Goal: Task Accomplishment & Management: Complete application form

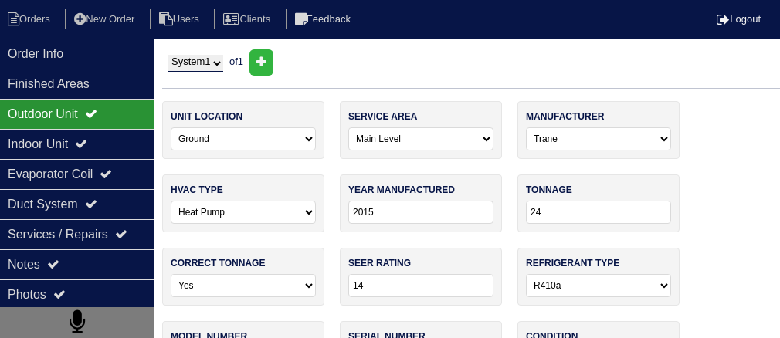
select select "0"
select select "Trane"
select select "1"
select select "0"
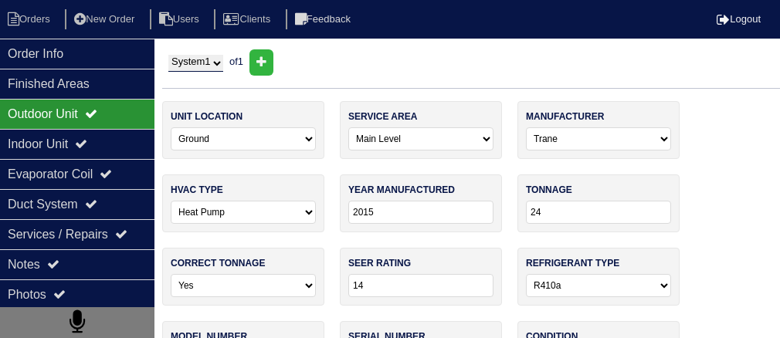
select select "1"
select select "2"
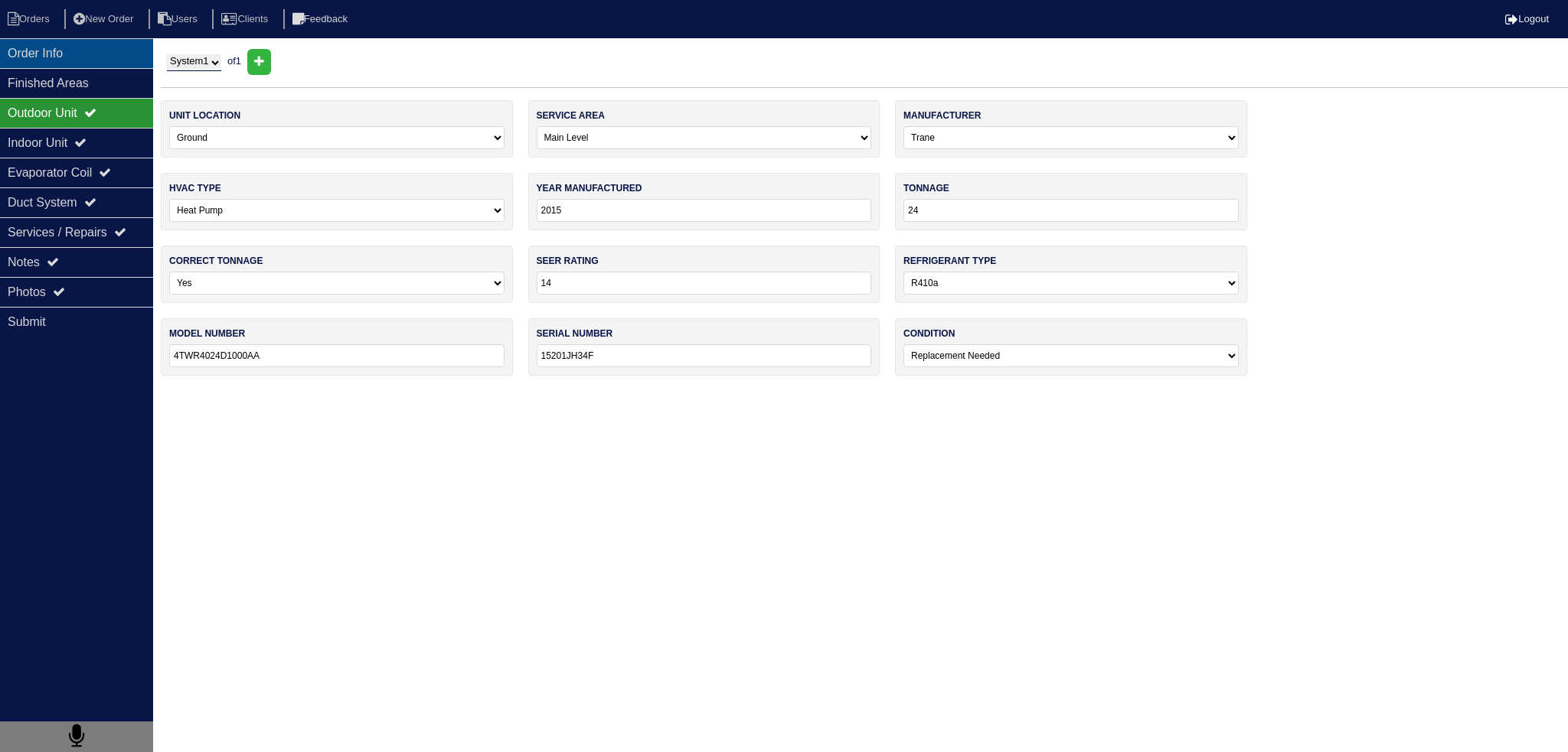
click at [89, 53] on div "Order Info" at bounding box center [76, 54] width 154 height 30
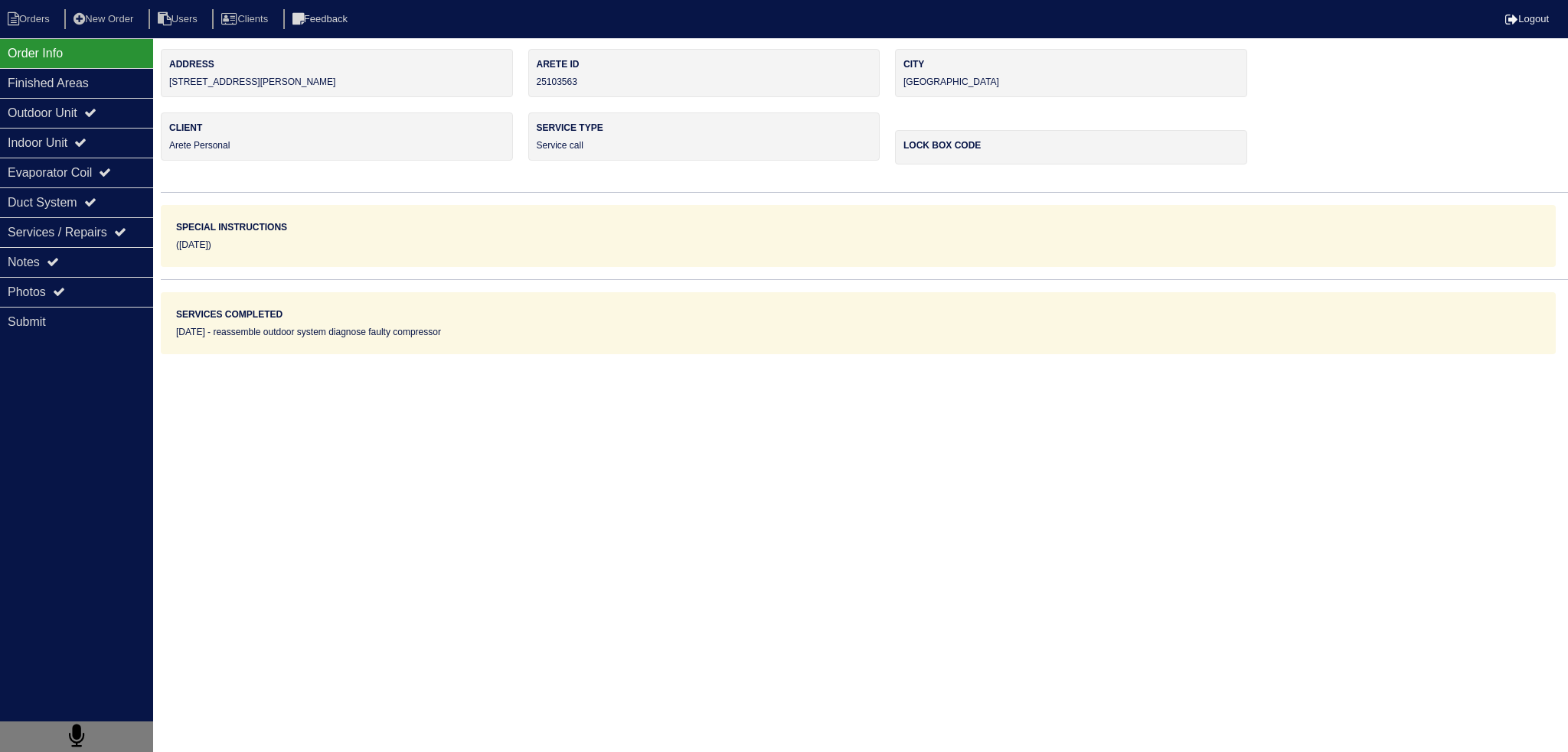
click at [32, 34] on nav "Orders New Order Users Clients Feedback Logout" at bounding box center [784, 19] width 1568 height 39
click at [32, 25] on li "Orders" at bounding box center [31, 19] width 62 height 21
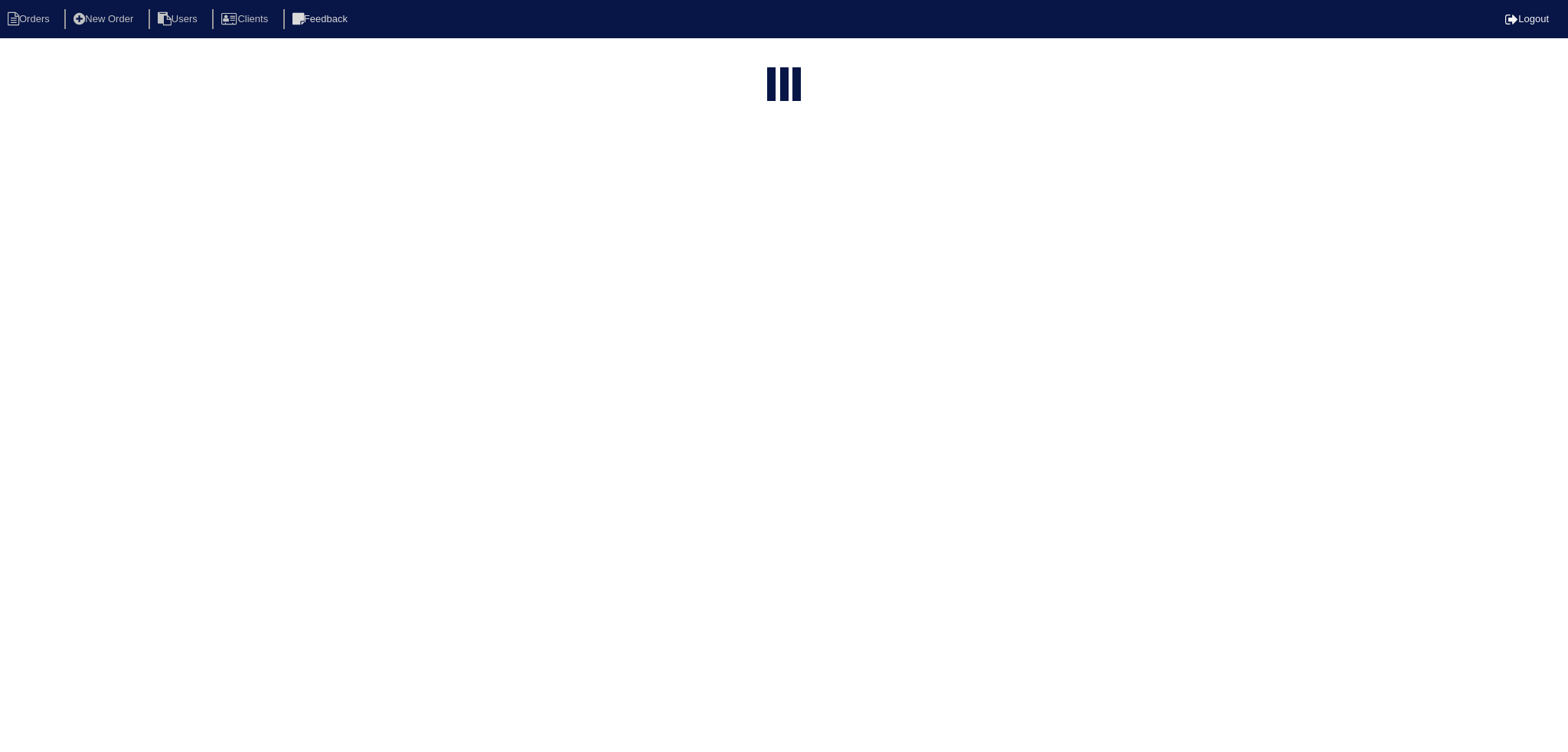
select select "15"
click at [744, 61] on input "text" at bounding box center [751, 62] width 168 height 22
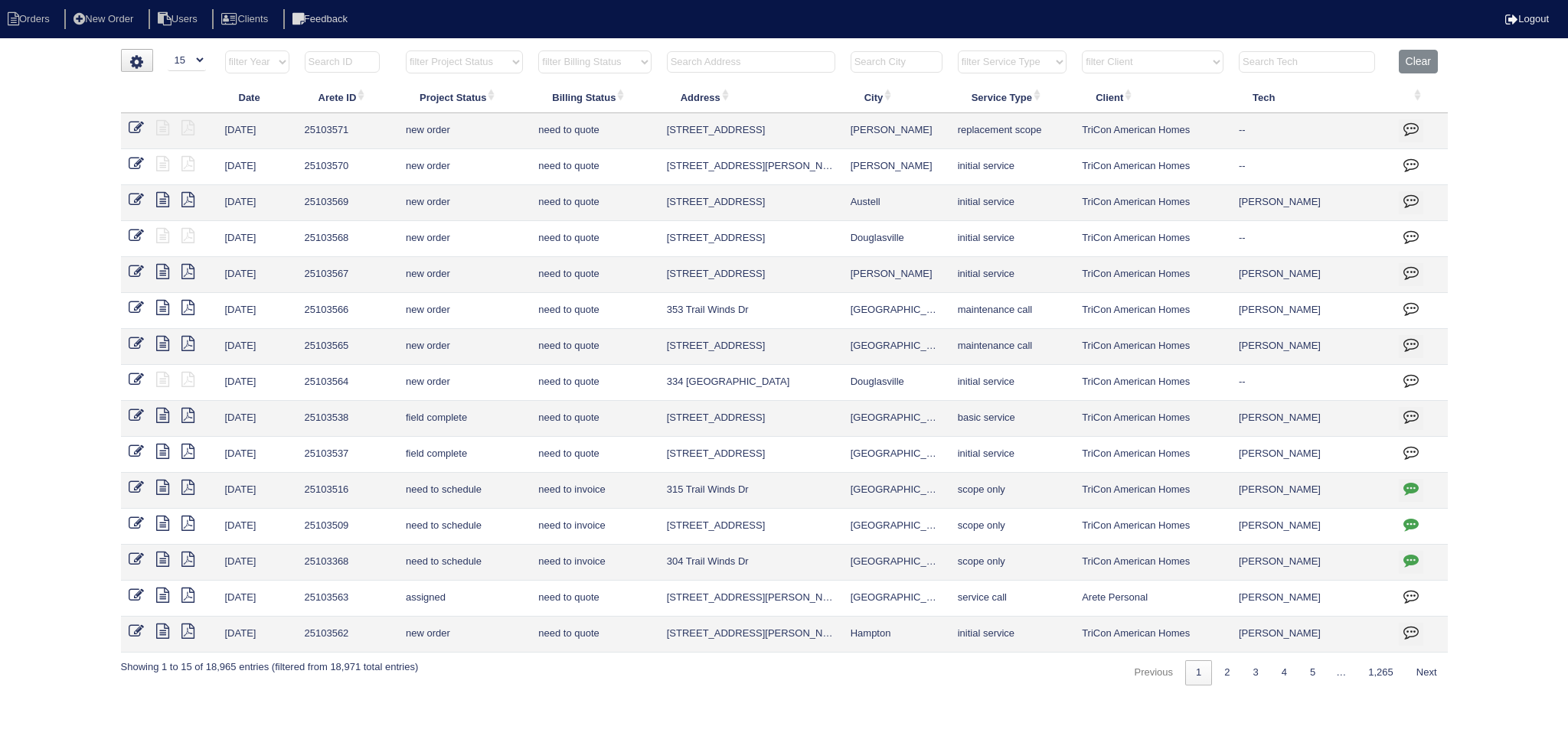
click at [744, 61] on input "text" at bounding box center [751, 62] width 168 height 22
click at [744, 62] on input "text" at bounding box center [751, 62] width 168 height 22
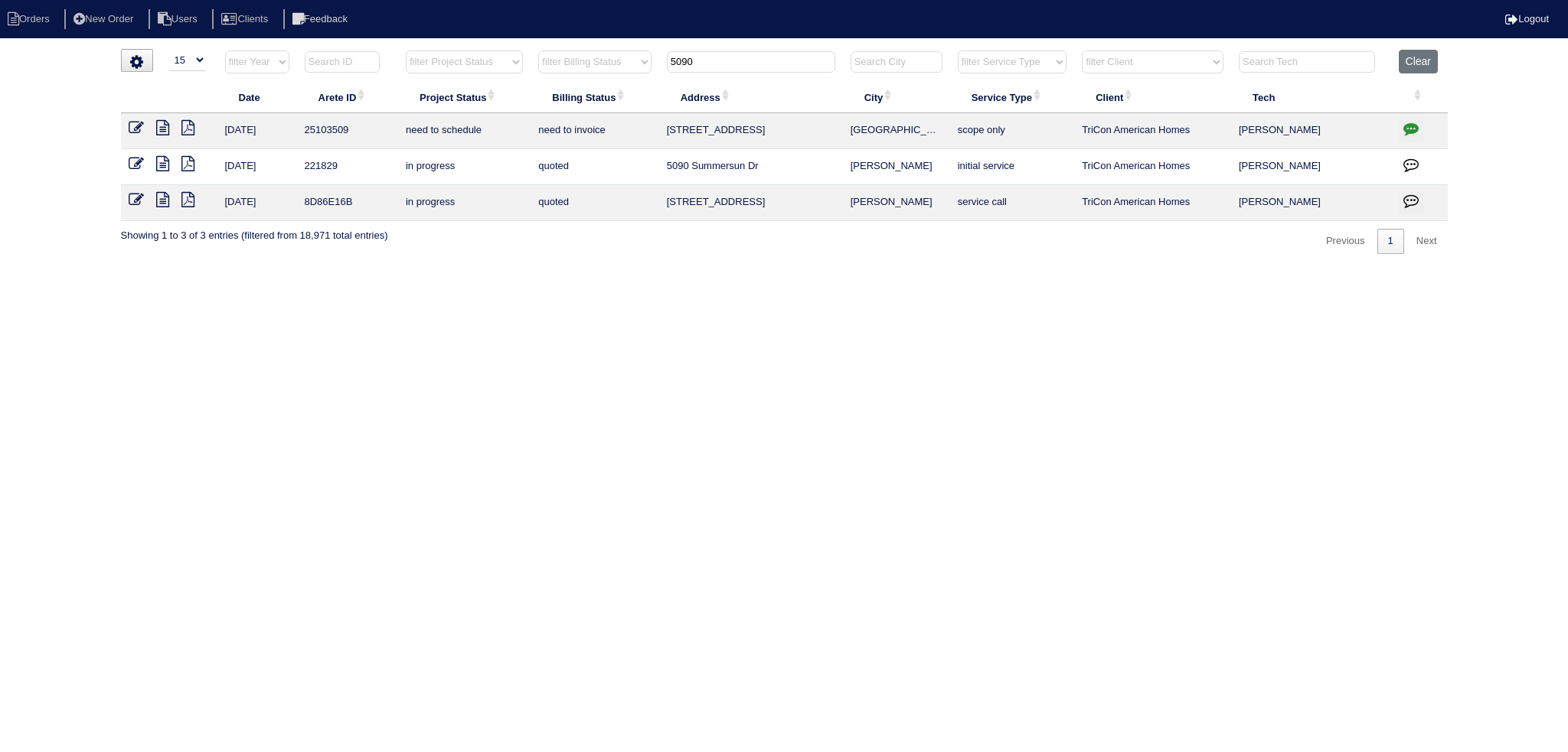
type input "5090"
click at [137, 126] on icon at bounding box center [136, 127] width 15 height 15
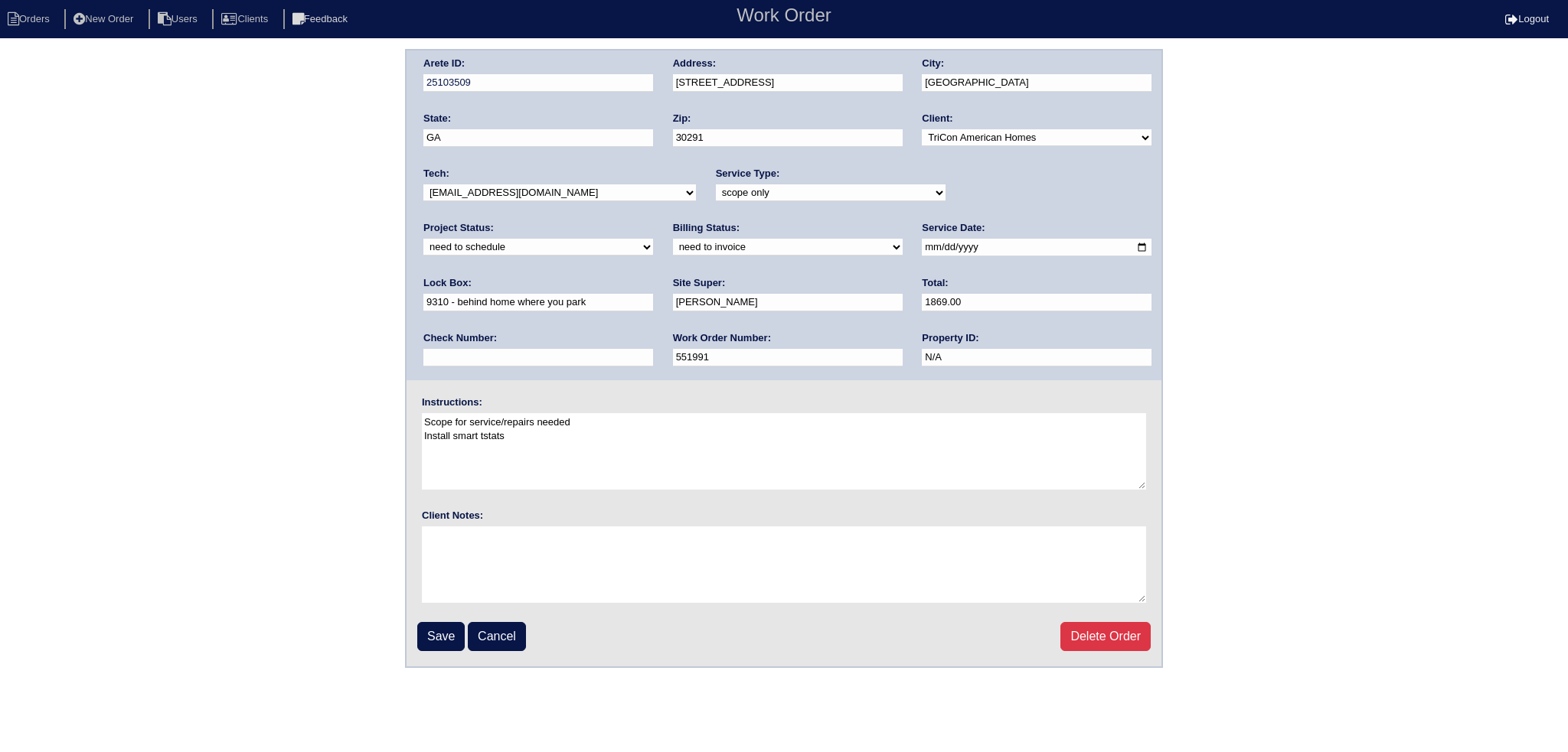
click at [455, 195] on select "-select- aretesmg+backup-tech@gmail.com benjohnholt88@gmail.com callisonhvac@ya…" at bounding box center [559, 192] width 273 height 17
drag, startPoint x: 487, startPoint y: 431, endPoint x: 494, endPoint y: 426, distance: 8.6
click at [487, 431] on textarea "Scope for service/repairs needed Install smart tstats" at bounding box center [784, 451] width 725 height 76
click at [480, 196] on select "-select- aretesmg+backup-tech@gmail.com benjohnholt88@gmail.com callisonhvac@ya…" at bounding box center [559, 192] width 273 height 17
select select "75"
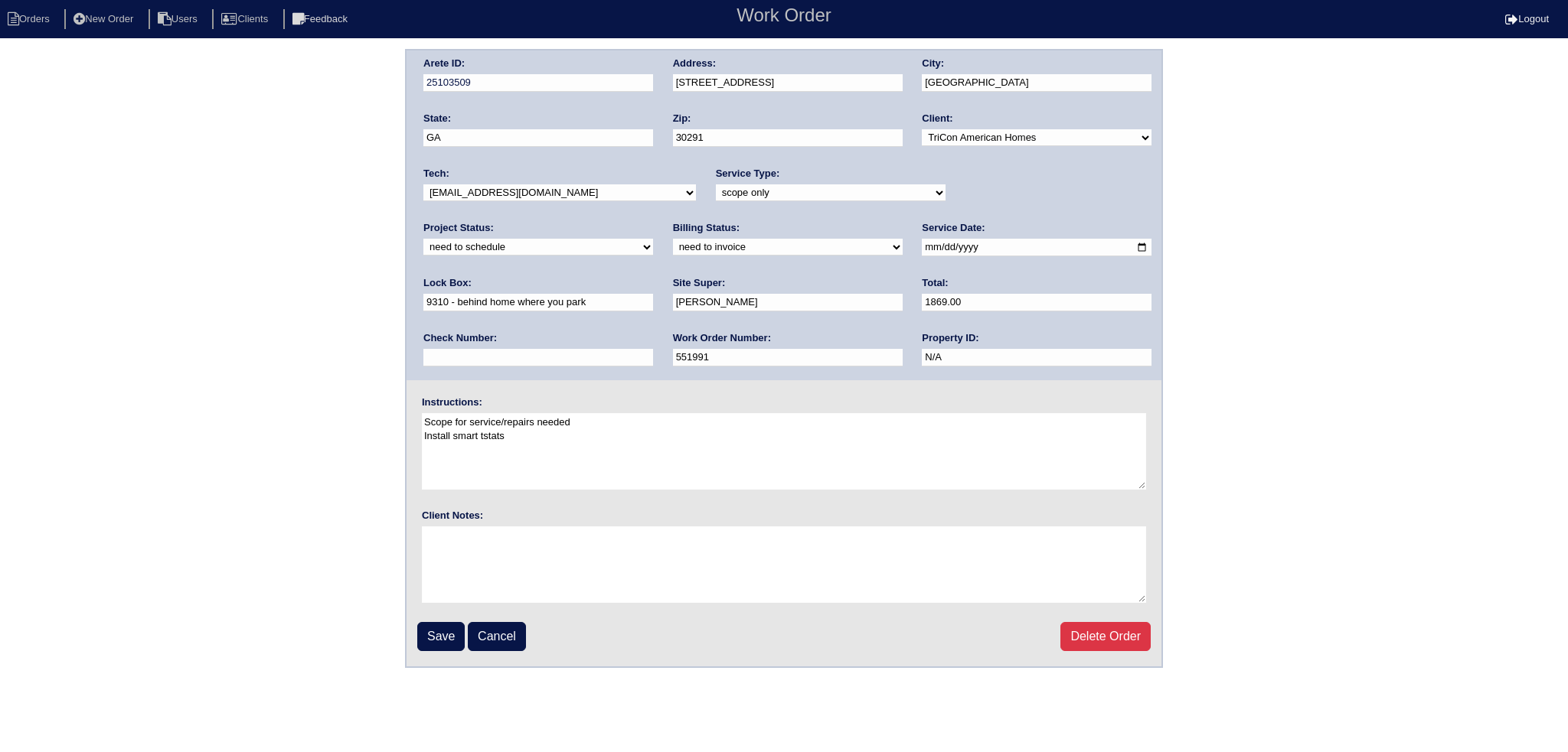
click at [423, 184] on select "-select- aretesmg+backup-tech@gmail.com benjohnholt88@gmail.com callisonhvac@ya…" at bounding box center [559, 192] width 273 height 17
click at [653, 239] on select "new order assigned in progress field complete need to schedule admin review arc…" at bounding box center [538, 247] width 230 height 17
select select "assigned"
click at [653, 239] on select "new order assigned in progress field complete need to schedule admin review arc…" at bounding box center [538, 247] width 230 height 17
click at [922, 245] on input "2025-09-27" at bounding box center [1037, 248] width 230 height 18
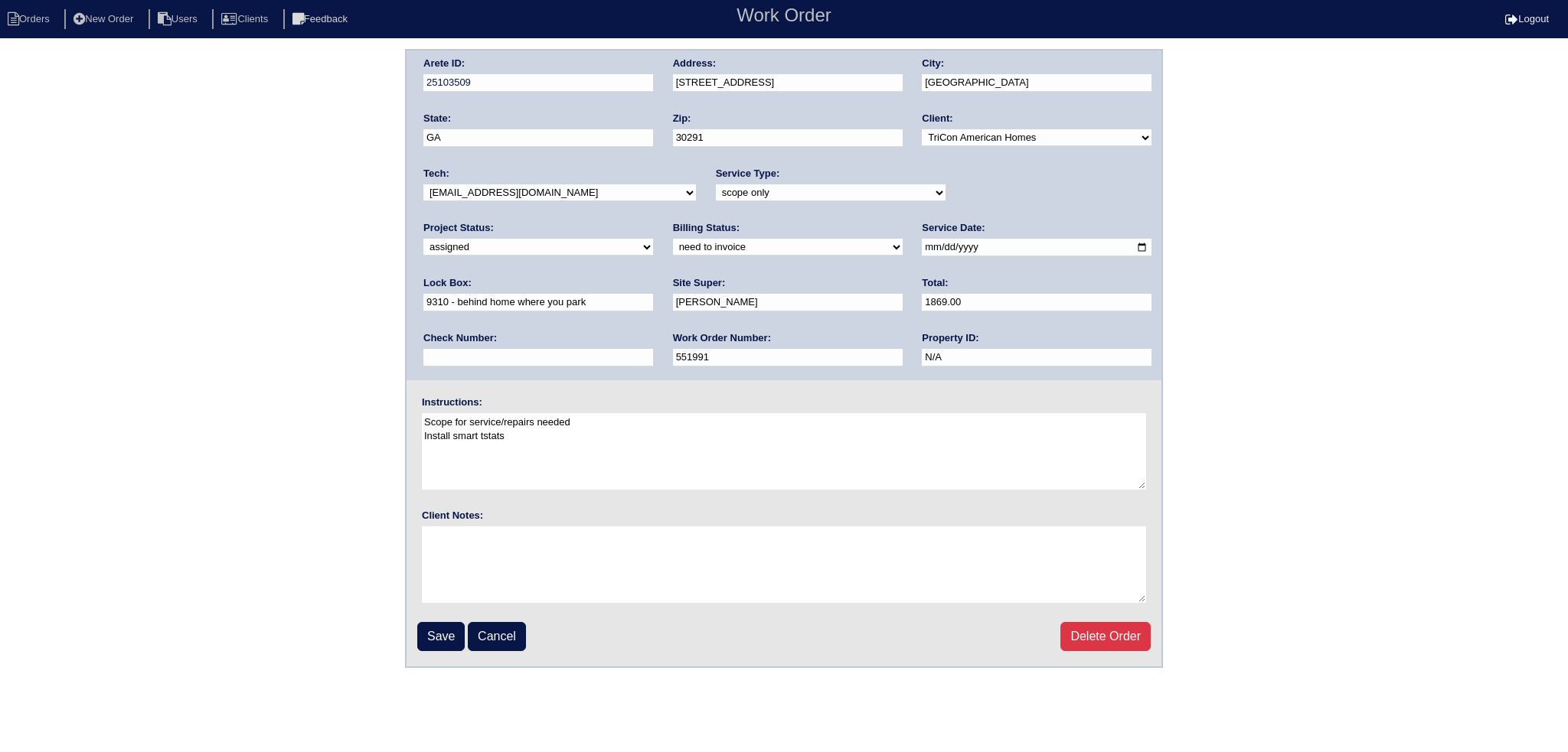
type input "2025-09-29"
click at [435, 642] on input "Save" at bounding box center [441, 636] width 48 height 29
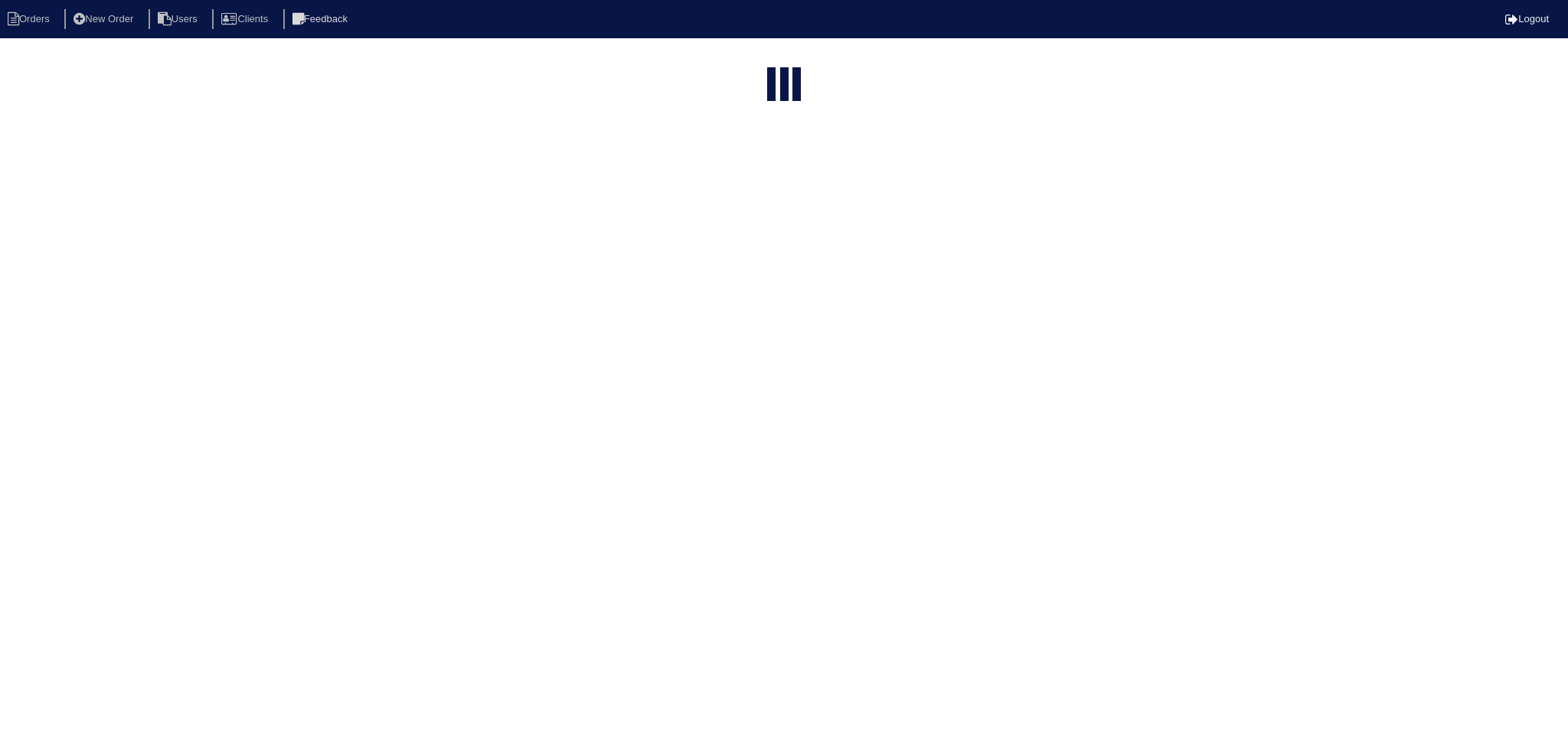
select select "15"
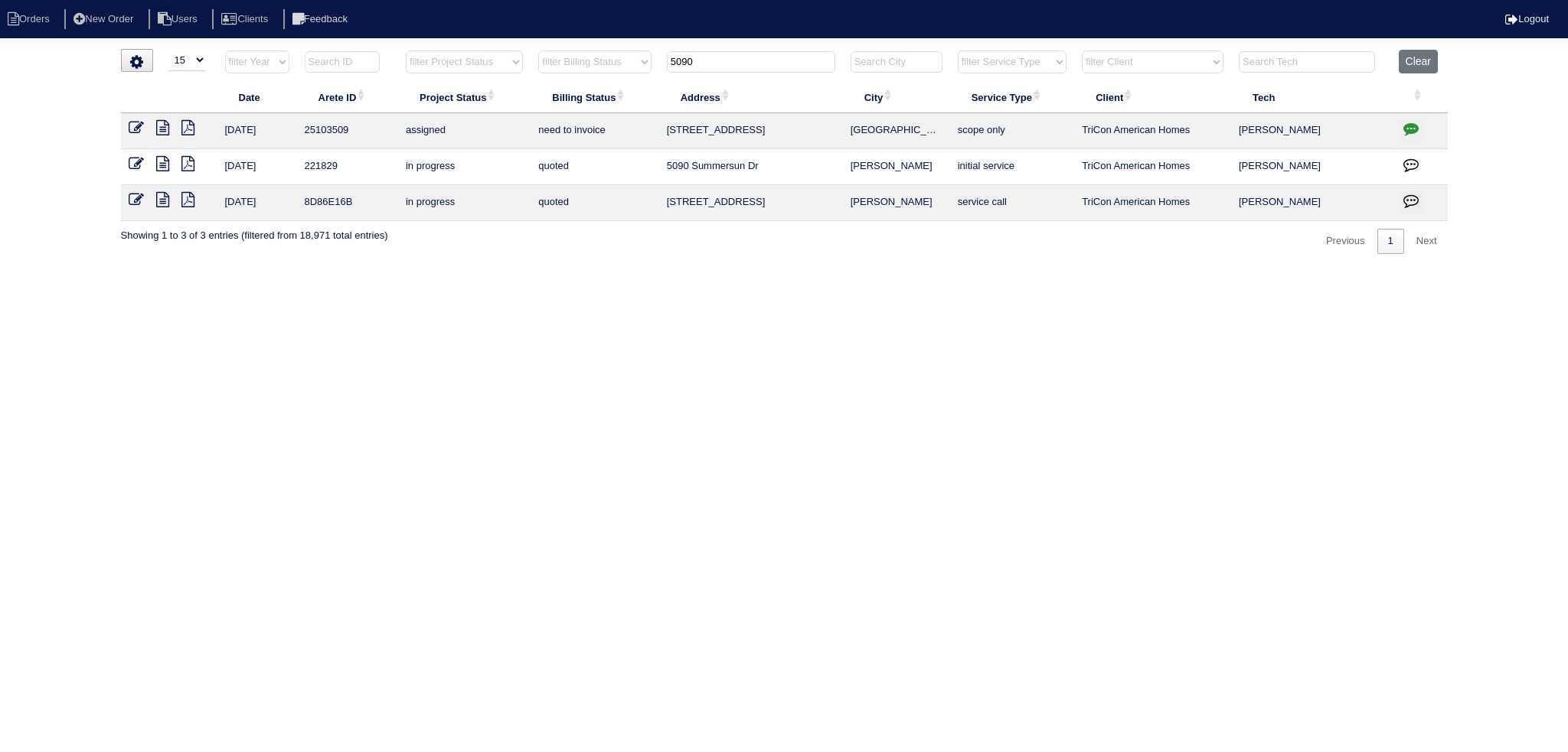
drag, startPoint x: 710, startPoint y: 63, endPoint x: 610, endPoint y: 76, distance: 100.8
click at [603, 79] on tr "filter Year -- Any Year -- 2025 2024 2023 2022 2021 2020 2019 filter Project St…" at bounding box center [784, 65] width 1327 height 32
type input "1"
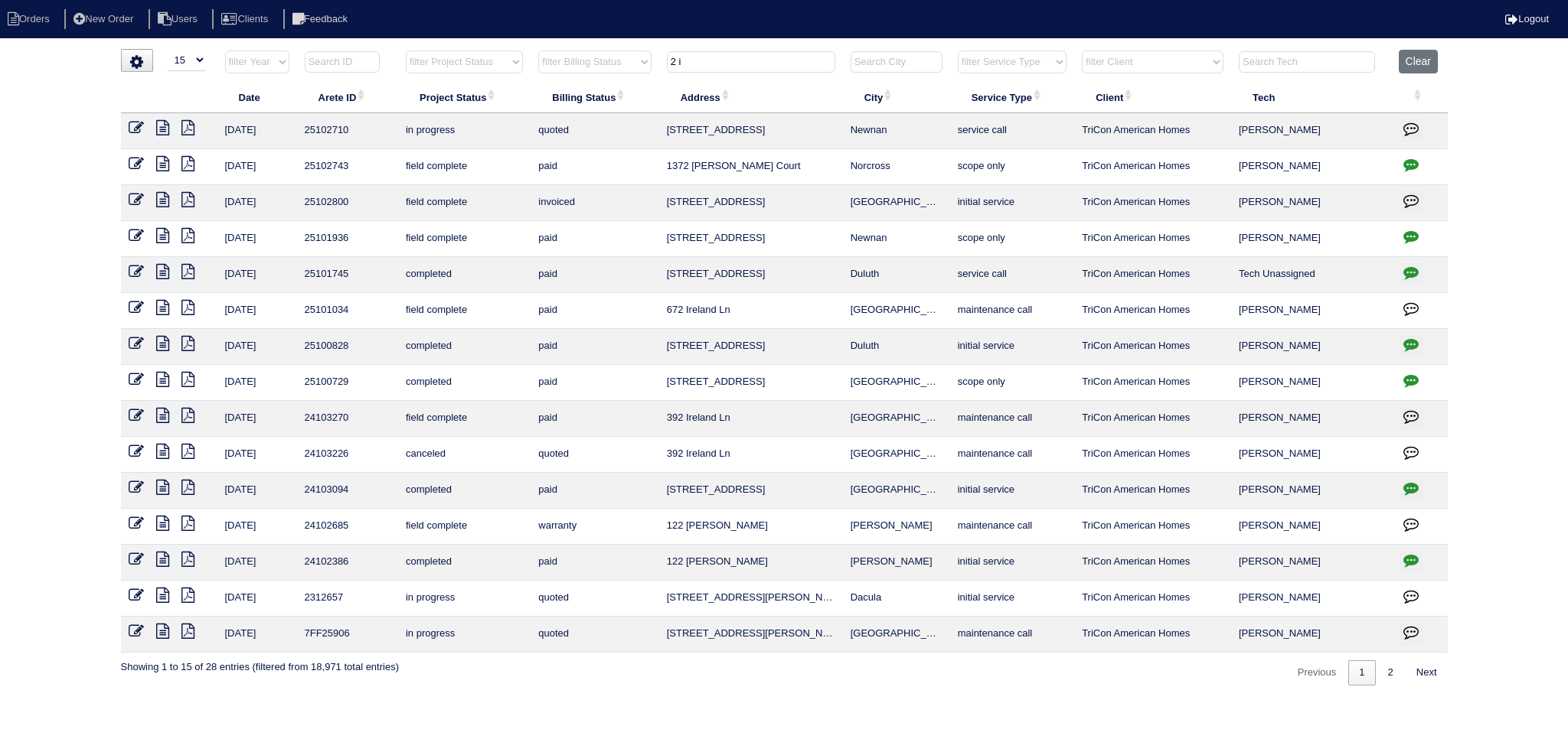
type input "2 i"
click at [137, 123] on icon at bounding box center [136, 127] width 15 height 15
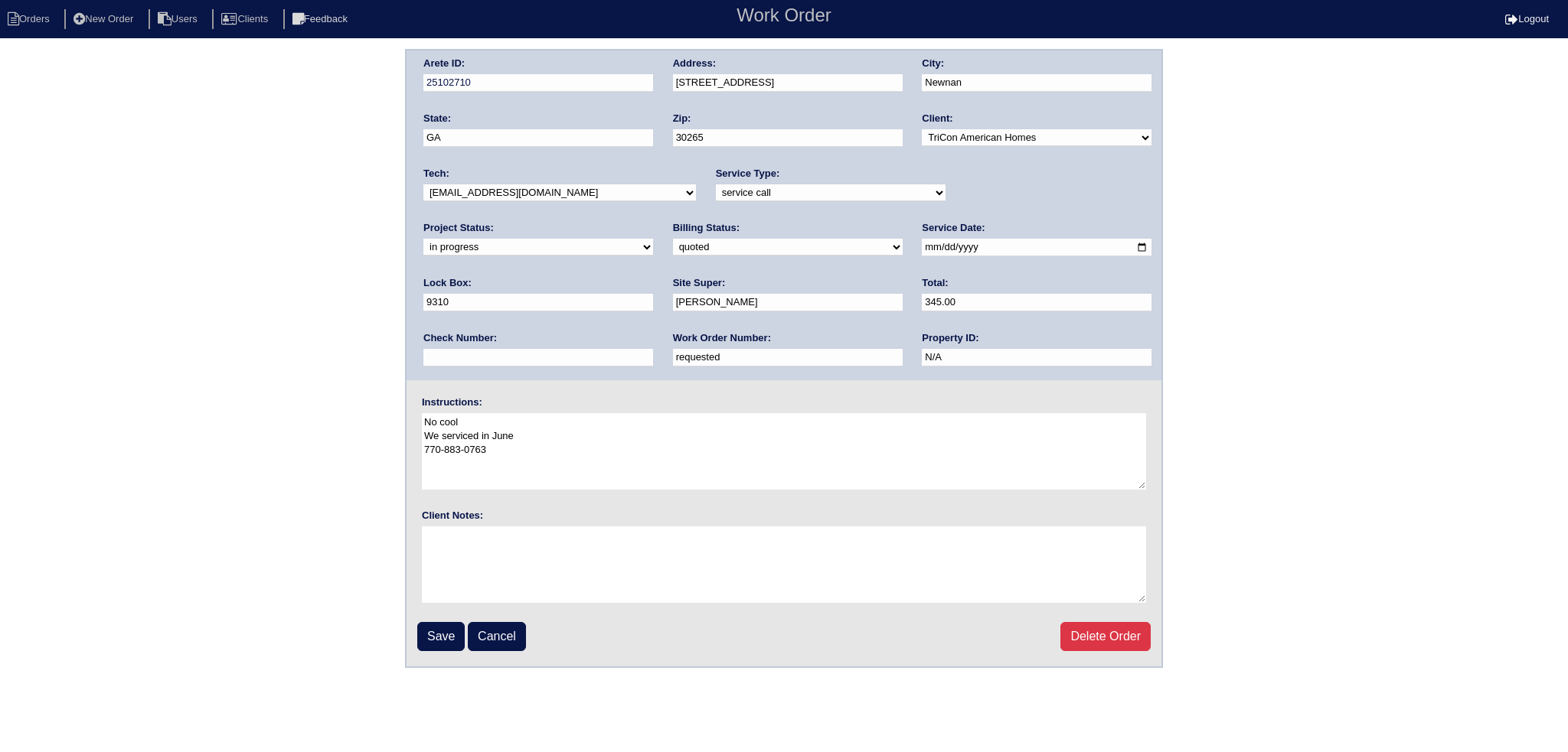
click at [503, 193] on select "-select- aretesmg+backup-tech@gmail.com benjohnholt88@gmail.com callisonhvac@ya…" at bounding box center [559, 192] width 273 height 17
select select "75"
click at [423, 184] on select "-select- aretesmg+backup-tech@gmail.com benjohnholt88@gmail.com callisonhvac@ya…" at bounding box center [559, 192] width 273 height 17
click at [653, 221] on div "Project Status: new order assigned in progress field complete need to schedule …" at bounding box center [538, 242] width 230 height 42
select select "assigned"
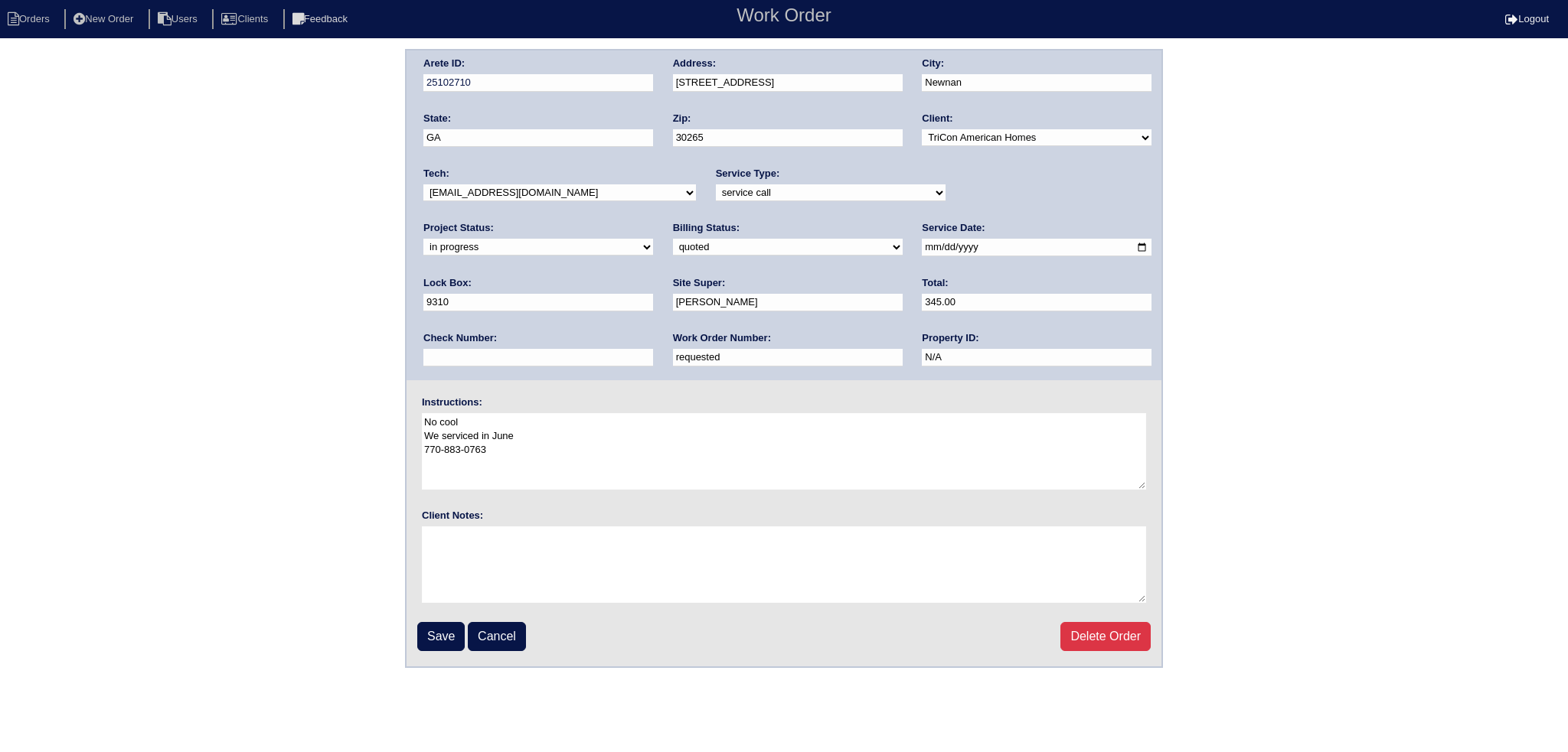
click at [653, 239] on select "new order assigned in progress field complete need to schedule admin review arc…" at bounding box center [538, 247] width 230 height 17
click at [922, 246] on input "2025-08-26" at bounding box center [1037, 248] width 230 height 18
type input "2025-09-29"
click at [460, 635] on input "Save" at bounding box center [441, 636] width 48 height 29
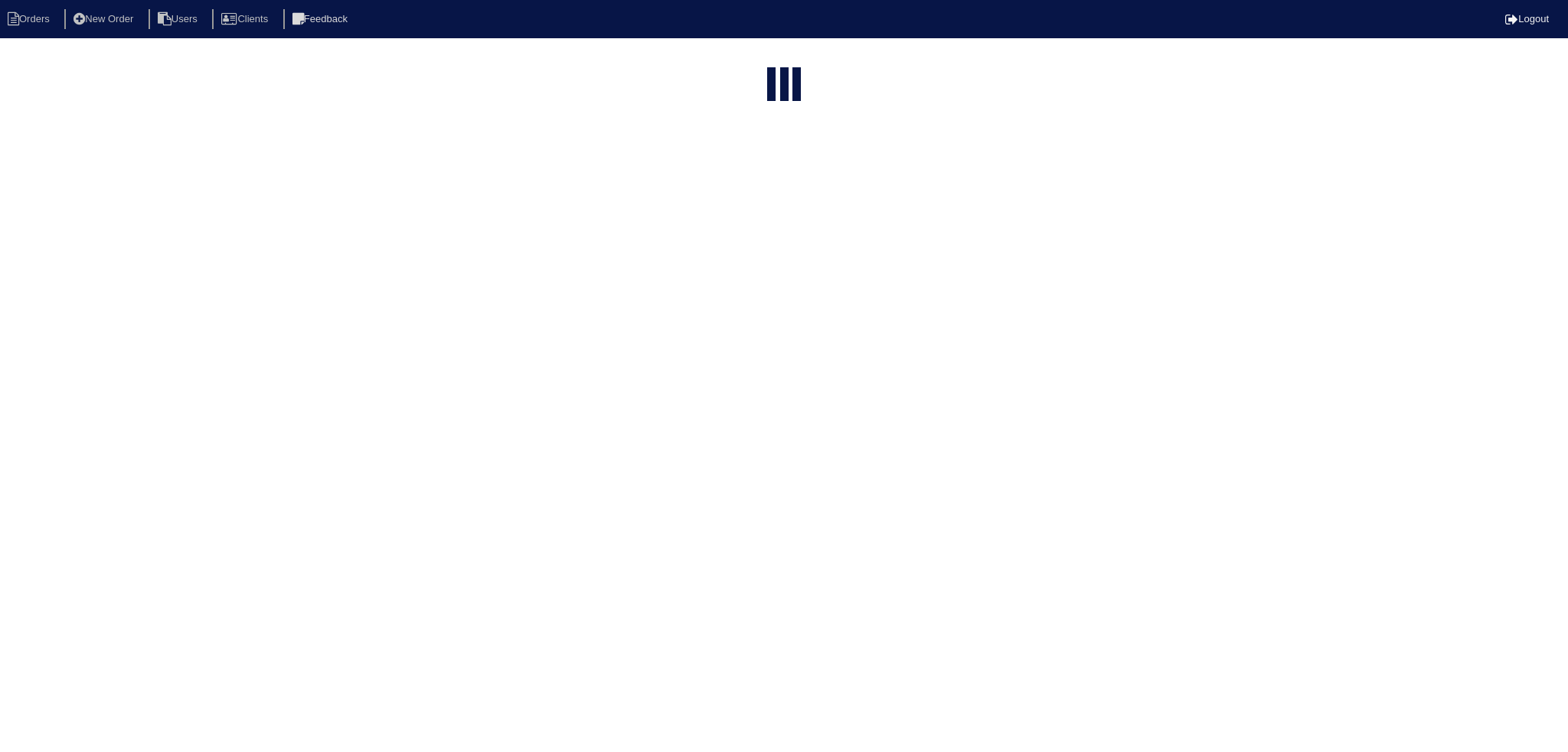
select select "15"
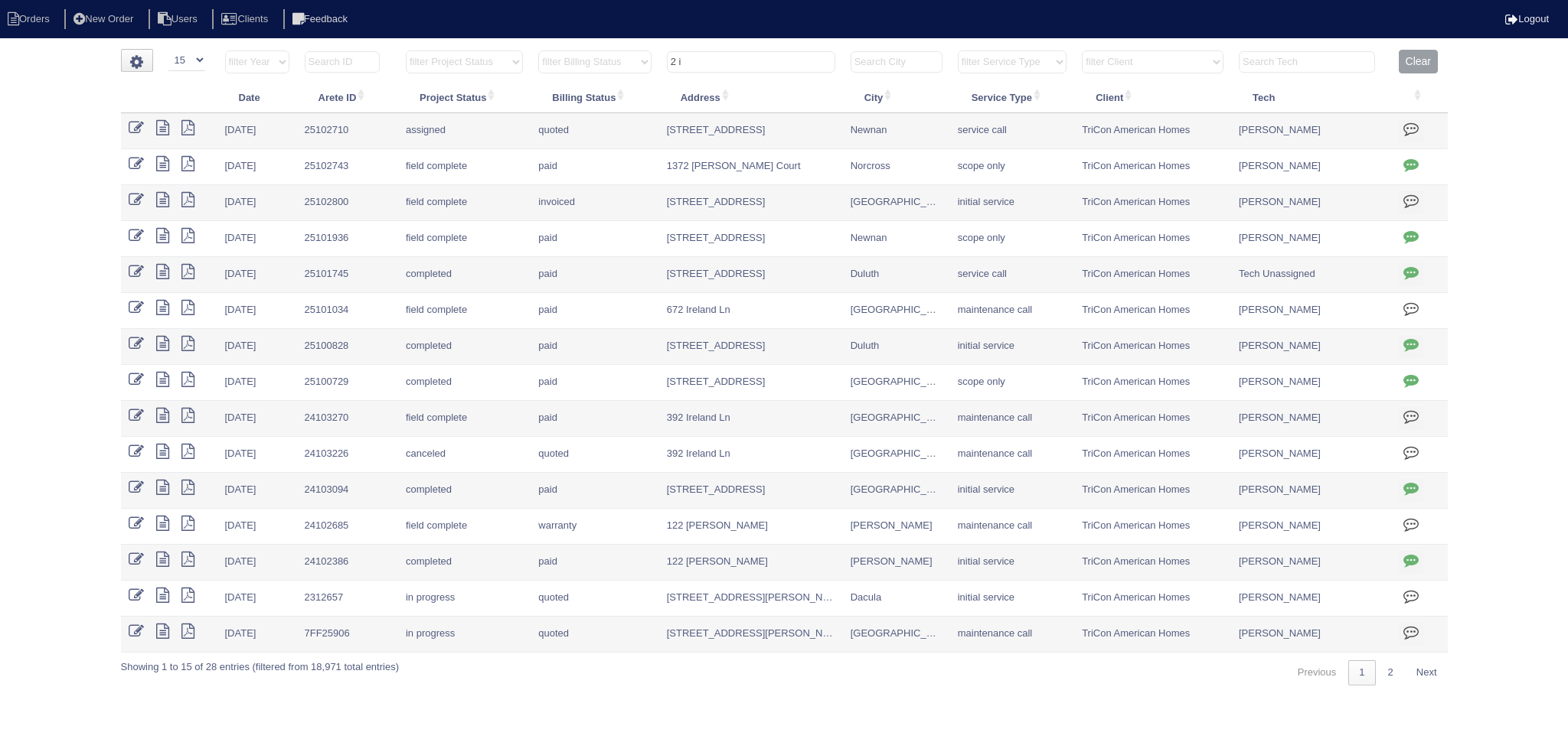
click at [736, 61] on input "2 i" at bounding box center [751, 62] width 168 height 22
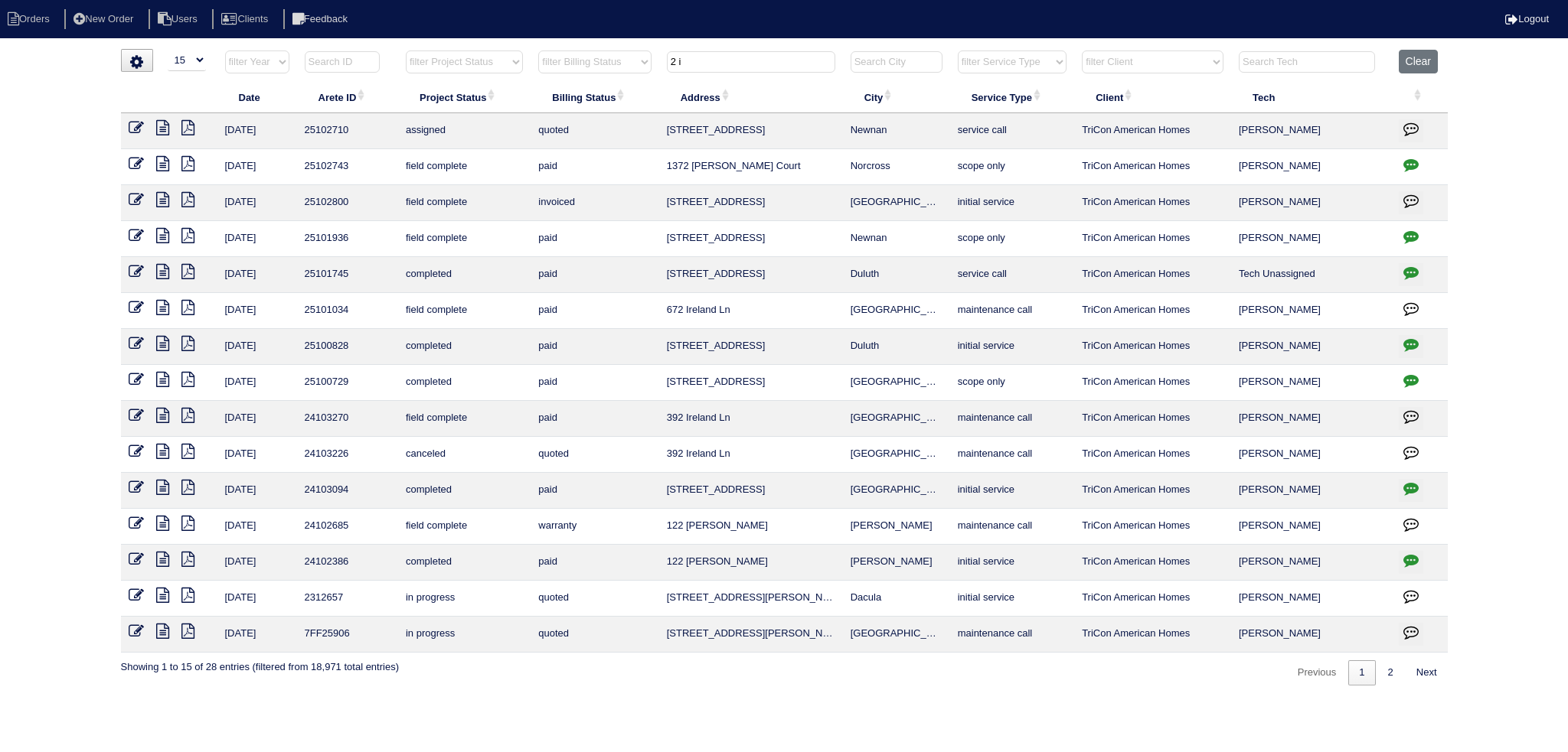
click at [736, 61] on input "2 i" at bounding box center [751, 62] width 168 height 22
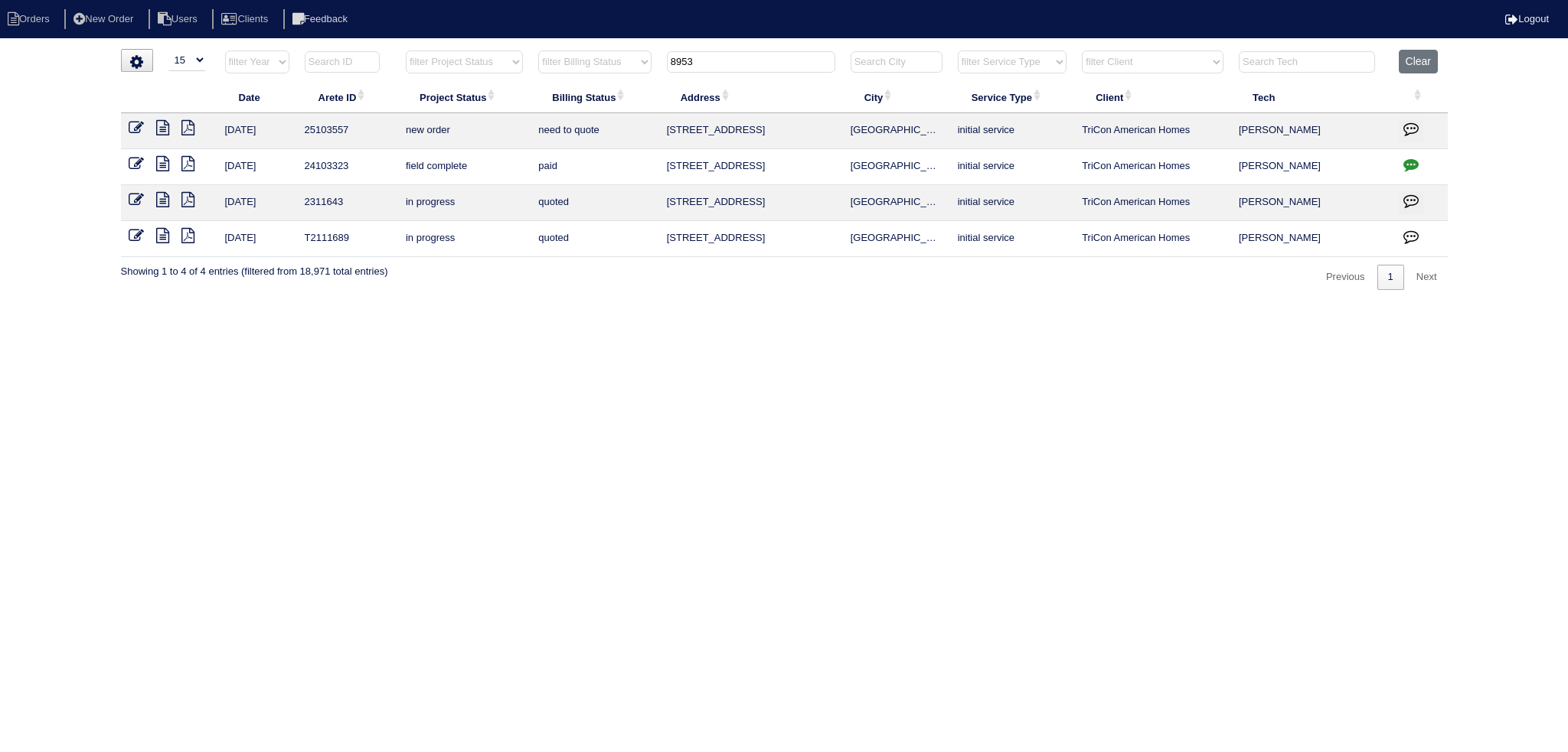
type input "8953"
click at [140, 127] on icon at bounding box center [136, 127] width 15 height 15
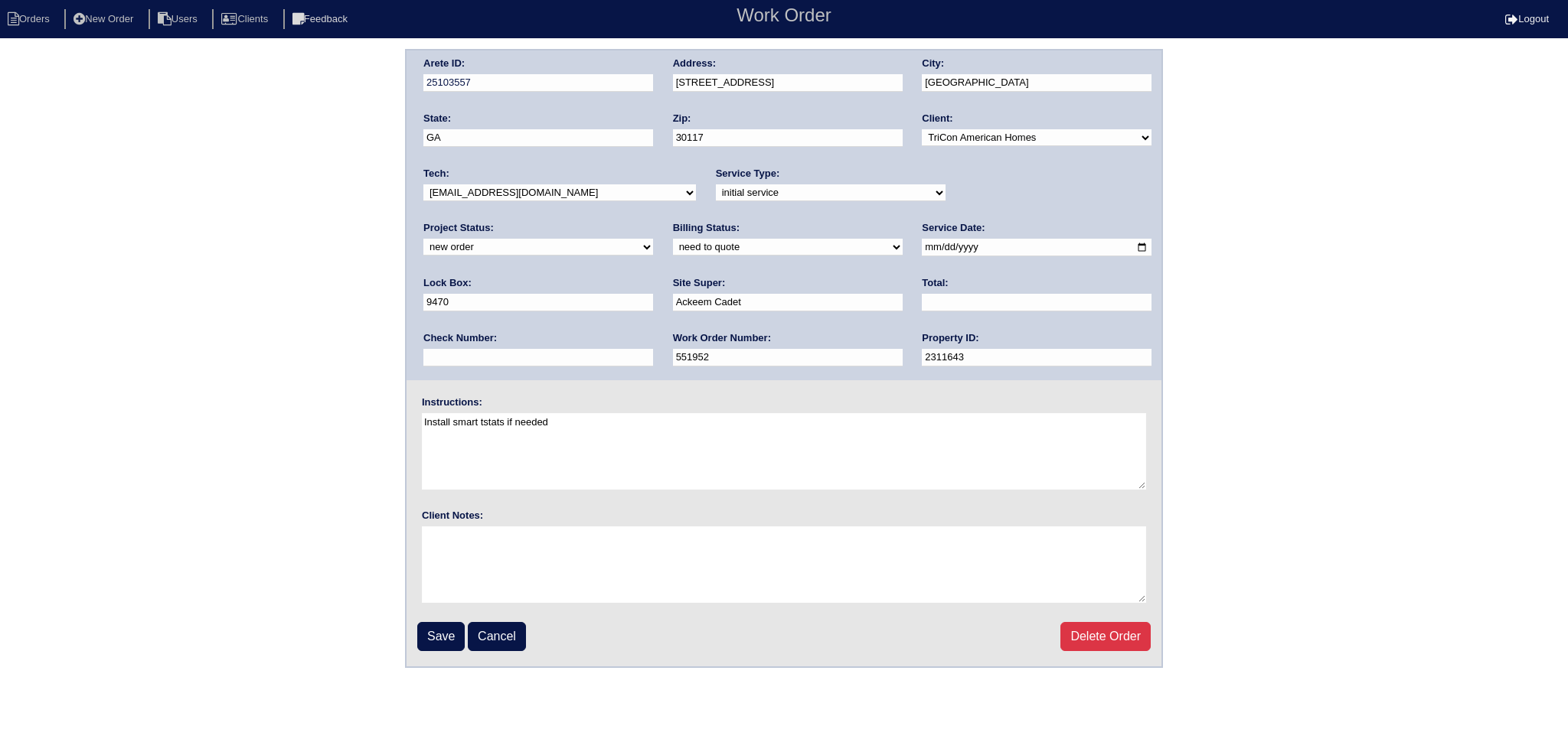
click at [538, 195] on select "-select- aretesmg+backup-tech@gmail.com benjohnholt88@gmail.com callisonhvac@ya…" at bounding box center [559, 192] width 273 height 17
select select "75"
click at [423, 184] on select "-select- aretesmg+backup-tech@gmail.com benjohnholt88@gmail.com callisonhvac@ya…" at bounding box center [559, 192] width 273 height 17
click at [653, 239] on select "new order assigned in progress field complete need to schedule admin review arc…" at bounding box center [538, 247] width 230 height 17
select select "assigned"
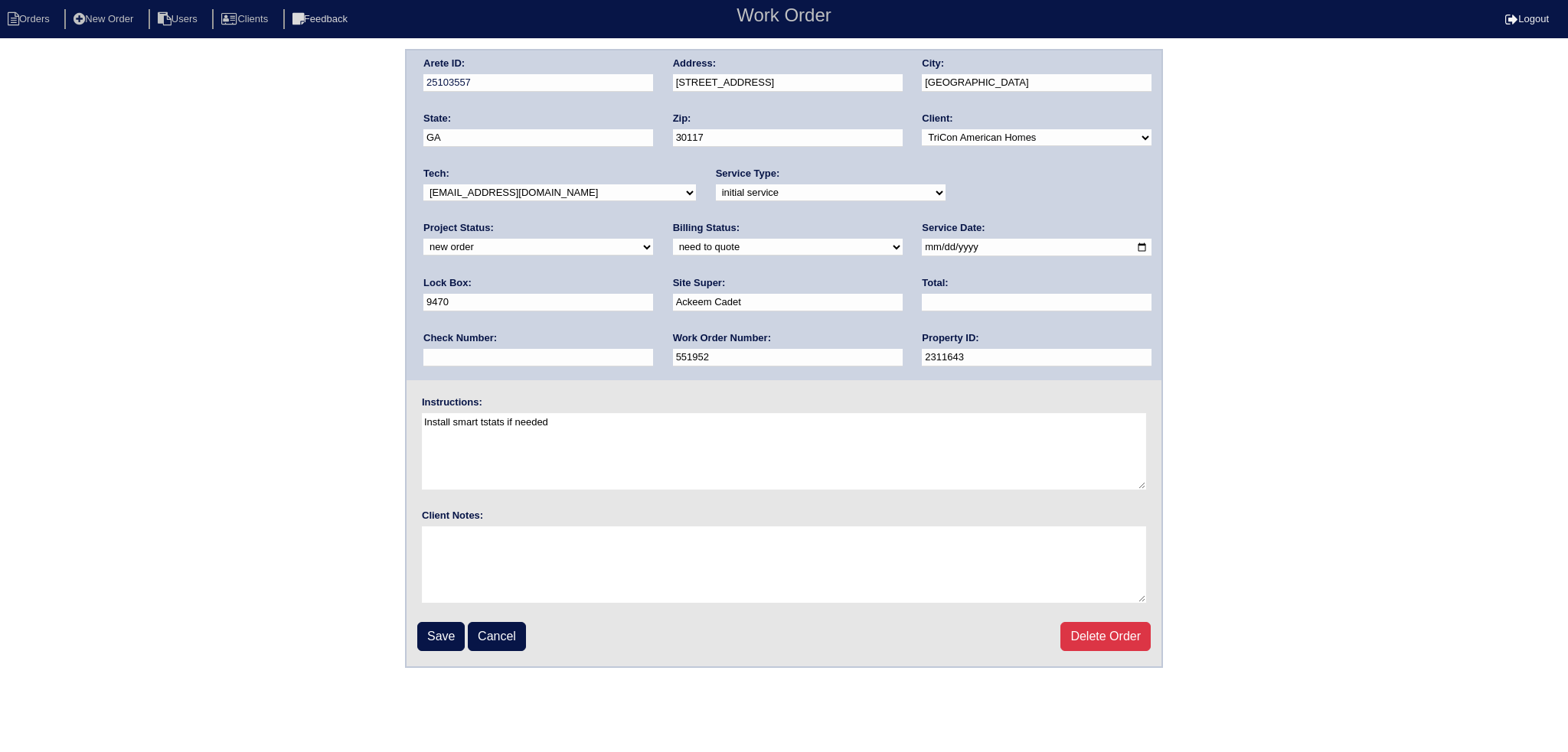
click at [653, 239] on select "new order assigned in progress field complete need to schedule admin review arc…" at bounding box center [538, 247] width 230 height 17
drag, startPoint x: 886, startPoint y: 246, endPoint x: 841, endPoint y: 277, distance: 54.6
click at [922, 247] on input "2025-09-26" at bounding box center [1037, 248] width 230 height 18
type input "2025-09-29"
click at [431, 628] on input "Save" at bounding box center [441, 636] width 48 height 29
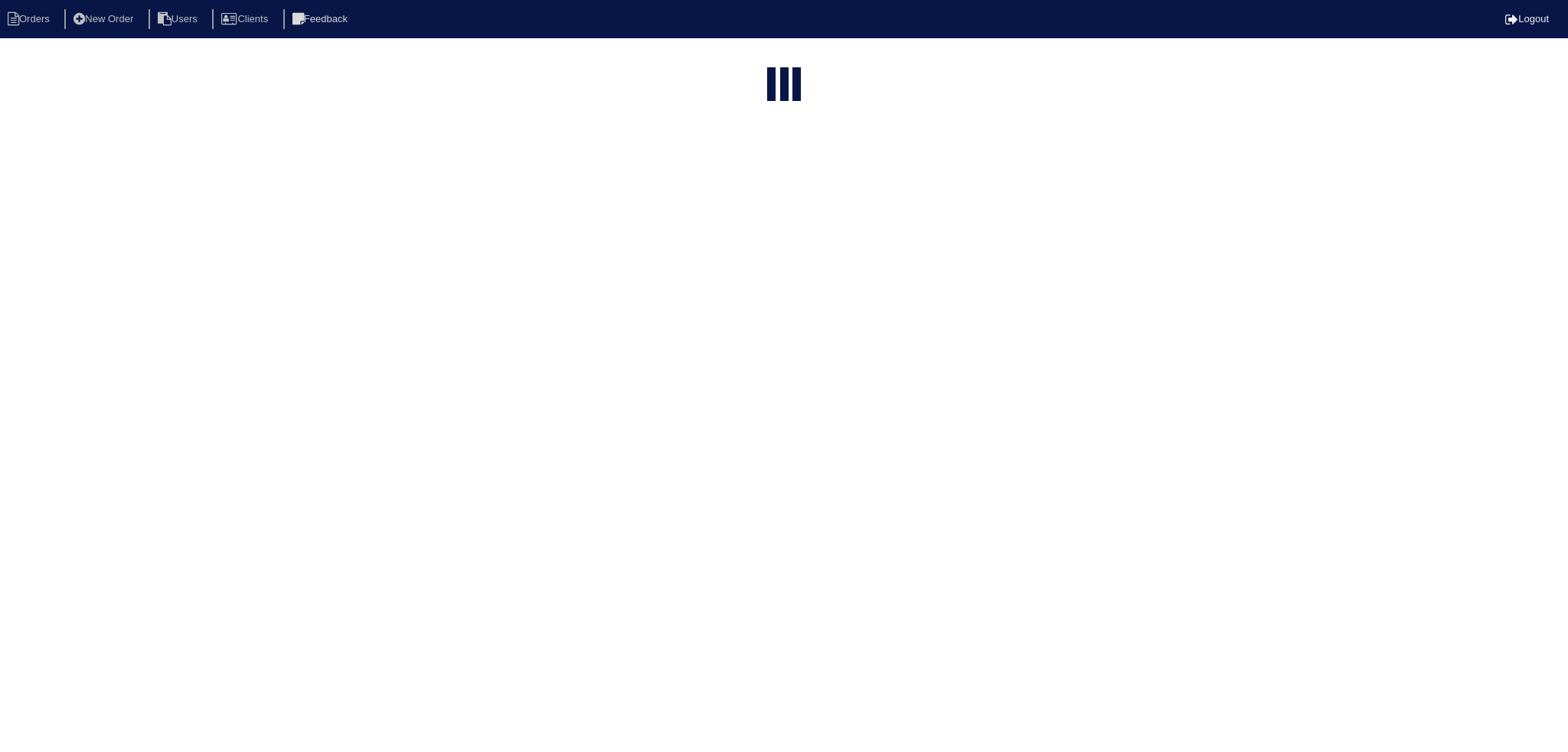
select select "15"
type input "8953"
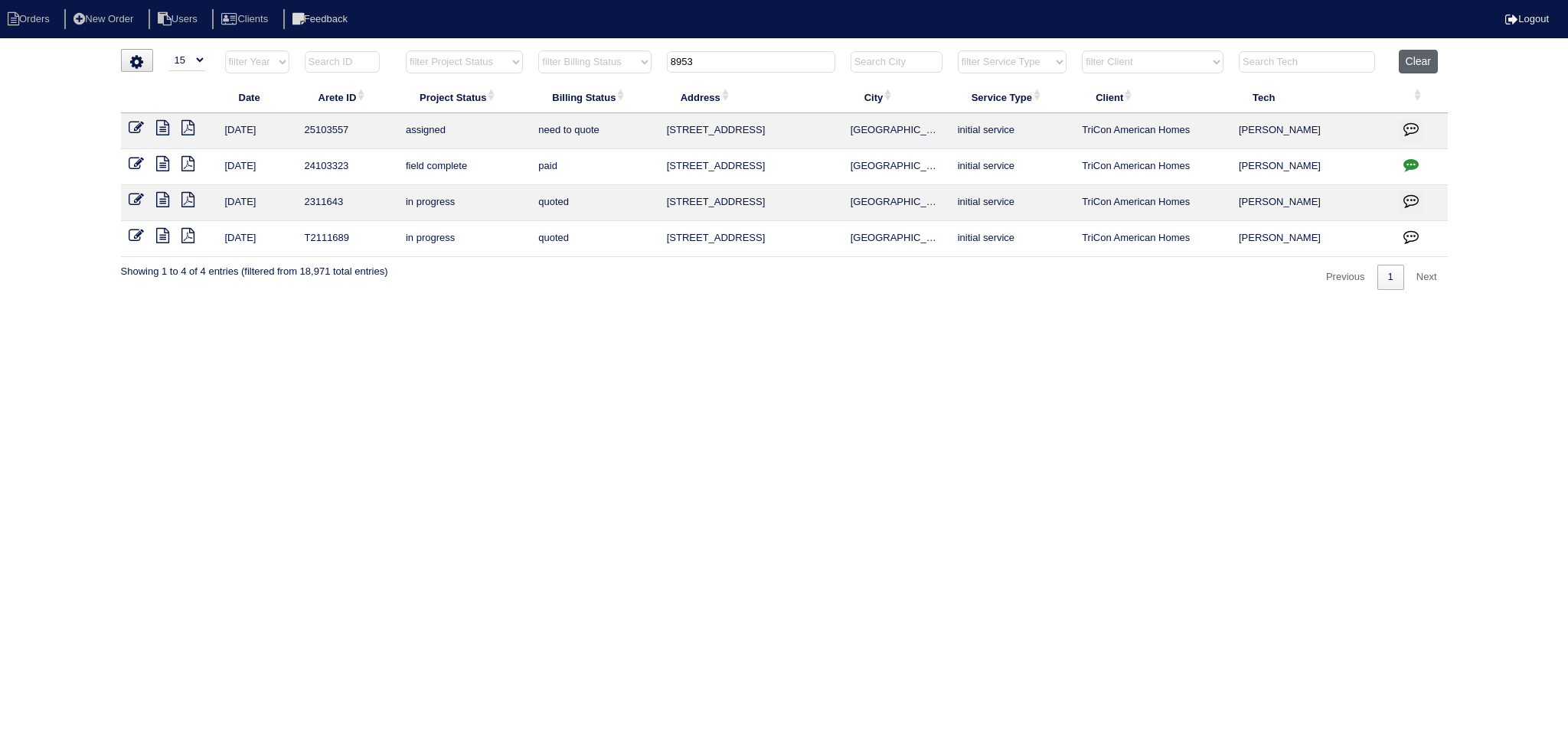
click at [1416, 67] on button "Clear" at bounding box center [1418, 61] width 39 height 24
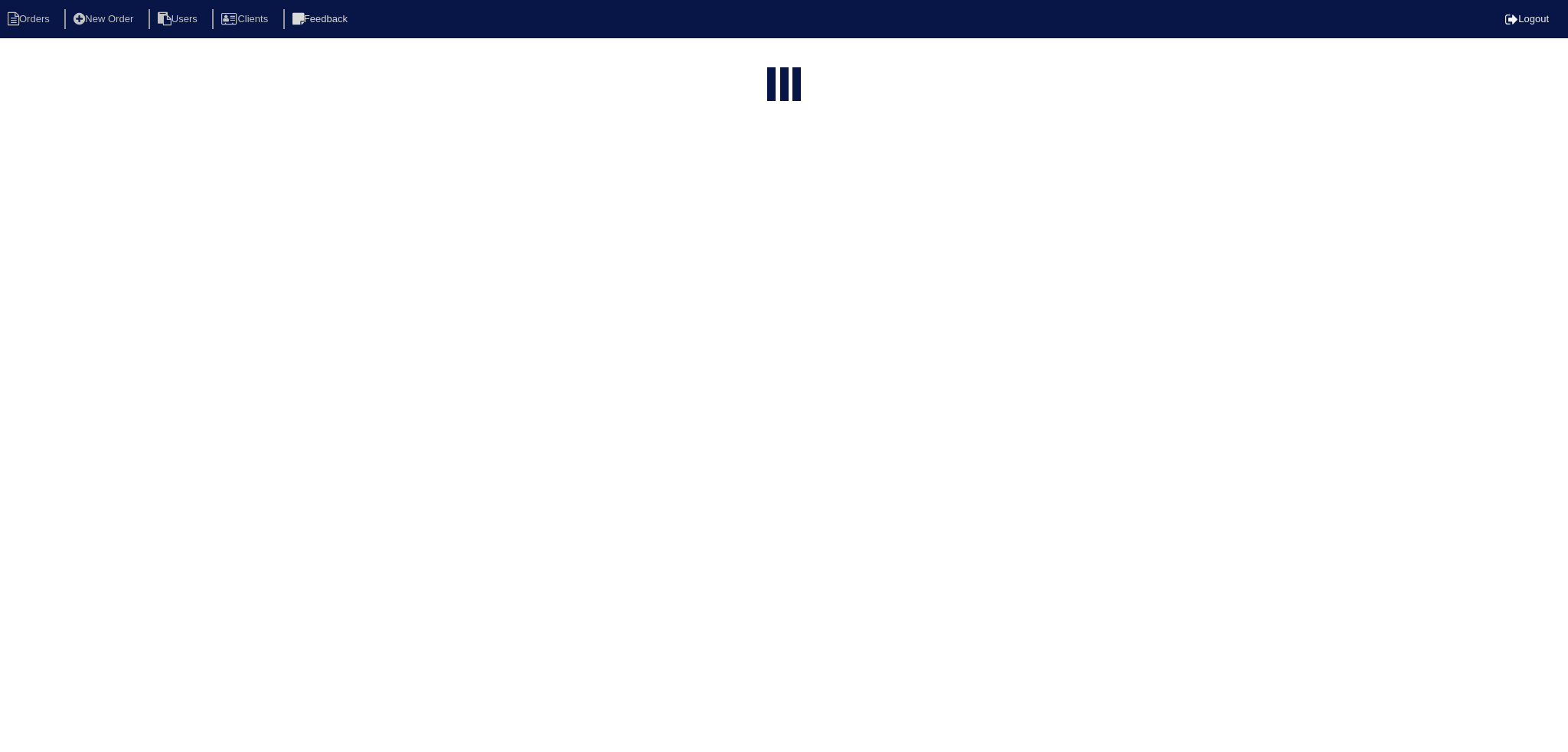
select select "15"
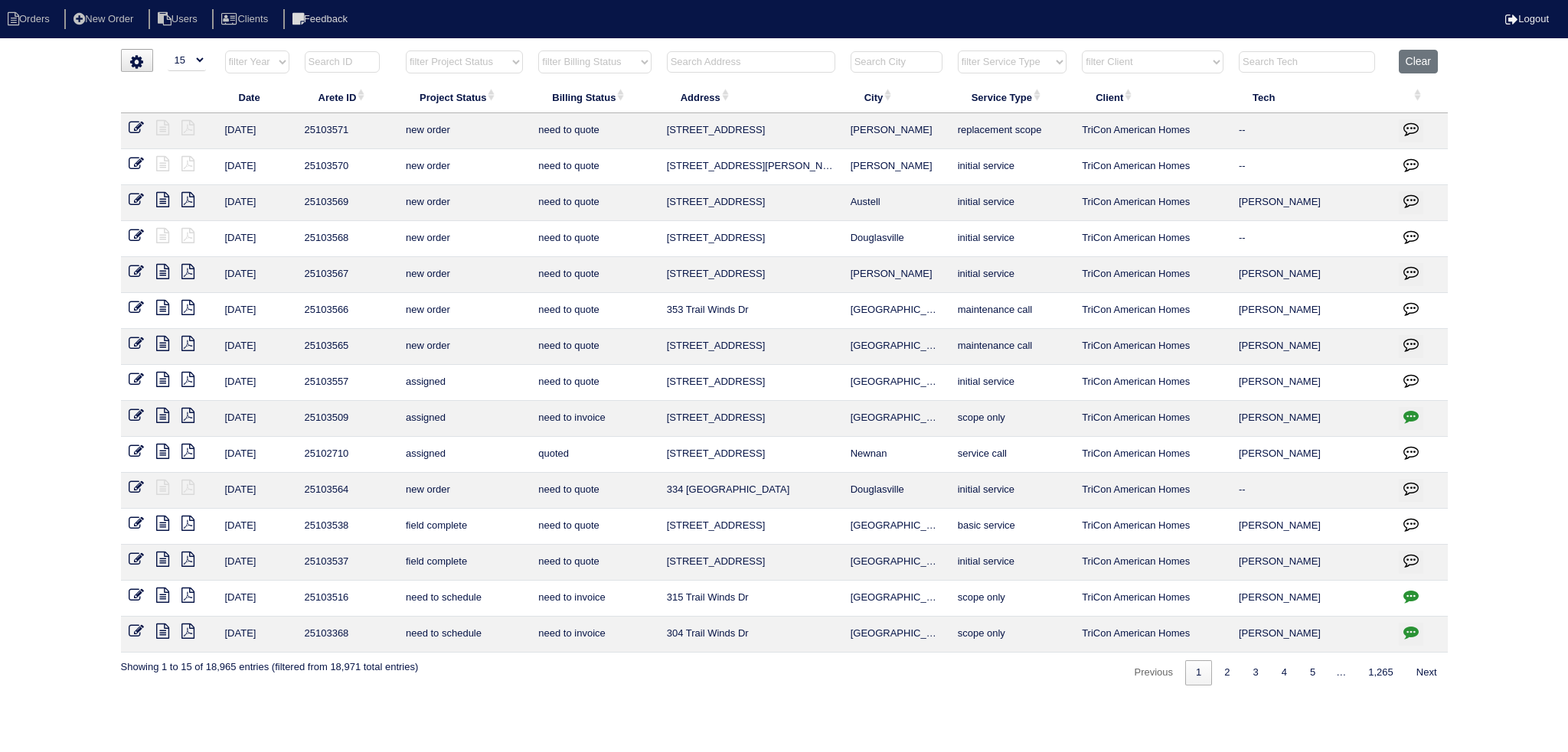
click at [763, 52] on input "text" at bounding box center [751, 62] width 168 height 22
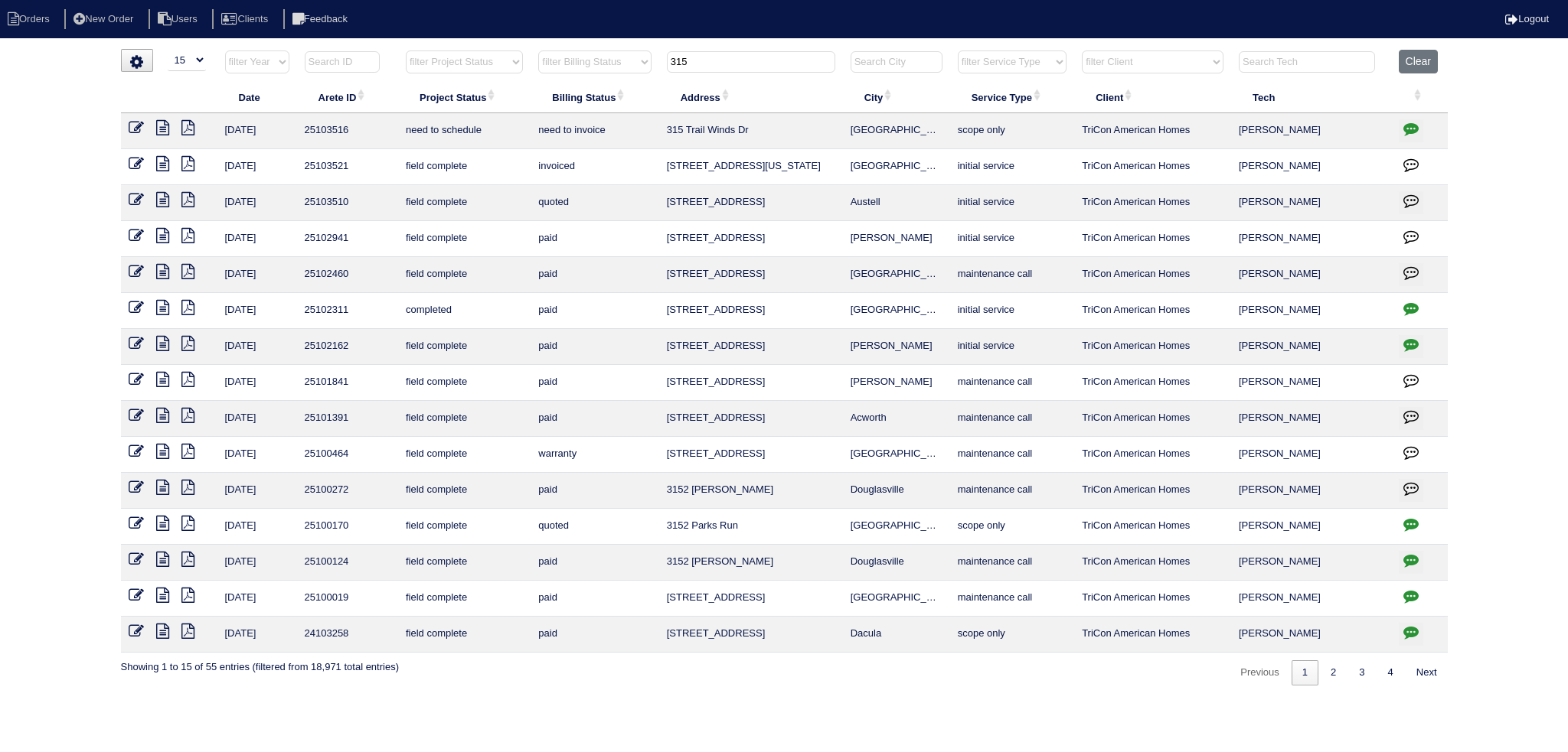
type input "315"
click at [135, 125] on icon at bounding box center [136, 127] width 15 height 15
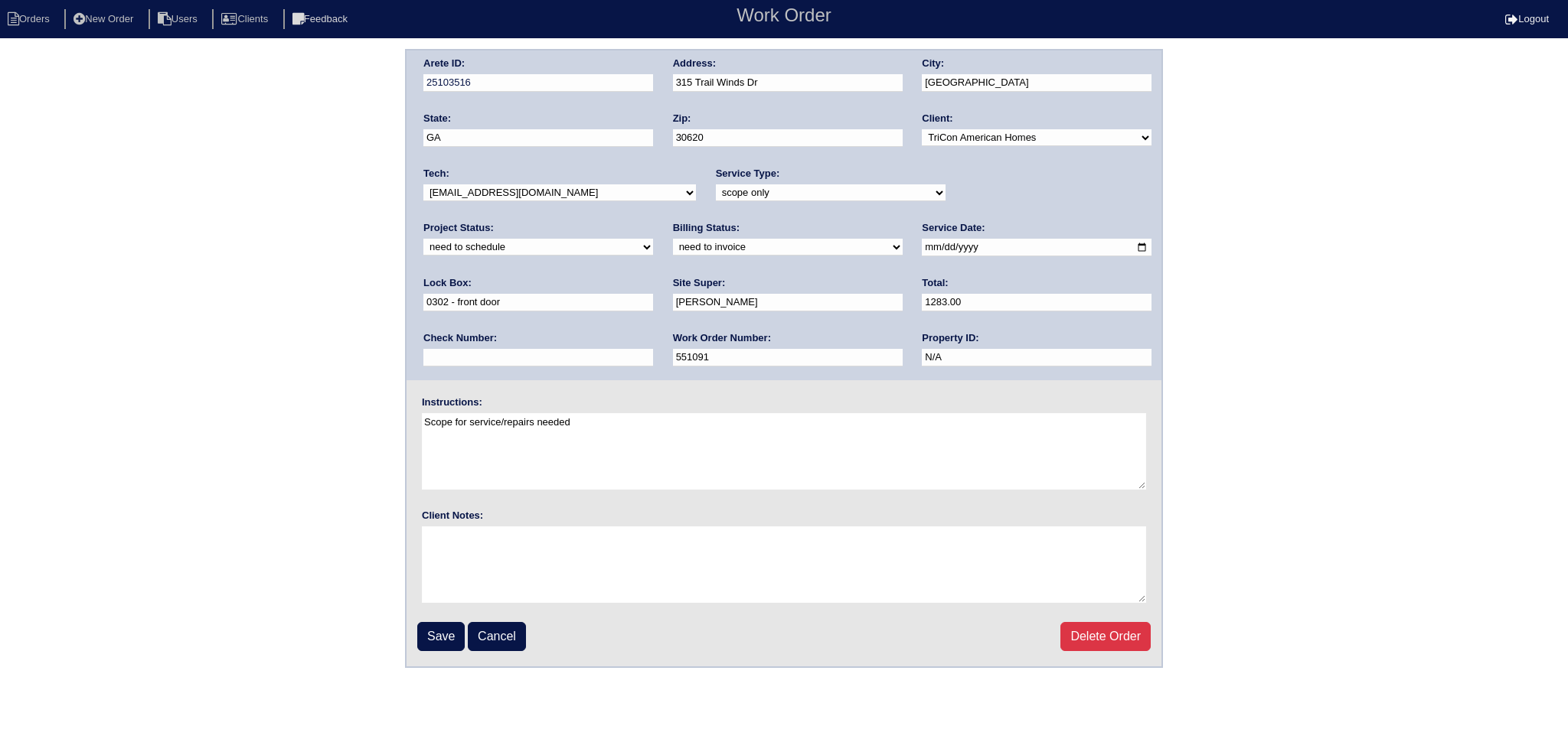
click at [534, 190] on select "-select- aretesmg+backup-tech@gmail.com benjohnholt88@gmail.com callisonhvac@ya…" at bounding box center [559, 192] width 273 height 17
select select "151"
click at [423, 184] on select "-select- aretesmg+backup-tech@gmail.com benjohnholt88@gmail.com callisonhvac@ya…" at bounding box center [559, 192] width 273 height 17
click at [653, 239] on select "new order assigned in progress field complete need to schedule admin review arc…" at bounding box center [538, 247] width 230 height 17
select select "assigned"
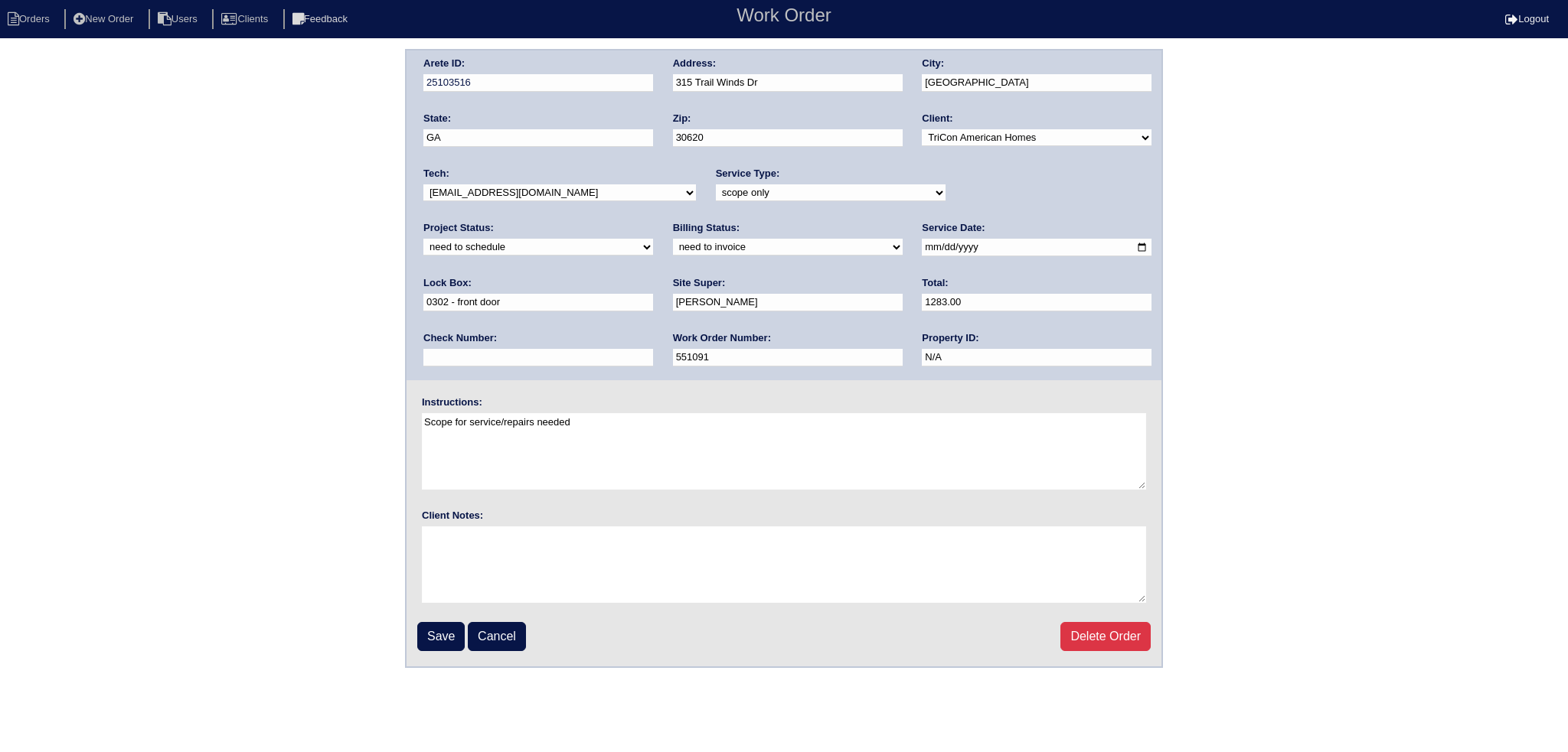
click at [653, 239] on select "new order assigned in progress field complete need to schedule admin review arc…" at bounding box center [538, 247] width 230 height 17
click at [922, 250] on input "2025-09-27" at bounding box center [1037, 248] width 230 height 18
type input "2025-09-29"
click at [922, 251] on input "2025-09-29" at bounding box center [1037, 248] width 230 height 18
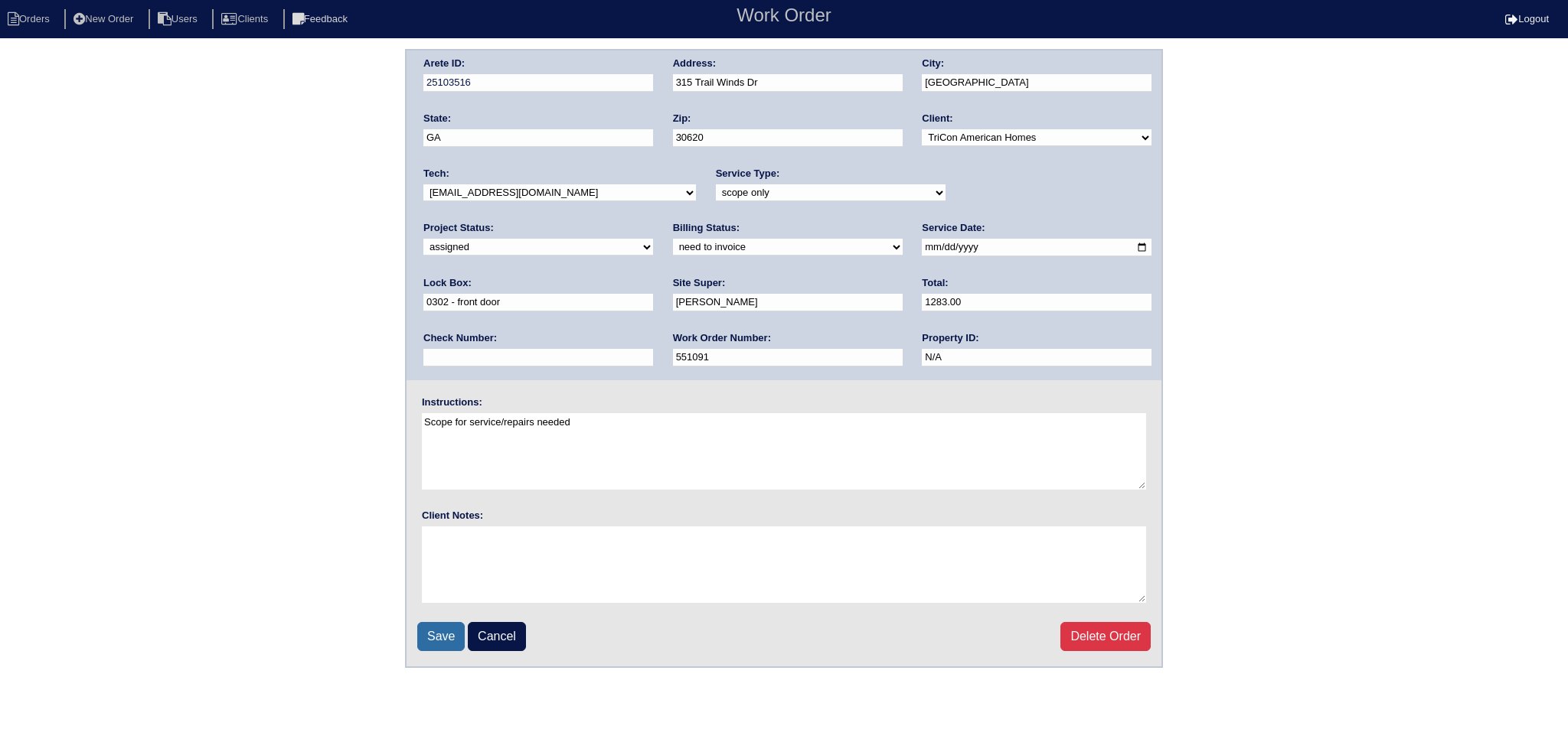
click at [439, 622] on input "Save" at bounding box center [441, 636] width 48 height 29
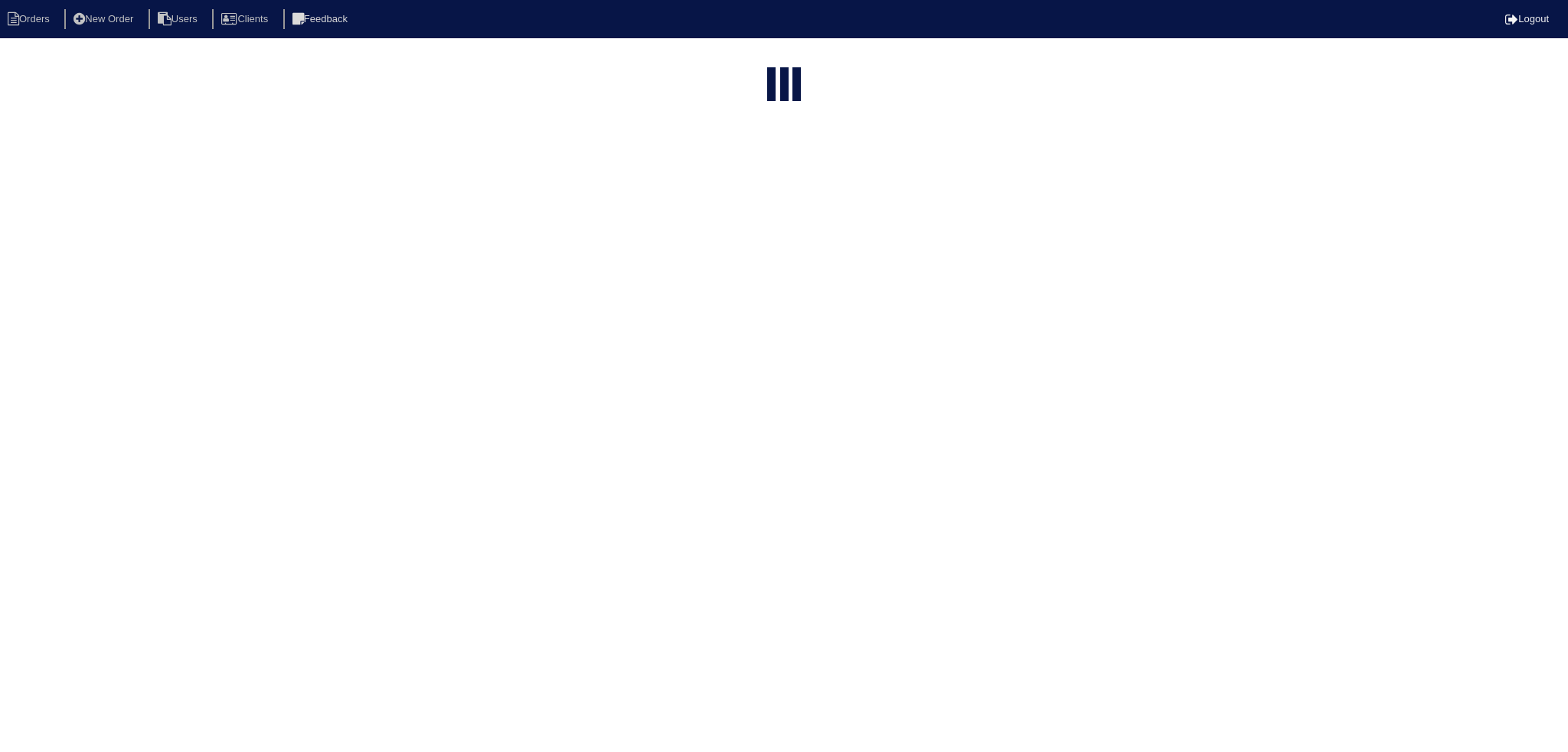
select select "15"
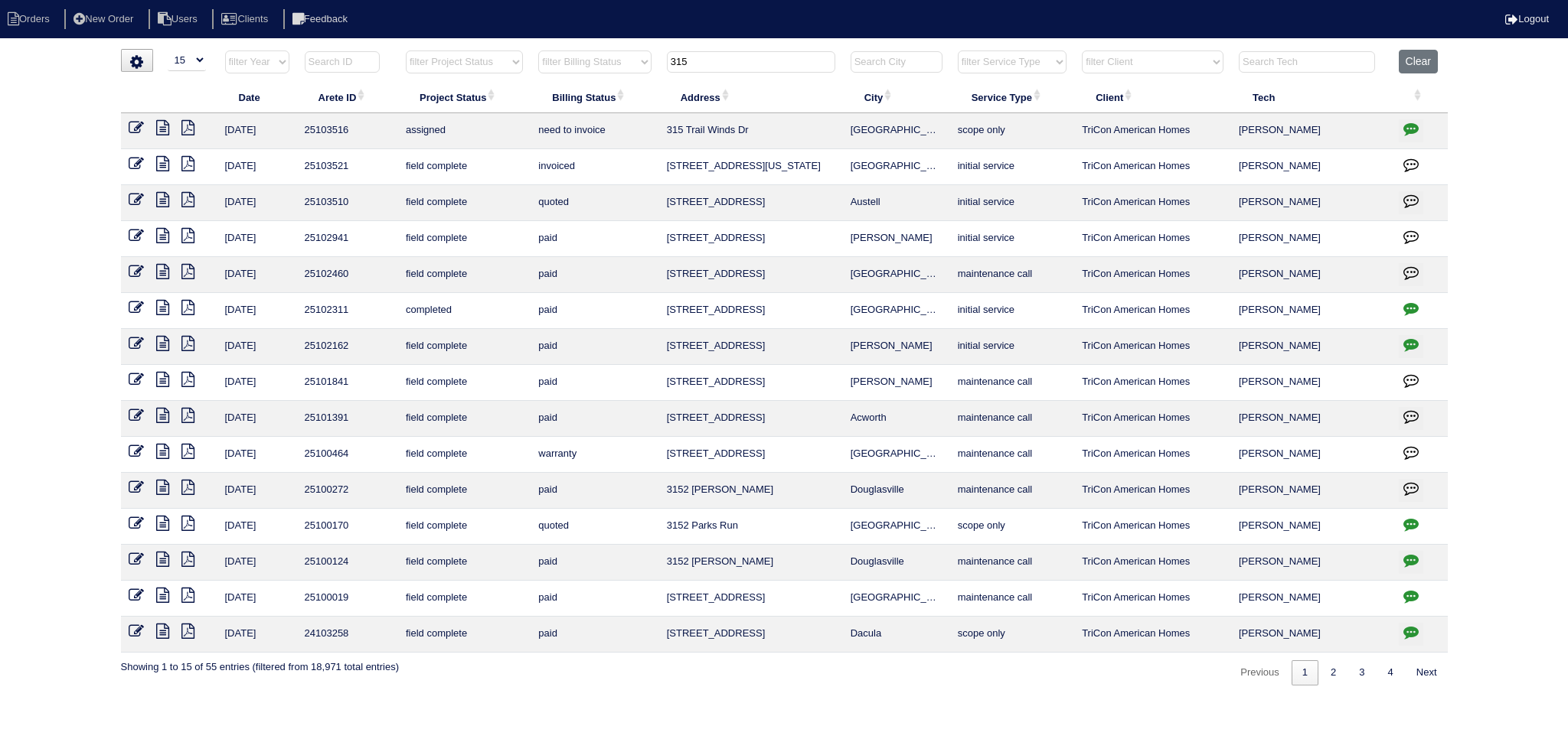
drag, startPoint x: 718, startPoint y: 68, endPoint x: 662, endPoint y: 71, distance: 56.1
click at [662, 71] on th "315" at bounding box center [750, 65] width 183 height 32
click at [1418, 61] on button "Clear" at bounding box center [1418, 61] width 39 height 24
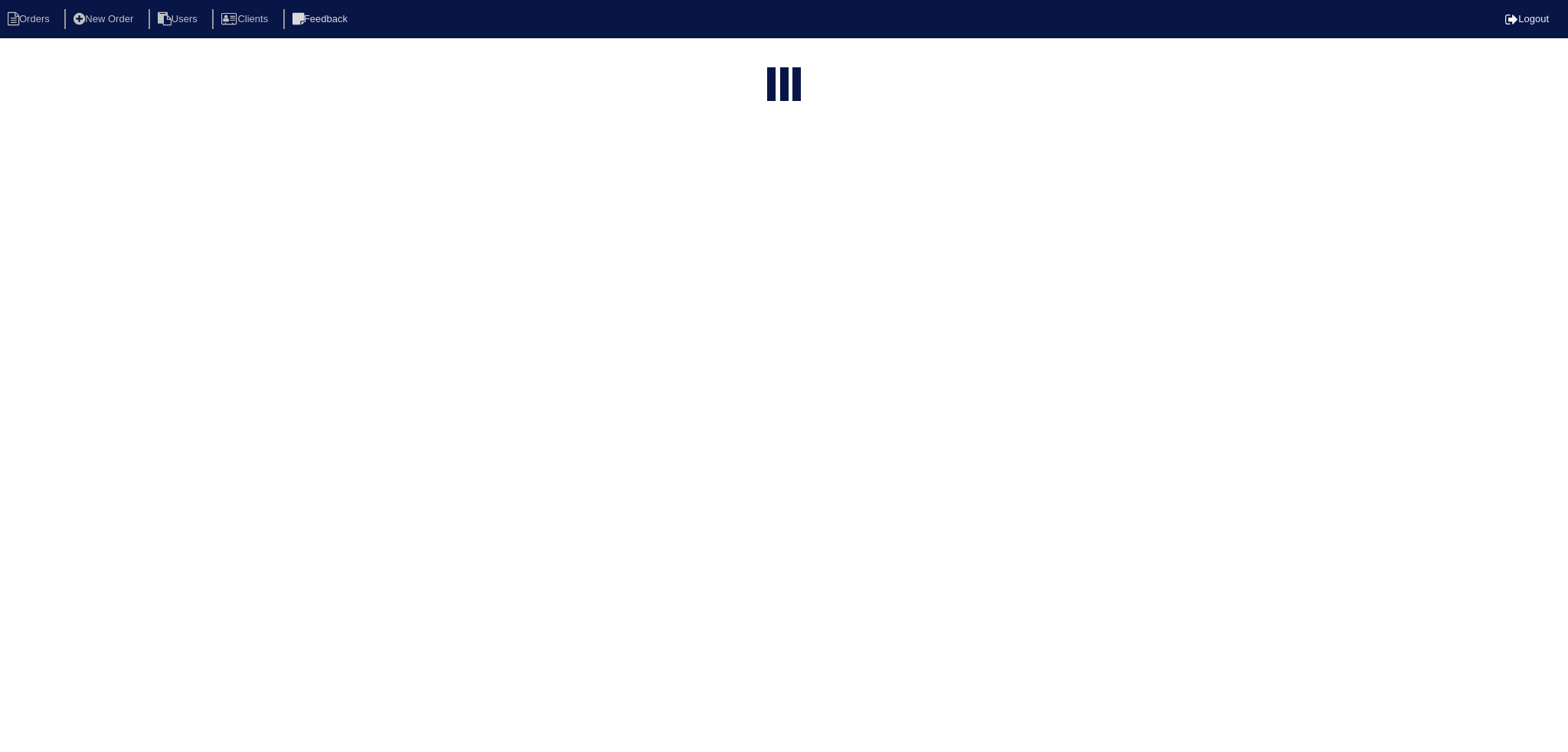
select select "15"
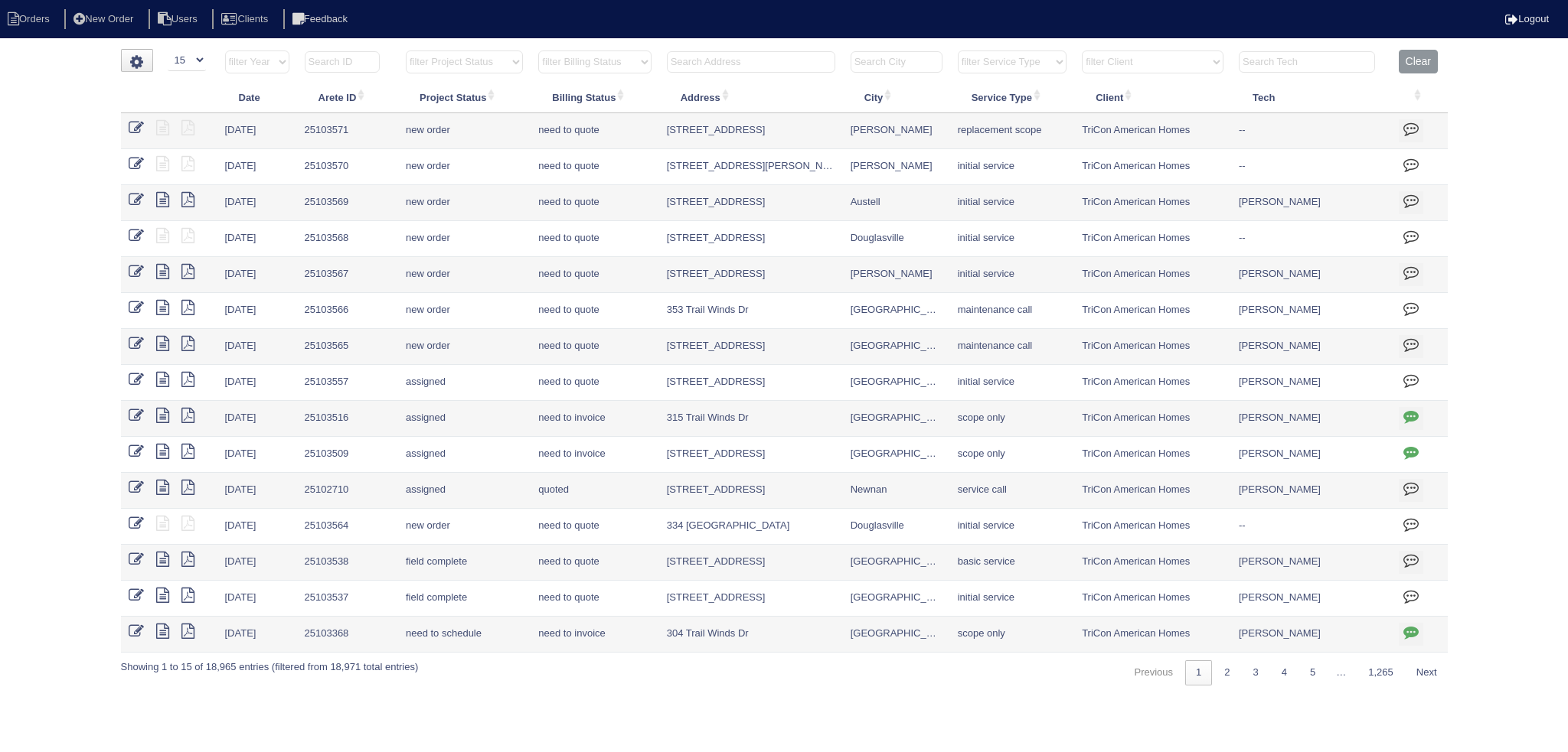
click at [509, 62] on select "filter Project Status -- Any Project Status -- new order assigned in progress f…" at bounding box center [464, 61] width 117 height 23
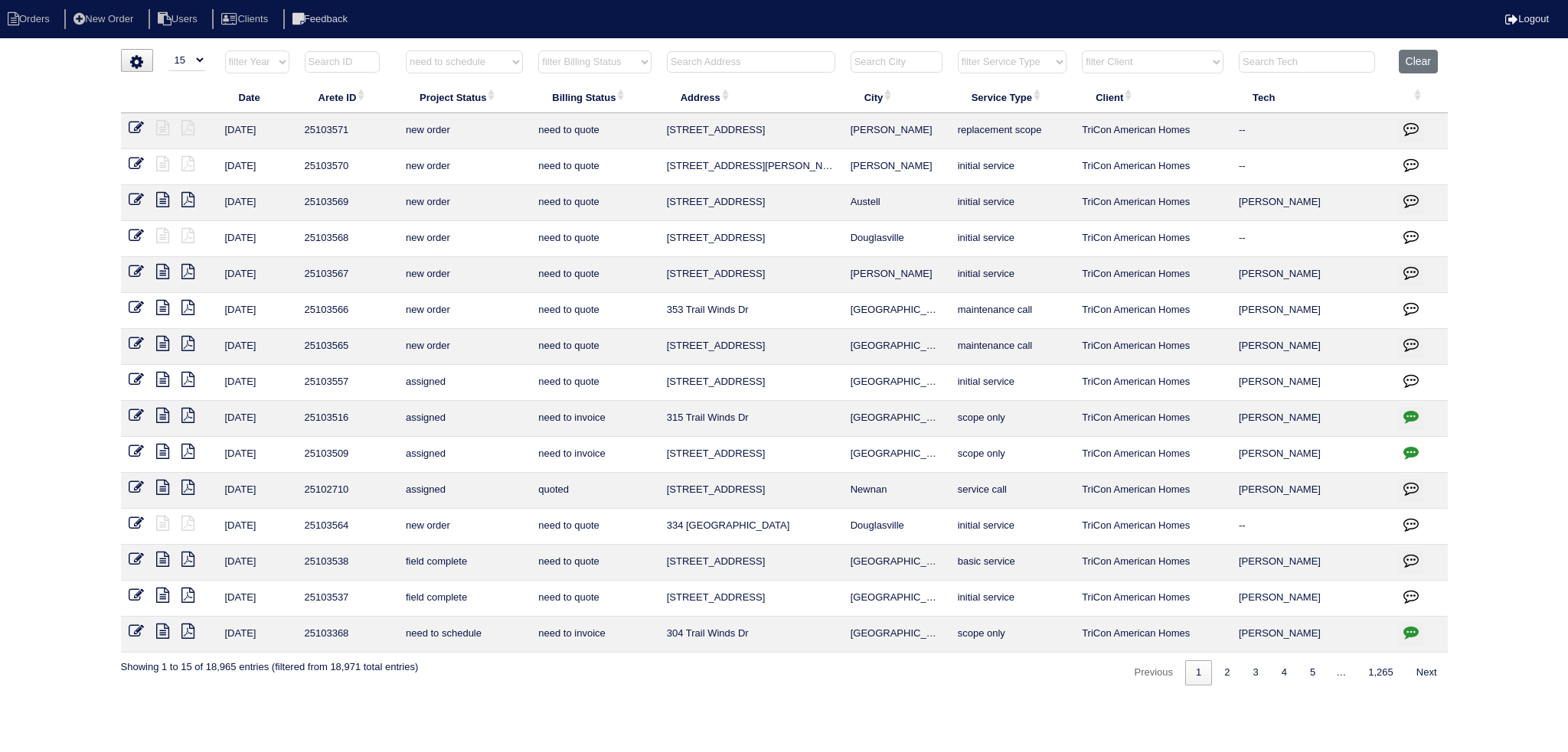
click at [405, 51] on select "filter Project Status -- Any Project Status -- new order assigned in progress f…" at bounding box center [464, 61] width 117 height 23
select select "need to schedule"
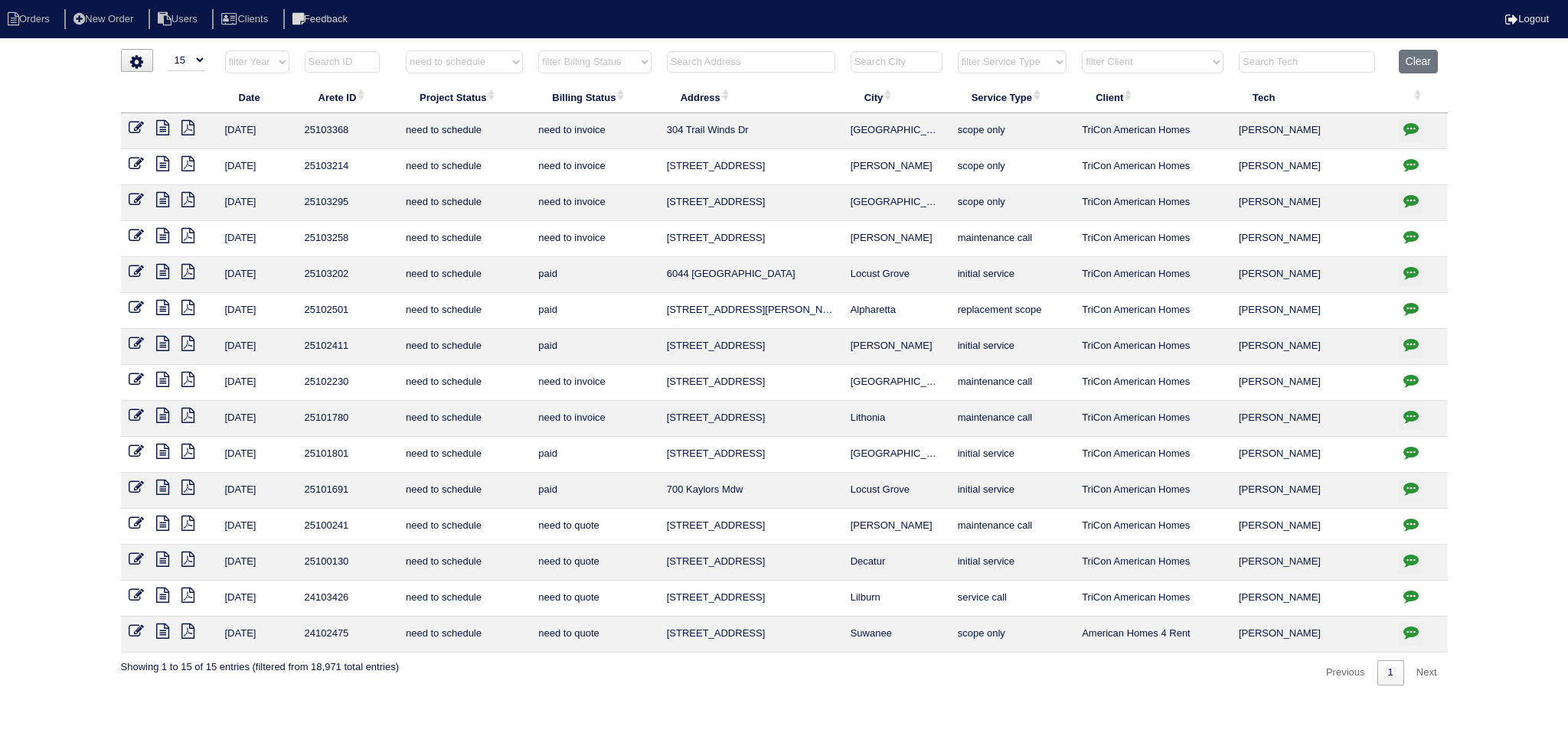
click at [136, 124] on icon at bounding box center [136, 127] width 15 height 15
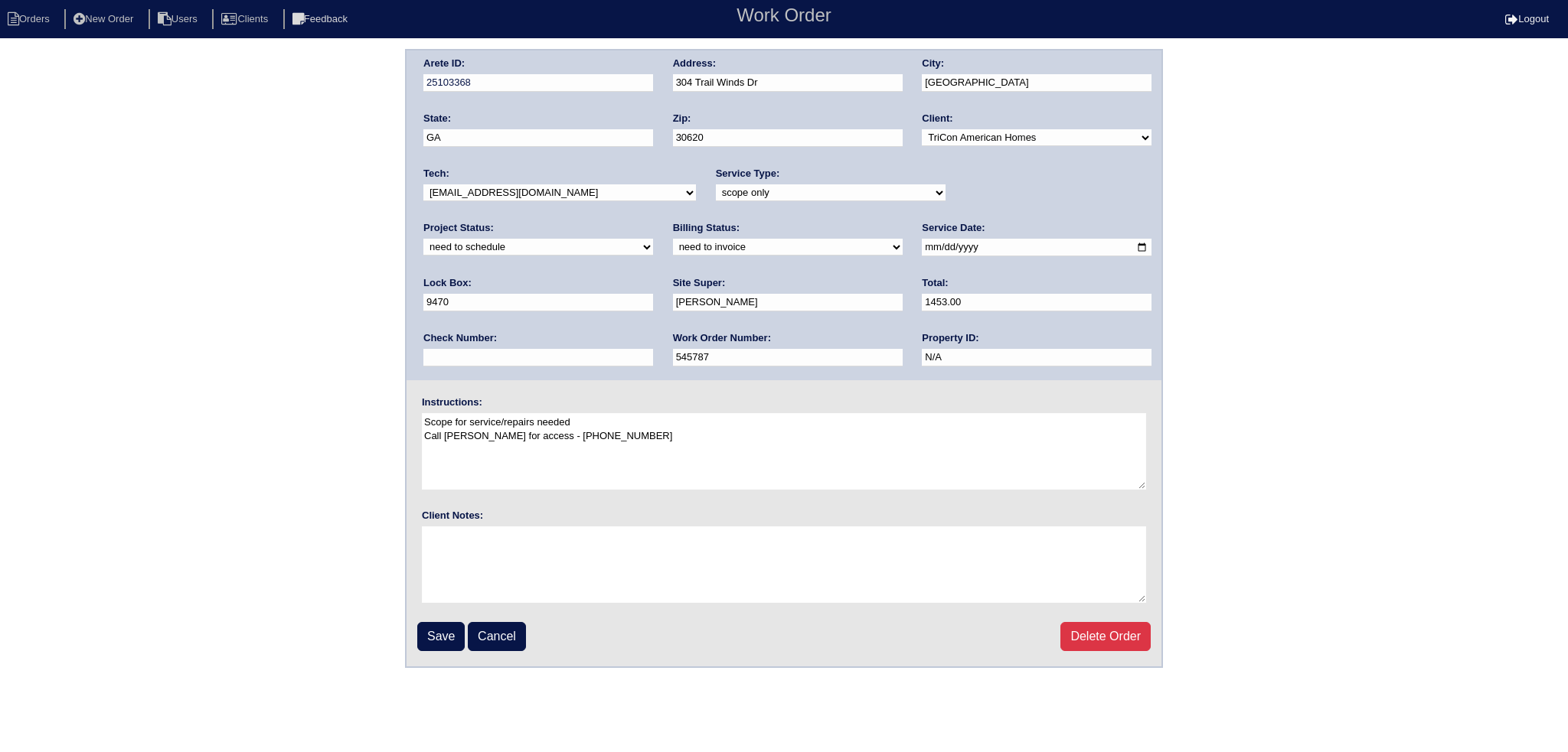
click at [536, 192] on select "-select- aretesmg+backup-tech@gmail.com benjohnholt88@gmail.com callisonhvac@ya…" at bounding box center [559, 192] width 273 height 17
click at [653, 221] on div "Project Status: new order assigned in progress field complete need to schedule …" at bounding box center [538, 242] width 230 height 42
drag, startPoint x: 1021, startPoint y: 192, endPoint x: 1015, endPoint y: 205, distance: 14.3
click at [653, 221] on div "Project Status: new order assigned in progress field complete need to schedule …" at bounding box center [538, 242] width 230 height 42
select select "assigned"
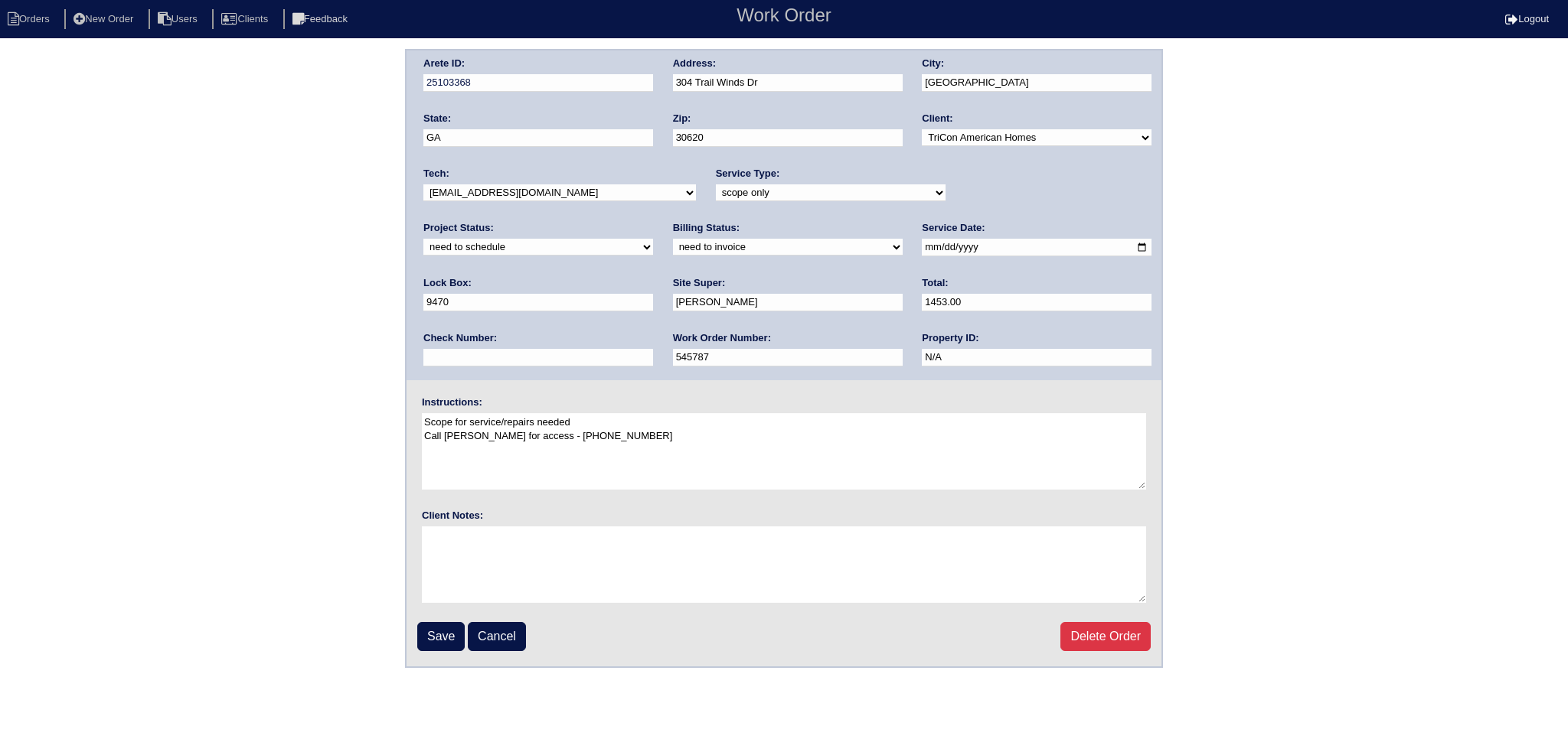
click at [653, 239] on select "new order assigned in progress field complete need to schedule admin review arc…" at bounding box center [538, 247] width 230 height 17
click at [922, 242] on input "2025-09-27" at bounding box center [1037, 248] width 230 height 18
type input "[DATE]"
click at [428, 627] on input "Save" at bounding box center [441, 636] width 48 height 29
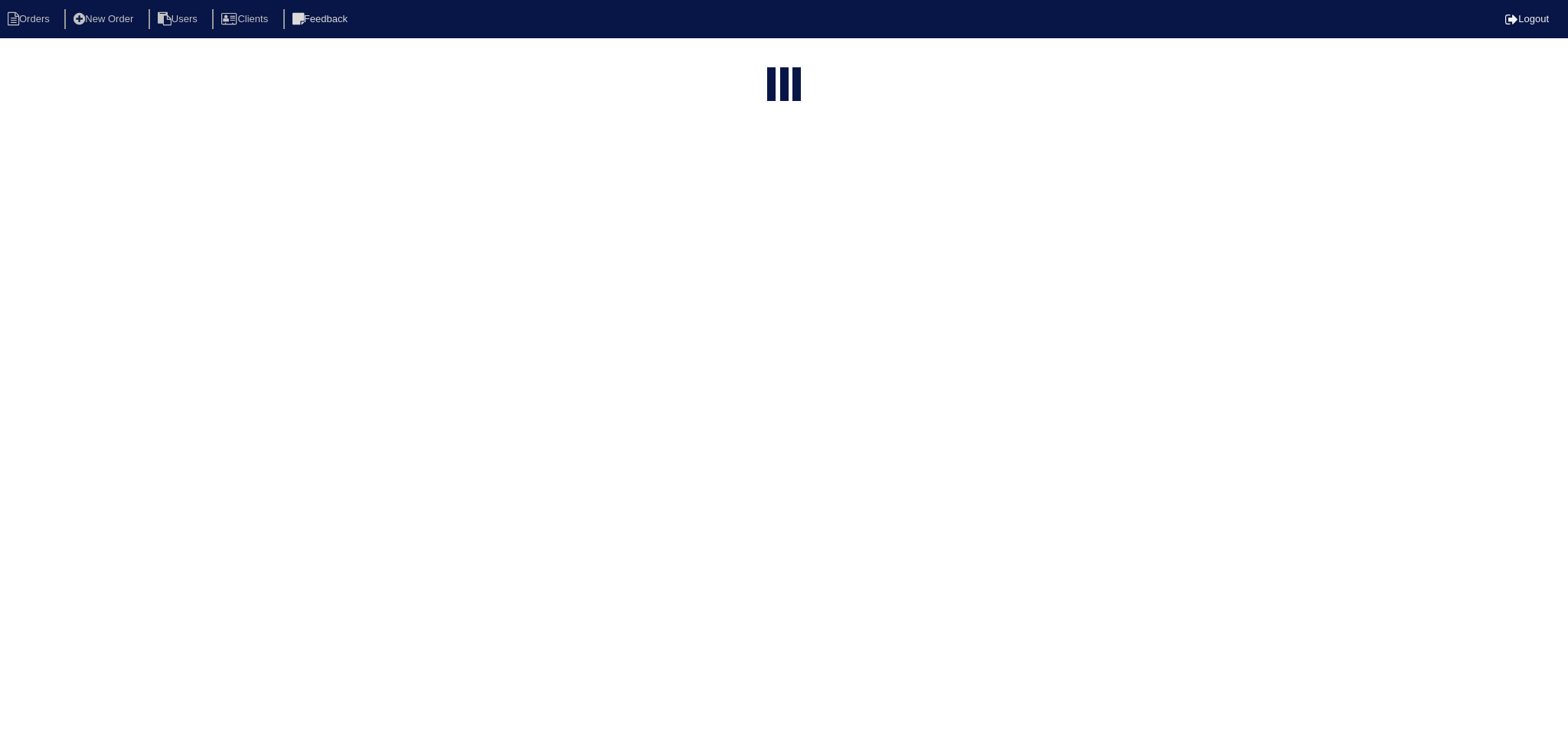
select select "15"
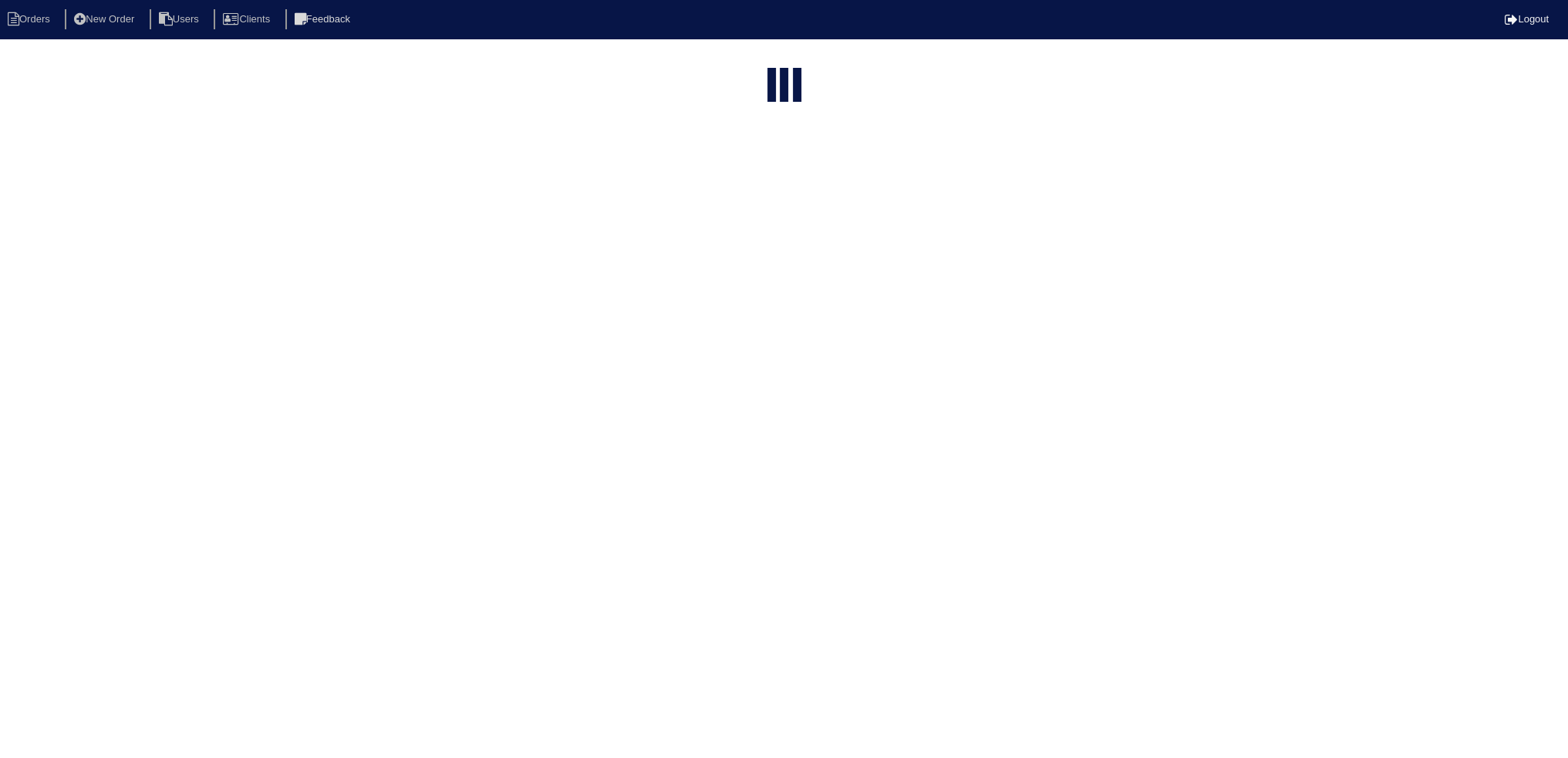
select select "need to schedule"
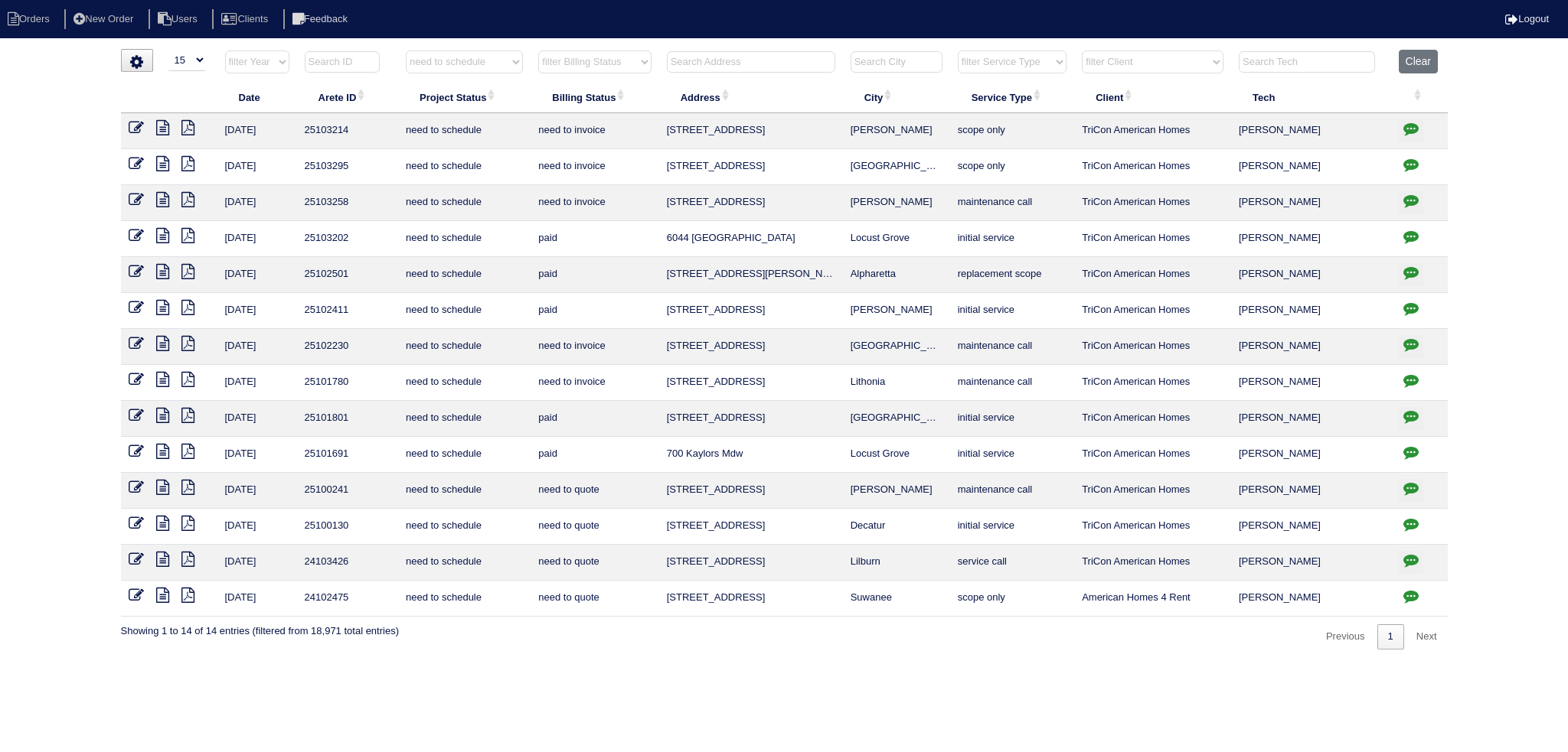
click at [749, 58] on input "text" at bounding box center [751, 62] width 168 height 22
drag, startPoint x: 490, startPoint y: 60, endPoint x: 490, endPoint y: 72, distance: 12.0
click at [490, 60] on select "filter Project Status -- Any Project Status -- new order assigned in progress f…" at bounding box center [464, 61] width 117 height 23
select select
click at [405, 51] on select "filter Project Status -- Any Project Status -- new order assigned in progress f…" at bounding box center [464, 61] width 117 height 23
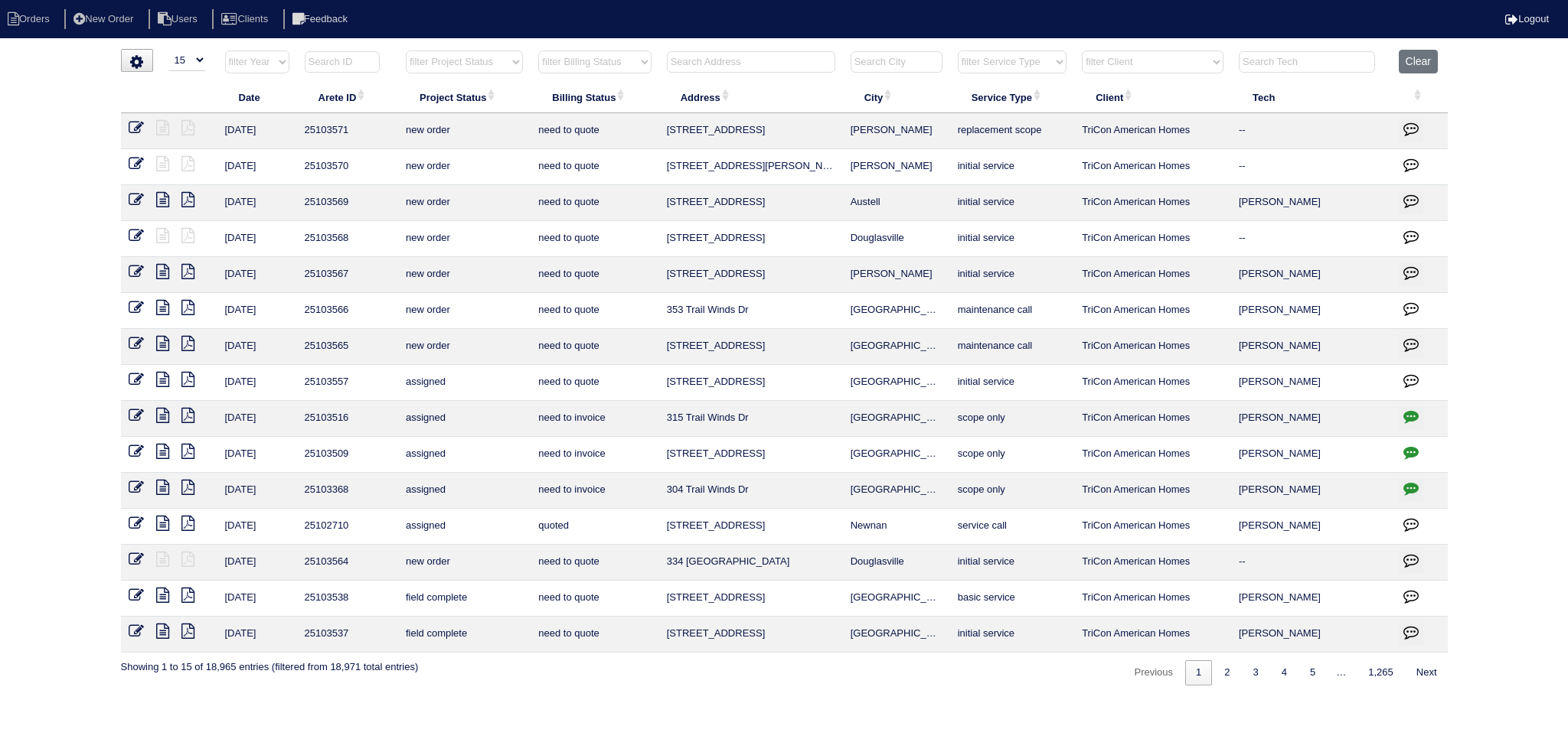
click at [785, 57] on input "text" at bounding box center [751, 62] width 168 height 22
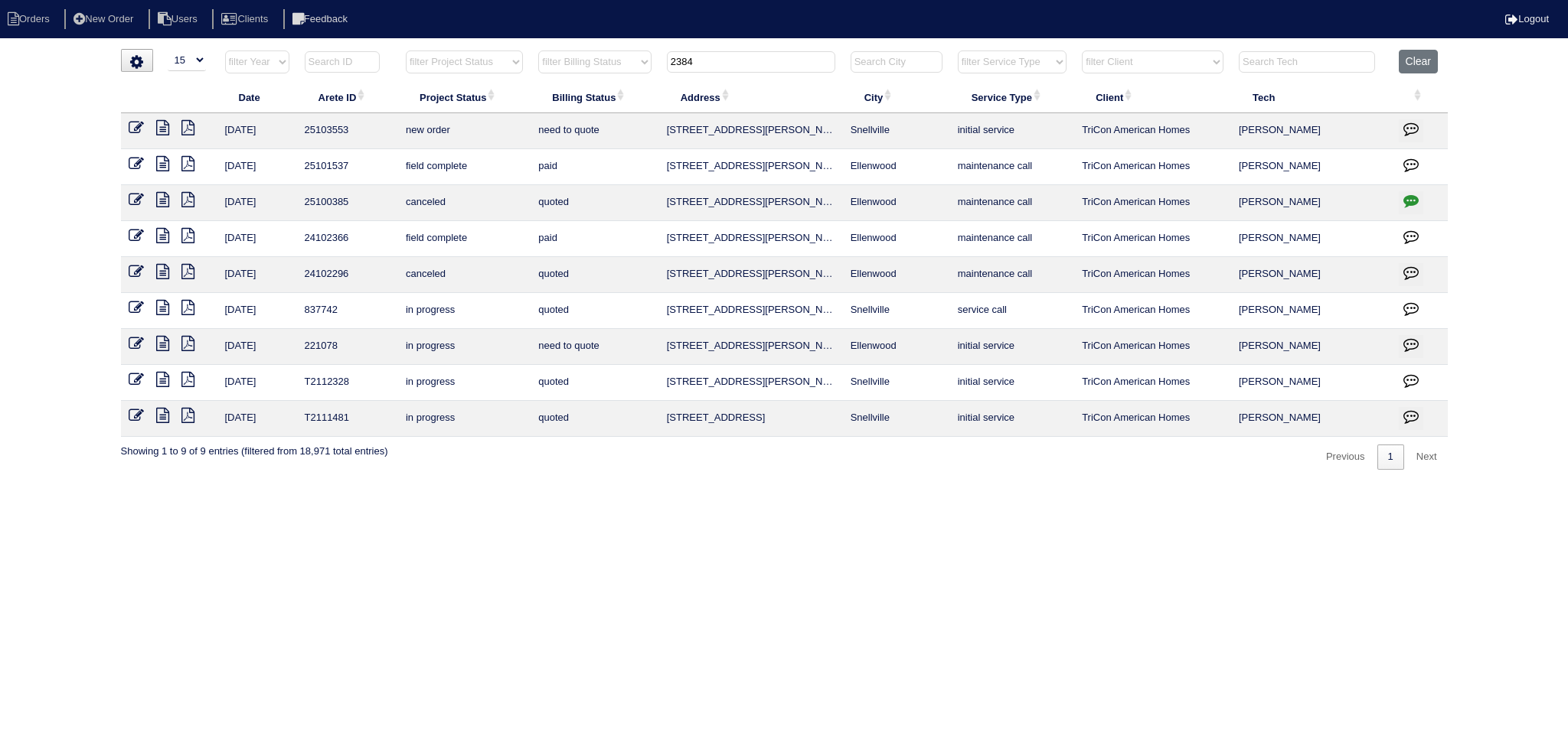
type input "2384"
click at [141, 130] on icon at bounding box center [136, 127] width 15 height 15
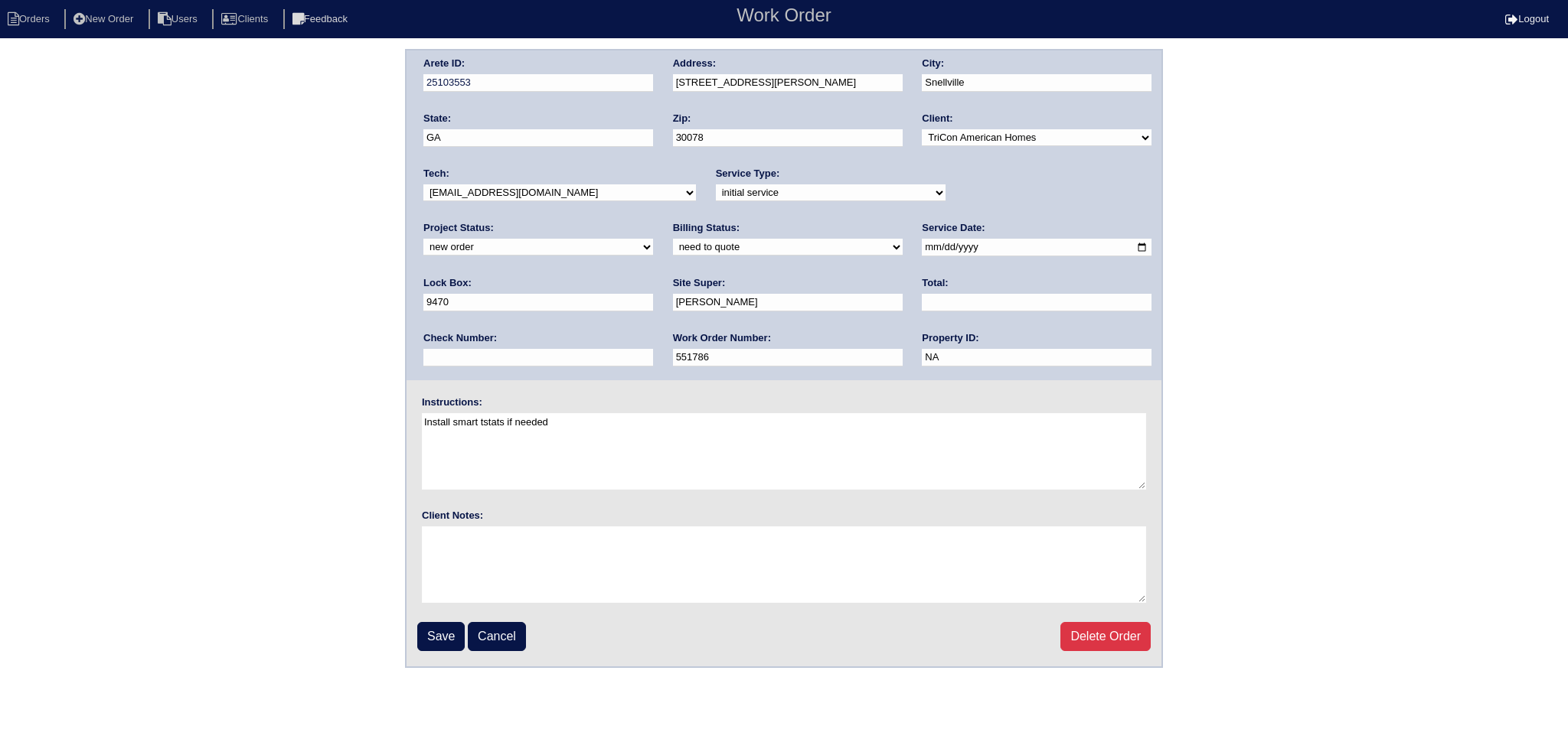
click at [554, 192] on select "-select- aretesmg+backup-tech@gmail.com benjohnholt88@gmail.com callisonhvac@ya…" at bounding box center [559, 192] width 273 height 17
click at [653, 221] on div "Project Status: new order assigned in progress field complete need to schedule …" at bounding box center [538, 242] width 230 height 42
click at [653, 239] on select "new order assigned in progress field complete need to schedule admin review arc…" at bounding box center [538, 247] width 230 height 17
select select "assigned"
click at [653, 239] on select "new order assigned in progress field complete need to schedule admin review arc…" at bounding box center [538, 247] width 230 height 17
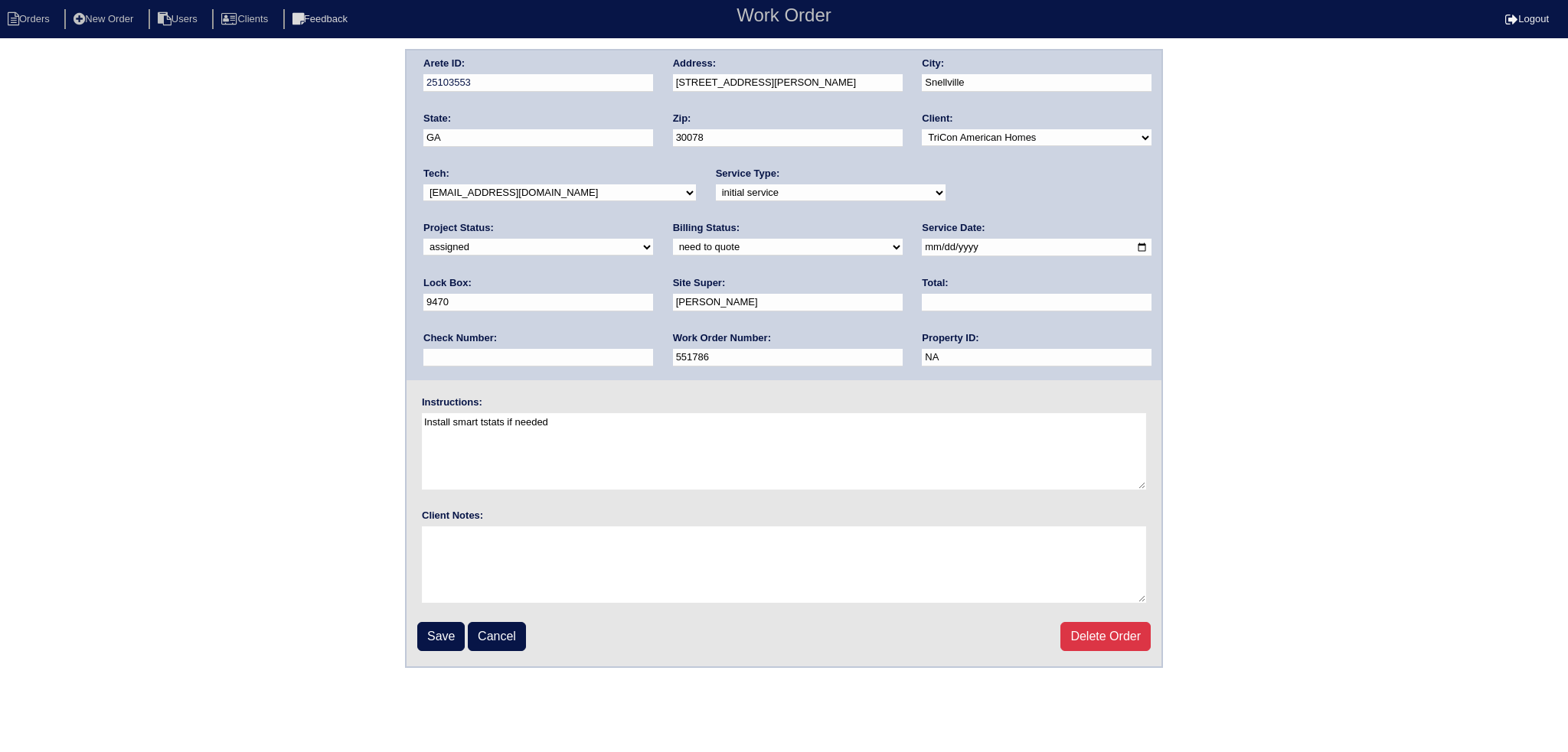
click at [922, 247] on input "2025-09-26" at bounding box center [1037, 248] width 230 height 18
type input "2025-09-29"
click at [545, 187] on select "-select- aretesmg+backup-tech@gmail.com benjohnholt88@gmail.com callisonhvac@ya…" at bounding box center [559, 192] width 273 height 17
select select "151"
click at [423, 184] on select "-select- aretesmg+backup-tech@gmail.com benjohnholt88@gmail.com callisonhvac@ya…" at bounding box center [559, 192] width 273 height 17
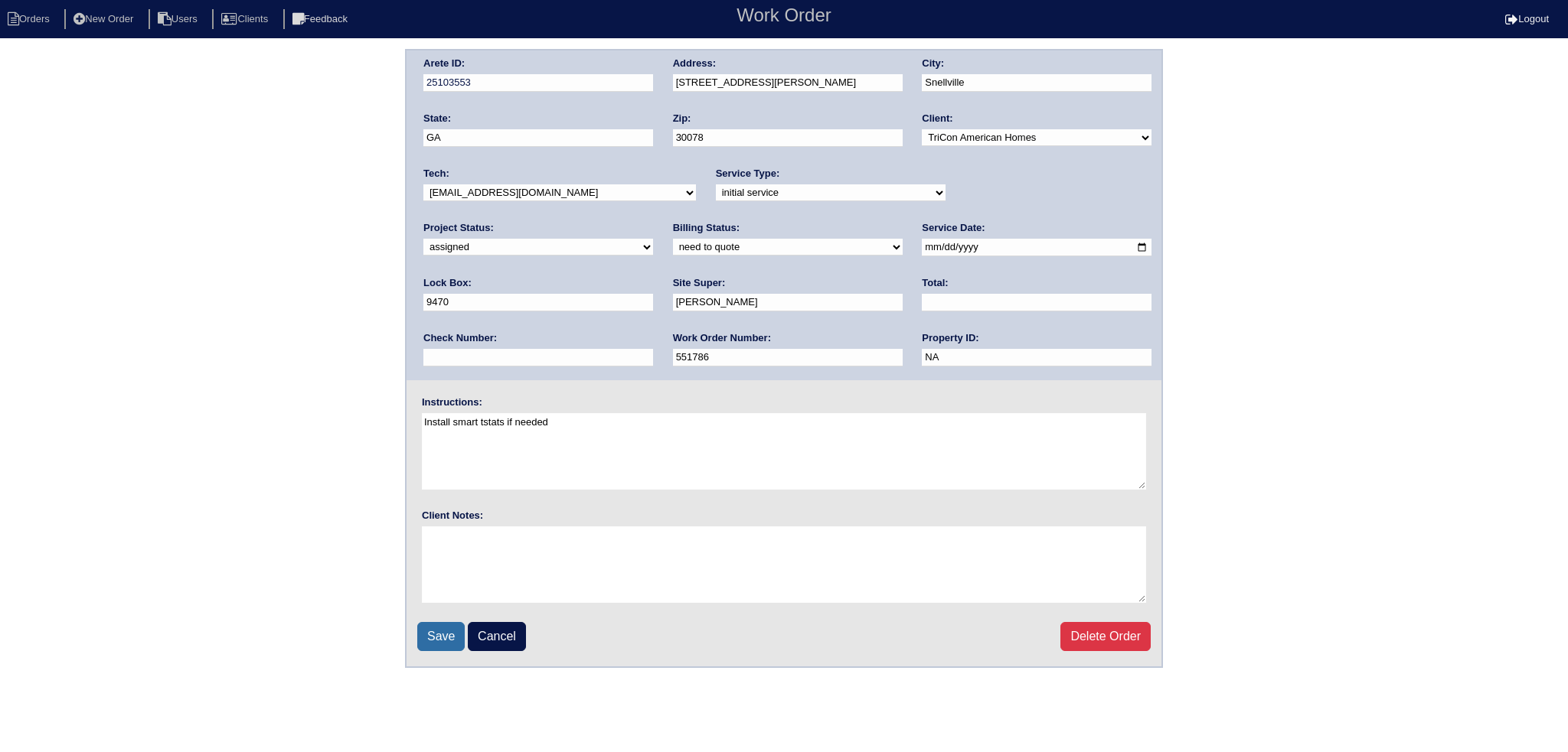
click at [455, 628] on input "Save" at bounding box center [441, 636] width 48 height 29
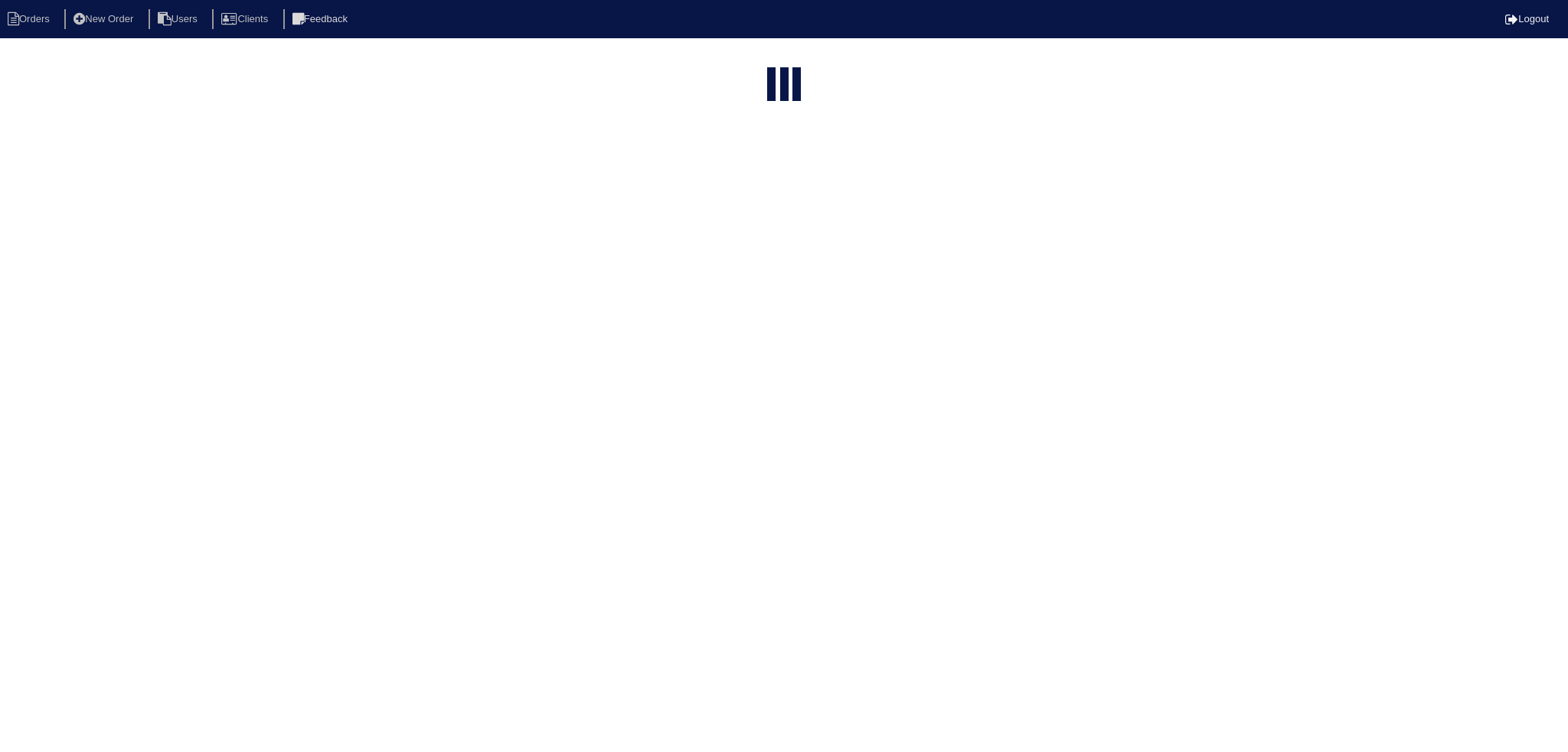
select select "15"
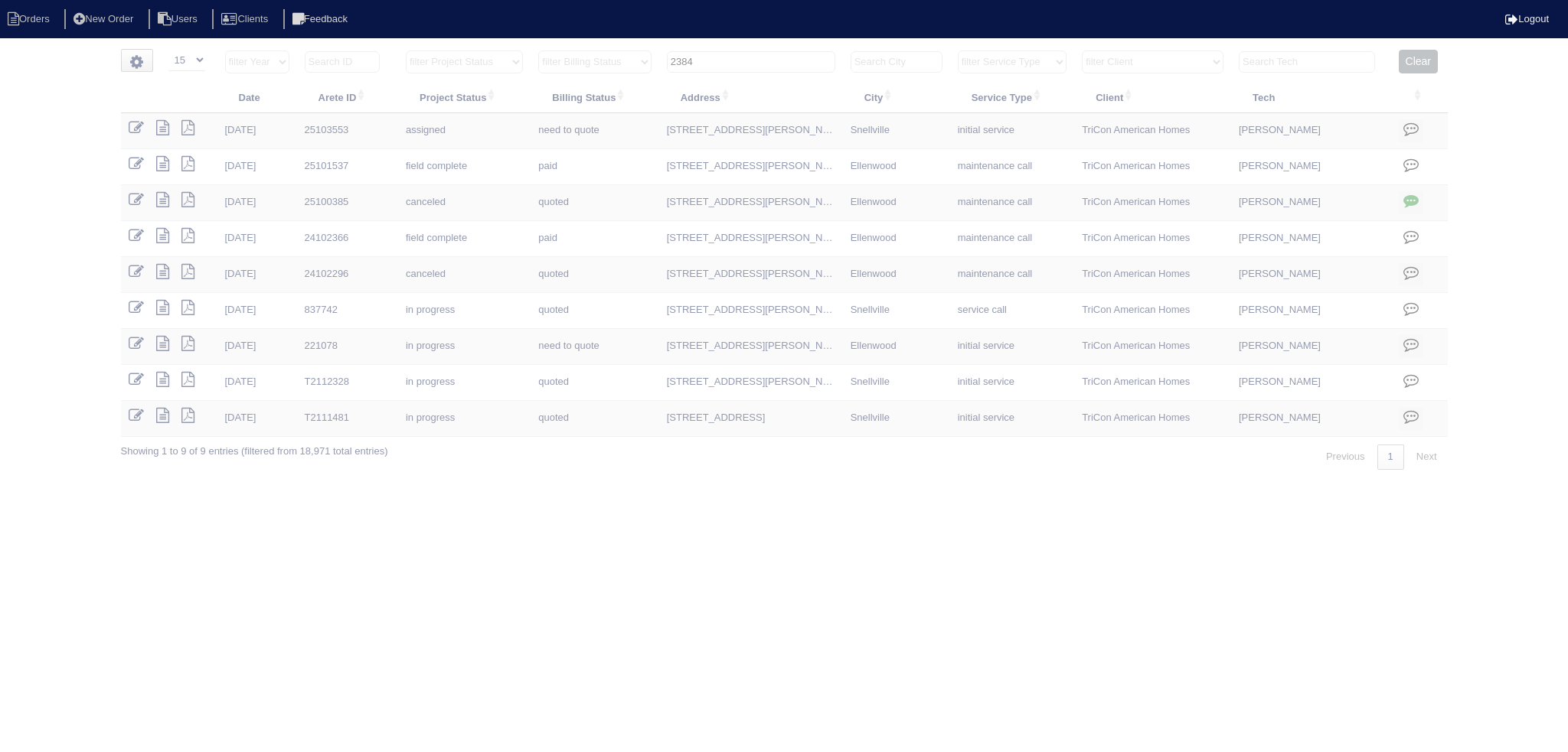
click at [746, 71] on input "2384" at bounding box center [751, 62] width 168 height 22
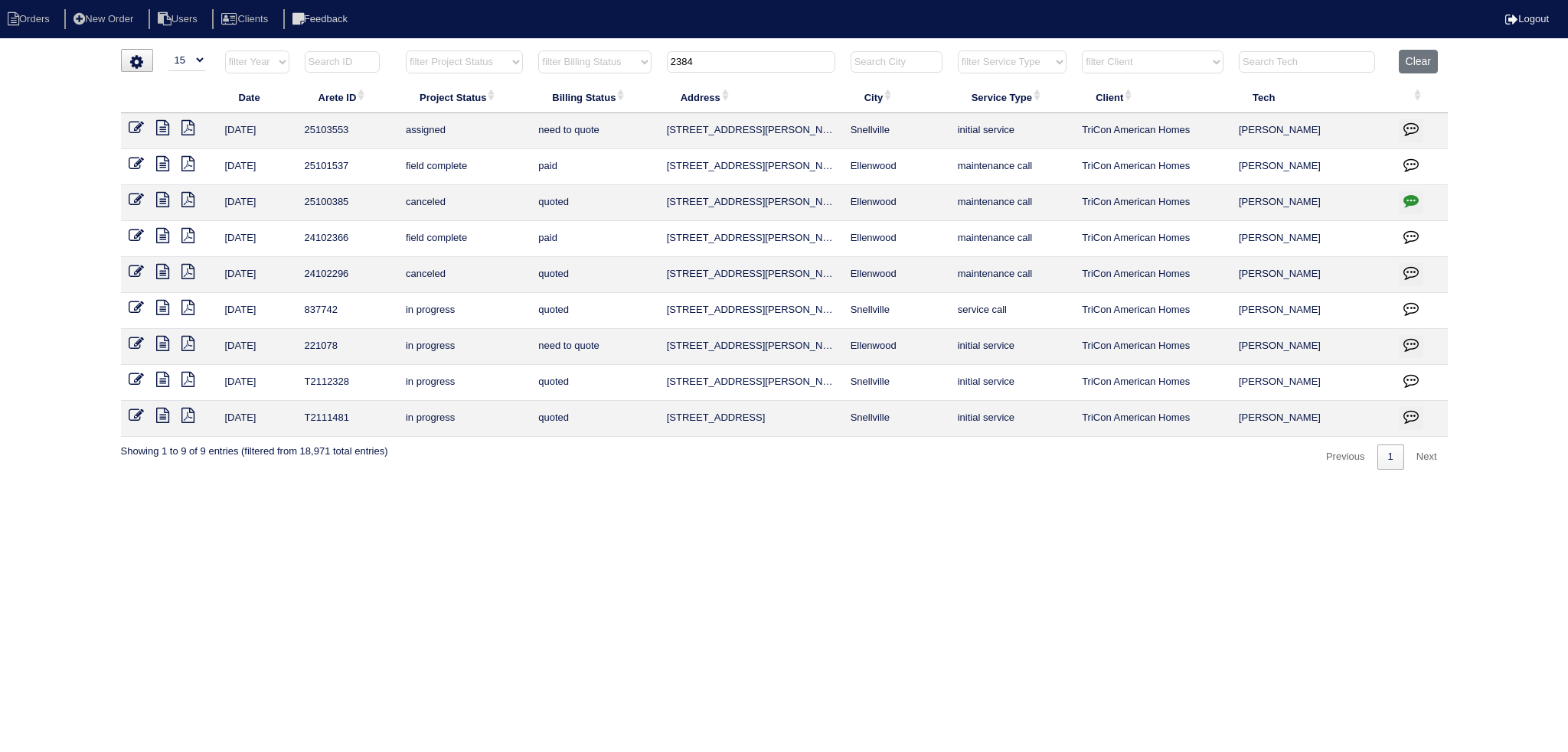
click at [746, 71] on input "2384" at bounding box center [751, 62] width 168 height 22
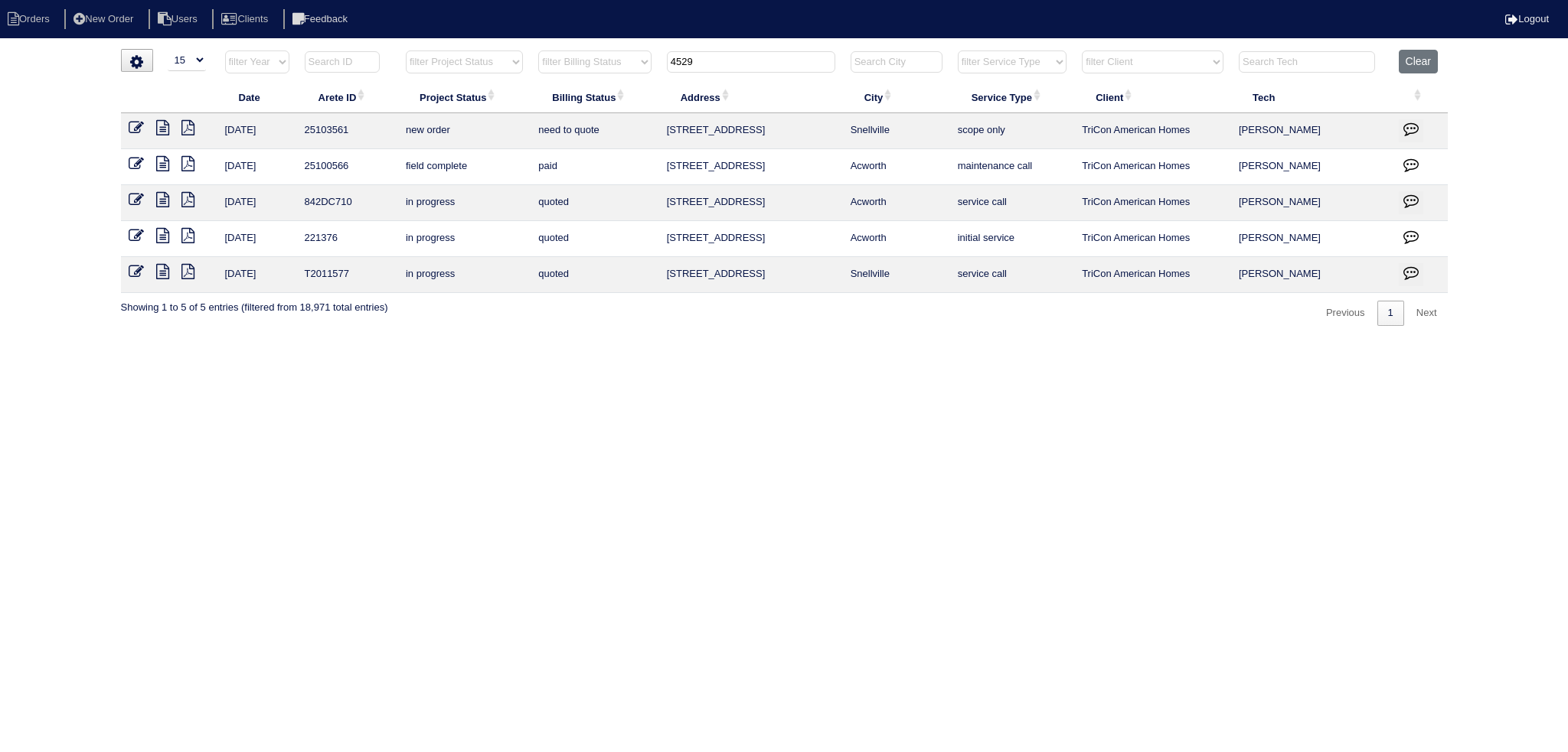
type input "4529"
click at [130, 130] on icon at bounding box center [136, 127] width 15 height 15
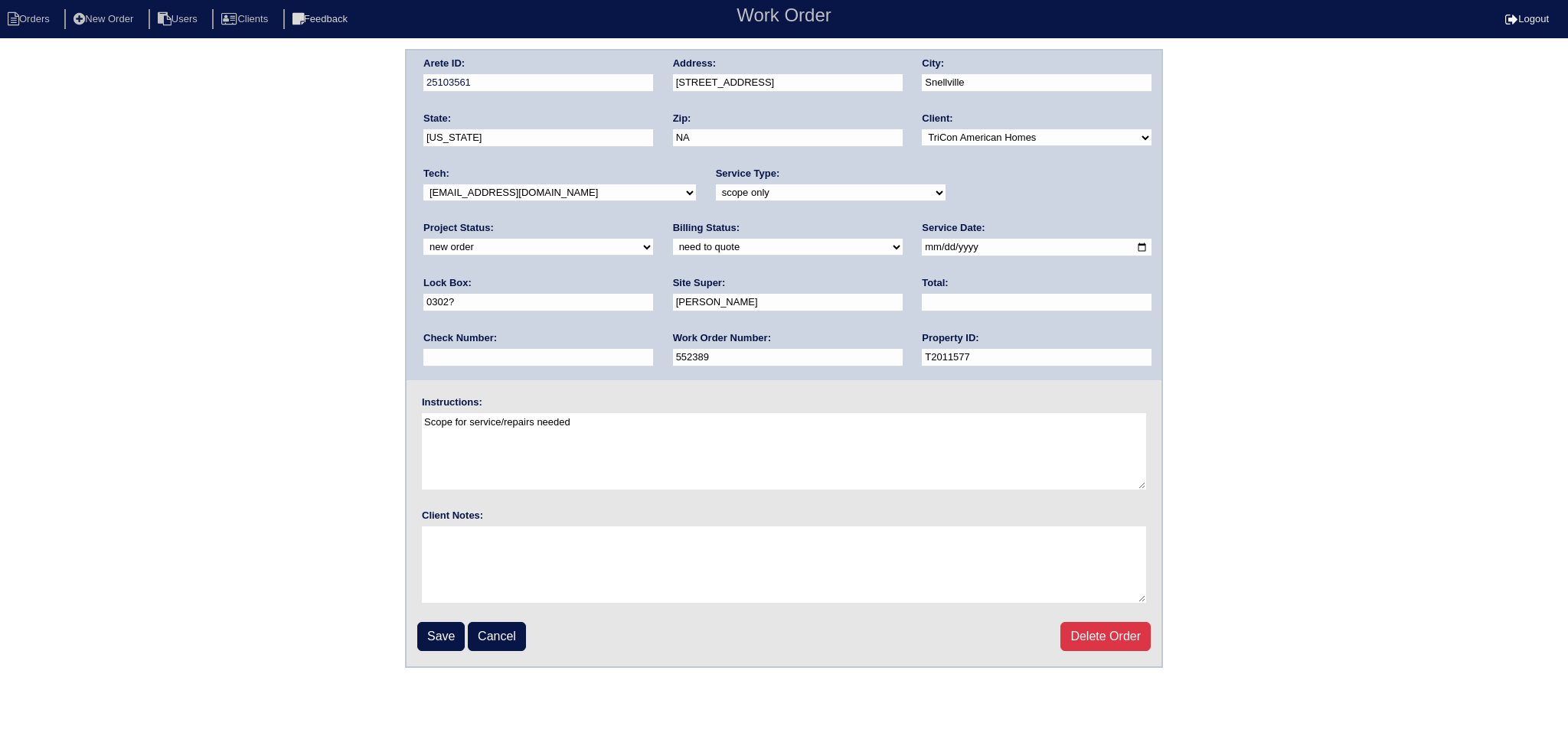
drag, startPoint x: 1022, startPoint y: 176, endPoint x: 1015, endPoint y: 185, distance: 11.4
click at [653, 221] on div "Project Status: new order assigned in progress field complete need to schedule …" at bounding box center [538, 242] width 230 height 42
drag, startPoint x: 1014, startPoint y: 187, endPoint x: 1009, endPoint y: 198, distance: 12.1
click at [653, 239] on select "new order assigned in progress field complete need to schedule admin review arc…" at bounding box center [538, 247] width 230 height 17
select select "assigned"
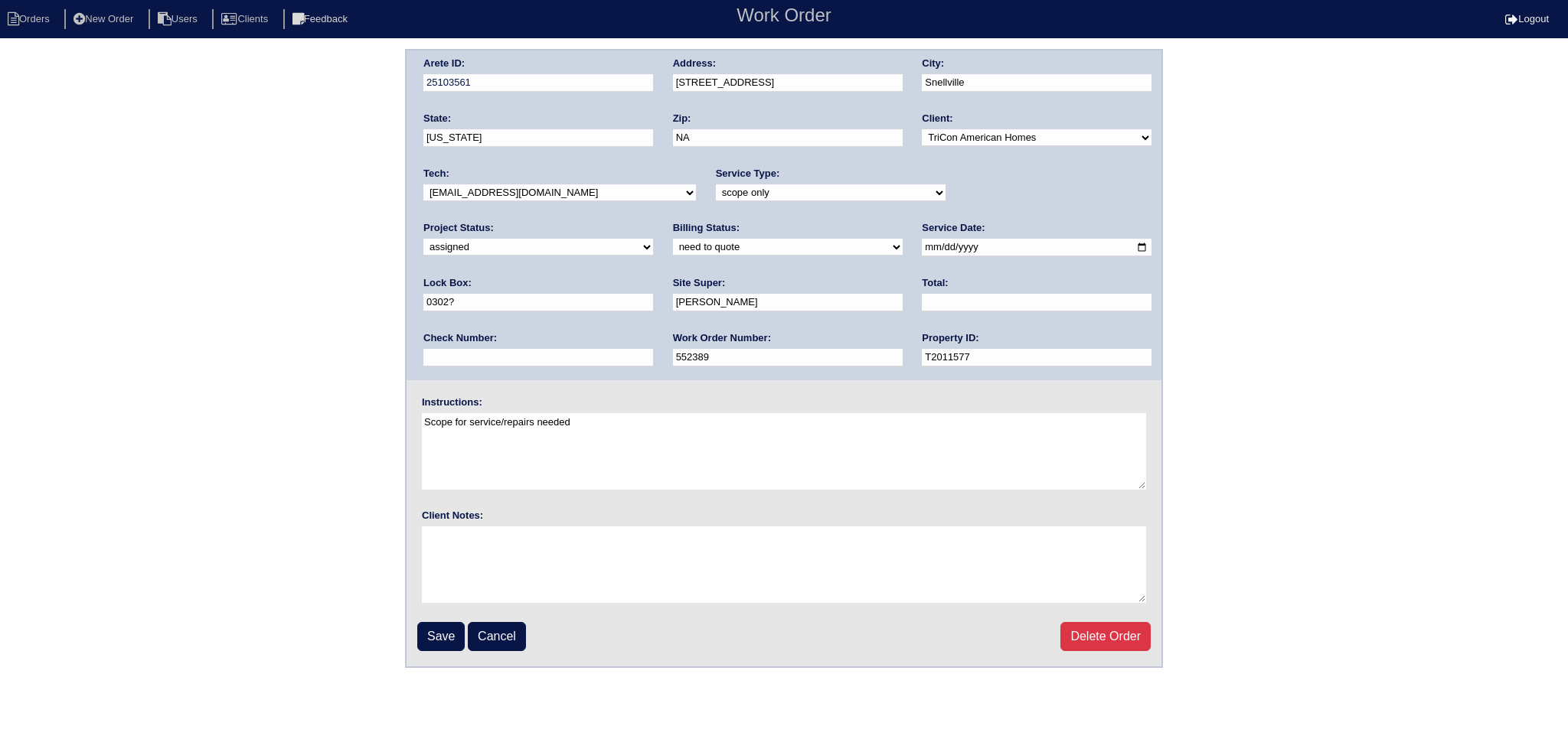
click at [653, 239] on select "new order assigned in progress field complete need to schedule admin review arc…" at bounding box center [538, 247] width 230 height 17
click at [922, 248] on input "[DATE]" at bounding box center [1037, 248] width 230 height 18
type input "[DATE]"
click at [544, 180] on div "Tech: -select- aretesmg+backup-tech@gmail.com benjohnholt88@gmail.com callisonh…" at bounding box center [559, 187] width 273 height 42
click at [542, 193] on select "-select- aretesmg+backup-tech@gmail.com benjohnholt88@gmail.com callisonhvac@ya…" at bounding box center [559, 192] width 273 height 17
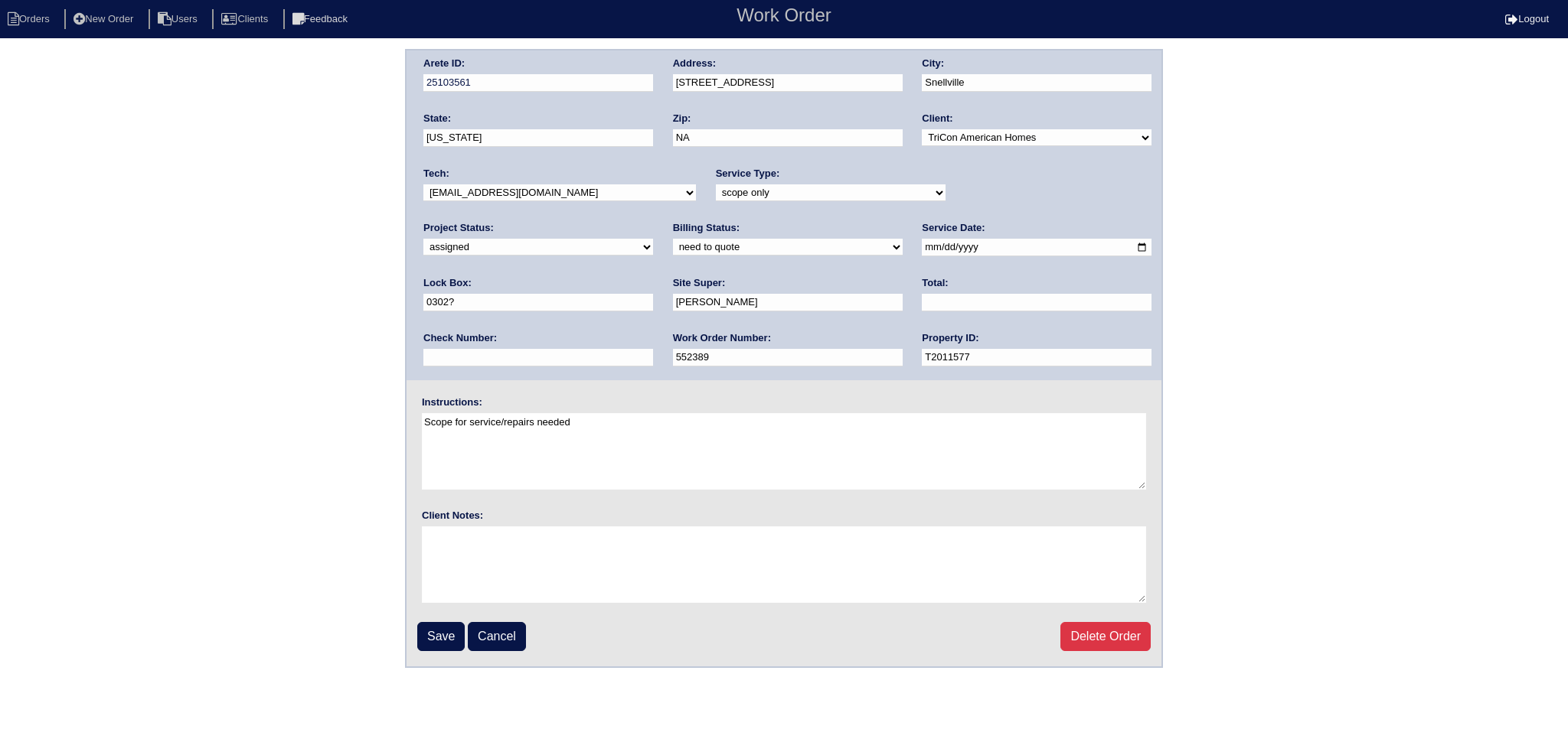
select select "151"
click at [423, 184] on select "-select- aretesmg+backup-tech@gmail.com benjohnholt88@gmail.com callisonhvac@ya…" at bounding box center [559, 192] width 273 height 17
click at [444, 633] on input "Save" at bounding box center [441, 636] width 48 height 29
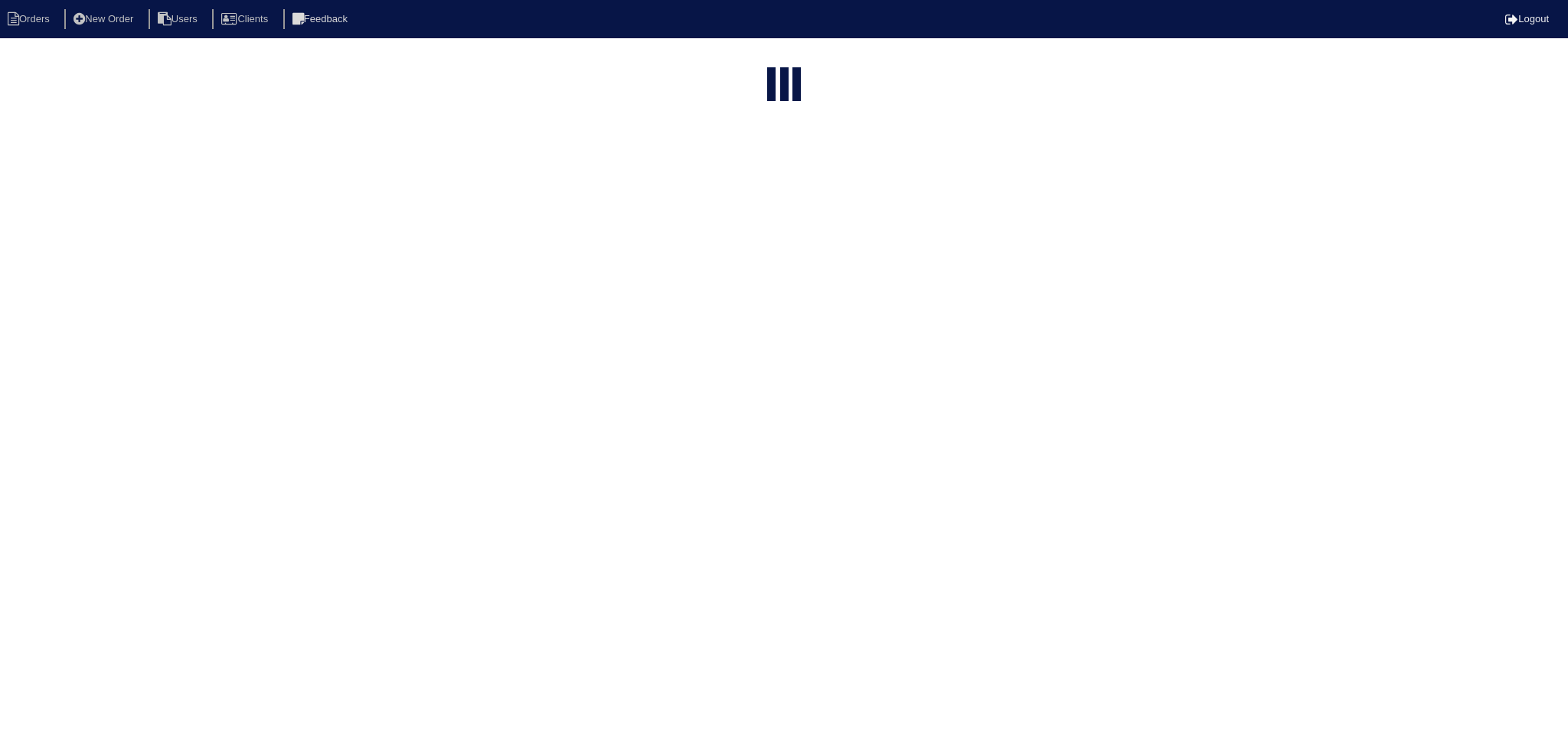
select select "15"
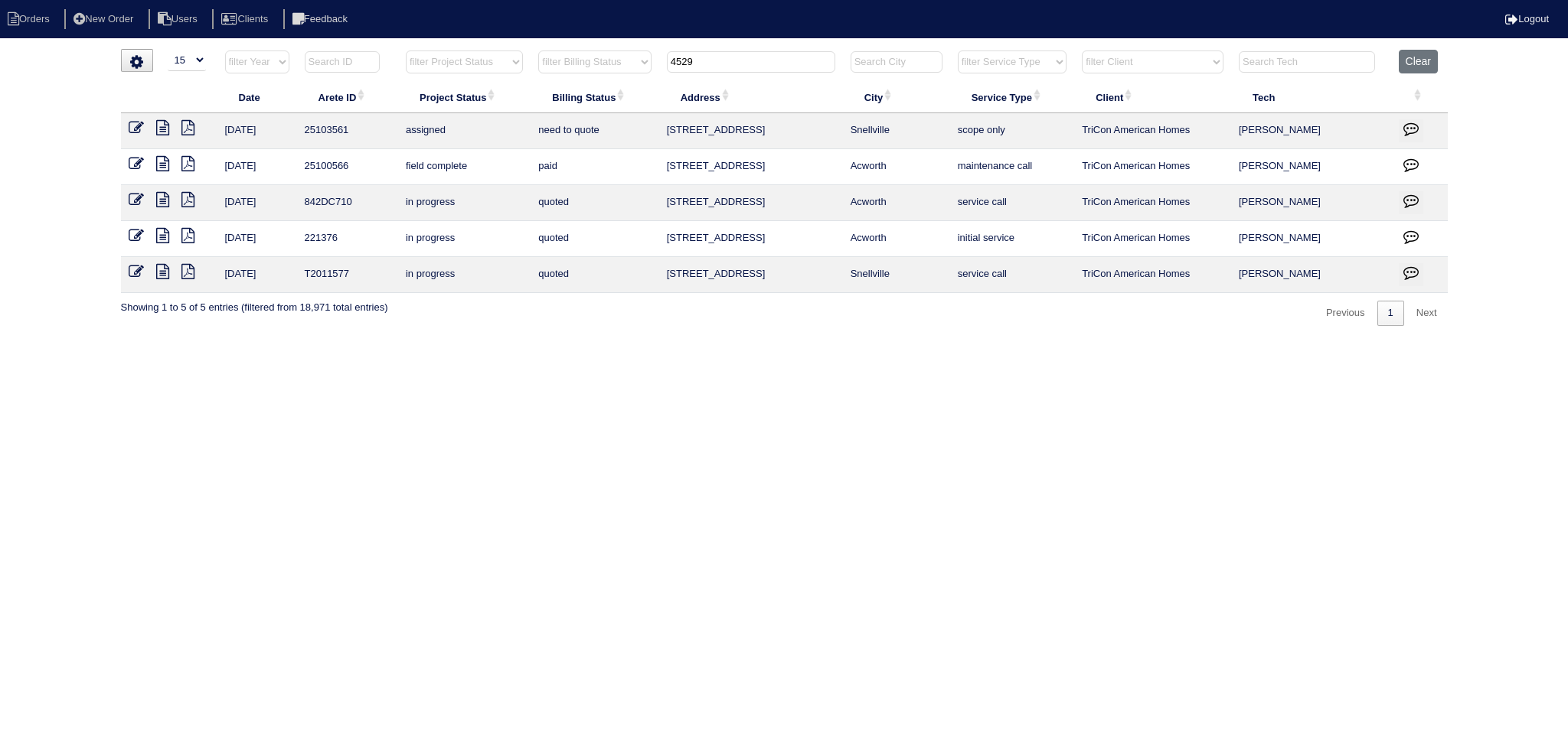
drag, startPoint x: 632, startPoint y: 68, endPoint x: 610, endPoint y: 68, distance: 22.0
click at [603, 69] on tr "filter Year -- Any Year -- 2025 2024 2023 2022 2021 2020 2019 filter Project St…" at bounding box center [784, 65] width 1327 height 32
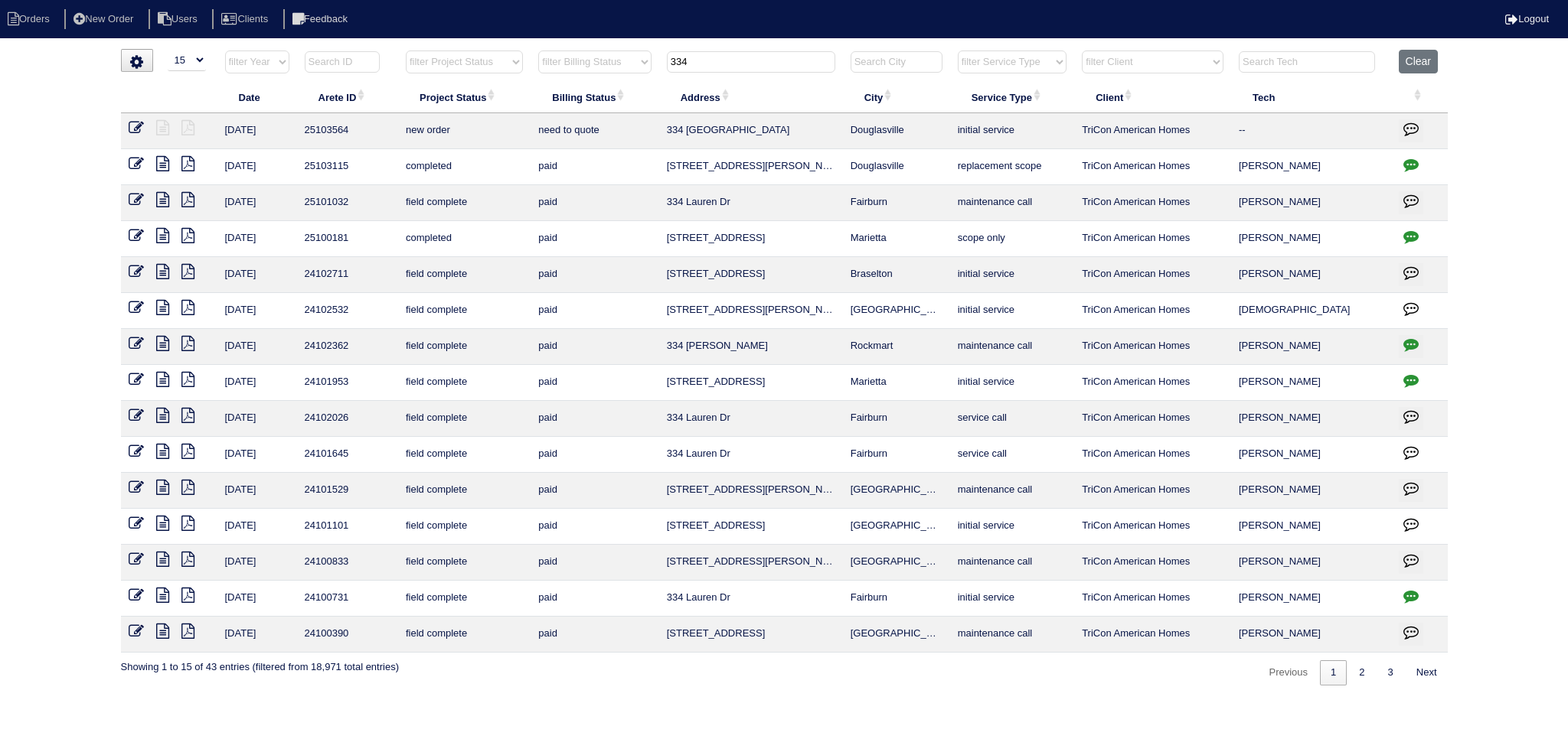
type input "334"
click at [137, 126] on icon at bounding box center [136, 127] width 15 height 15
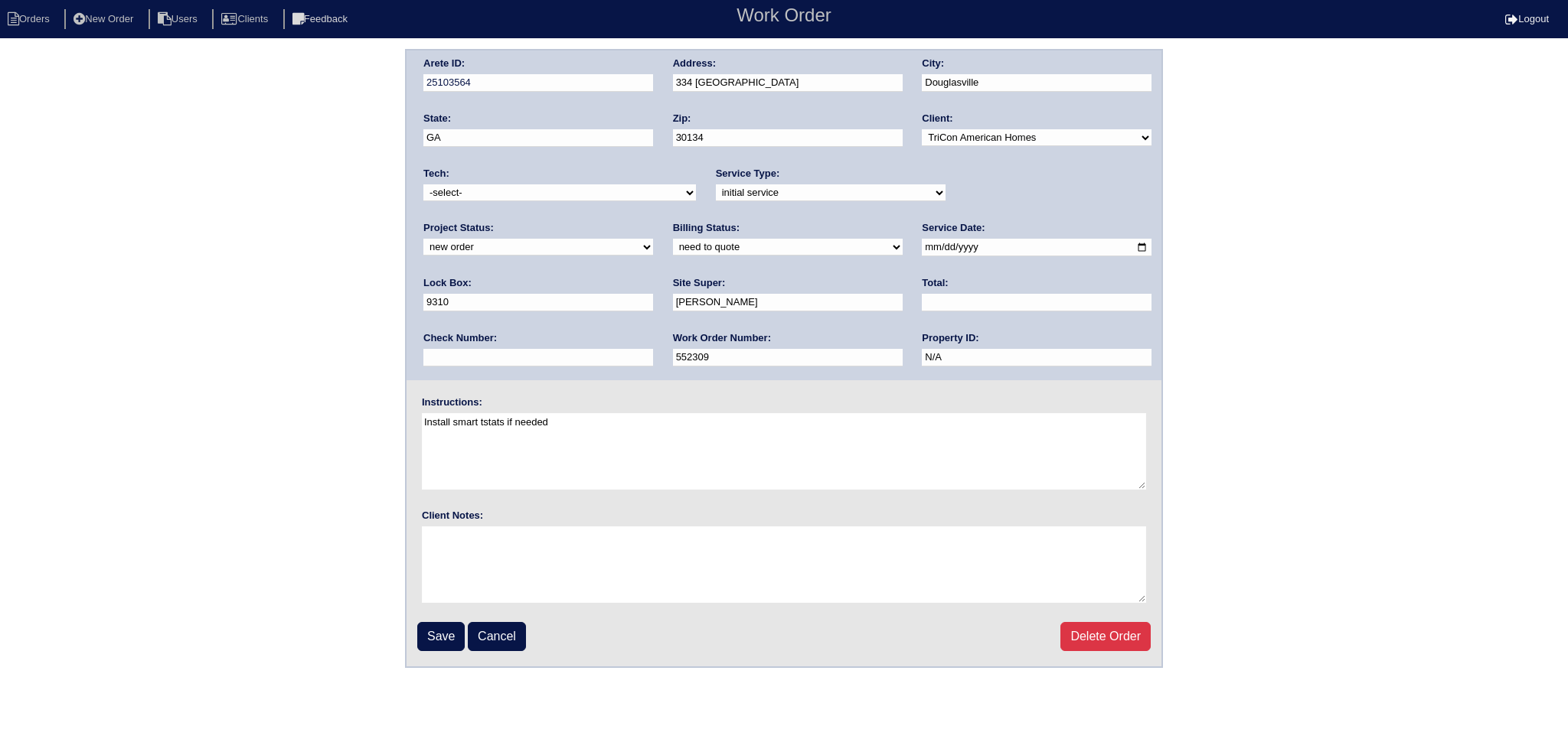
click at [601, 199] on select "-select- aretesmg+backup-tech@gmail.com benjohnholt88@gmail.com callisonhvac@ya…" at bounding box center [559, 192] width 273 height 17
select select "36"
click at [423, 184] on select "-select- aretesmg+backup-tech@gmail.com benjohnholt88@gmail.com callisonhvac@ya…" at bounding box center [559, 192] width 273 height 17
drag, startPoint x: 950, startPoint y: 186, endPoint x: 957, endPoint y: 204, distance: 19.3
click at [653, 221] on div "Project Status: new order assigned in progress field complete need to schedule …" at bounding box center [538, 242] width 230 height 42
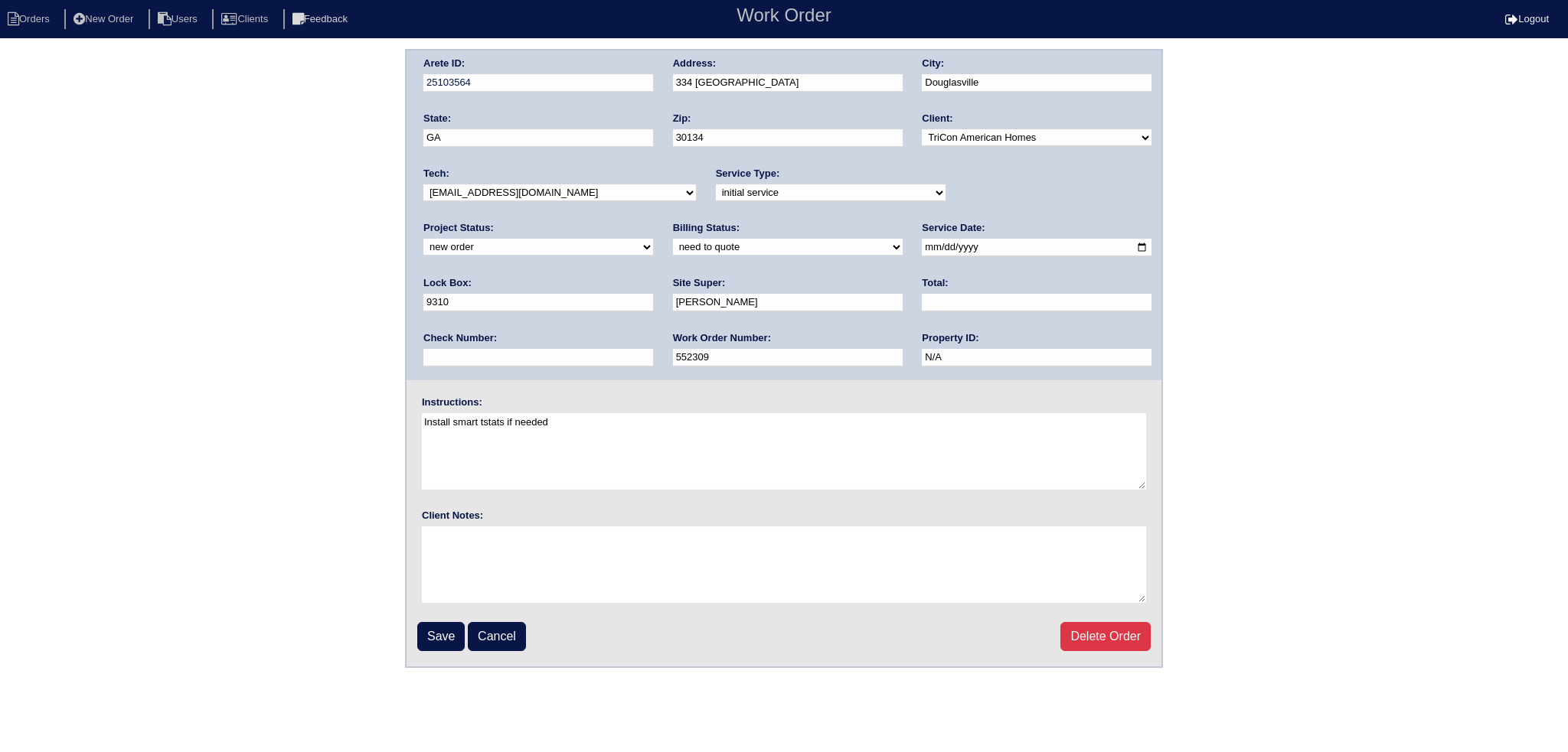
click at [653, 239] on select "new order assigned in progress field complete need to schedule admin review arc…" at bounding box center [538, 247] width 230 height 17
select select "assigned"
click at [653, 239] on select "new order assigned in progress field complete need to schedule admin review arc…" at bounding box center [538, 247] width 230 height 17
click at [922, 244] on input "2025-09-28" at bounding box center [1037, 248] width 230 height 18
click at [708, 410] on div "Instructions: Install smart tstats if needed" at bounding box center [784, 444] width 755 height 98
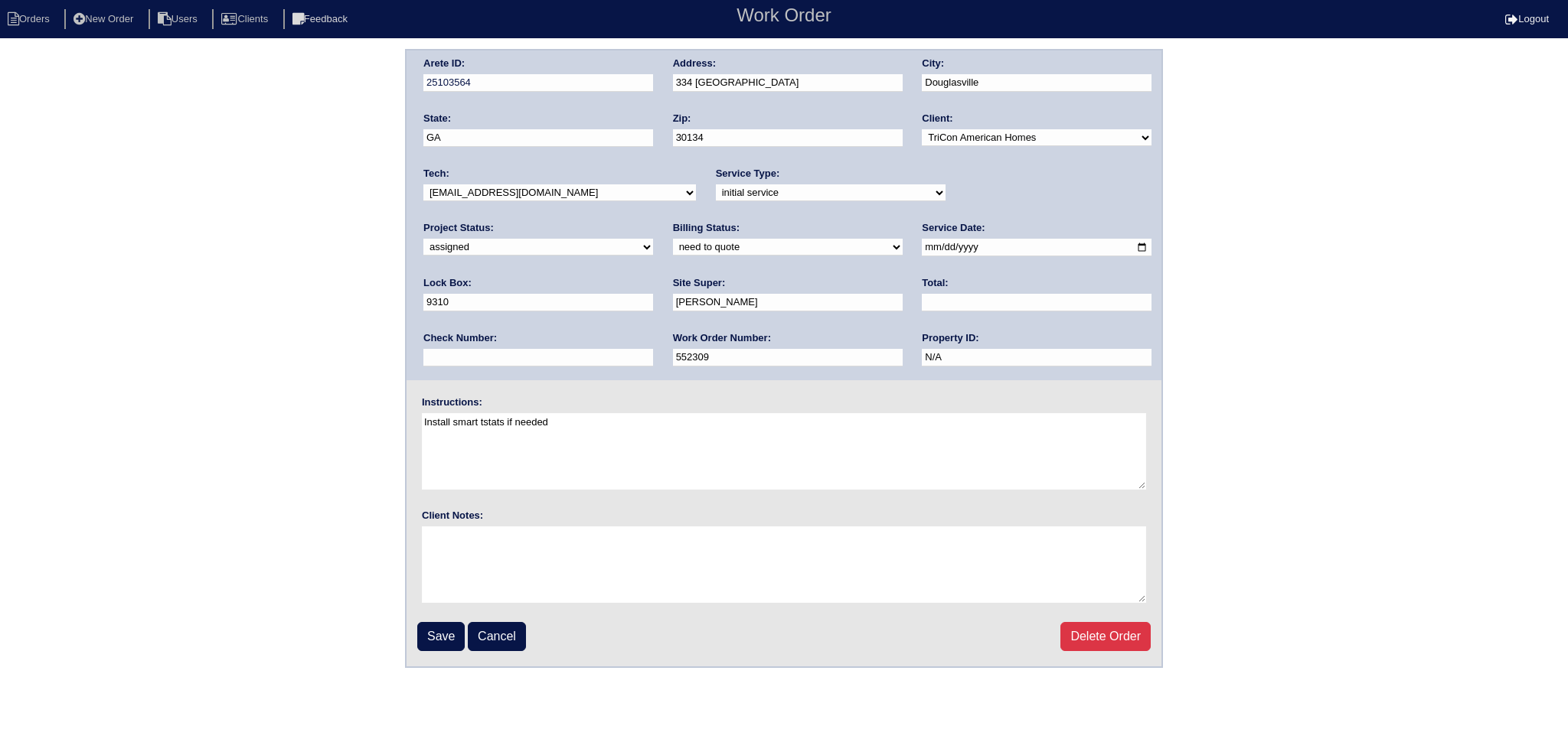
click at [922, 246] on input "2025-09-28" at bounding box center [1037, 248] width 230 height 18
type input "2025-09-29"
click at [436, 634] on input "Save" at bounding box center [441, 636] width 48 height 29
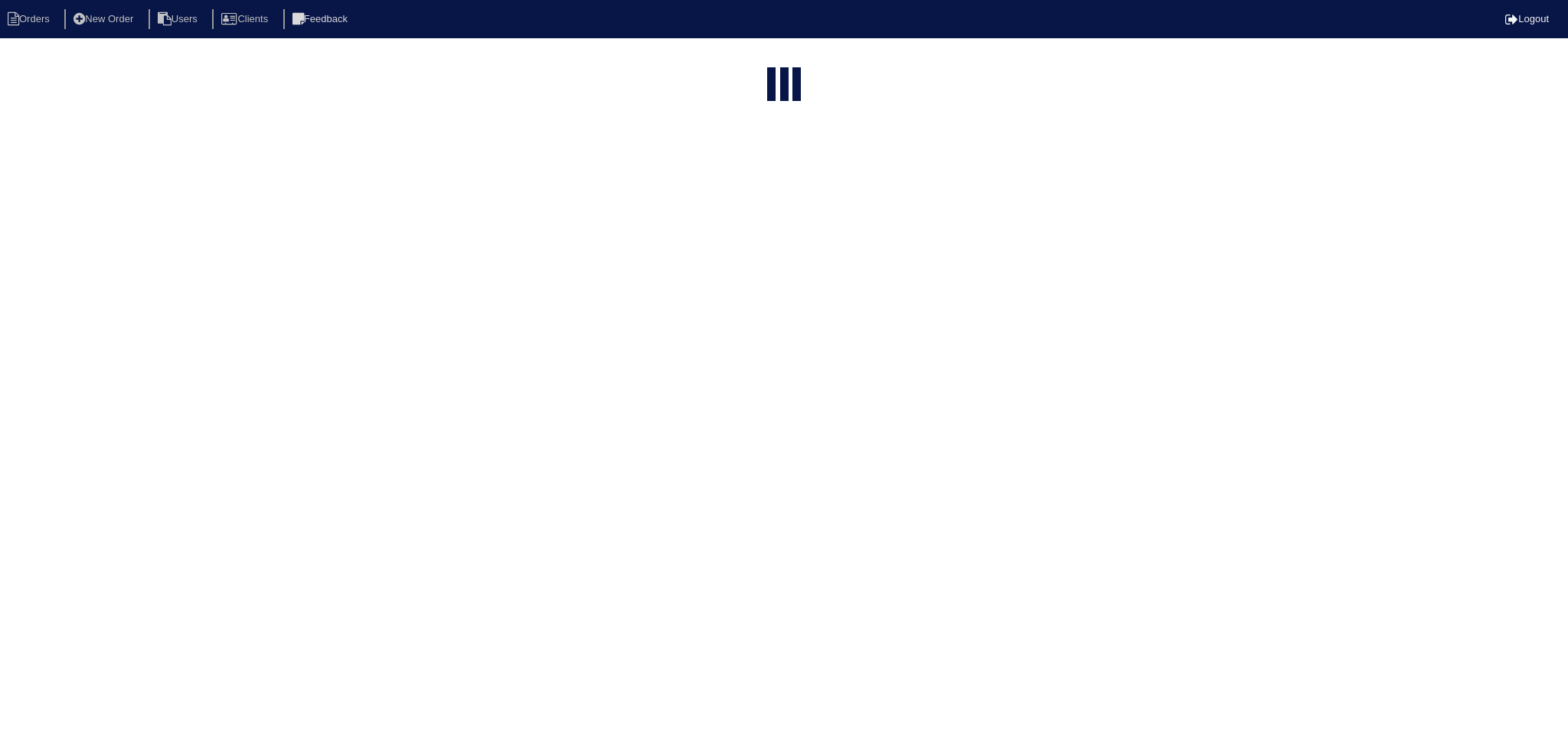
select select "15"
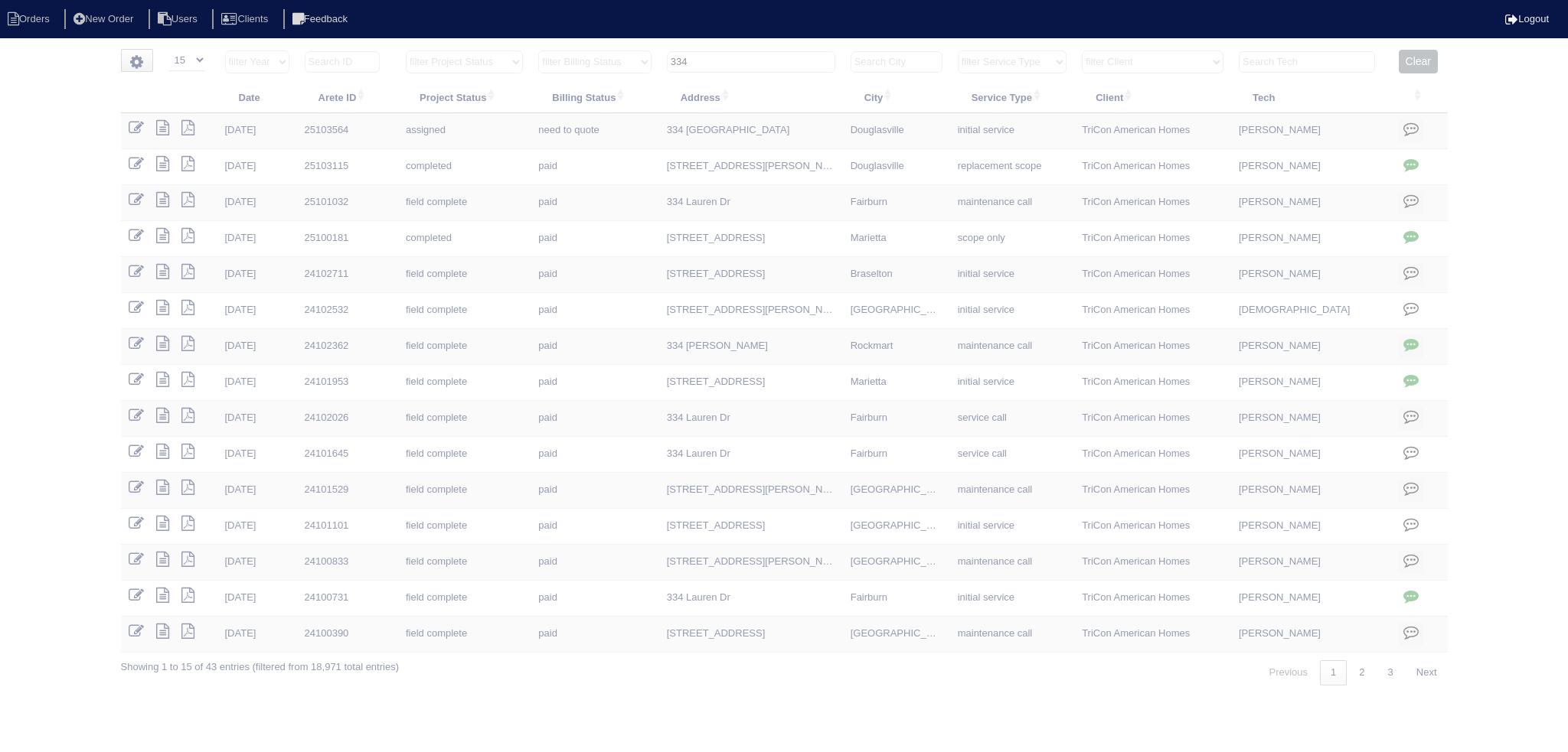
click at [745, 65] on input "334" at bounding box center [751, 62] width 168 height 22
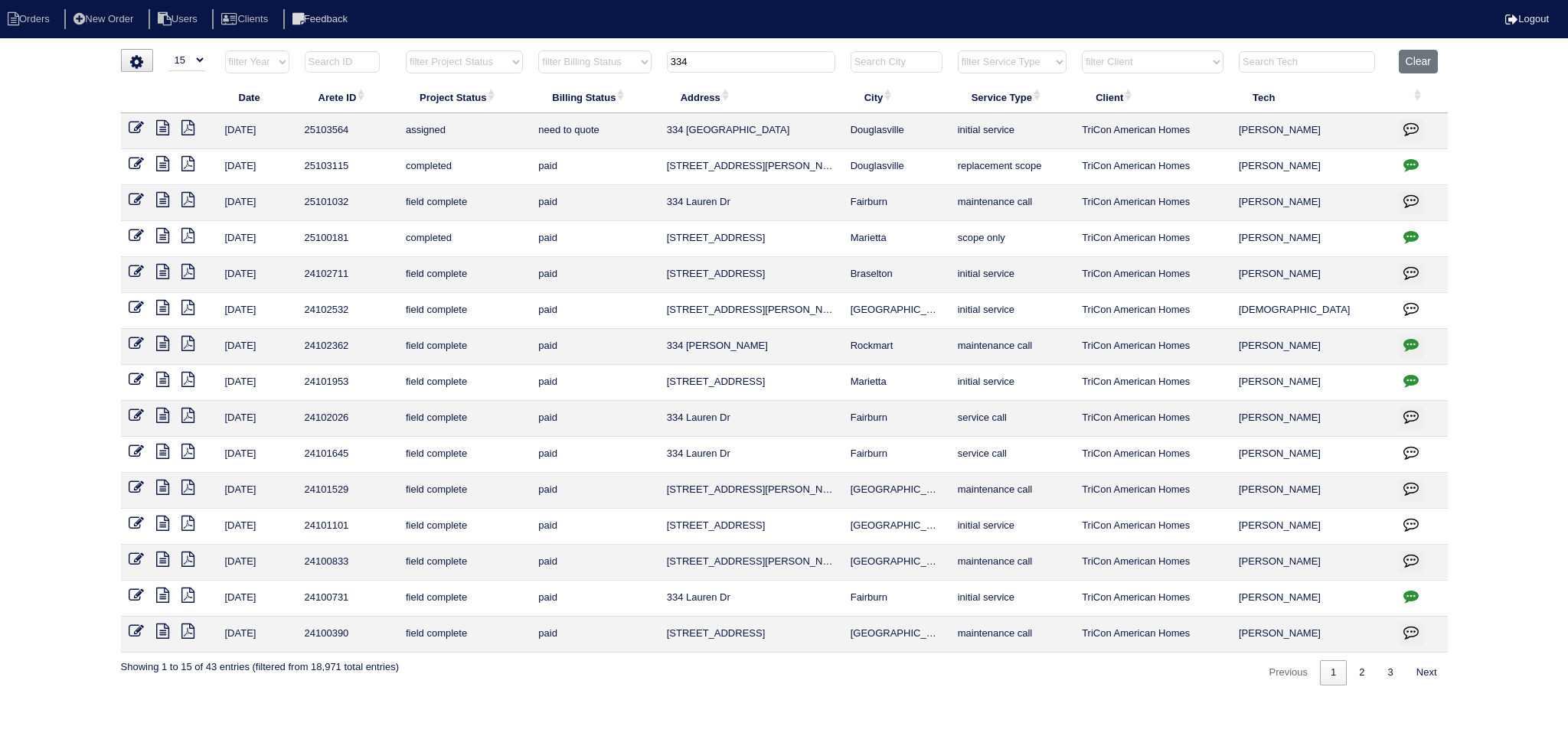
click at [745, 65] on input "334" at bounding box center [751, 62] width 168 height 22
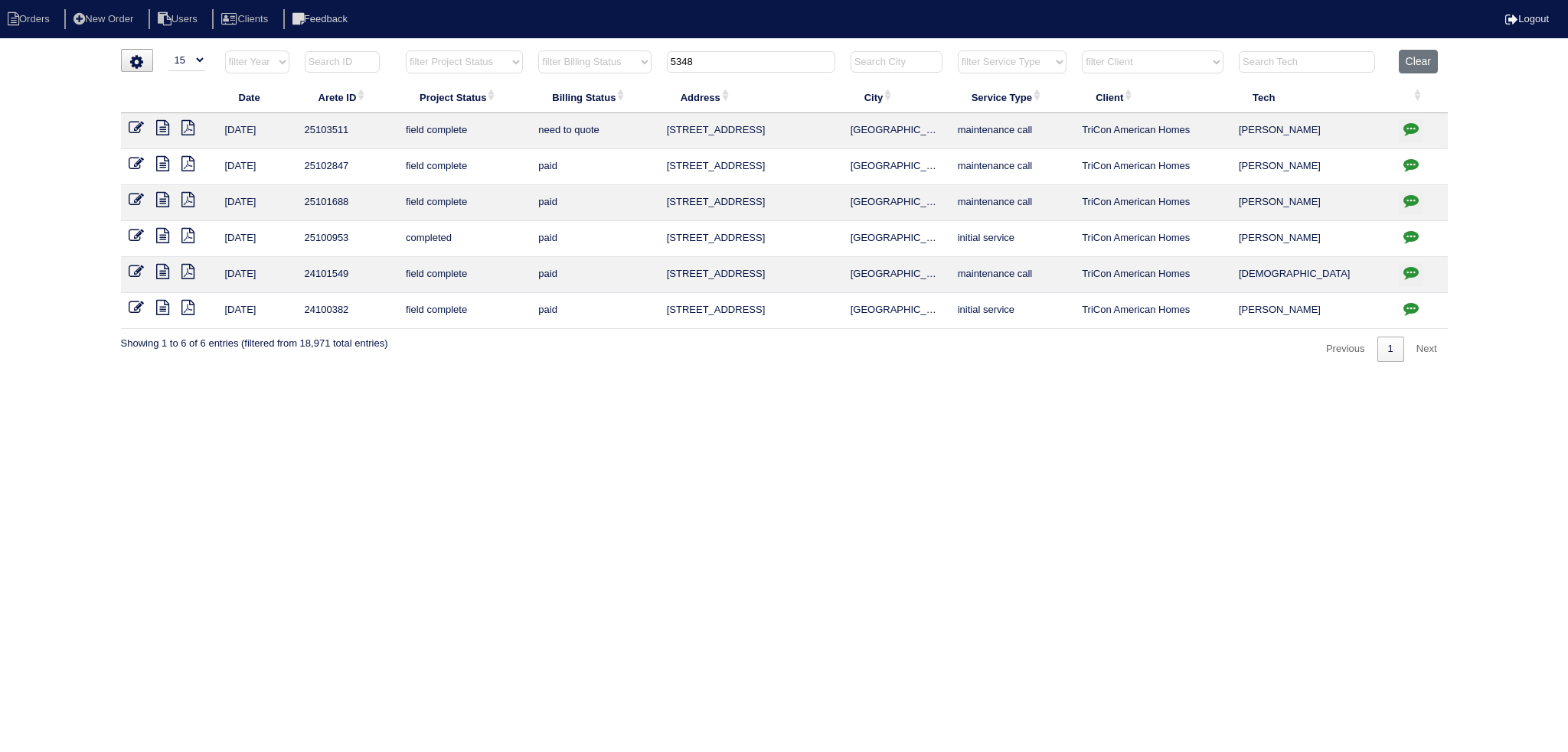
type input "5348"
click at [139, 126] on icon at bounding box center [136, 127] width 15 height 15
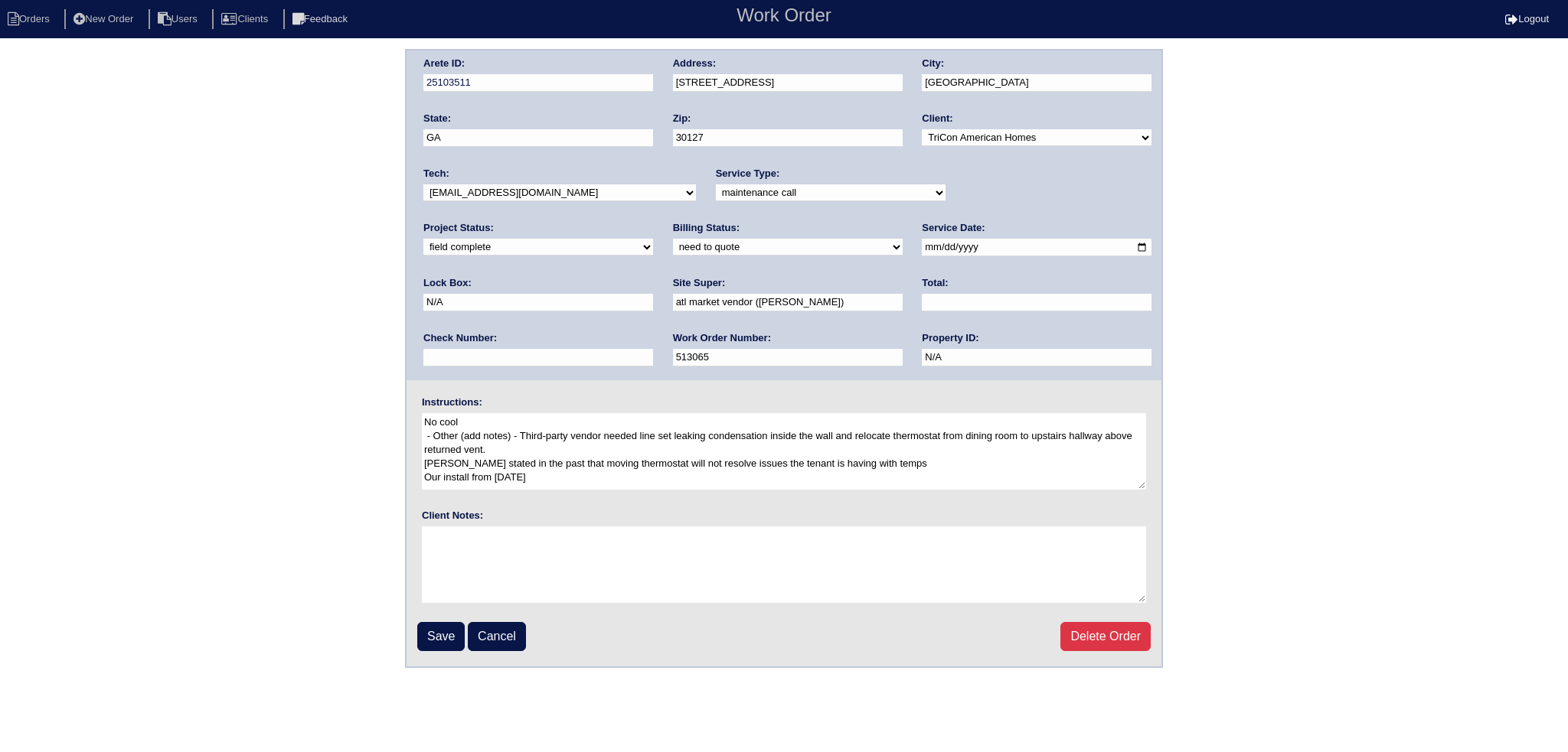
click at [653, 239] on select "new order assigned in progress field complete need to schedule admin review arc…" at bounding box center [538, 247] width 230 height 17
select select "assigned"
click at [653, 239] on select "new order assigned in progress field complete need to schedule admin review arc…" at bounding box center [538, 247] width 230 height 17
click at [922, 244] on input "2025-09-26" at bounding box center [1037, 248] width 230 height 18
click at [922, 248] on input "2025-09-30" at bounding box center [1037, 248] width 230 height 18
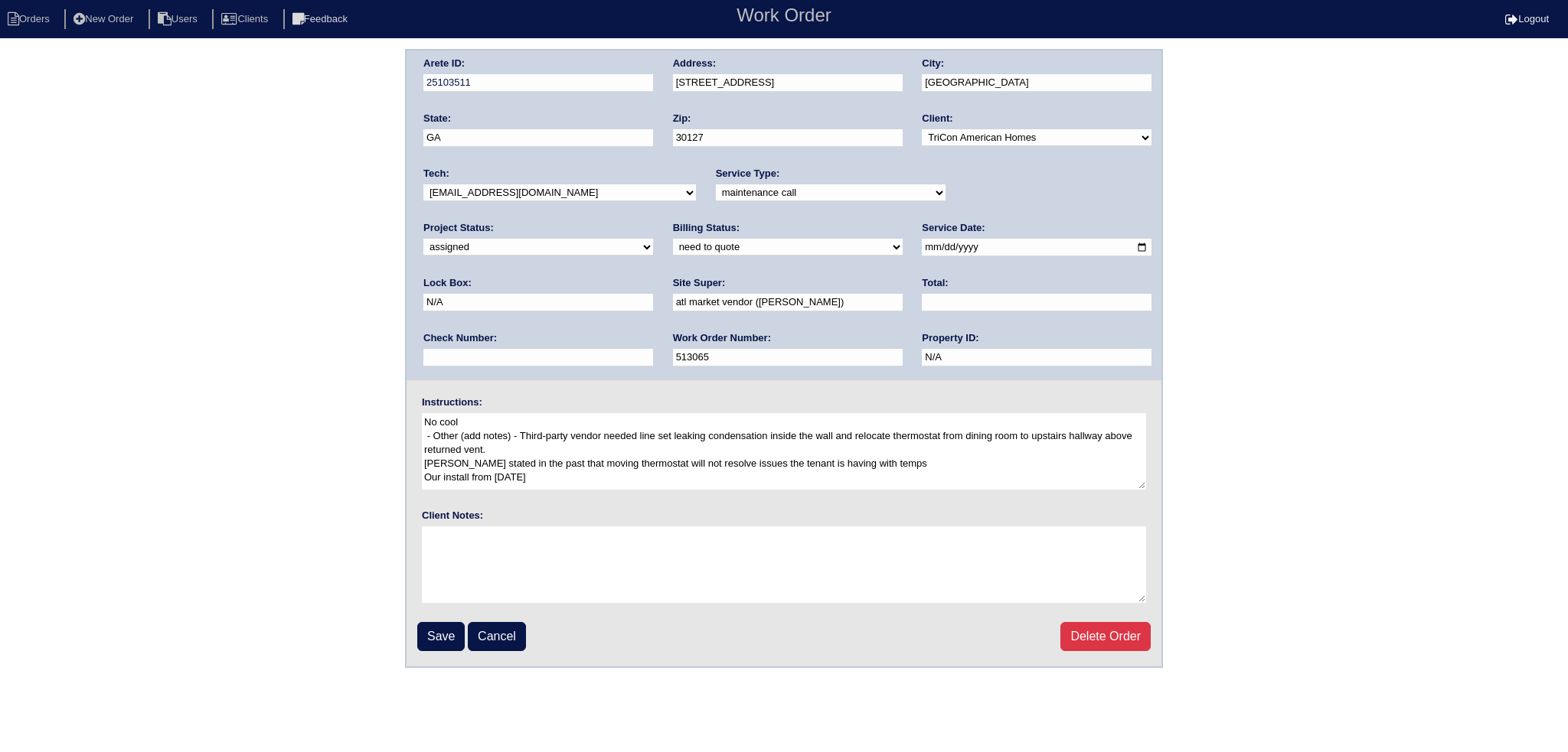
type input "2025-09-29"
click at [420, 635] on input "Save" at bounding box center [441, 636] width 48 height 29
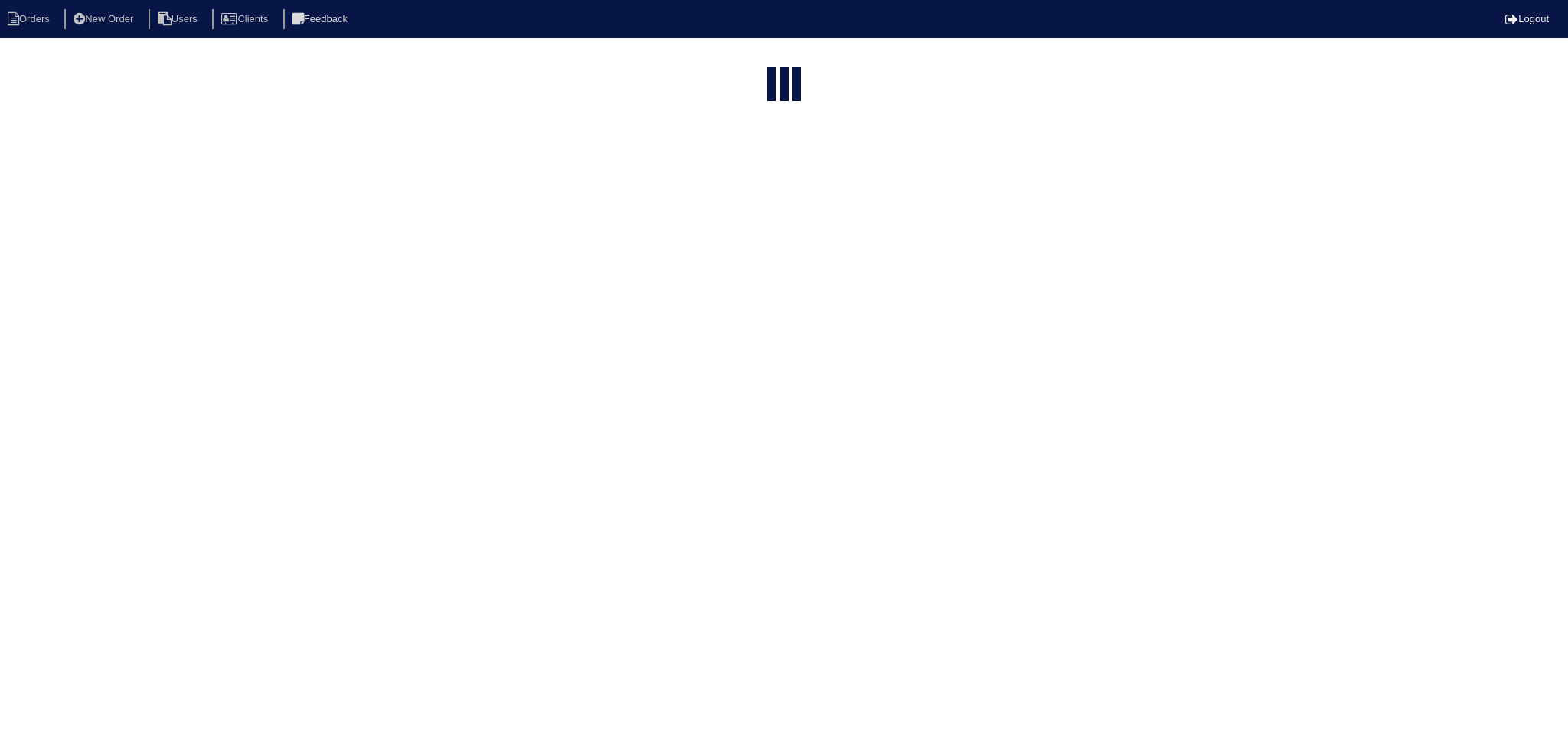
select select "15"
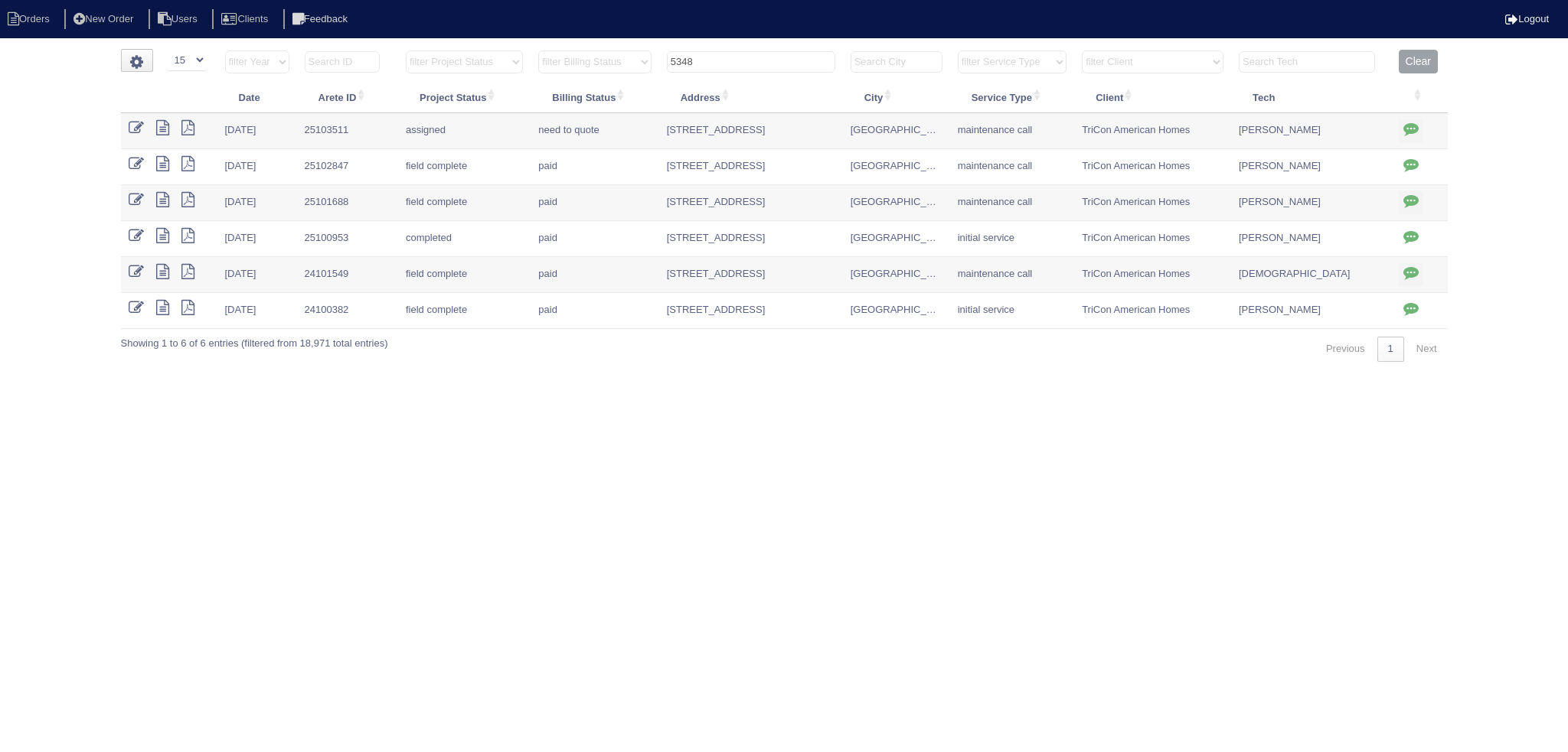
click at [775, 68] on input "5348" at bounding box center [751, 62] width 168 height 22
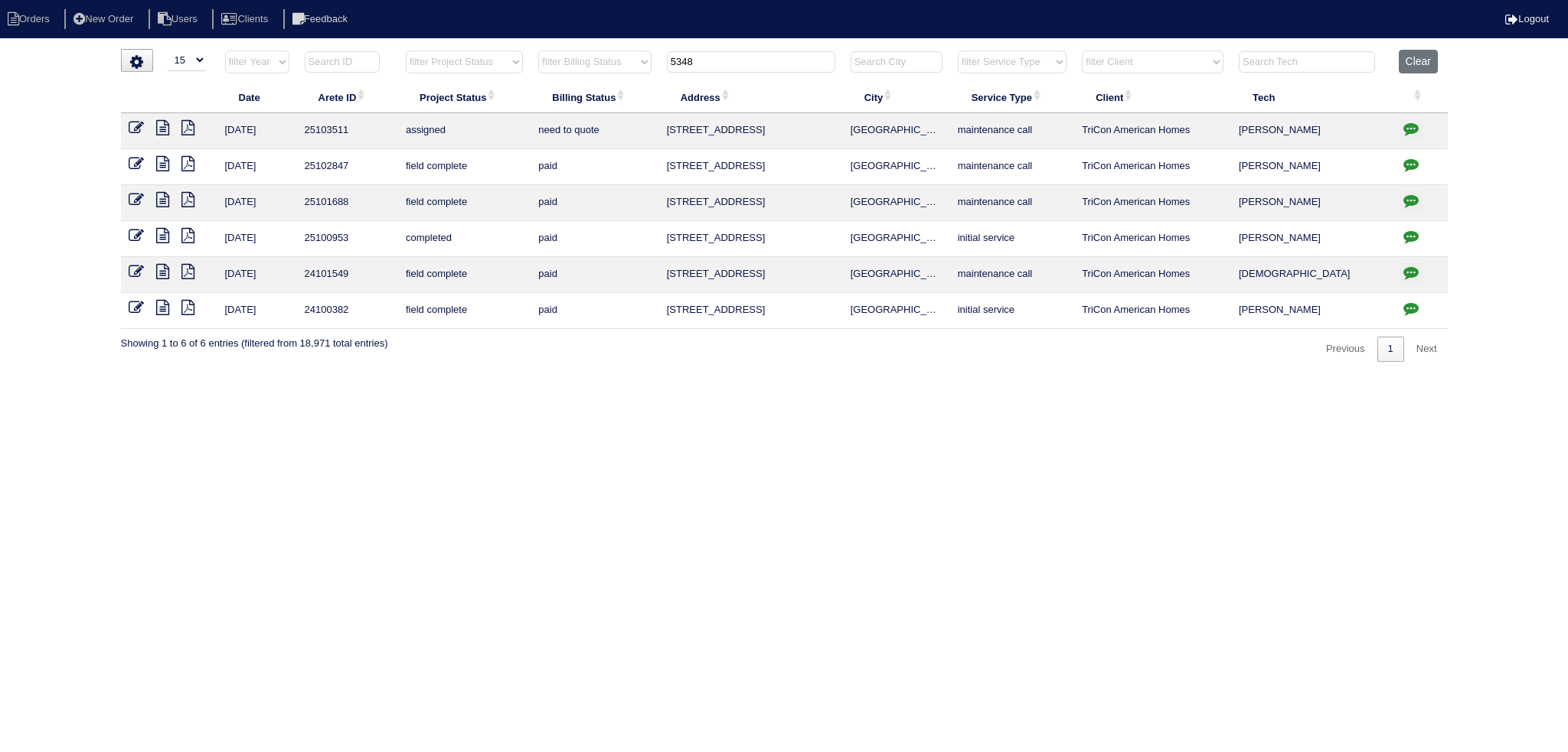
click at [775, 68] on input "5348" at bounding box center [751, 62] width 168 height 22
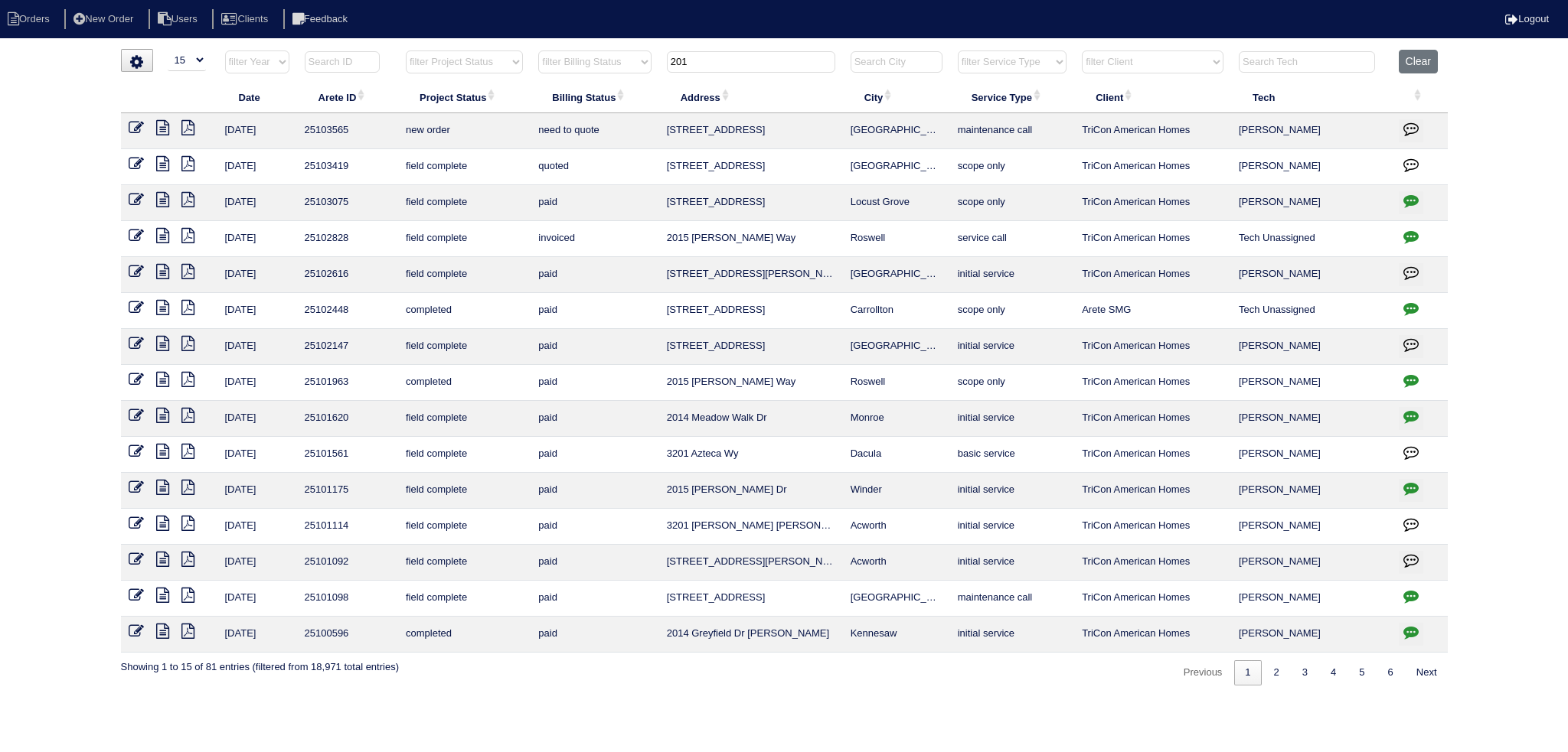
type input "201"
click at [136, 122] on icon at bounding box center [136, 127] width 15 height 15
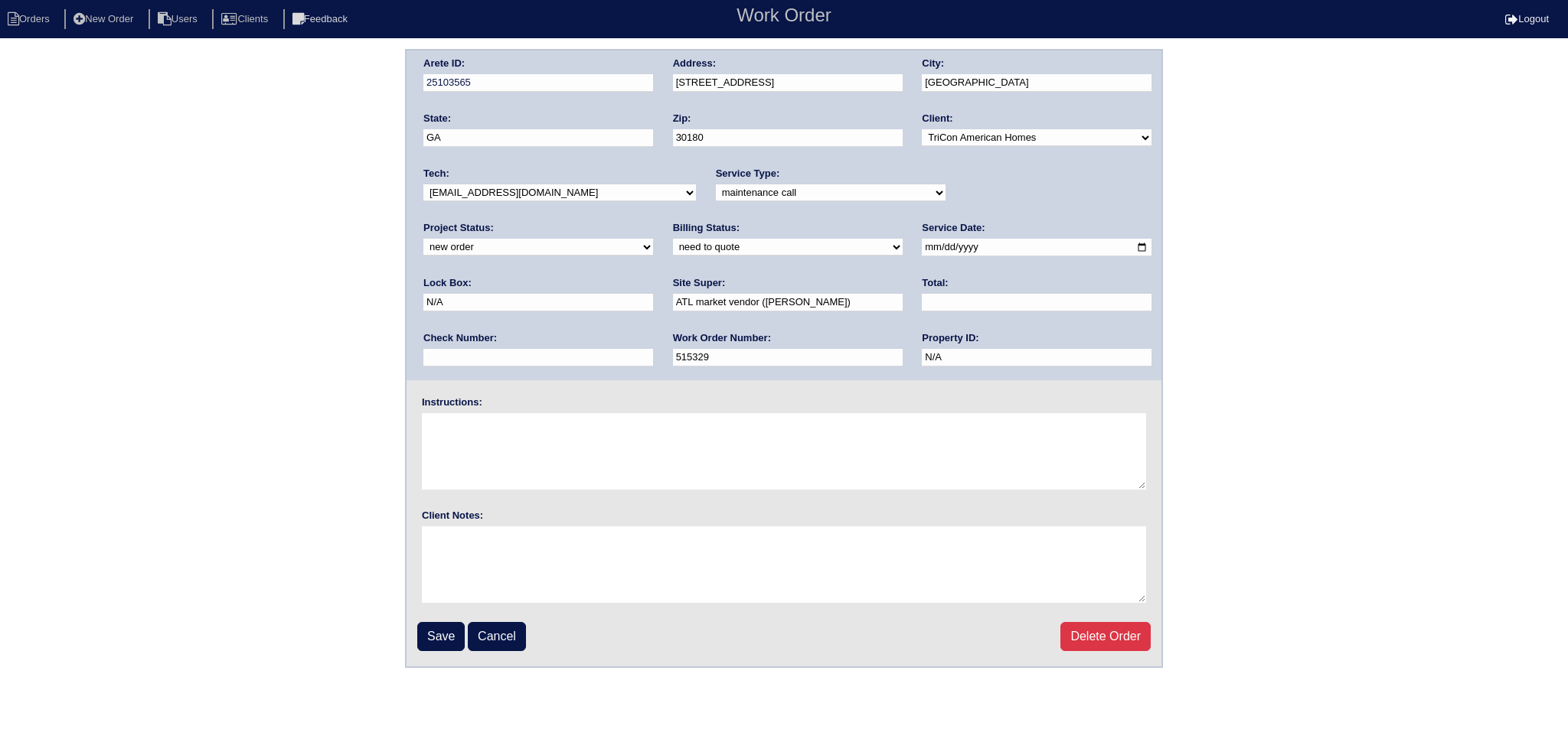
click at [653, 239] on select "new order assigned in progress field complete need to schedule admin review arc…" at bounding box center [538, 247] width 230 height 17
select select "assigned"
click at [653, 239] on select "new order assigned in progress field complete need to schedule admin review arc…" at bounding box center [538, 247] width 230 height 17
drag, startPoint x: 898, startPoint y: 244, endPoint x: 891, endPoint y: 256, distance: 13.9
click at [922, 244] on input "[DATE]" at bounding box center [1037, 248] width 230 height 18
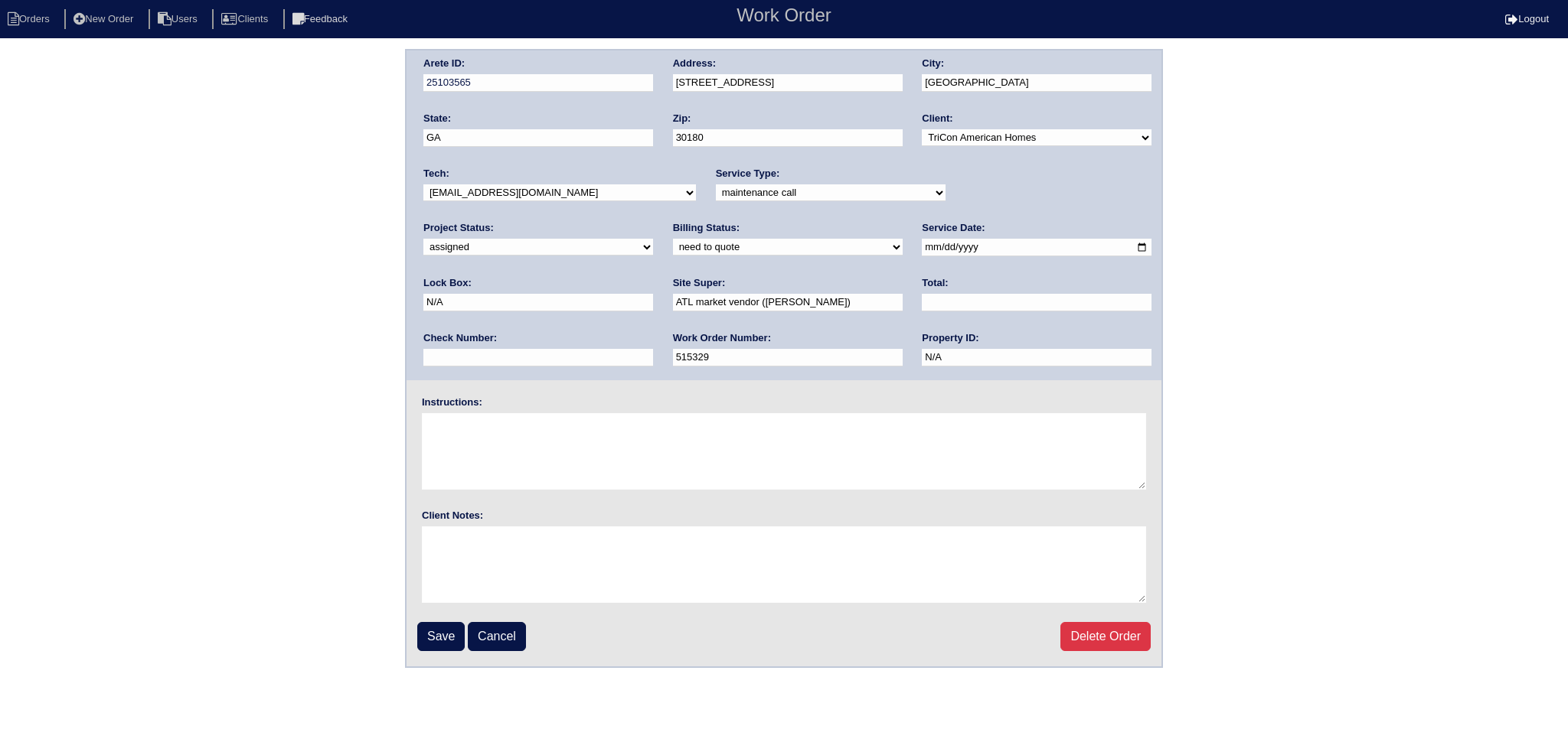
click at [544, 192] on select "-select- aretesmg+backup-tech@gmail.com benjohnholt88@gmail.com callisonhvac@ya…" at bounding box center [559, 192] width 273 height 17
select select "36"
click at [423, 184] on select "-select- aretesmg+backup-tech@gmail.com benjohnholt88@gmail.com callisonhvac@ya…" at bounding box center [559, 192] width 273 height 17
click at [453, 635] on input "Save" at bounding box center [441, 636] width 48 height 29
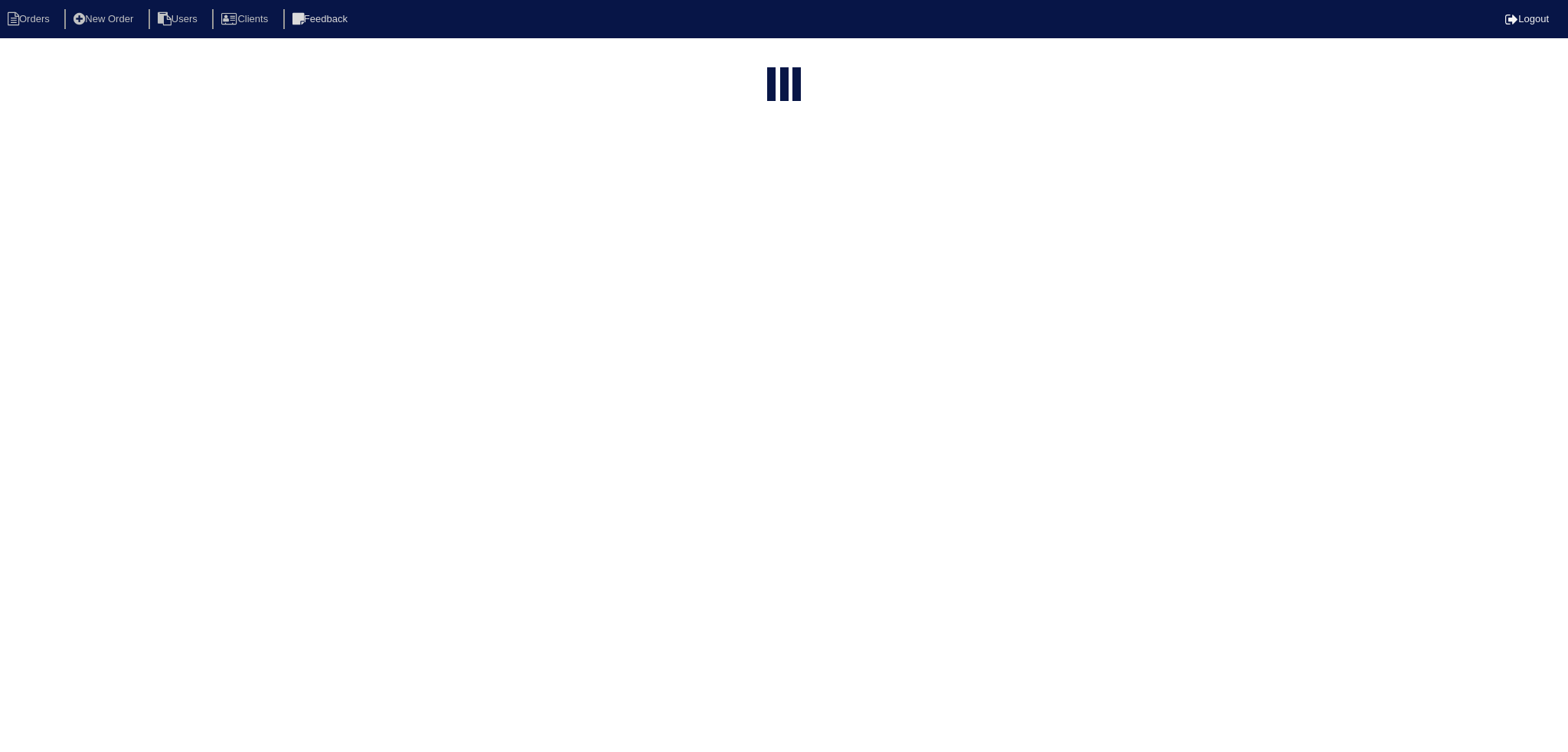
select select "15"
type input "201"
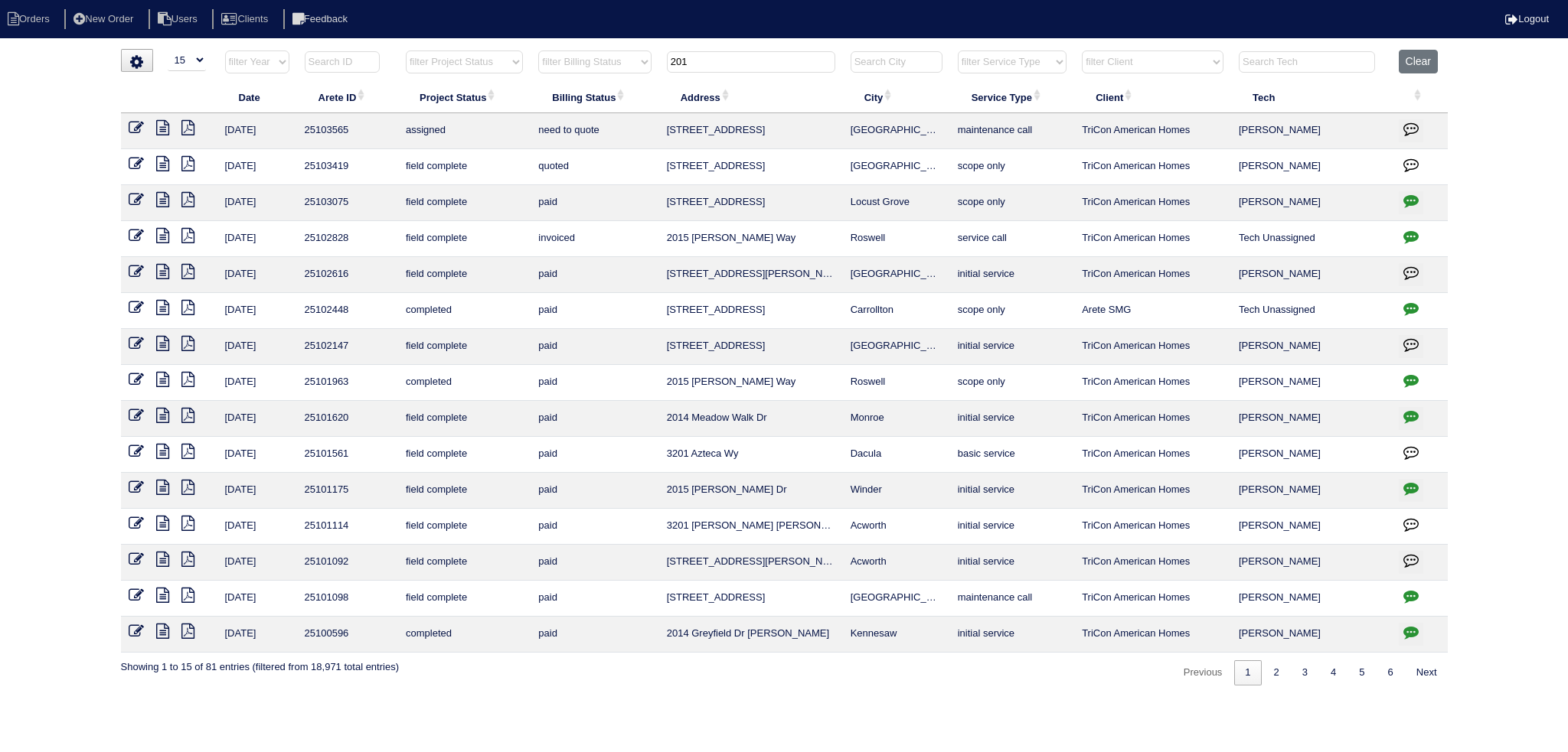
click at [726, 55] on input "201" at bounding box center [751, 62] width 168 height 22
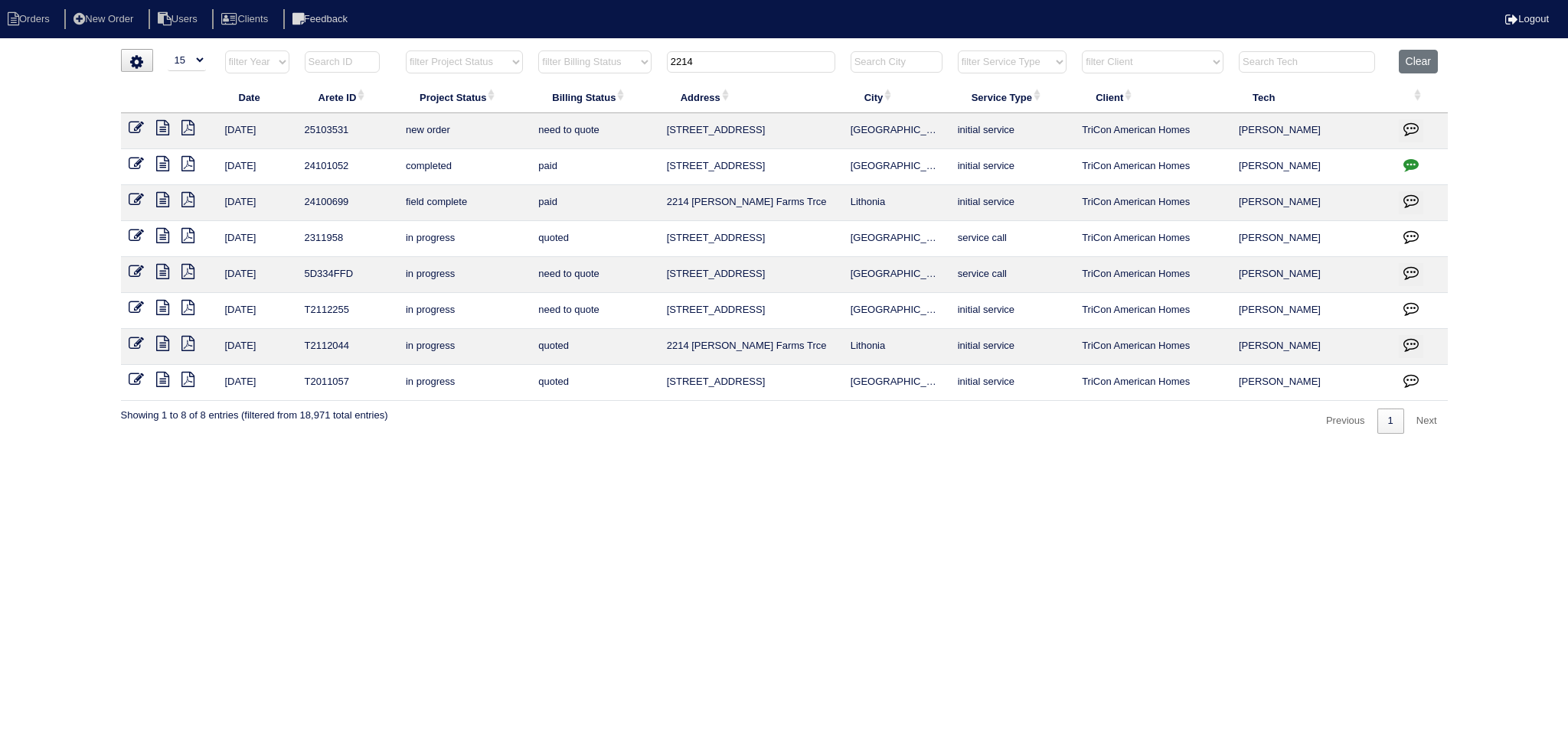
type input "2214"
click at [137, 127] on icon at bounding box center [136, 127] width 15 height 15
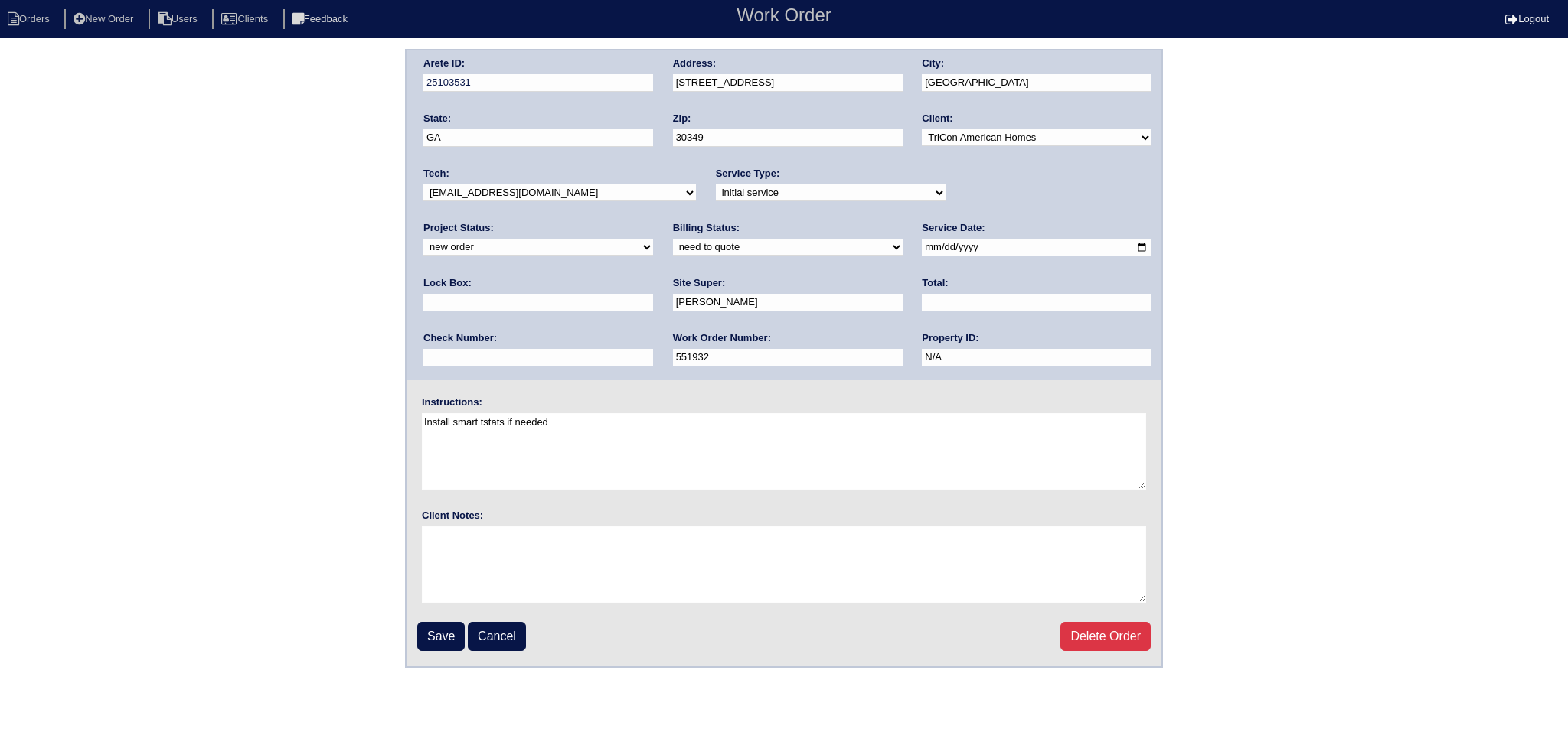
drag, startPoint x: 1056, startPoint y: 200, endPoint x: 1012, endPoint y: 225, distance: 50.6
click at [653, 221] on div "Project Status: new order assigned in progress field complete need to schedule …" at bounding box center [538, 242] width 230 height 42
click at [653, 239] on select "new order assigned in progress field complete need to schedule admin review arc…" at bounding box center [538, 247] width 230 height 17
select select "assigned"
click at [653, 239] on select "new order assigned in progress field complete need to schedule admin review arc…" at bounding box center [538, 247] width 230 height 17
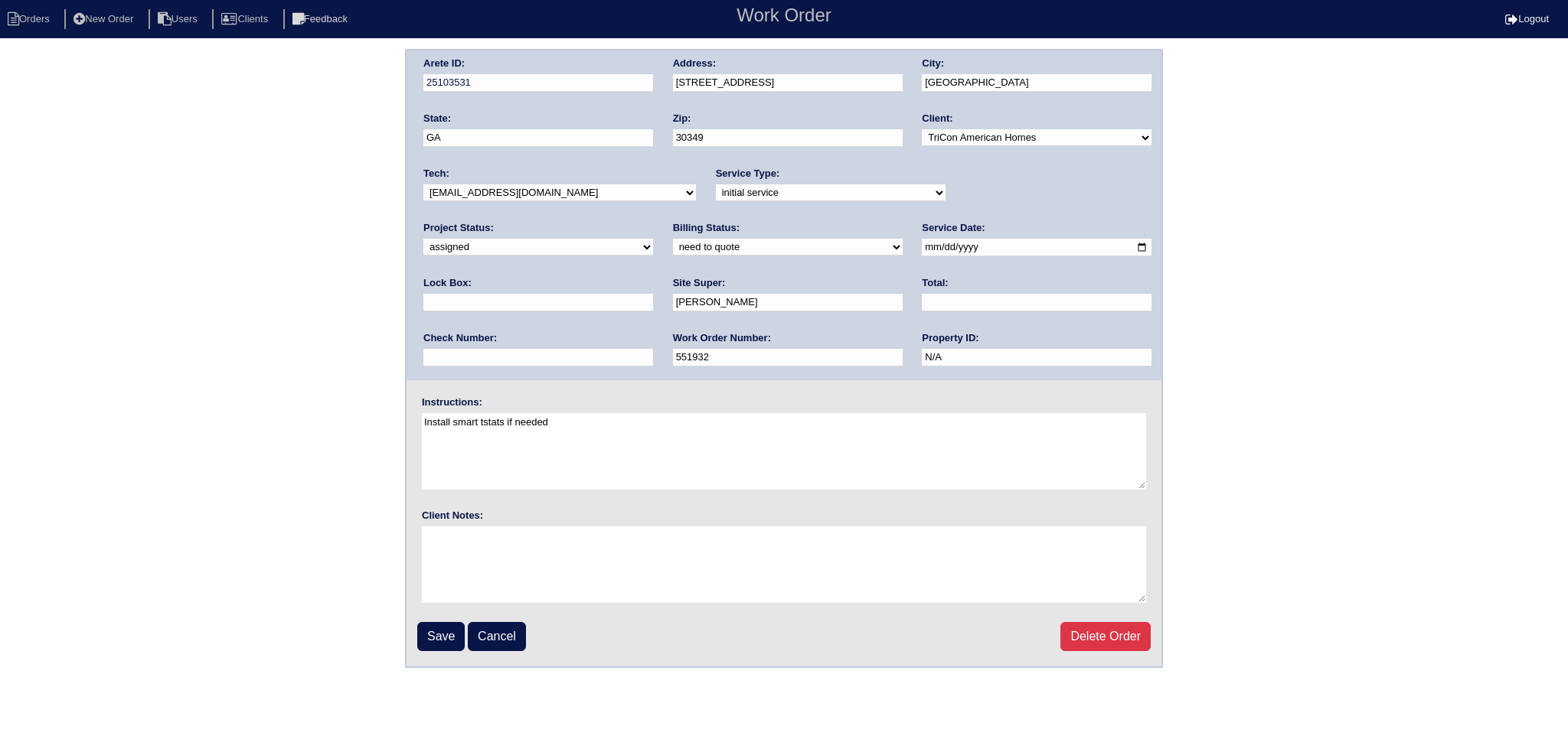
click at [922, 243] on input "[DATE]" at bounding box center [1037, 248] width 230 height 18
type input "[DATE]"
click at [449, 647] on fieldset "Arete ID: 25103531 Address: [STREET_ADDRESS] City: [GEOGRAPHIC_DATA] State: [GE…" at bounding box center [784, 359] width 755 height 616
click at [451, 628] on input "Save" at bounding box center [441, 636] width 48 height 29
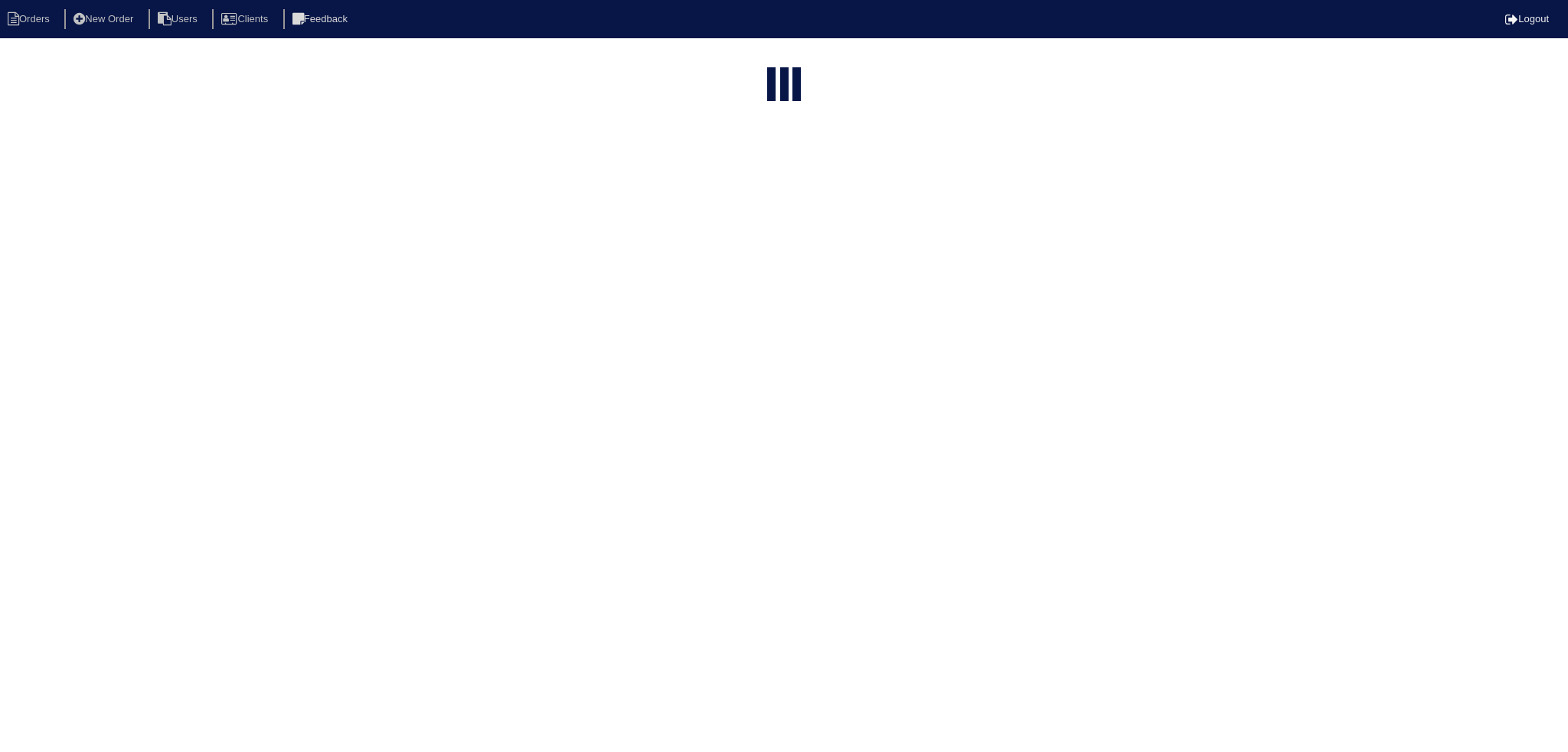
select select "15"
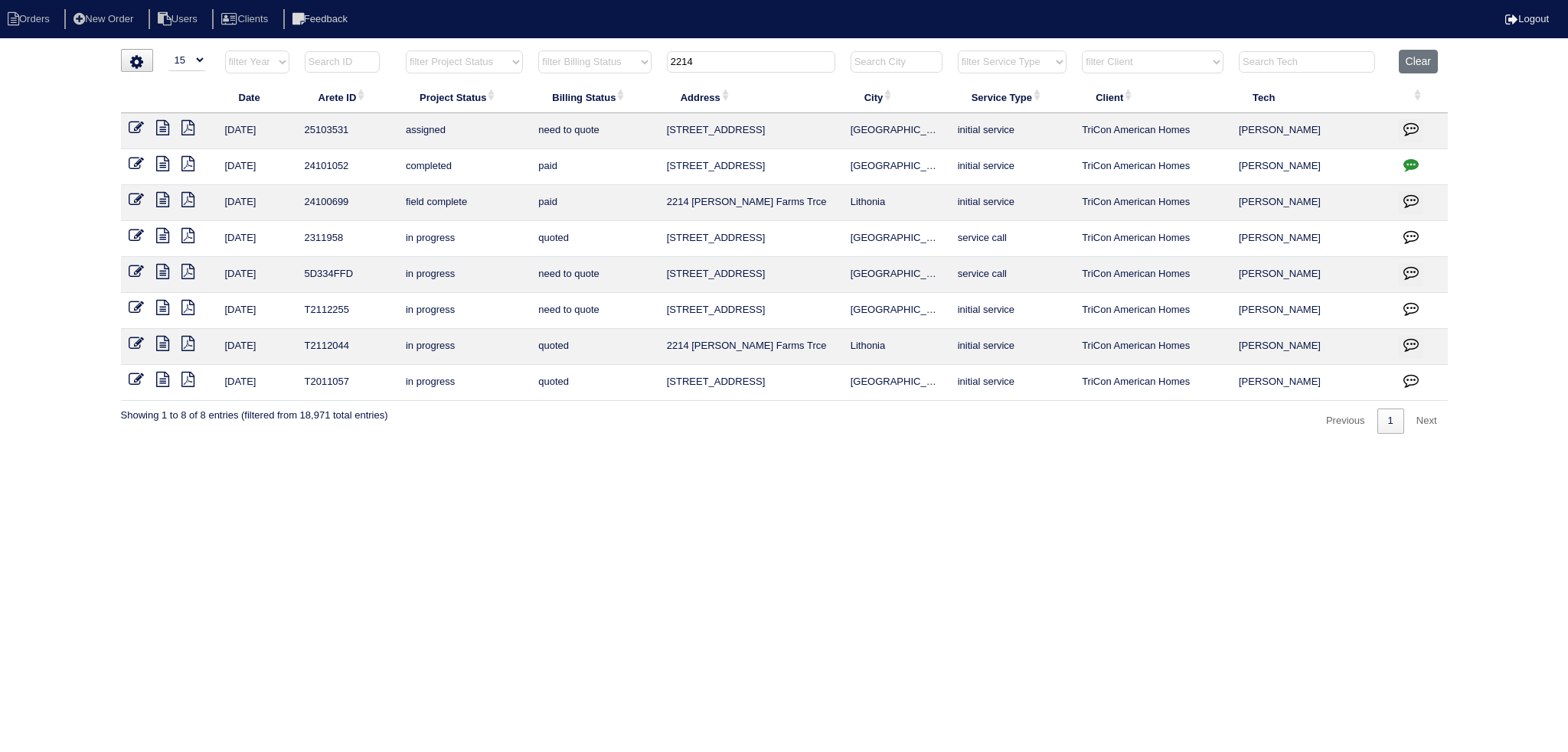
click at [621, 59] on tr "filter Year -- Any Year -- 2025 2024 2023 2022 2021 2020 2019 filter Project St…" at bounding box center [784, 65] width 1327 height 32
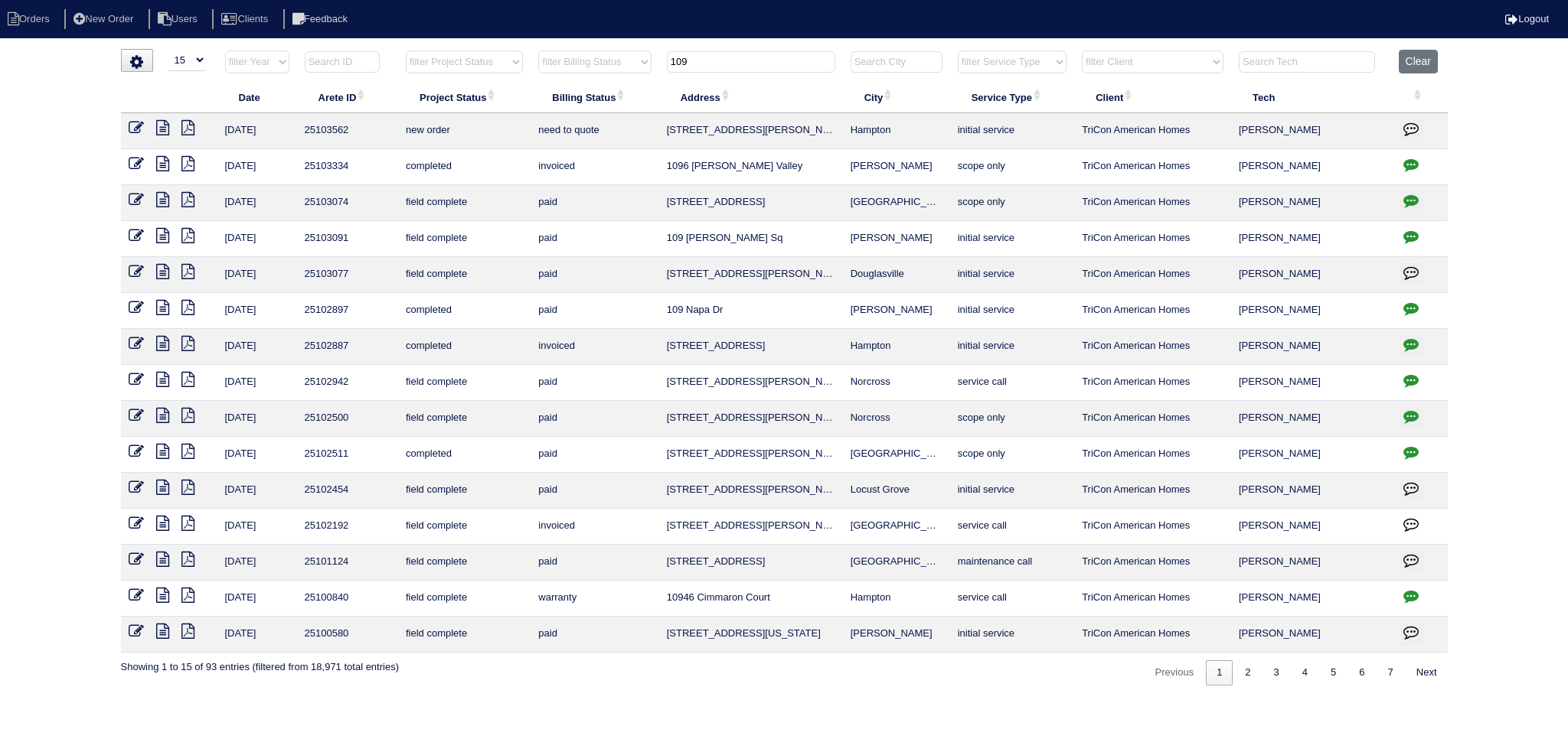
type input "109"
drag, startPoint x: 140, startPoint y: 126, endPoint x: 202, endPoint y: 142, distance: 64.0
click at [140, 126] on icon at bounding box center [136, 127] width 15 height 15
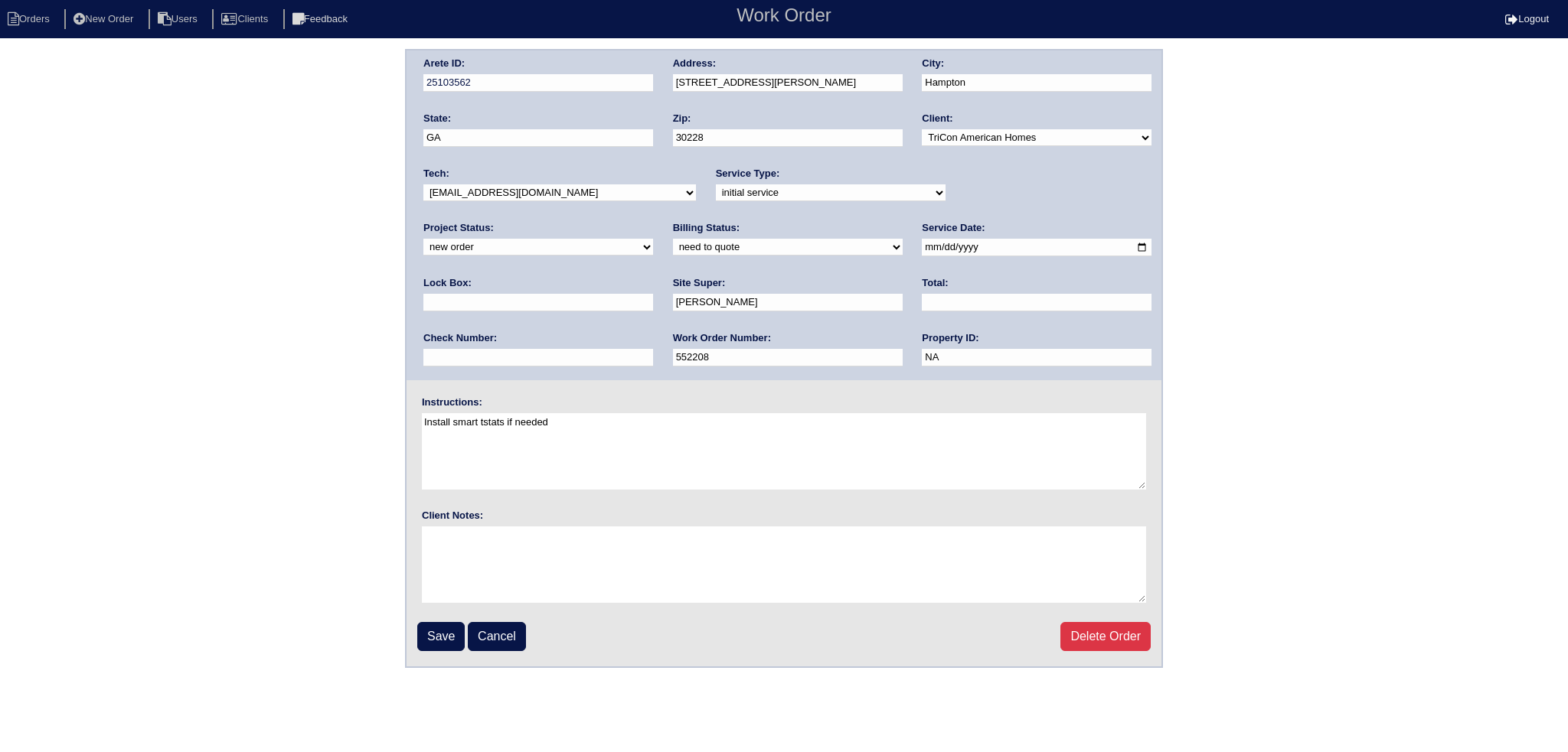
click at [483, 183] on div "Tech: -select- [EMAIL_ADDRESS][DOMAIN_NAME] [EMAIL_ADDRESS][DOMAIN_NAME] [EMAIL…" at bounding box center [559, 187] width 273 height 42
click at [505, 197] on select "-select- [EMAIL_ADDRESS][DOMAIN_NAME] [EMAIL_ADDRESS][DOMAIN_NAME] [EMAIL_ADDRE…" at bounding box center [559, 192] width 273 height 17
select select "27"
click at [423, 184] on select "-select- [EMAIL_ADDRESS][DOMAIN_NAME] [EMAIL_ADDRESS][DOMAIN_NAME] [EMAIL_ADDRE…" at bounding box center [559, 192] width 273 height 17
click at [653, 239] on select "new order assigned in progress field complete need to schedule admin review arc…" at bounding box center [538, 247] width 230 height 17
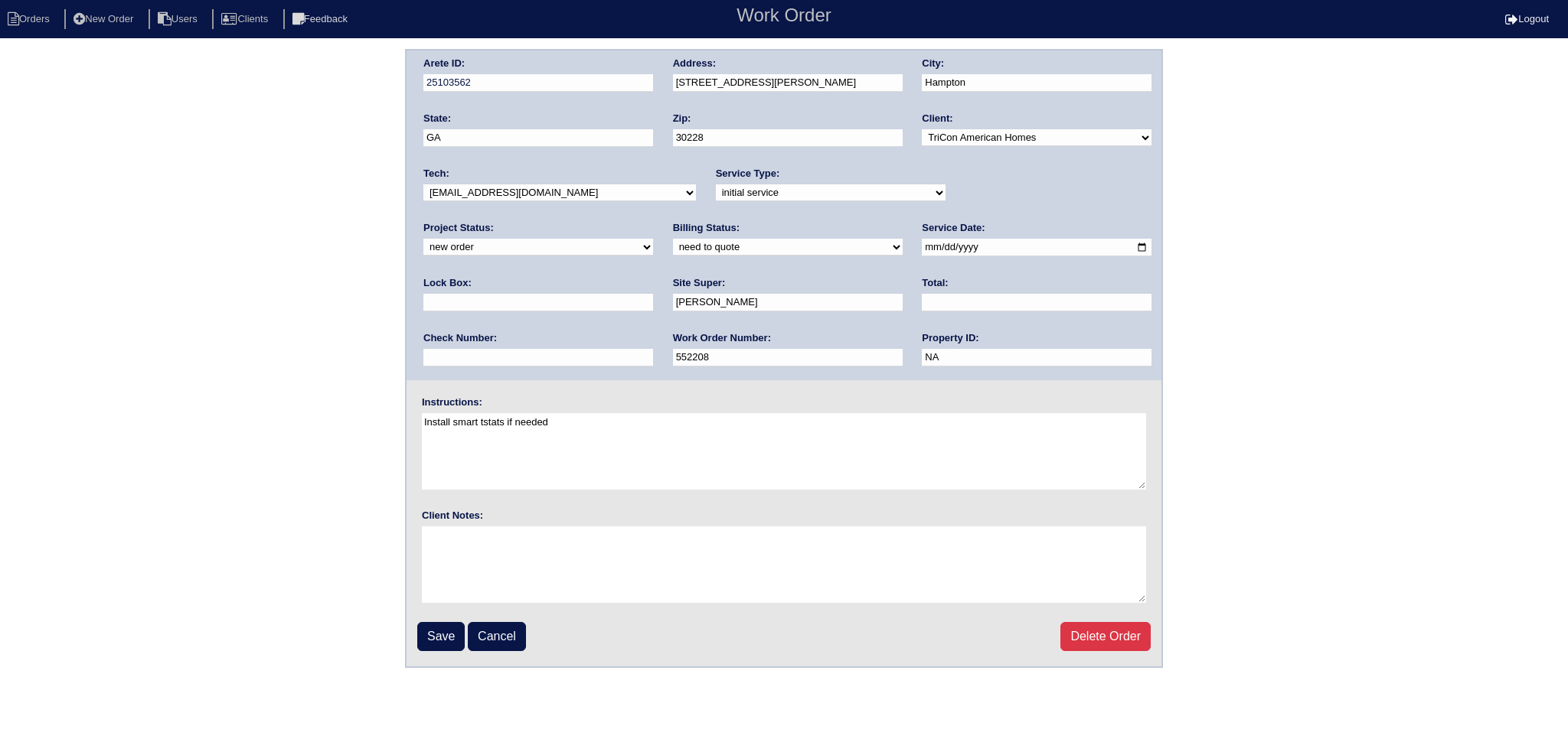
select select "assigned"
click at [653, 239] on select "new order assigned in progress field complete need to schedule admin review arc…" at bounding box center [538, 247] width 230 height 17
click at [922, 241] on input "2025-09-26" at bounding box center [1037, 248] width 230 height 18
type input "2025-09-29"
click at [404, 642] on div "Arete ID: 25103562 Address: 10980 Thrasher Rd City: Hampton State: GA Zip: 3022…" at bounding box center [784, 358] width 1568 height 619
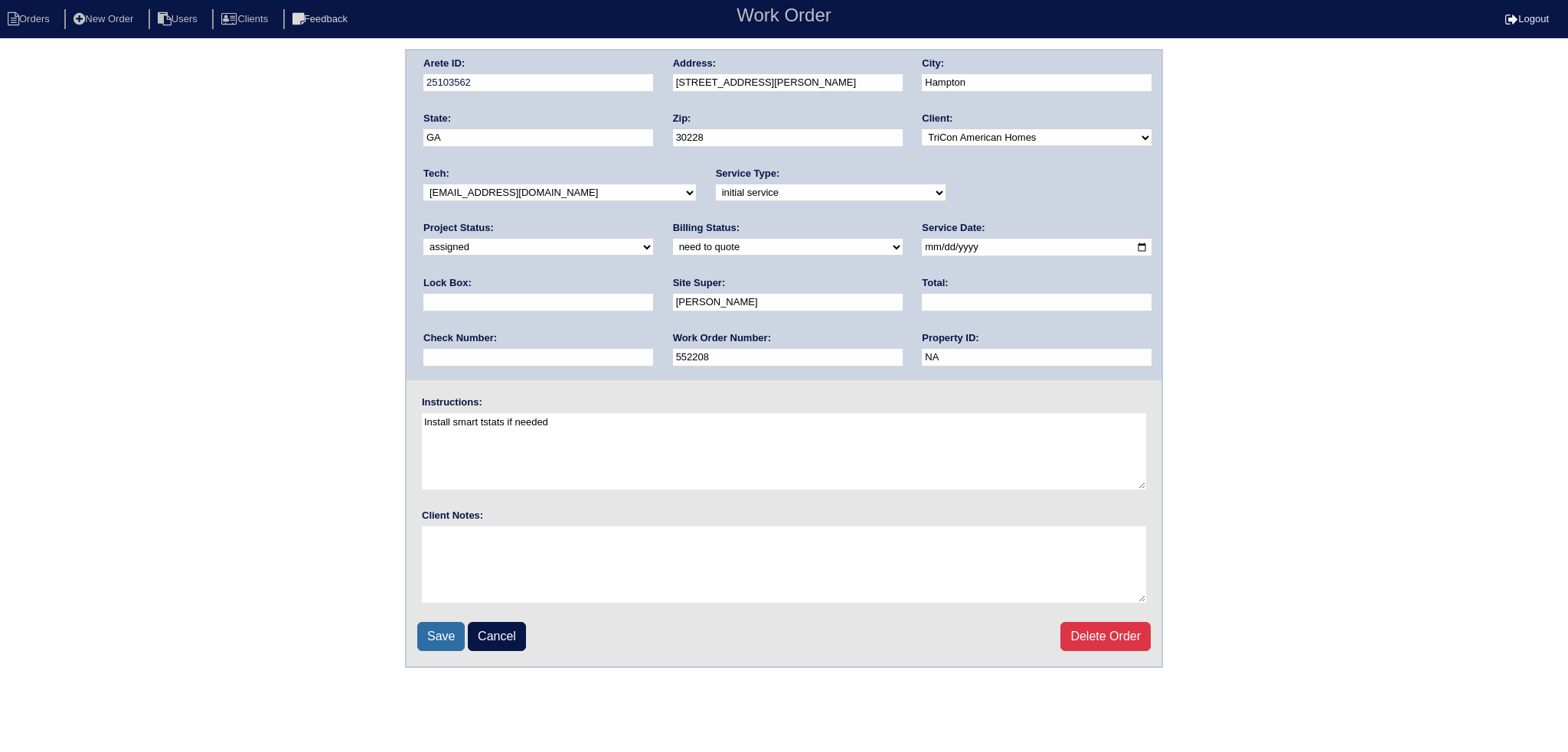
click at [433, 633] on input "Save" at bounding box center [441, 636] width 48 height 29
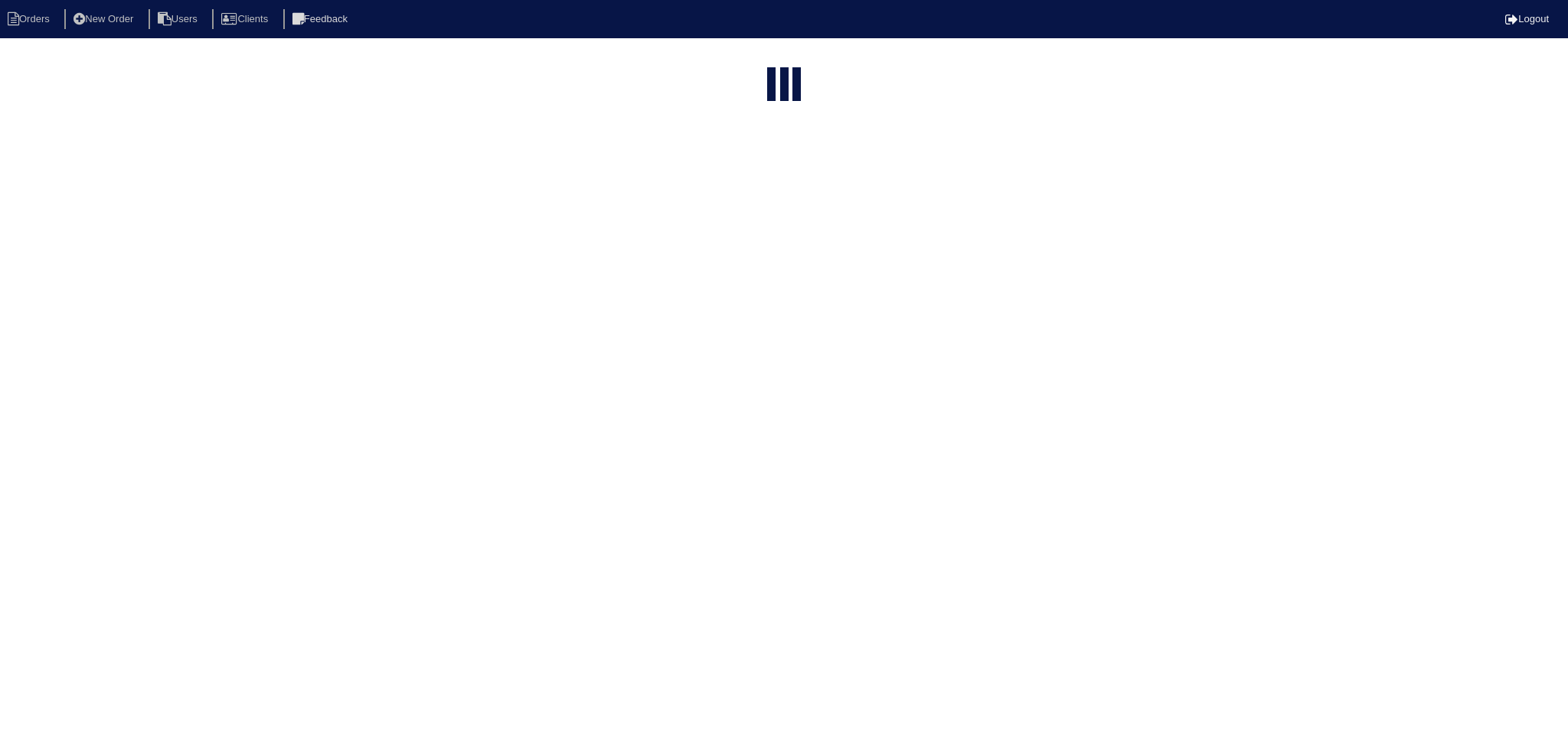
select select "15"
click at [759, 58] on input "109" at bounding box center [751, 62] width 168 height 22
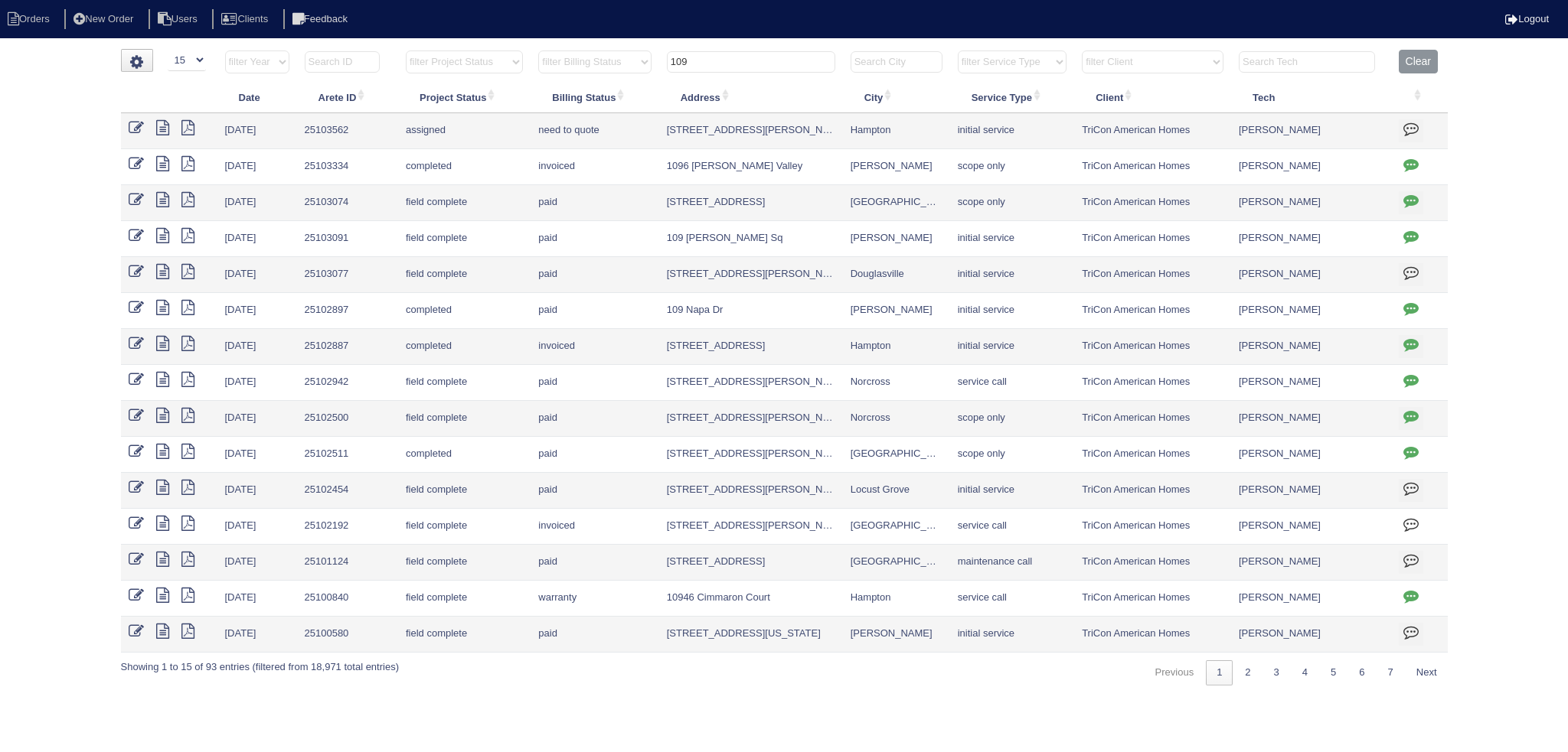
click at [759, 58] on input "109" at bounding box center [751, 62] width 168 height 22
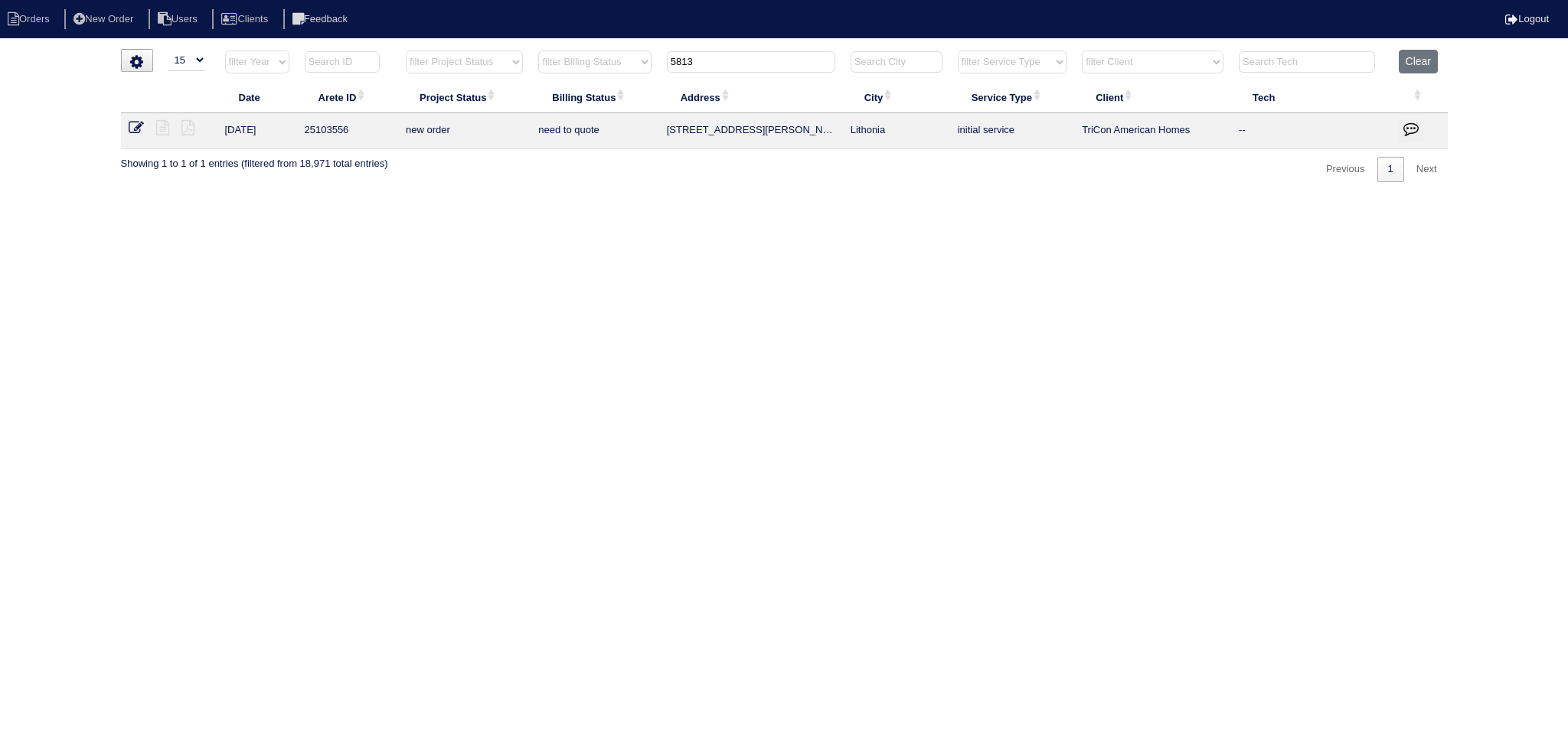
type input "5813"
click at [138, 122] on icon at bounding box center [136, 127] width 15 height 15
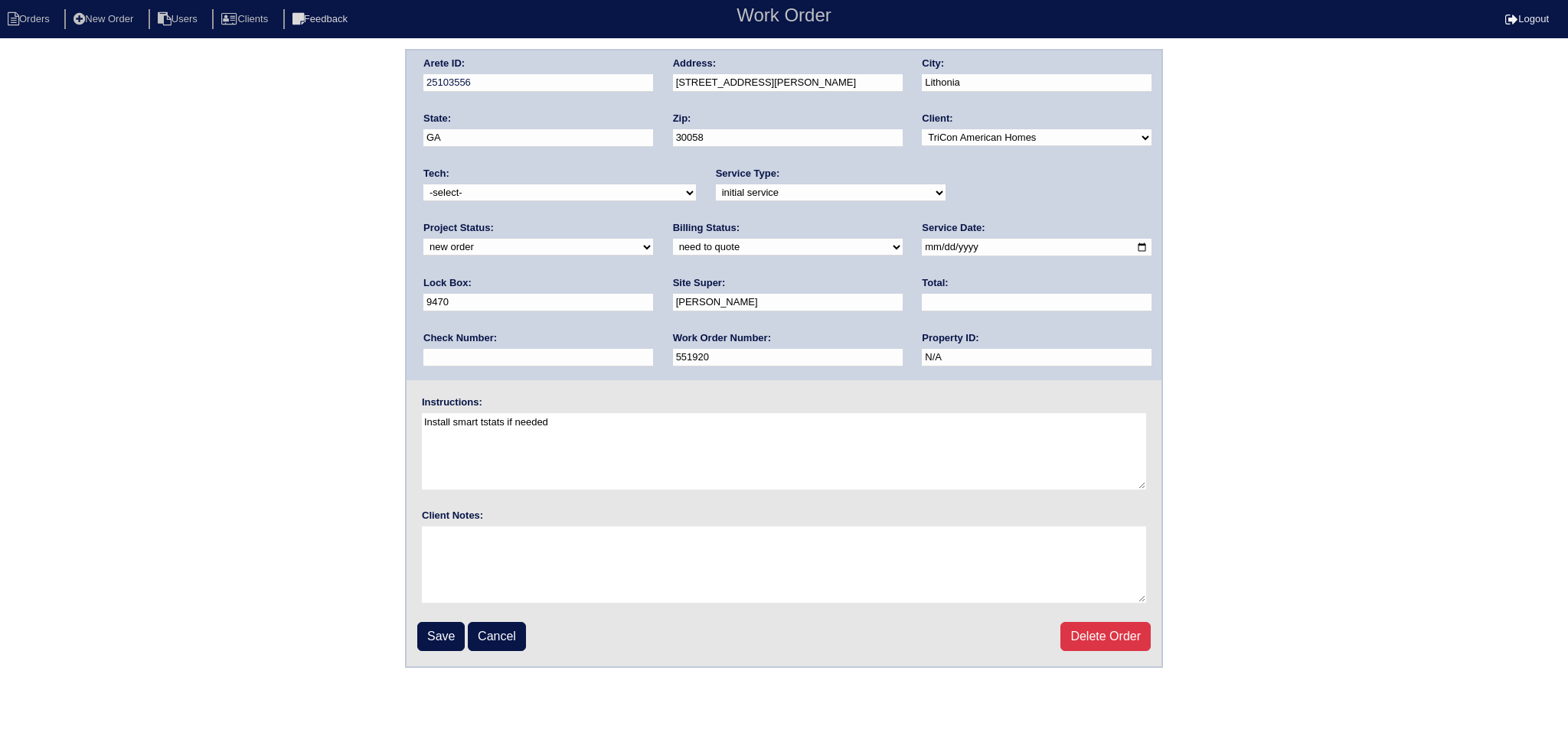
drag, startPoint x: 977, startPoint y: 183, endPoint x: 967, endPoint y: 212, distance: 30.7
click at [653, 221] on div "Project Status: new order assigned in progress field complete need to schedule …" at bounding box center [538, 242] width 230 height 42
drag, startPoint x: 977, startPoint y: 203, endPoint x: 972, endPoint y: 210, distance: 8.6
click at [653, 221] on div "Project Status: new order assigned in progress field complete need to schedule …" at bounding box center [538, 242] width 230 height 42
click at [472, 276] on label "Lock Box:" at bounding box center [447, 283] width 49 height 14
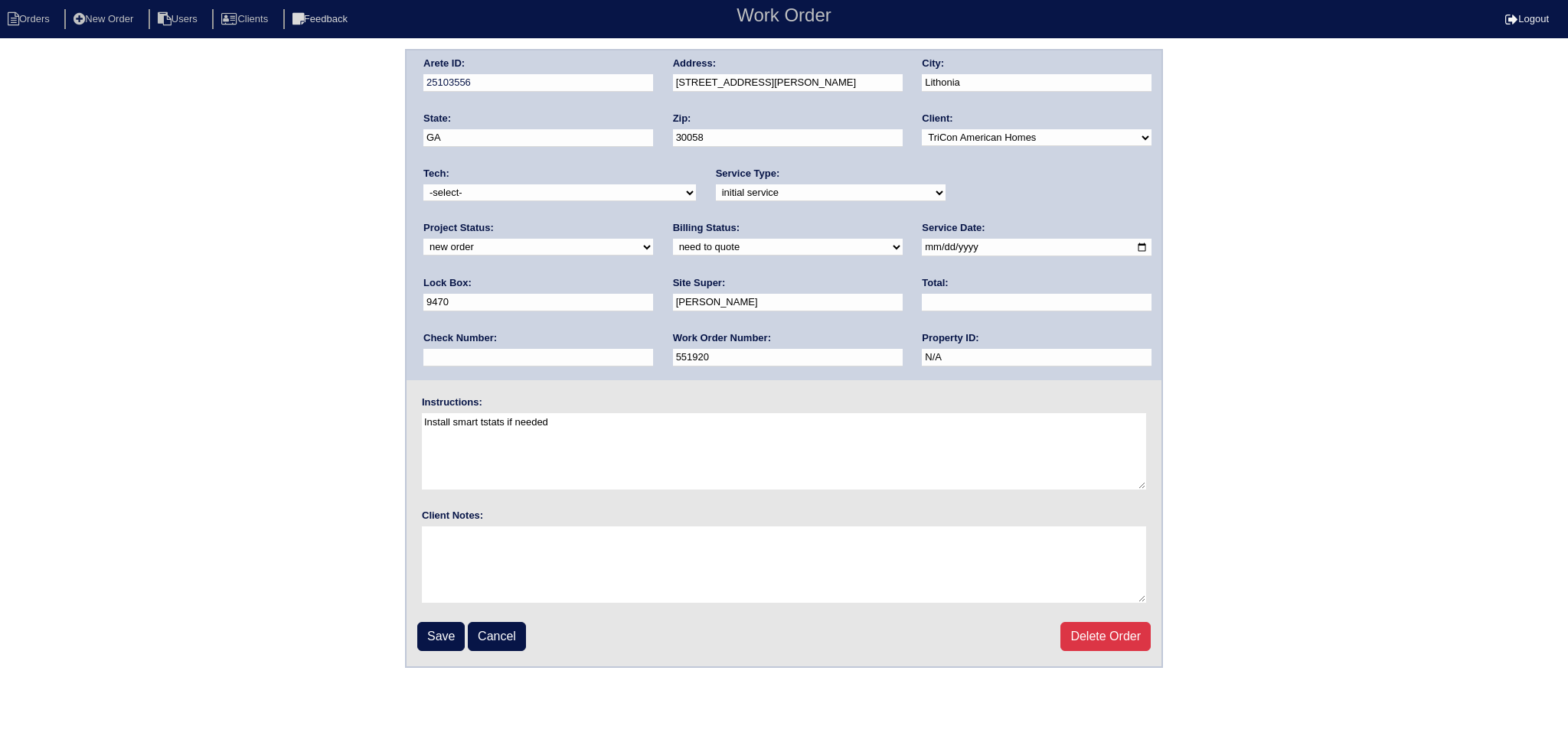
click at [653, 221] on div "Project Status: new order assigned in progress field complete need to schedule …" at bounding box center [538, 242] width 230 height 42
select select "assigned"
click at [653, 239] on select "new order assigned in progress field complete need to schedule admin review arc…" at bounding box center [538, 247] width 230 height 17
click at [922, 248] on input "[DATE]" at bounding box center [1037, 248] width 230 height 18
type input "[DATE]"
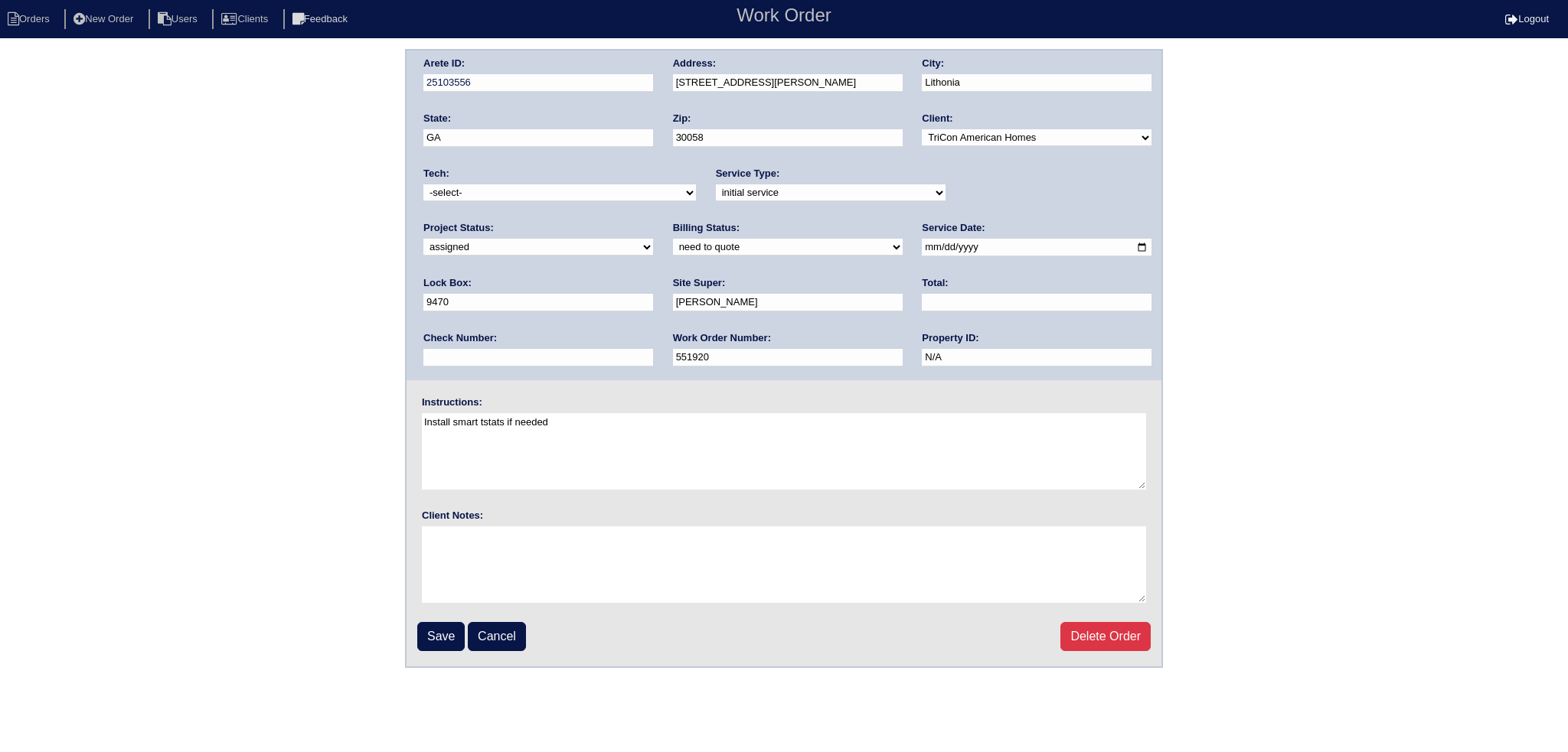
click at [497, 178] on div "Tech: -select- [EMAIL_ADDRESS][DOMAIN_NAME] [EMAIL_ADDRESS][DOMAIN_NAME] [EMAIL…" at bounding box center [559, 187] width 273 height 42
click at [499, 187] on select "-select- [EMAIL_ADDRESS][DOMAIN_NAME] [EMAIL_ADDRESS][DOMAIN_NAME] [EMAIL_ADDRE…" at bounding box center [559, 192] width 273 height 17
select select "27"
click at [423, 184] on select "-select- [EMAIL_ADDRESS][DOMAIN_NAME] [EMAIL_ADDRESS][DOMAIN_NAME] [EMAIL_ADDRE…" at bounding box center [559, 192] width 273 height 17
click at [448, 632] on input "Save" at bounding box center [441, 636] width 48 height 29
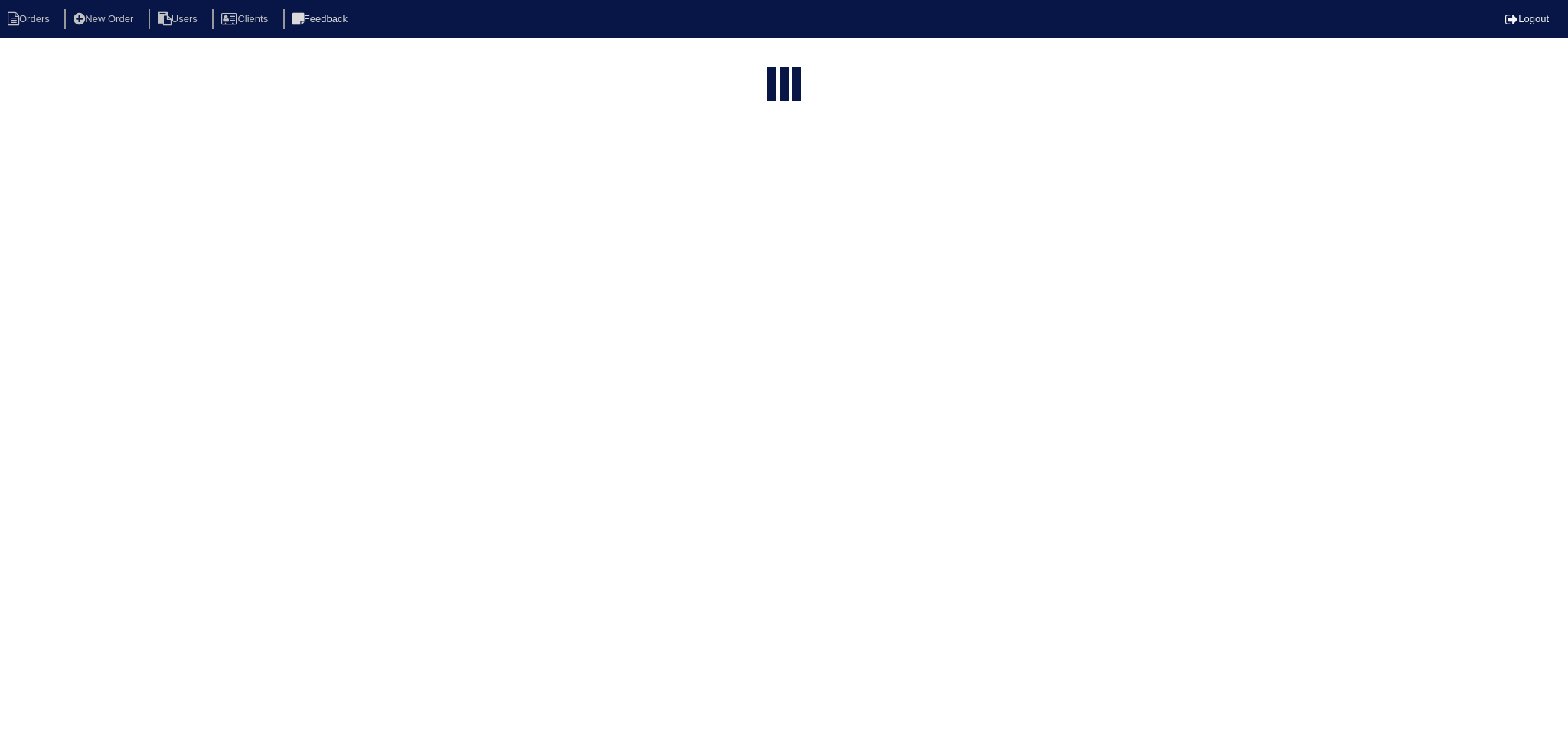
select select "15"
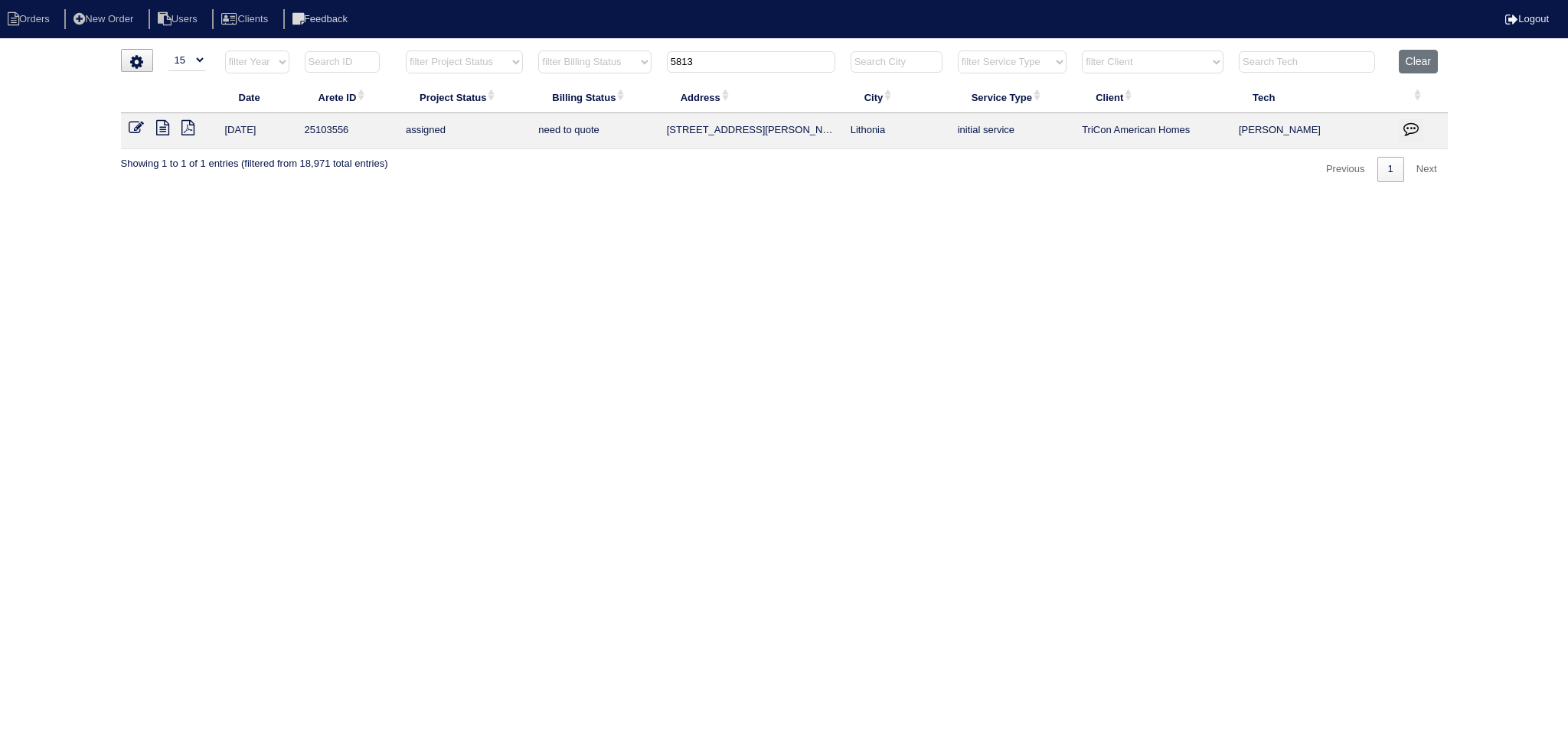
click at [618, 70] on tr "filter Year -- Any Year -- 2025 2024 2023 2022 2021 2020 2019 filter Project St…" at bounding box center [784, 65] width 1327 height 32
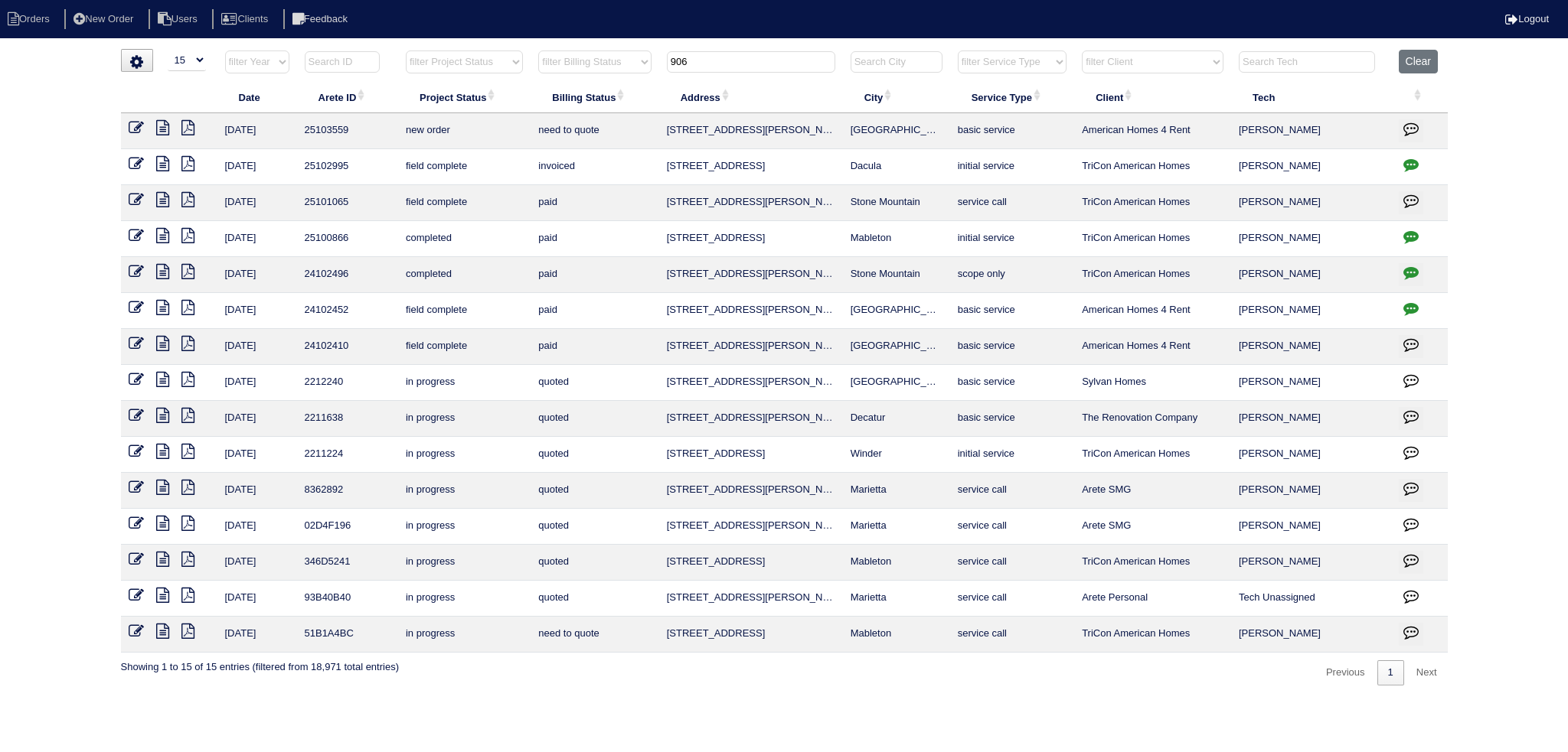
type input "906"
click at [135, 122] on icon at bounding box center [136, 127] width 15 height 15
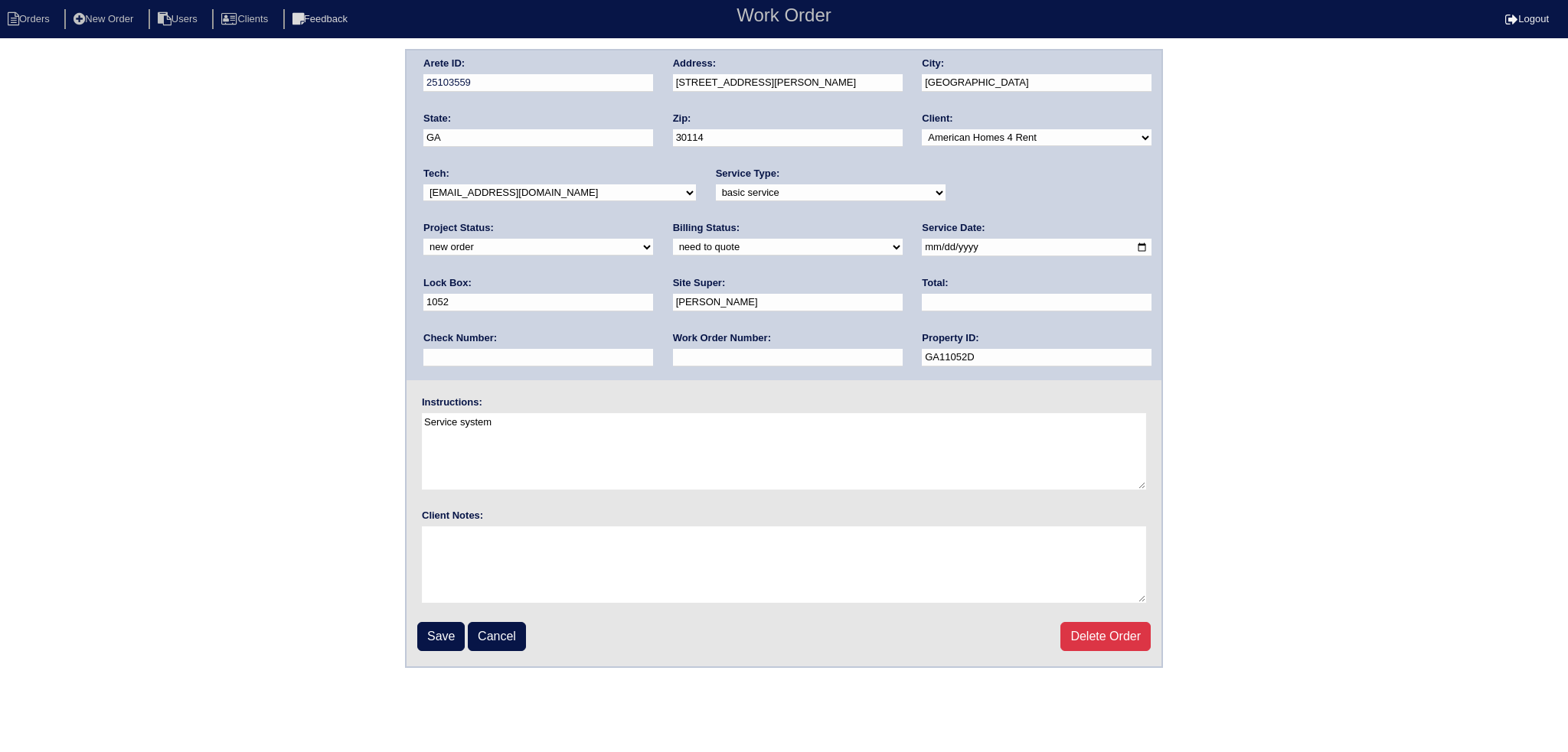
click at [555, 193] on select "-select- [EMAIL_ADDRESS][DOMAIN_NAME] [EMAIL_ADDRESS][DOMAIN_NAME] [EMAIL_ADDRE…" at bounding box center [559, 192] width 273 height 17
select select "80"
click at [423, 184] on select "-select- [EMAIL_ADDRESS][DOMAIN_NAME] [EMAIL_ADDRESS][DOMAIN_NAME] [EMAIL_ADDRE…" at bounding box center [559, 192] width 273 height 17
drag, startPoint x: 969, startPoint y: 187, endPoint x: 968, endPoint y: 198, distance: 11.0
click at [653, 239] on select "new order assigned in progress field complete need to schedule admin review arc…" at bounding box center [538, 247] width 230 height 17
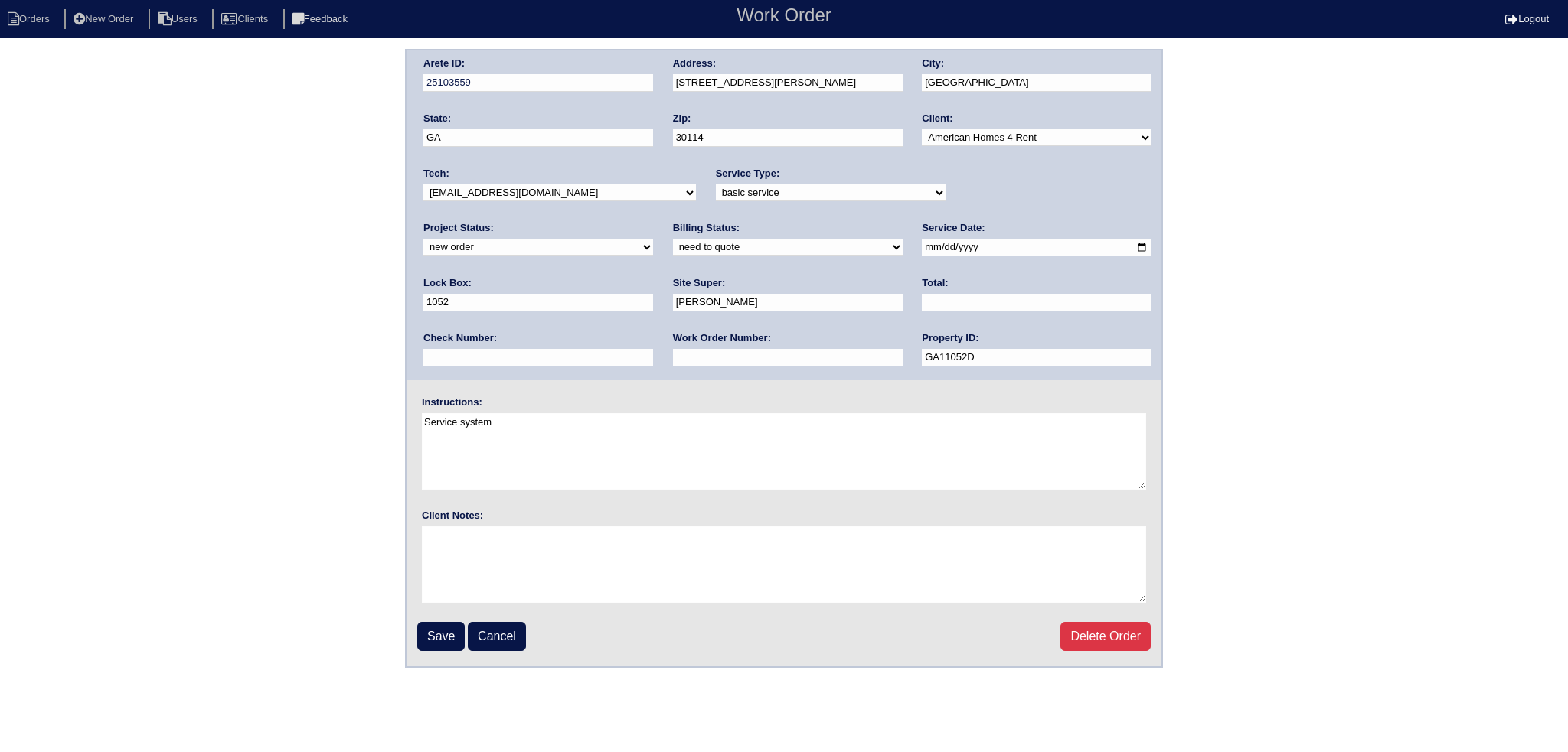
select select "assigned"
click at [653, 239] on select "new order assigned in progress field complete need to schedule admin review arc…" at bounding box center [538, 247] width 230 height 17
click at [922, 243] on input "[DATE]" at bounding box center [1037, 248] width 230 height 18
type input "[DATE]"
click at [436, 622] on input "Save" at bounding box center [441, 636] width 48 height 29
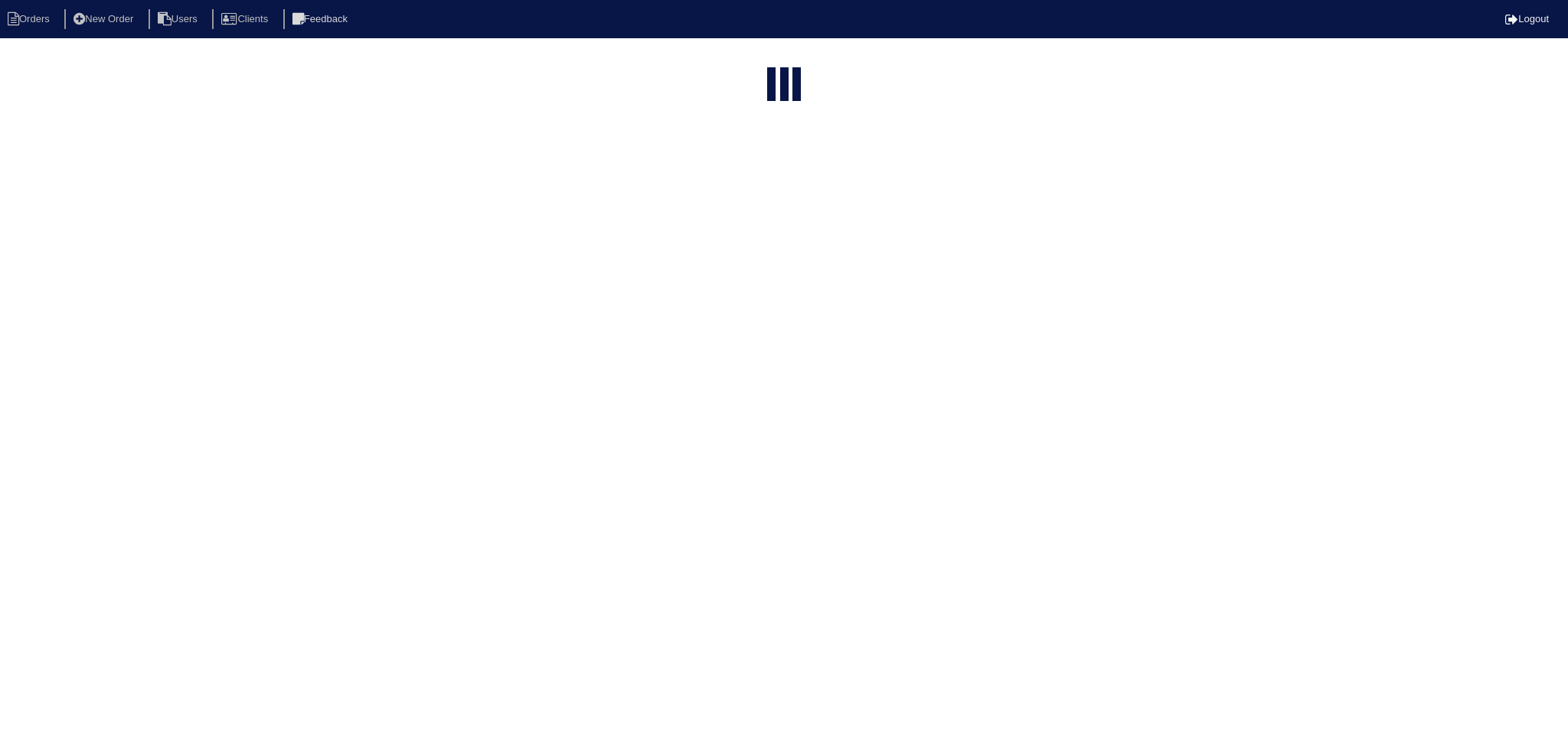
select select "15"
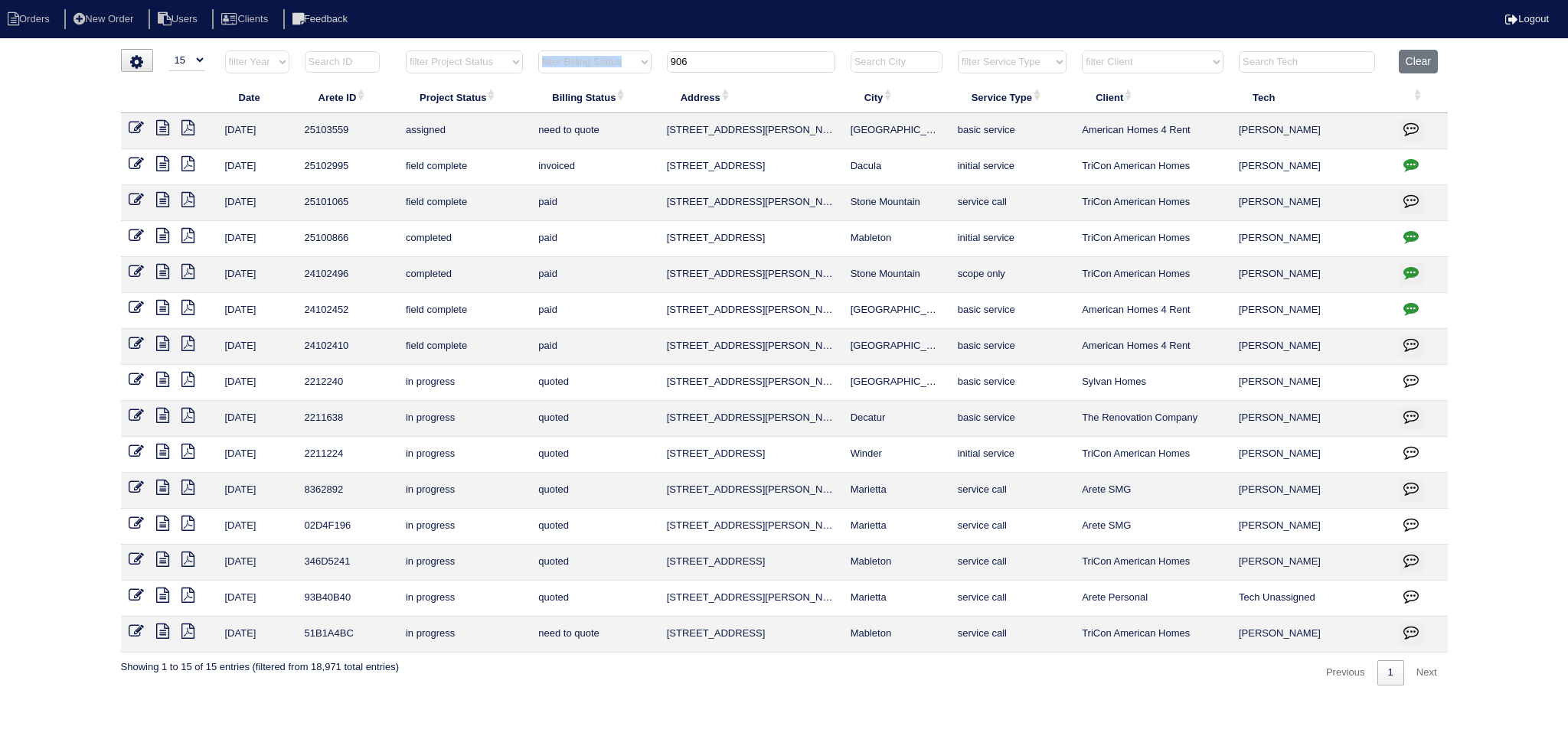
drag, startPoint x: 701, startPoint y: 72, endPoint x: 640, endPoint y: 67, distance: 61.2
click at [640, 67] on tr "filter Year -- Any Year -- 2025 2024 2023 2022 2021 2020 2019 filter Project St…" at bounding box center [784, 65] width 1327 height 32
click at [756, 56] on input "906" at bounding box center [751, 62] width 168 height 22
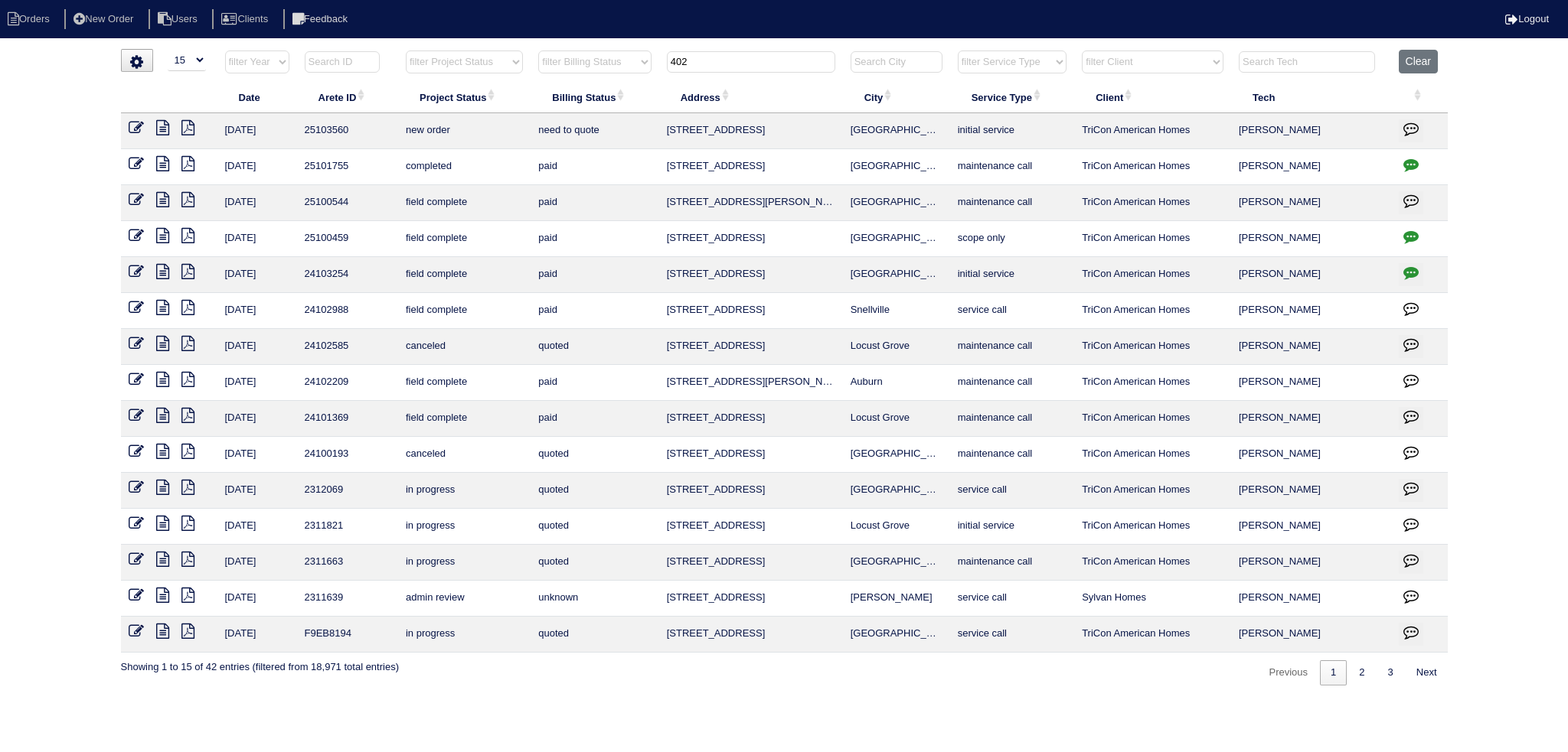
type input "402"
click at [140, 126] on icon at bounding box center [136, 127] width 15 height 15
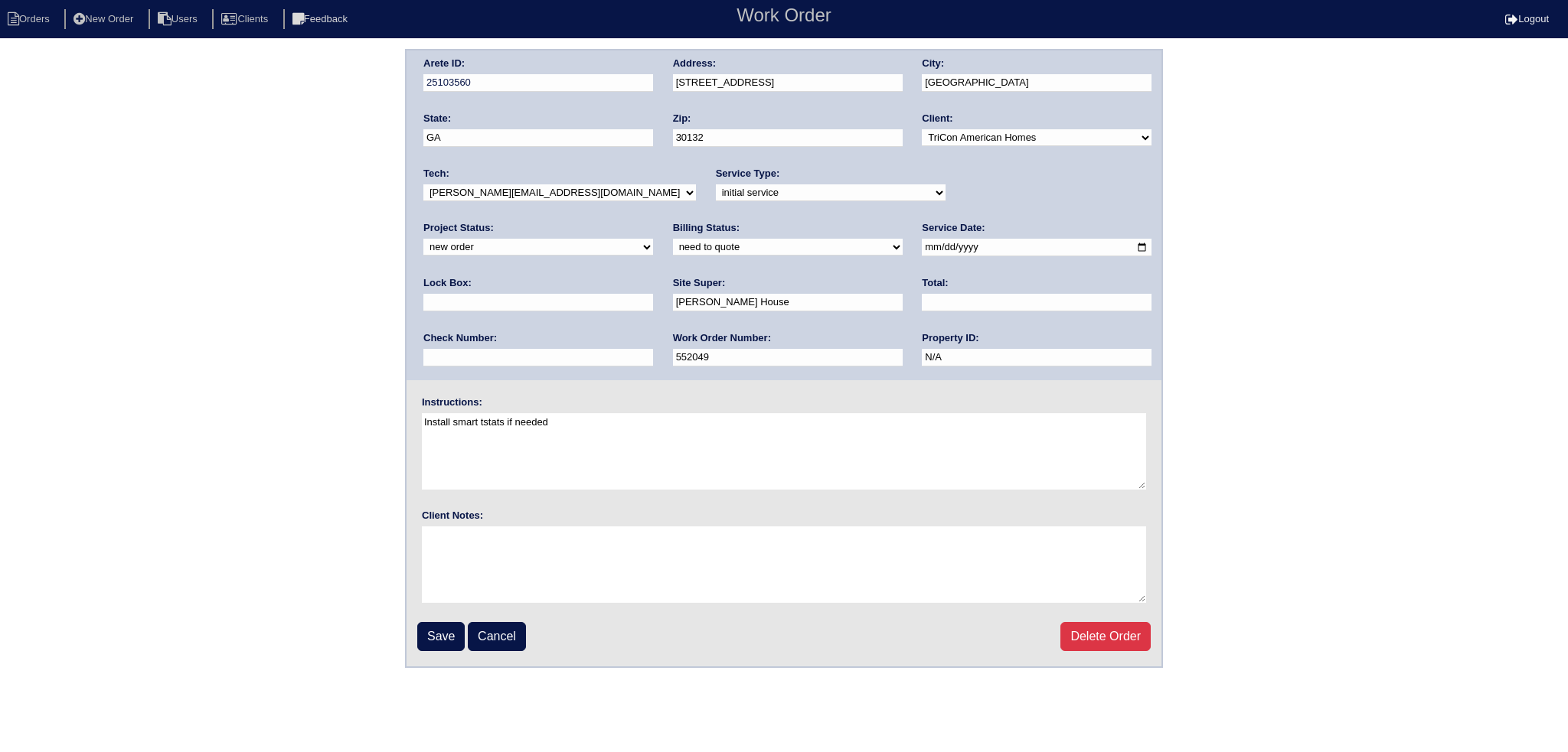
click at [653, 239] on select "new order assigned in progress field complete need to schedule admin review arc…" at bounding box center [538, 247] width 230 height 17
select select "assigned"
click at [653, 239] on select "new order assigned in progress field complete need to schedule admin review arc…" at bounding box center [538, 247] width 230 height 17
click at [922, 243] on input "[DATE]" at bounding box center [1037, 248] width 230 height 18
type input "[DATE]"
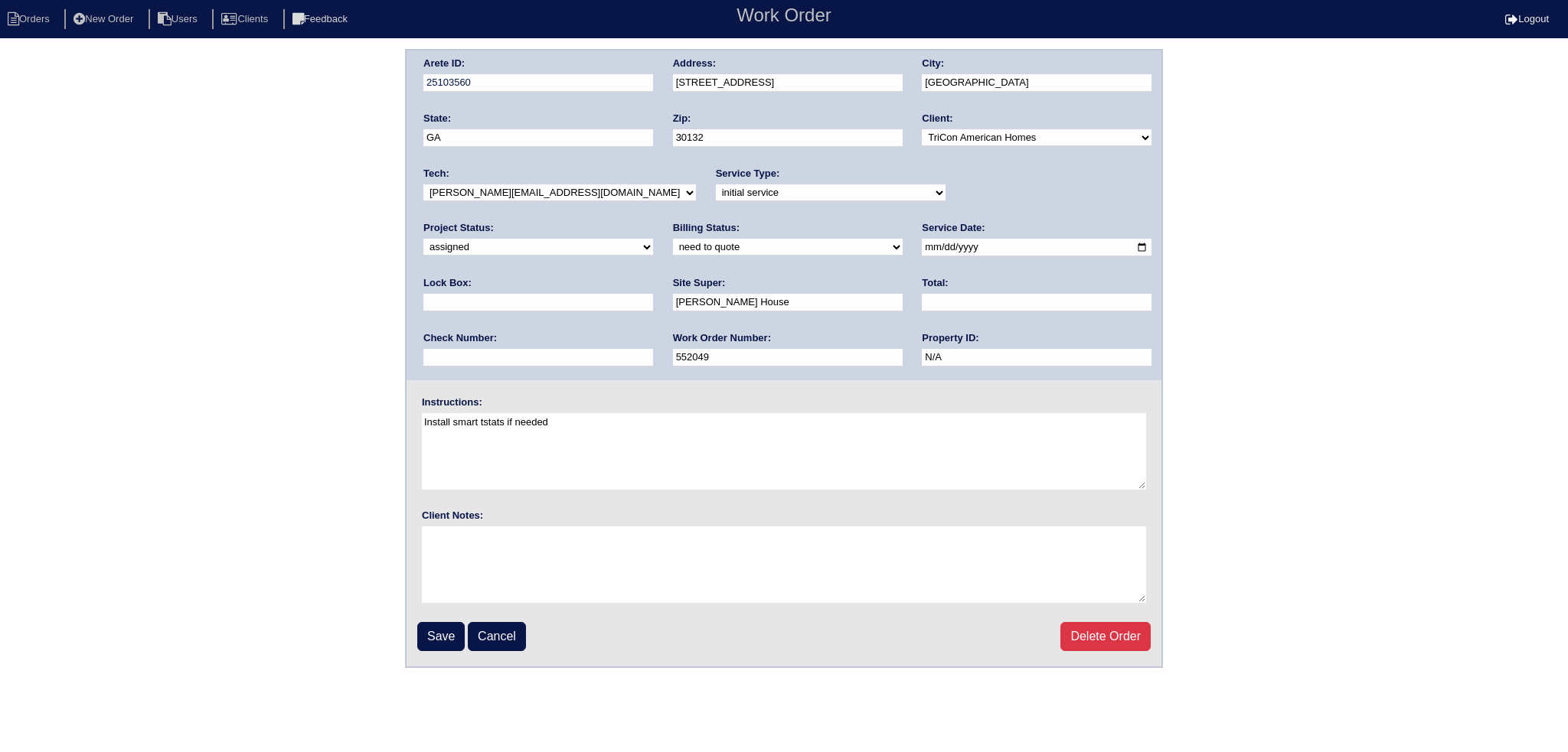
click at [536, 192] on select "-select- [EMAIL_ADDRESS][DOMAIN_NAME] [EMAIL_ADDRESS][DOMAIN_NAME] [EMAIL_ADDRE…" at bounding box center [559, 192] width 273 height 17
select select "80"
click at [423, 184] on select "-select- [EMAIL_ADDRESS][DOMAIN_NAME] [EMAIL_ADDRESS][DOMAIN_NAME] [EMAIL_ADDRE…" at bounding box center [559, 192] width 273 height 17
click at [456, 632] on input "Save" at bounding box center [441, 636] width 48 height 29
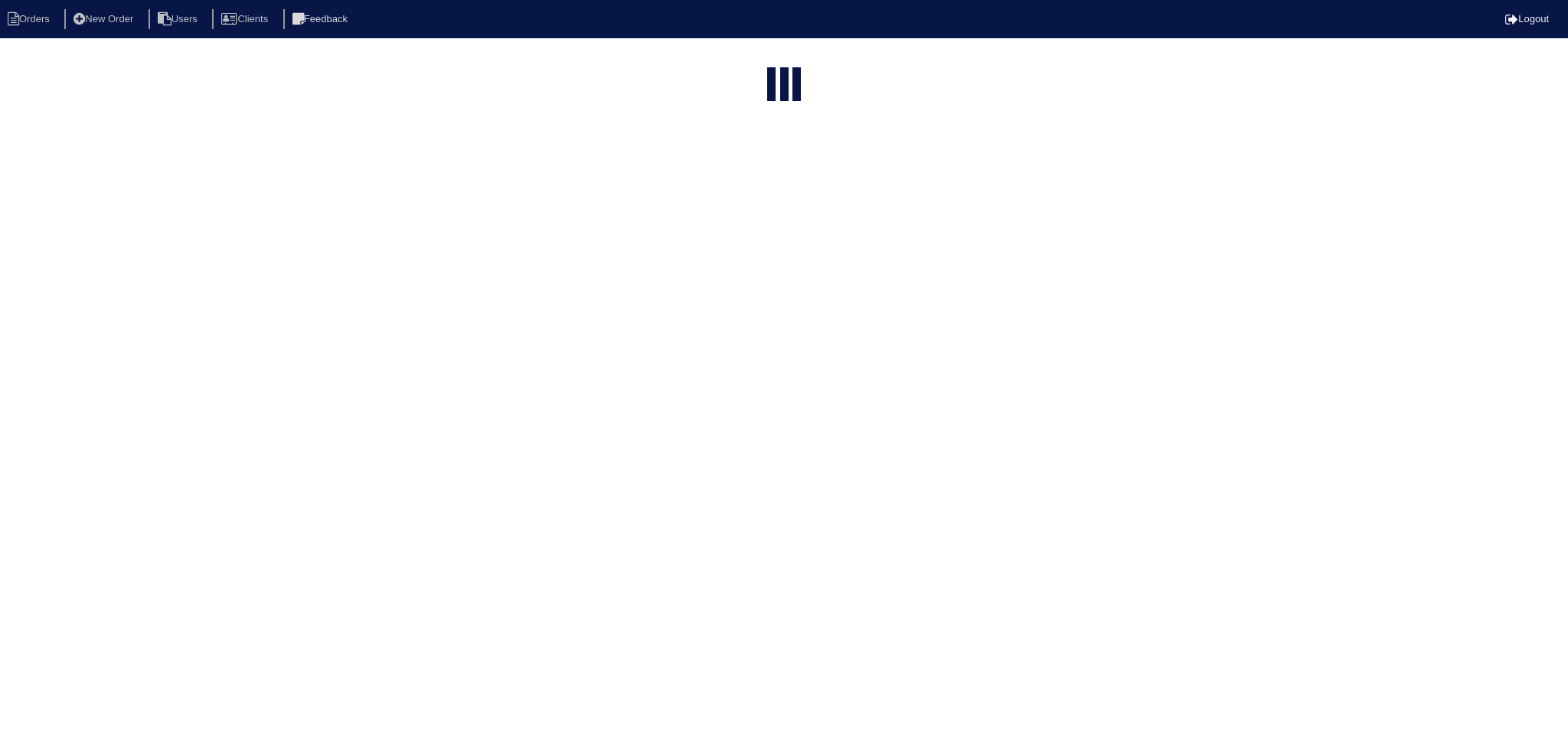
select select "15"
click at [747, 59] on input "402" at bounding box center [751, 62] width 168 height 22
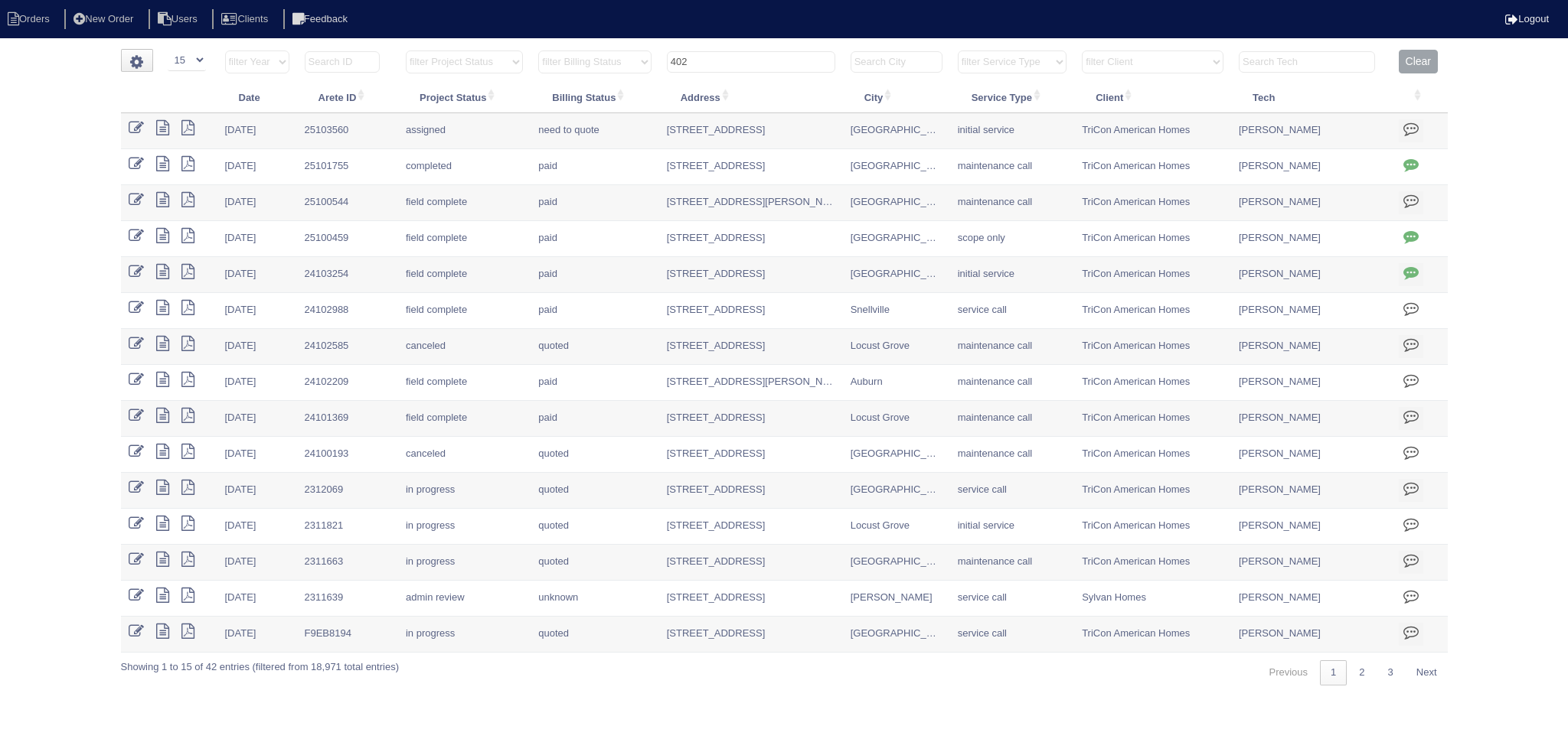
click at [747, 59] on input "402" at bounding box center [751, 62] width 168 height 22
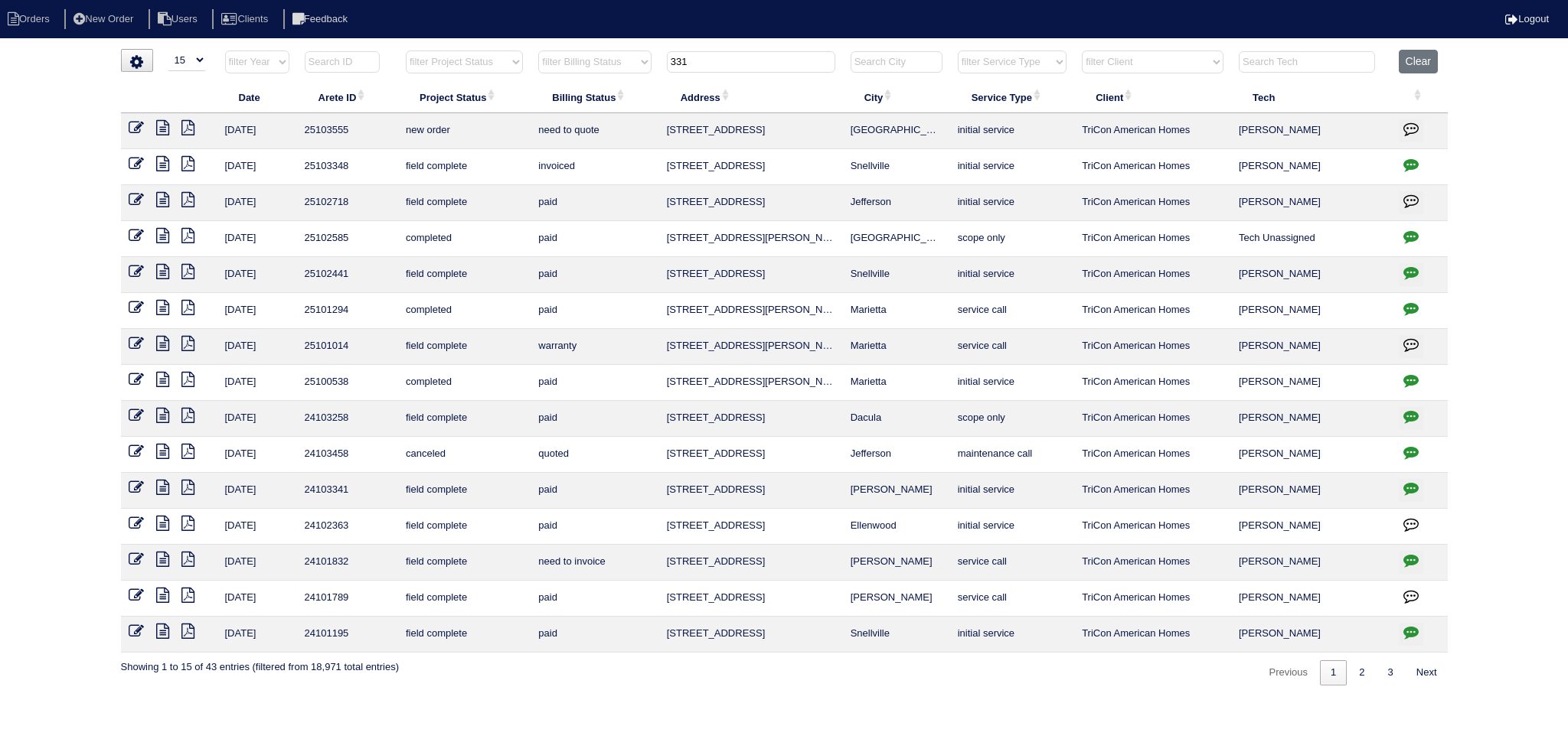
type input "331"
click at [131, 126] on icon at bounding box center [136, 127] width 15 height 15
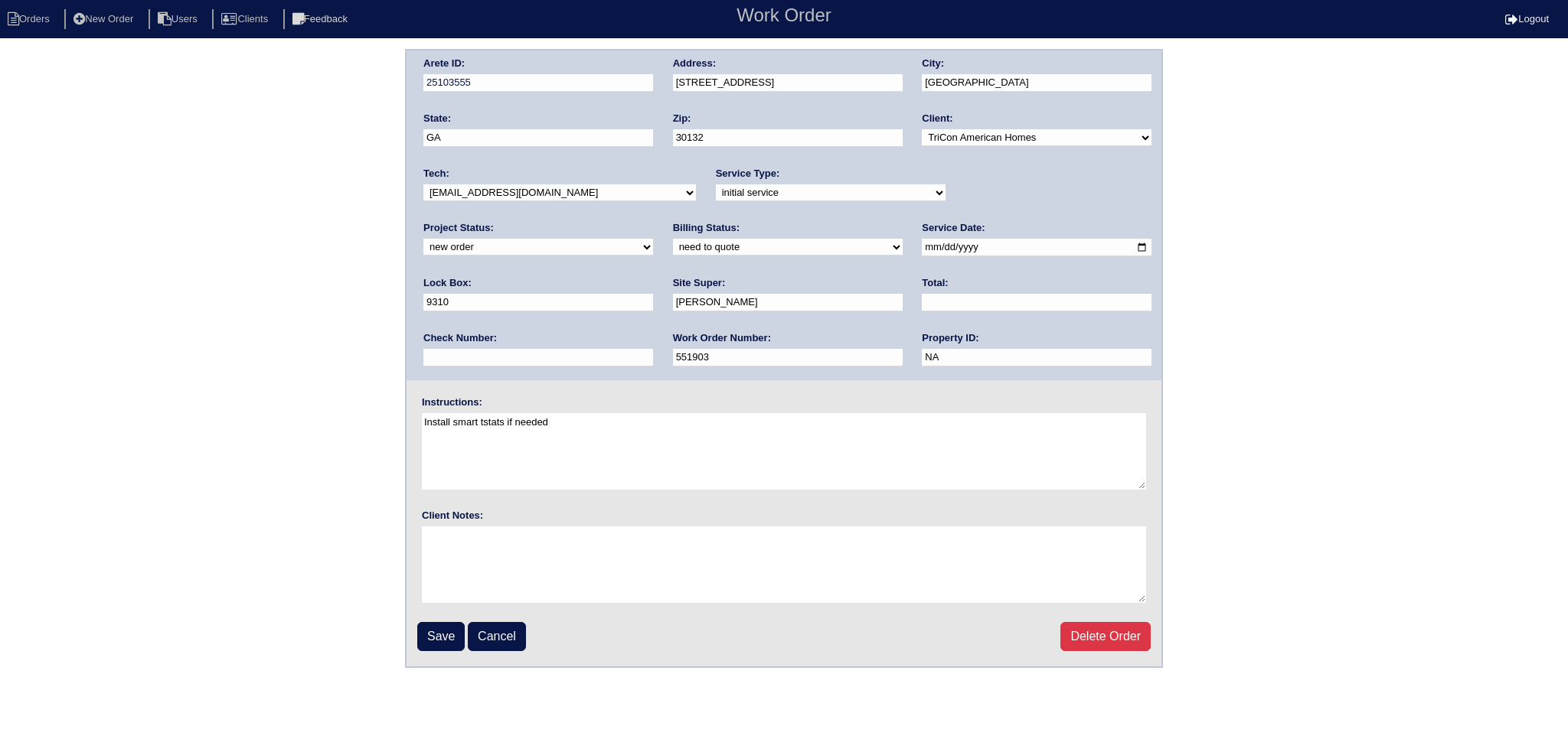
click at [510, 193] on select "-select- aretesmg+backup-tech@gmail.com benjohnholt88@gmail.com callisonhvac@ya…" at bounding box center [559, 192] width 273 height 17
select select "80"
click at [423, 184] on select "-select- aretesmg+backup-tech@gmail.com benjohnholt88@gmail.com callisonhvac@ya…" at bounding box center [559, 192] width 273 height 17
drag, startPoint x: 1015, startPoint y: 193, endPoint x: 1006, endPoint y: 198, distance: 10.3
click at [653, 239] on select "new order assigned in progress field complete need to schedule admin review arc…" at bounding box center [538, 247] width 230 height 17
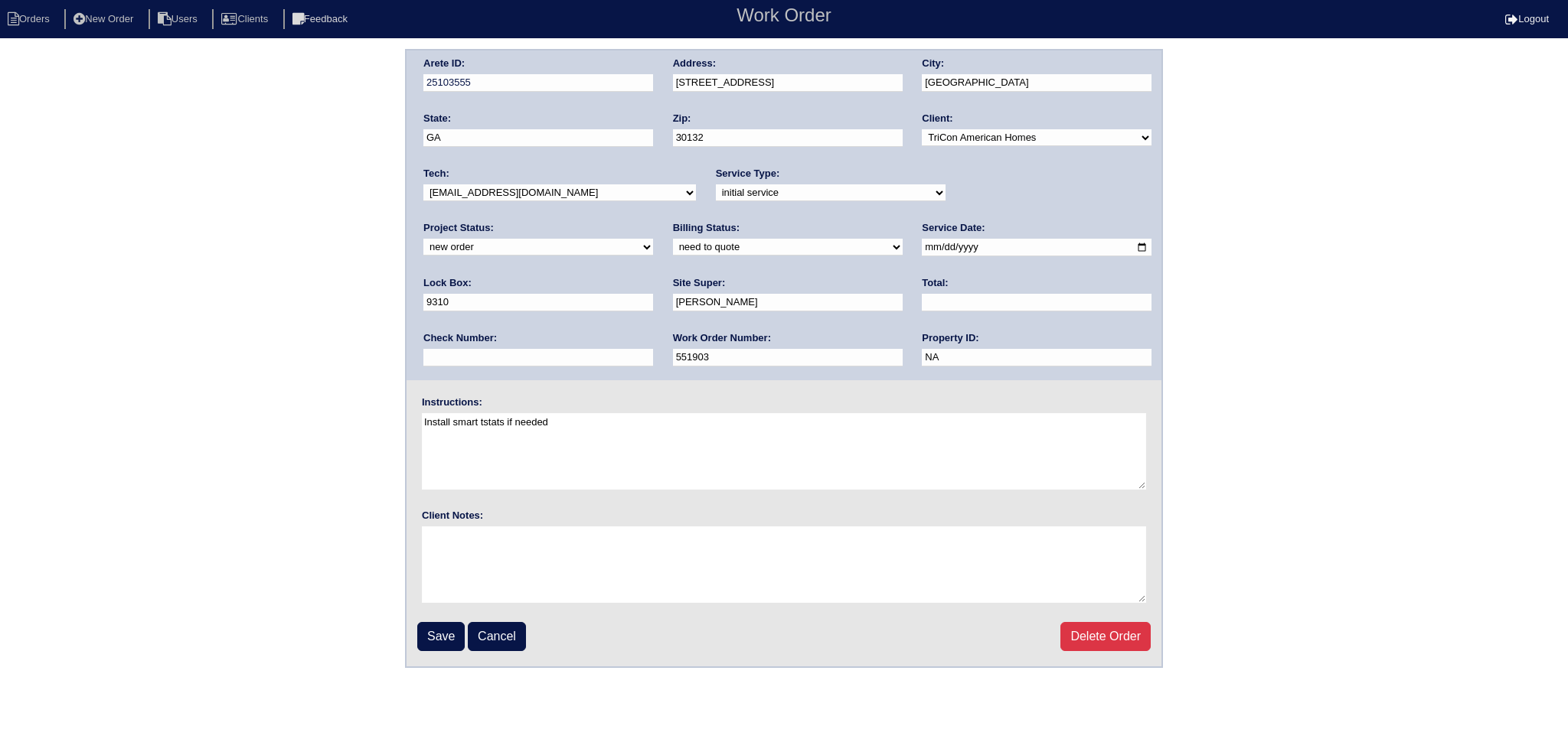
select select "assigned"
click at [653, 239] on select "new order assigned in progress field complete need to schedule admin review arc…" at bounding box center [538, 247] width 230 height 17
click at [922, 246] on input "2025-09-26" at bounding box center [1037, 248] width 230 height 18
type input "2025-09-29"
click at [451, 635] on input "Save" at bounding box center [441, 636] width 48 height 29
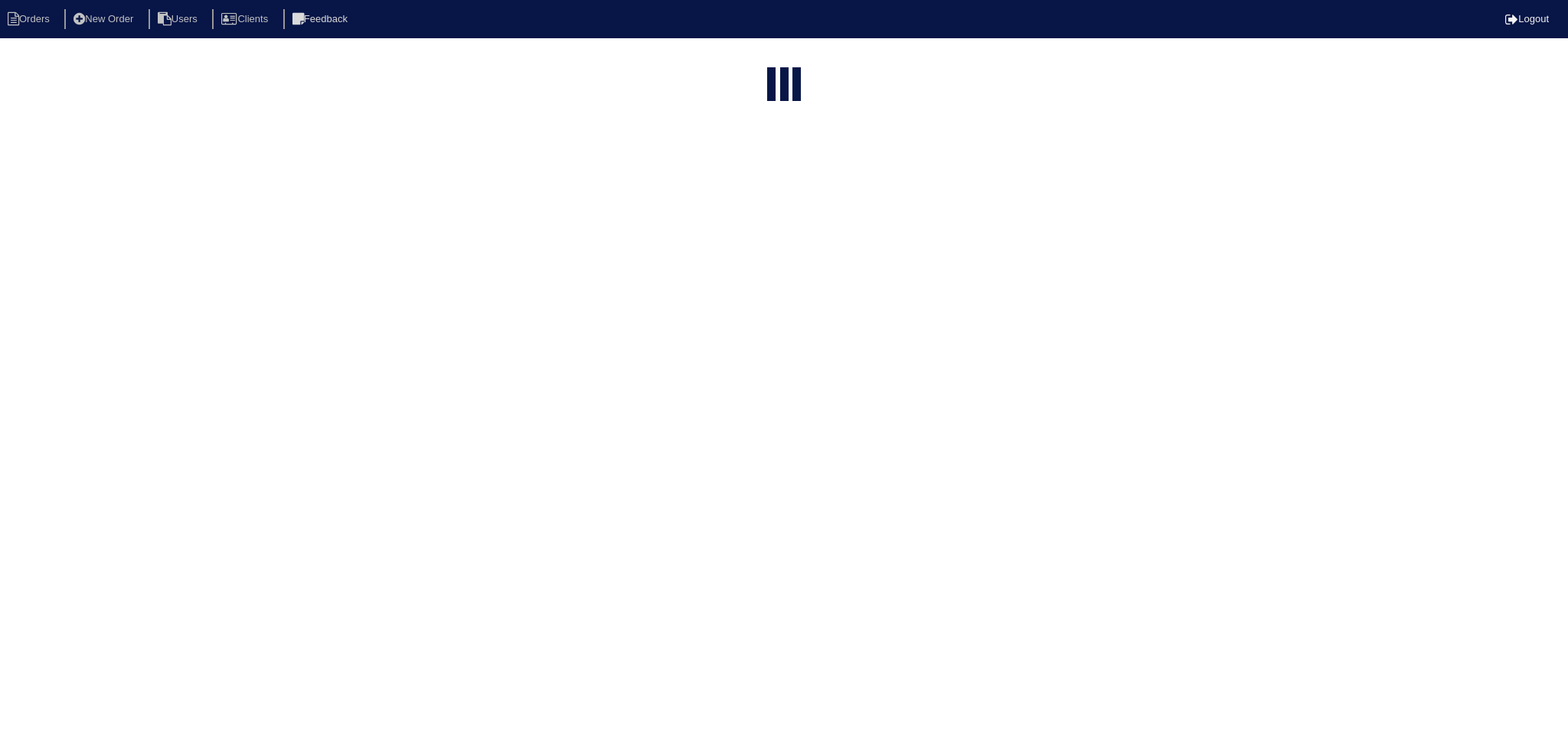
select select "15"
type input "331"
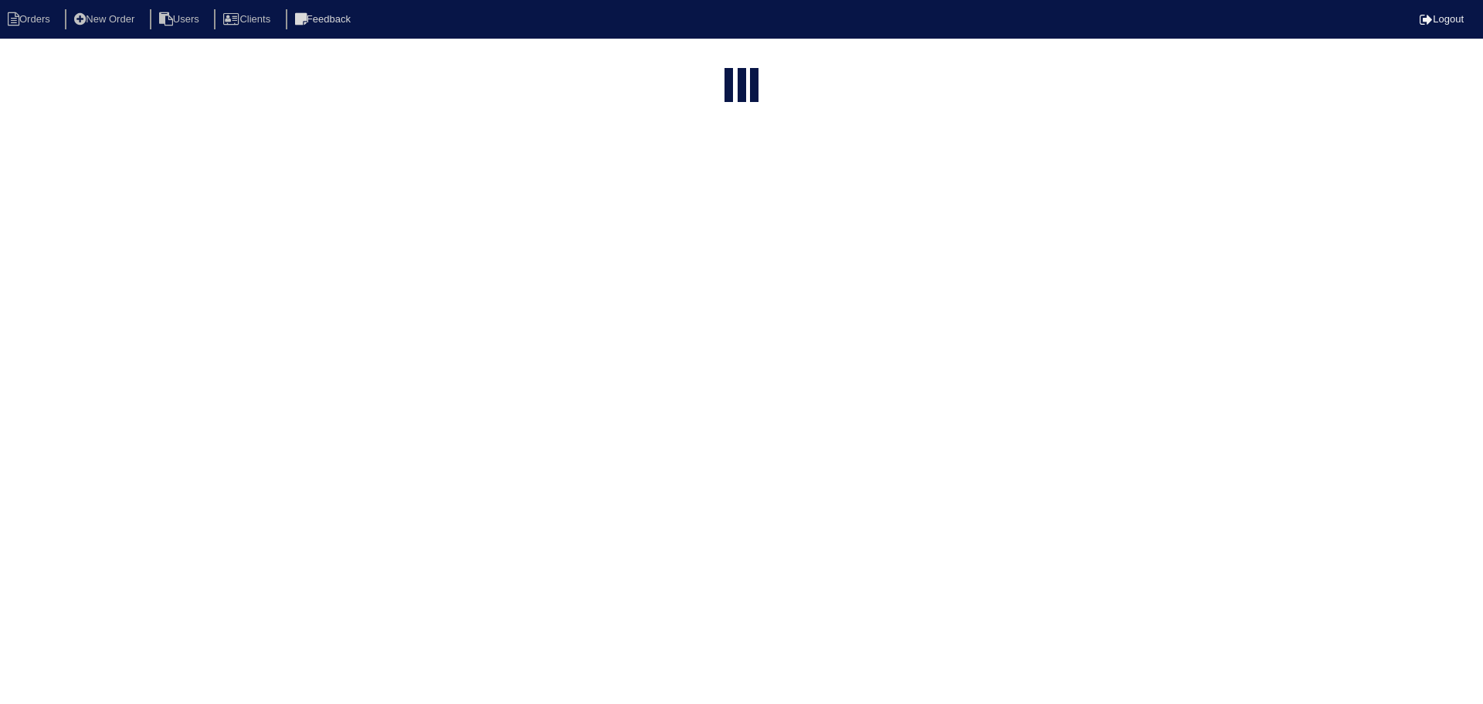
select select "15"
type input "331"
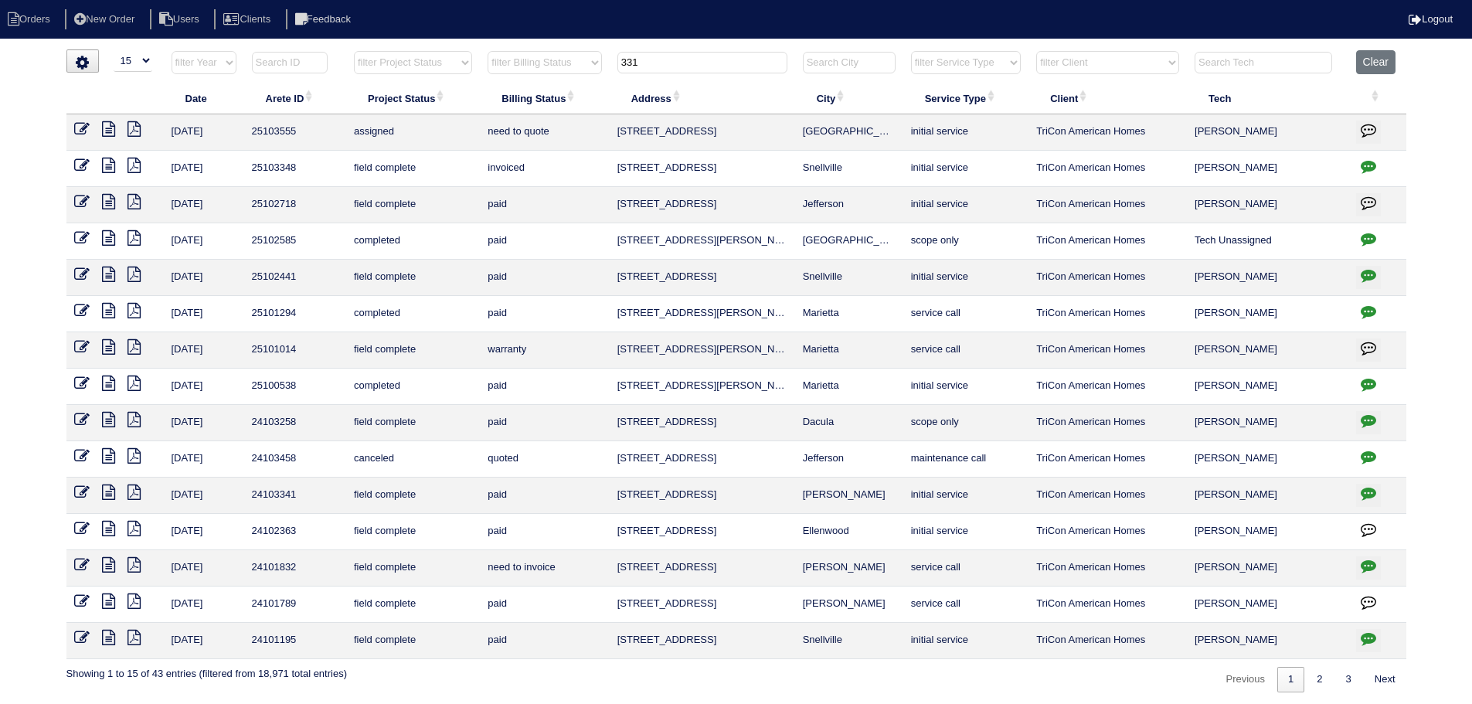
drag, startPoint x: 715, startPoint y: 63, endPoint x: 568, endPoint y: 56, distance: 147.0
click at [568, 56] on tr "filter Year -- Any Year -- 2025 2024 2023 2022 2021 2020 2019 filter Project St…" at bounding box center [736, 66] width 1340 height 32
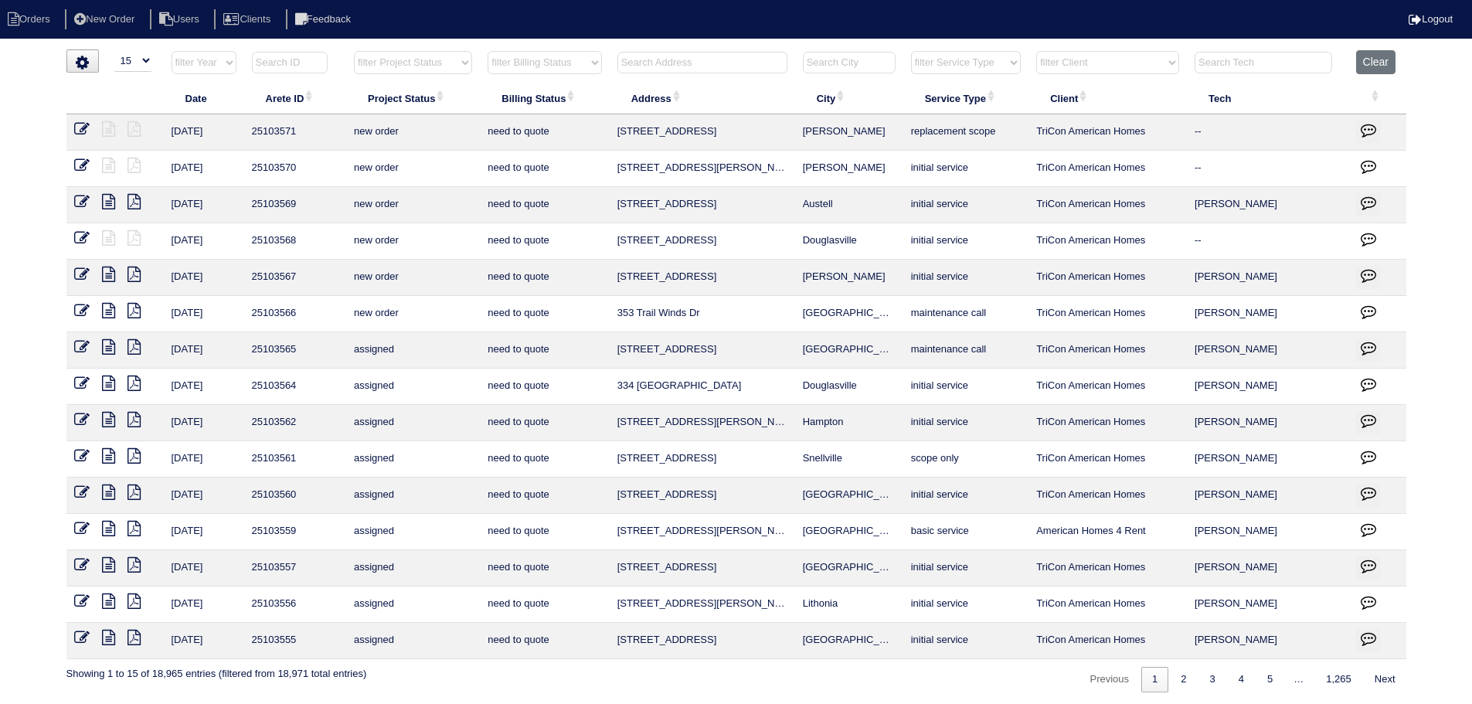
click at [705, 52] on input "text" at bounding box center [702, 63] width 170 height 22
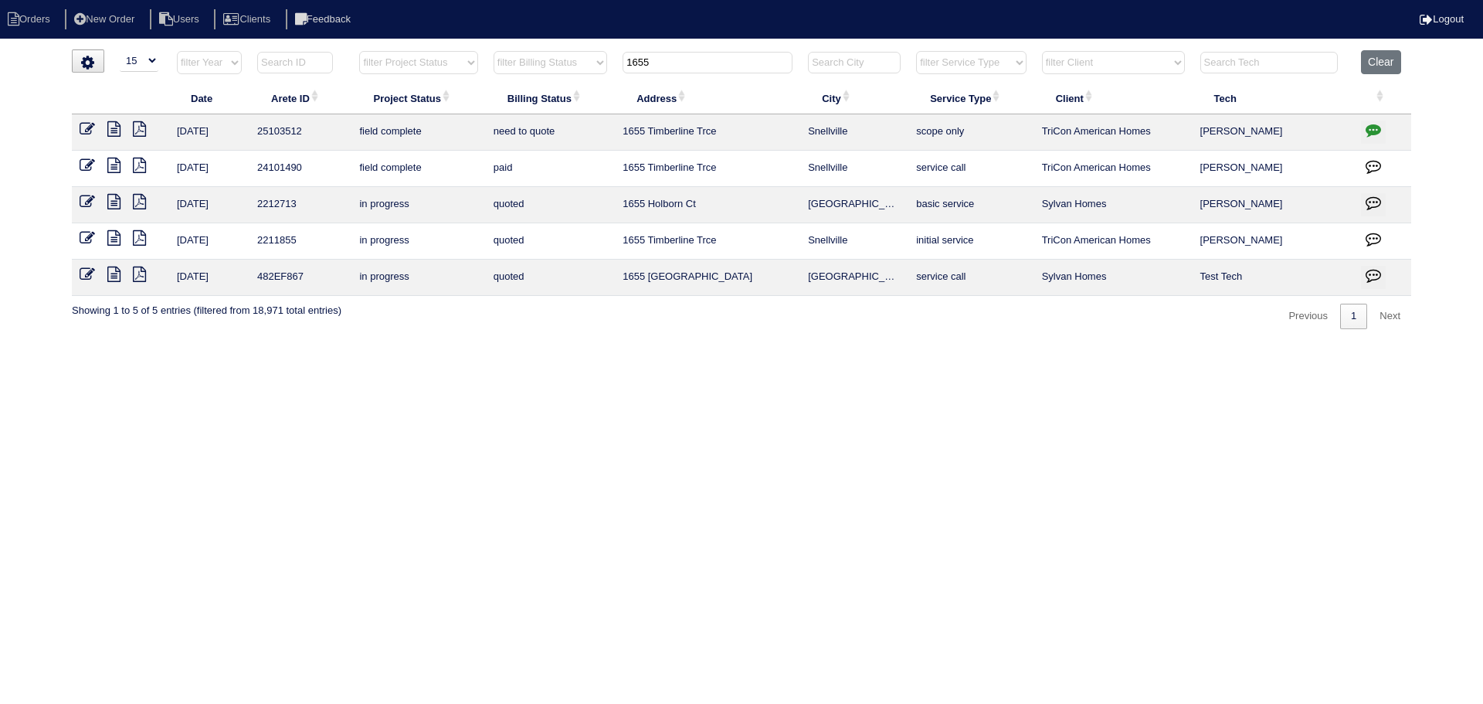
type input "1655"
click at [117, 131] on icon at bounding box center [113, 128] width 13 height 15
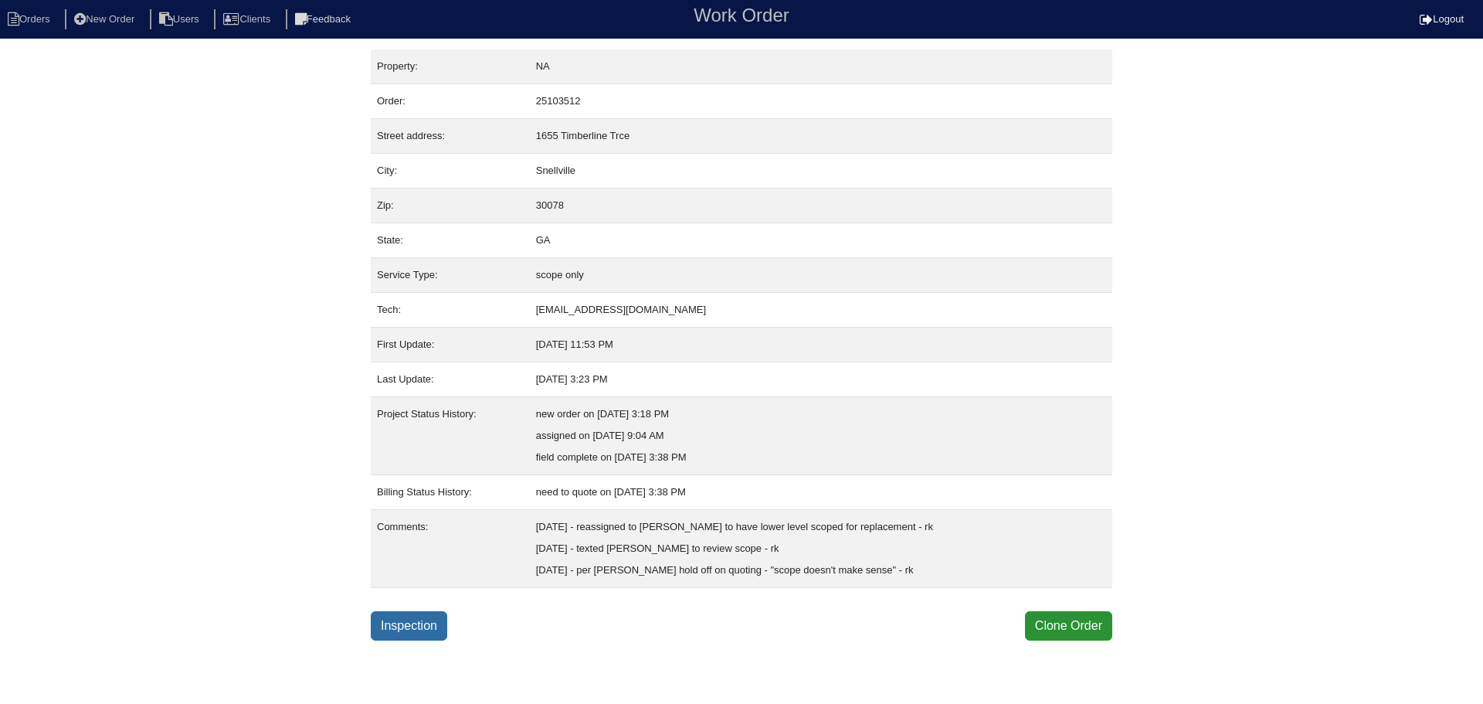
click at [440, 633] on link "Inspection" at bounding box center [409, 625] width 76 height 29
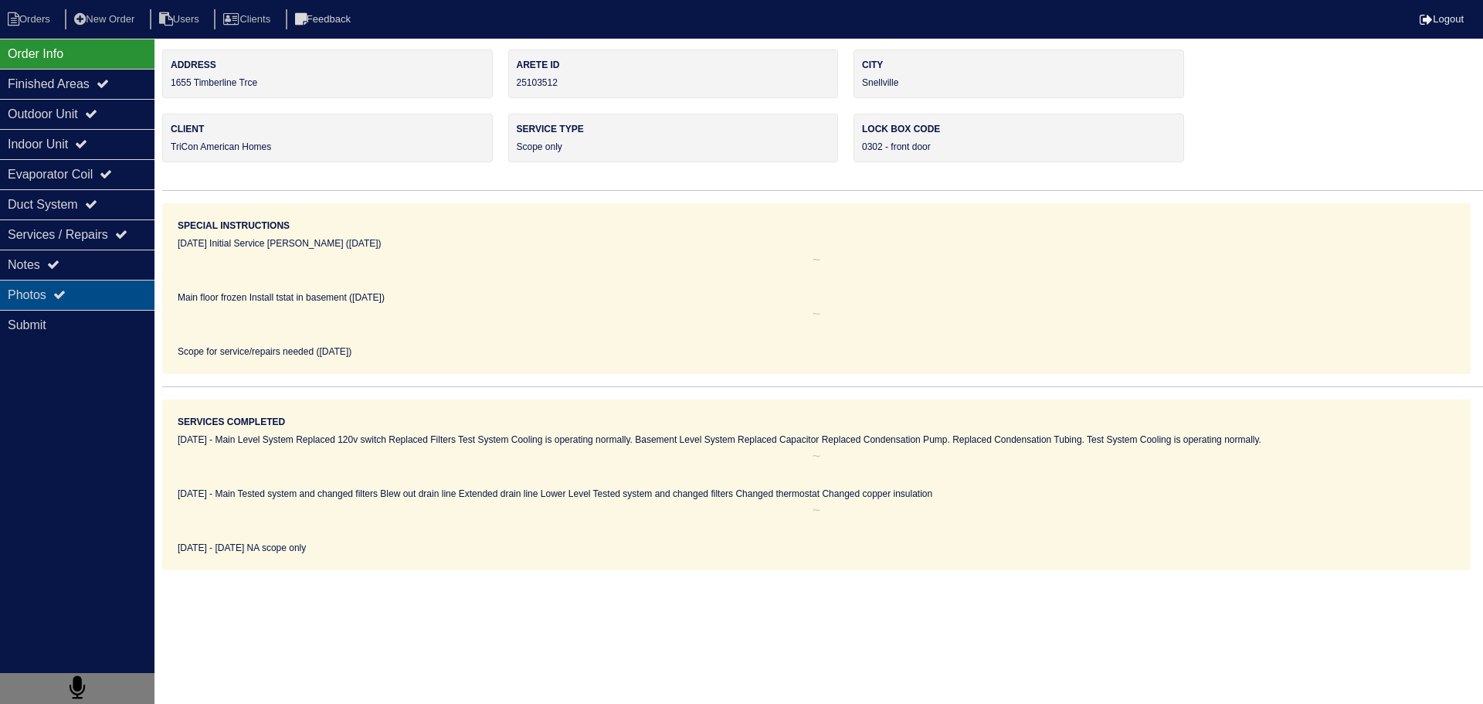
click at [104, 291] on div "Photos" at bounding box center [77, 295] width 155 height 30
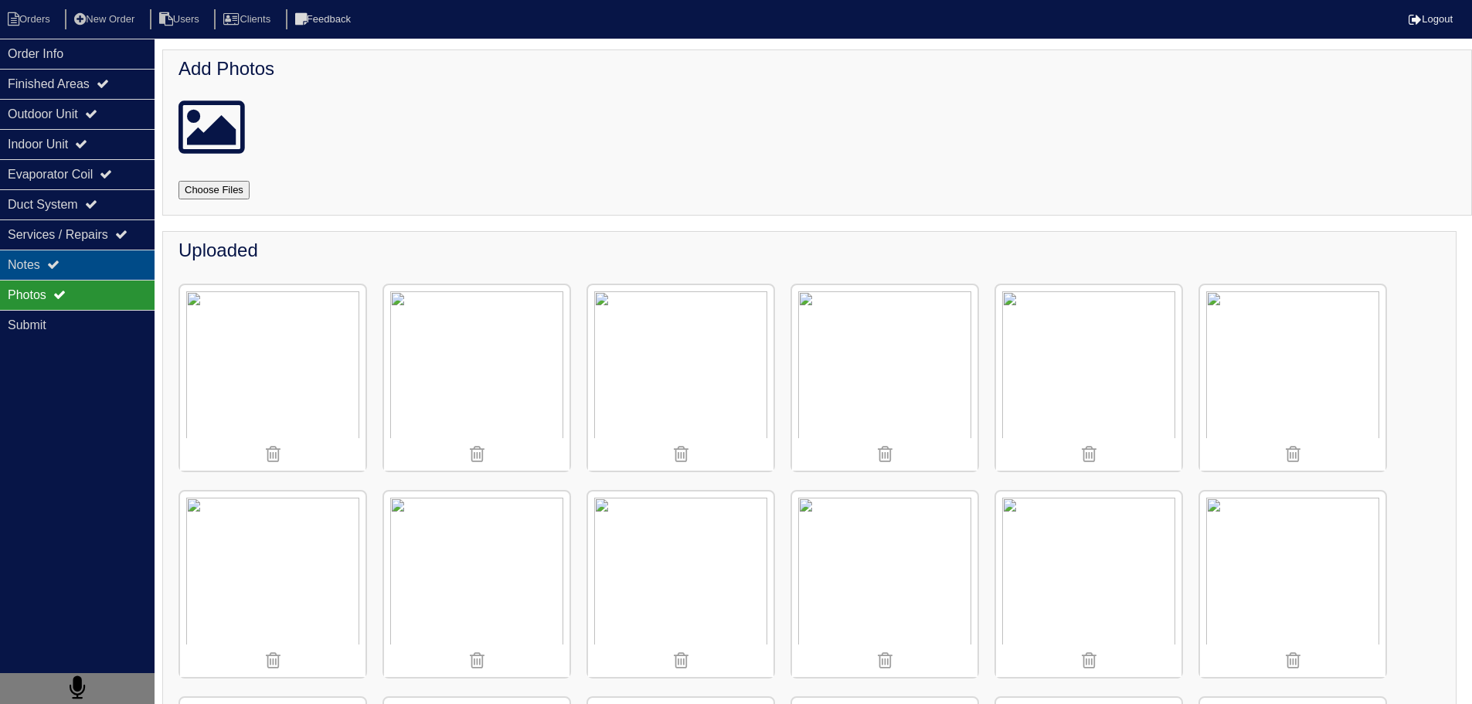
click at [105, 257] on div "Notes" at bounding box center [77, 265] width 155 height 30
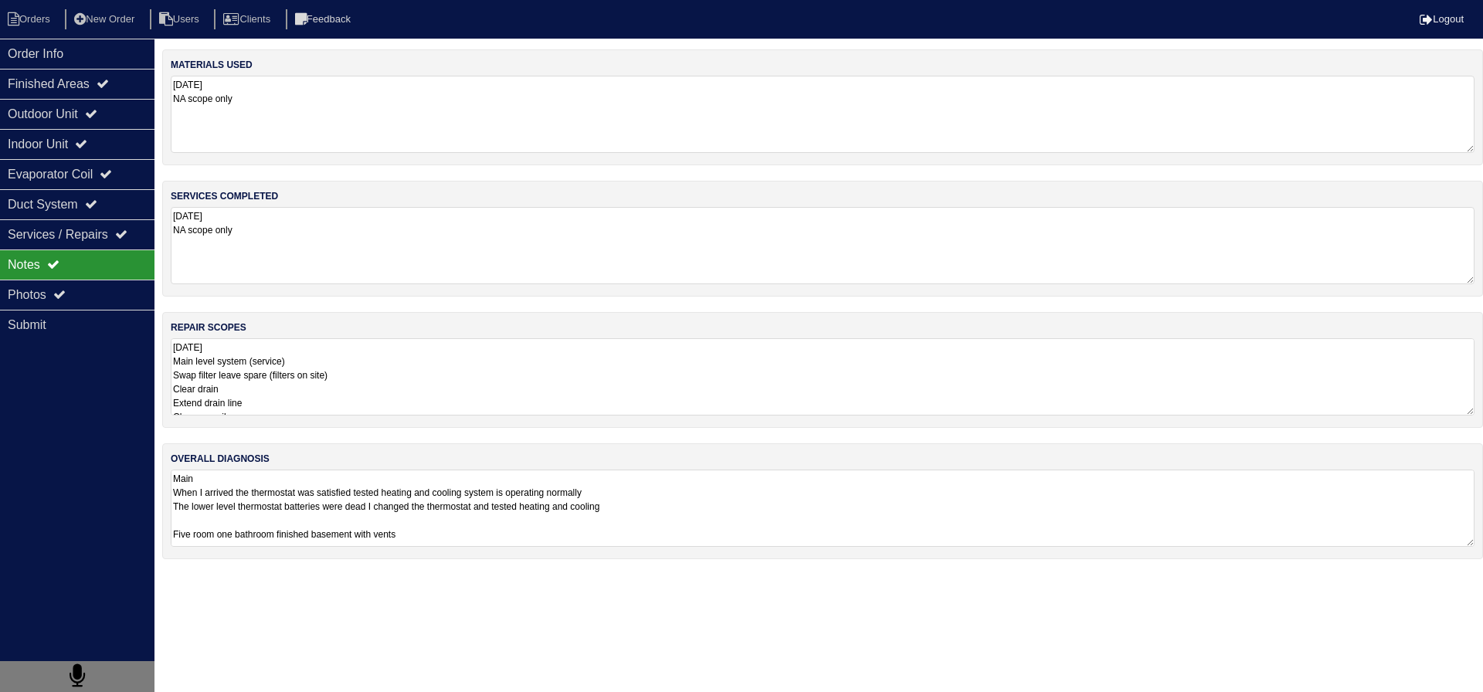
click at [277, 345] on textarea "[DATE] Main level system (service) Swap filter leave spare (filters on site) Cl…" at bounding box center [823, 376] width 1304 height 77
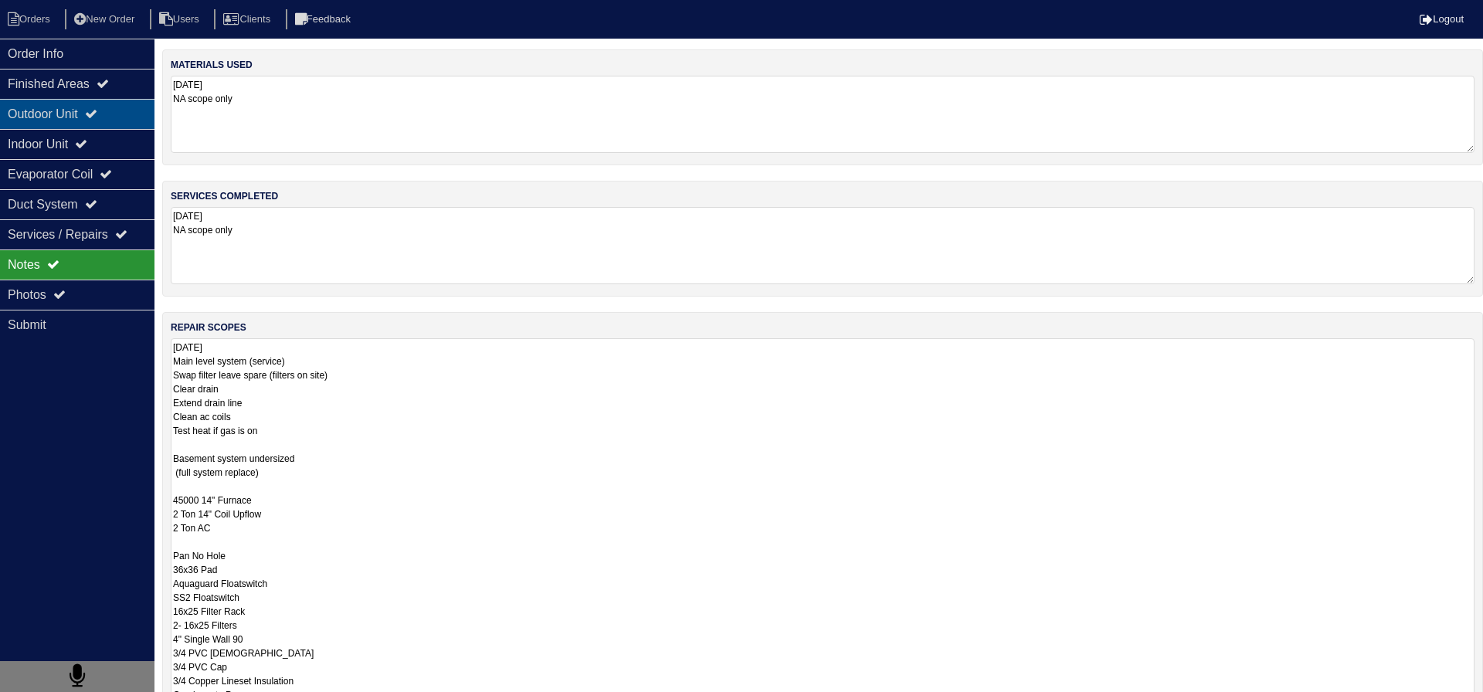
click at [112, 122] on div "Outdoor Unit" at bounding box center [77, 114] width 155 height 30
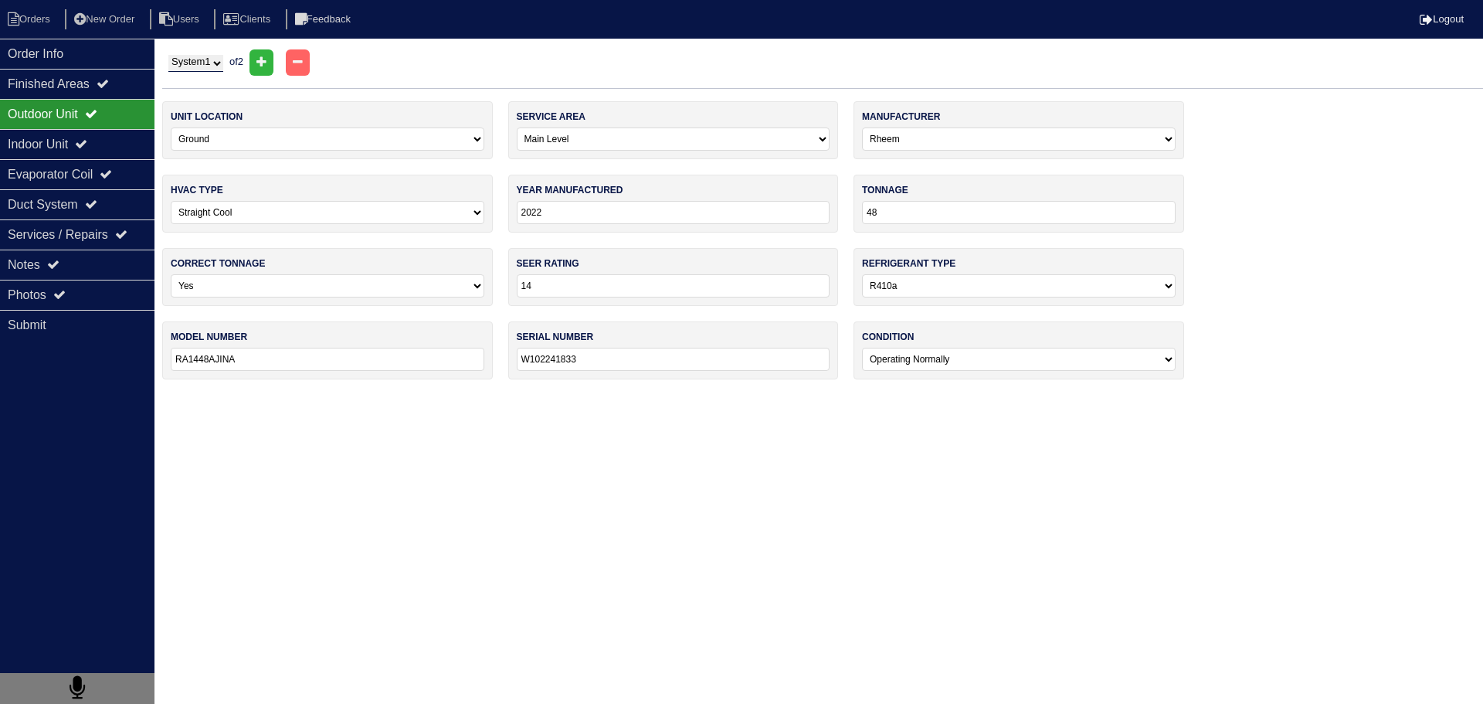
drag, startPoint x: 195, startPoint y: 61, endPoint x: 199, endPoint y: 71, distance: 10.8
click at [195, 61] on select "System 1 System 2" at bounding box center [195, 63] width 55 height 17
select select "2"
click at [168, 55] on select "System 1 System 2" at bounding box center [195, 63] width 55 height 17
select select "2"
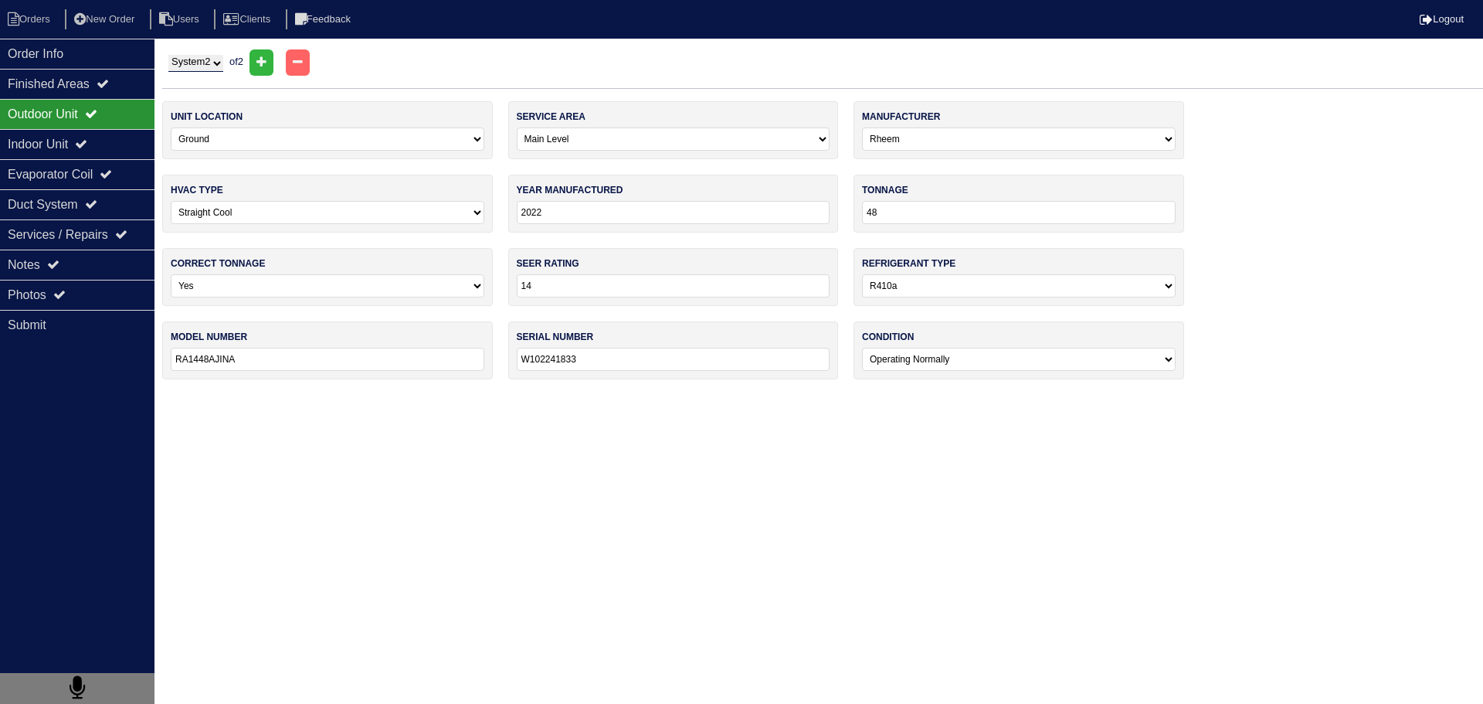
select select "Carrier"
type input "2013"
type input "18"
select select "1"
type input "13"
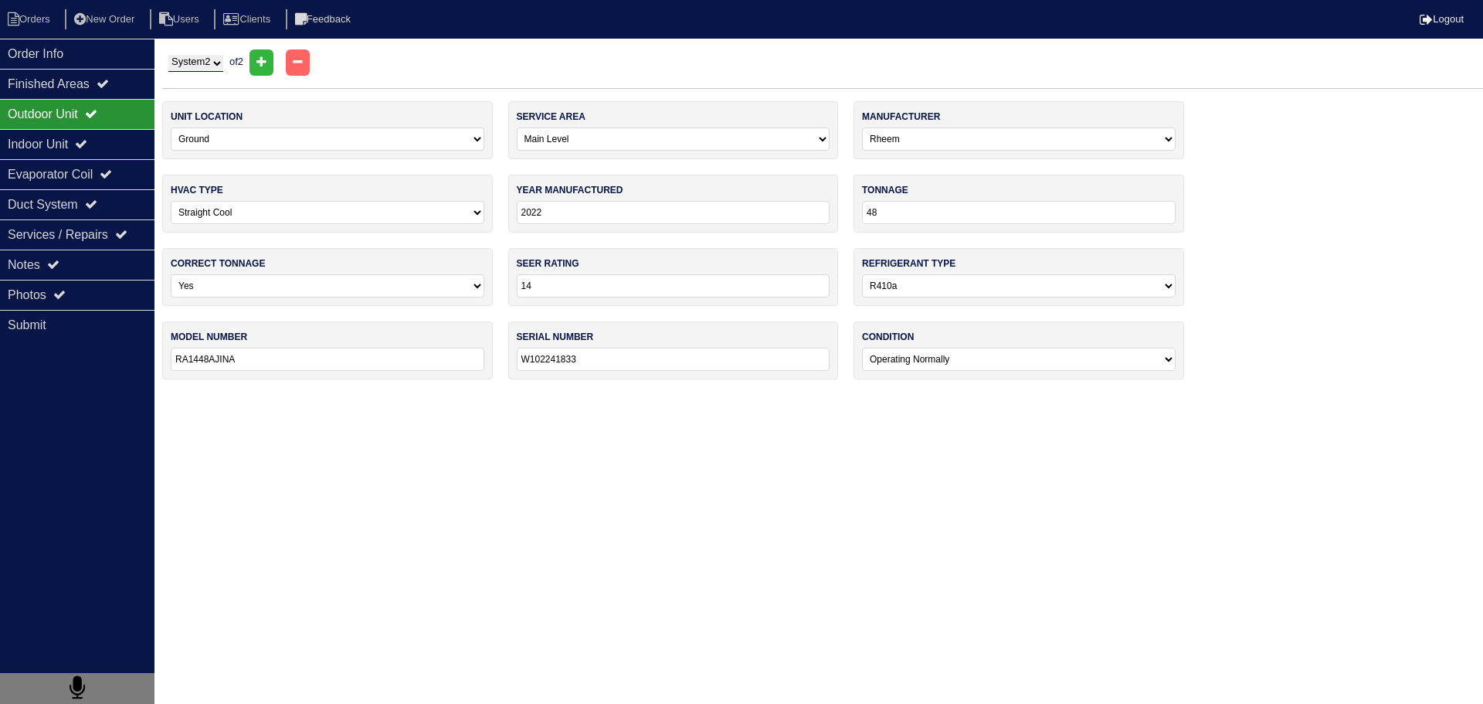
type input "PA13NA018"
type input "0913X66585"
click at [85, 318] on div "Submit" at bounding box center [77, 325] width 155 height 30
click at [90, 273] on div "Notes" at bounding box center [77, 265] width 155 height 30
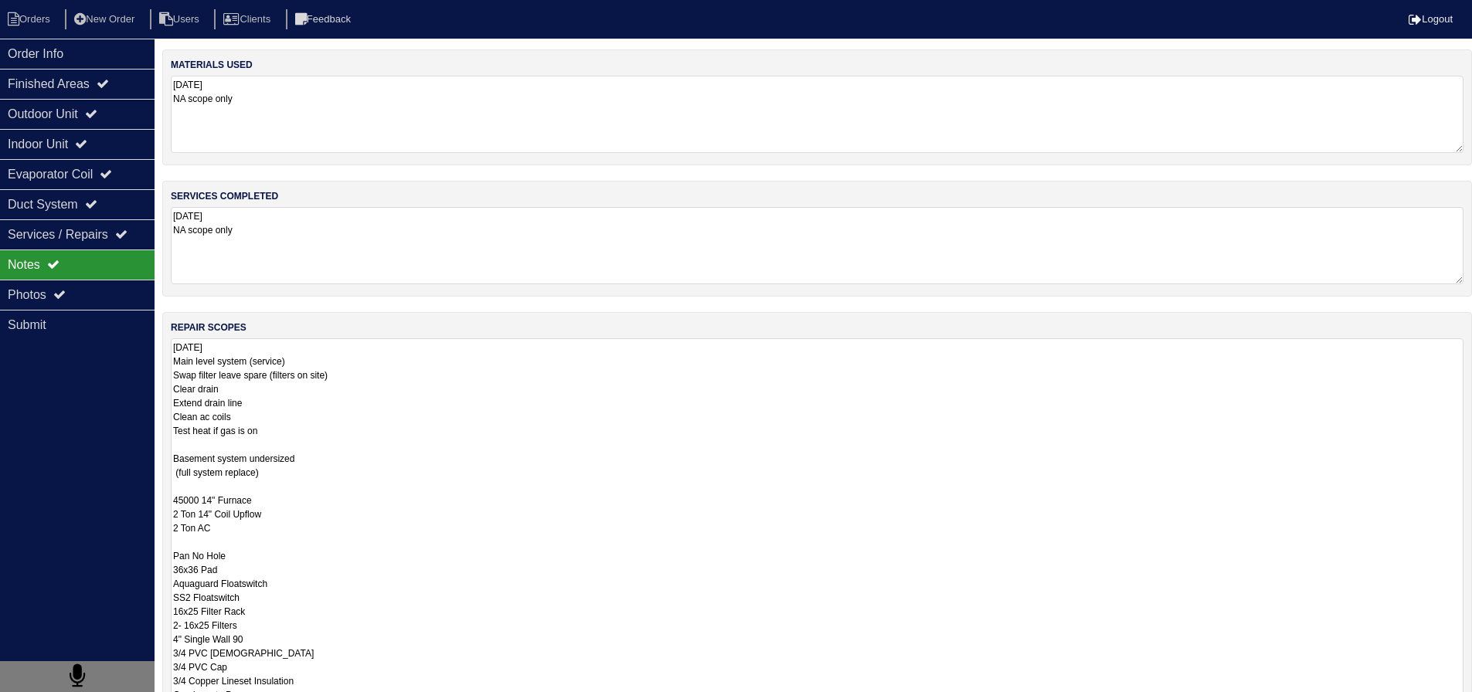
click at [334, 410] on textarea "[DATE] Main level system (service) Swap filter leave spare (filters on site) Cl…" at bounding box center [817, 527] width 1293 height 379
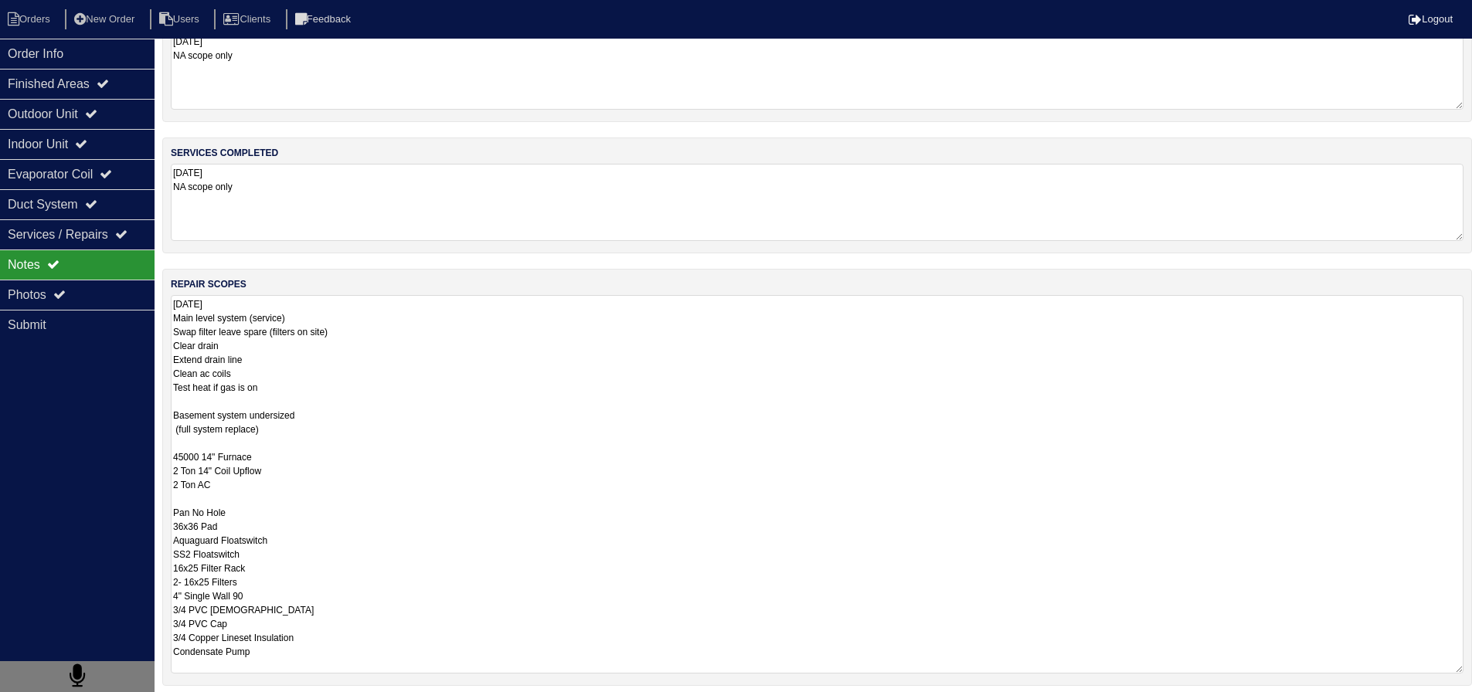
scroll to position [184, 0]
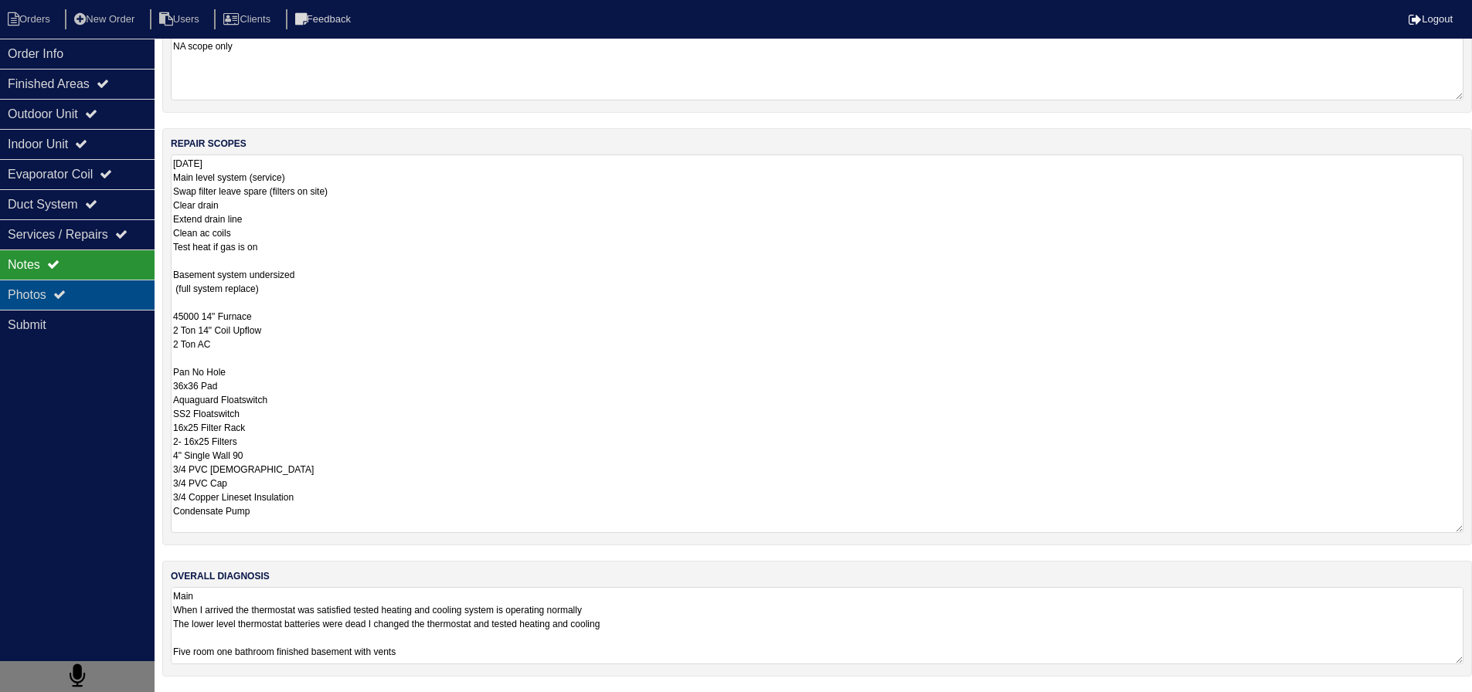
click at [119, 288] on div "Photos" at bounding box center [77, 295] width 155 height 30
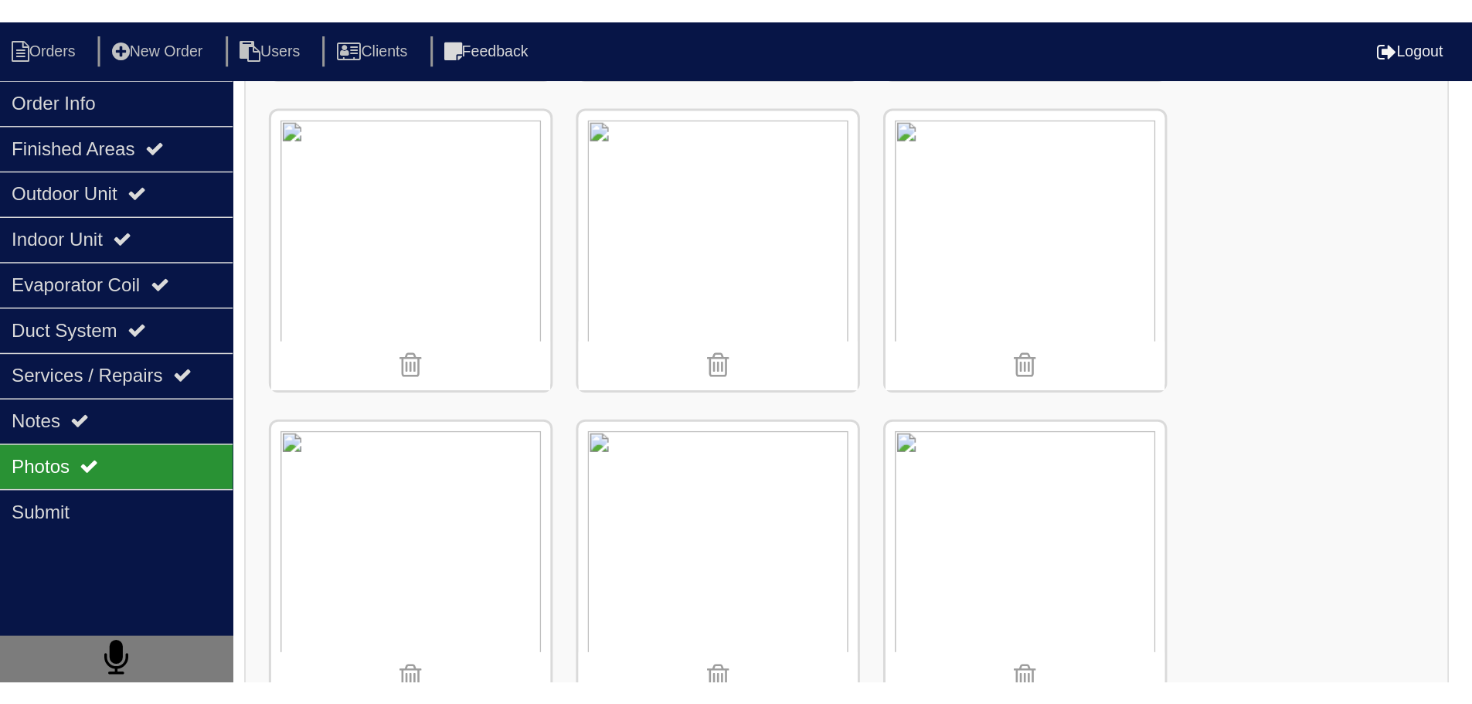
scroll to position [1468, 0]
